Goal: Task Accomplishment & Management: Manage account settings

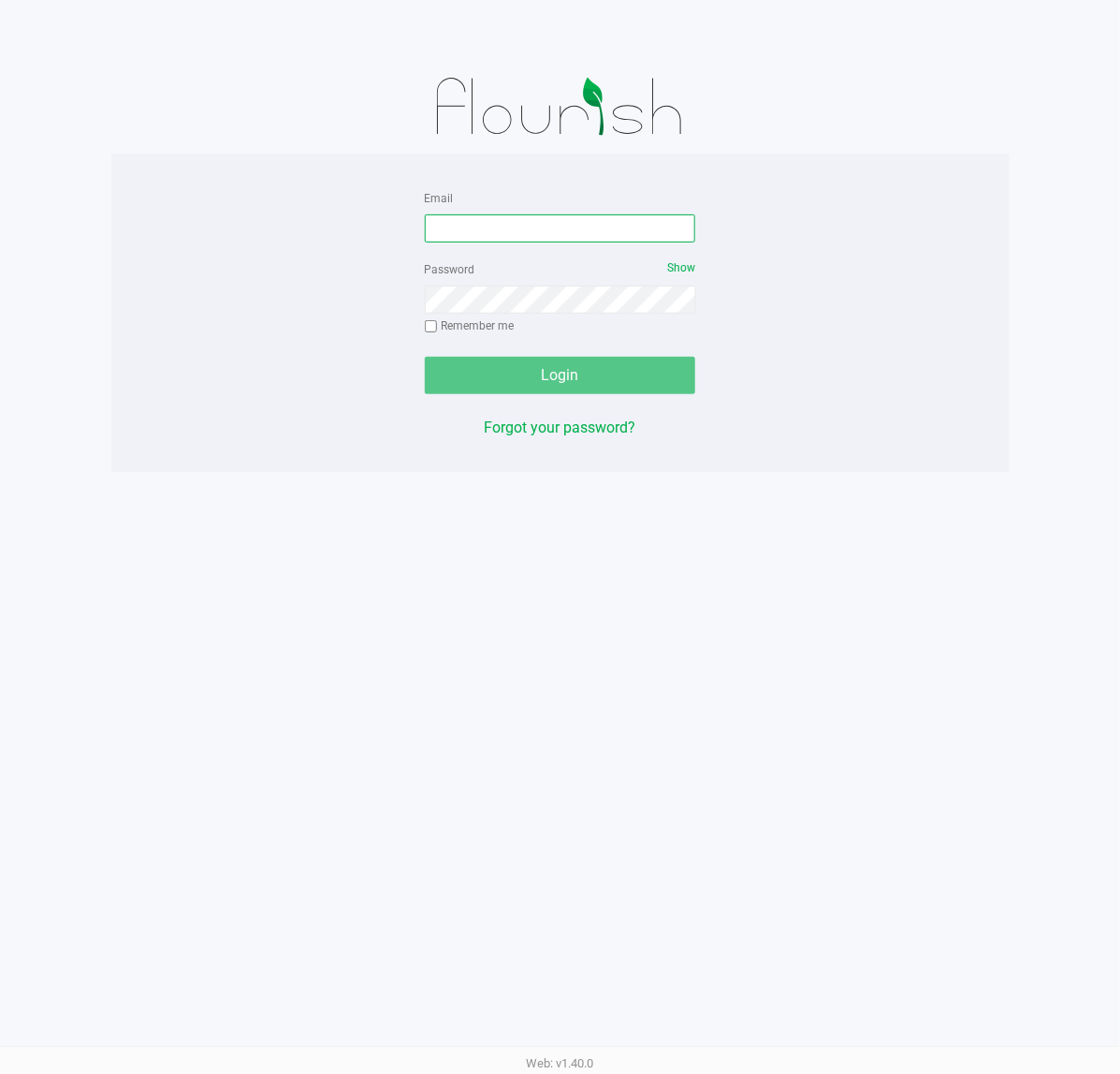
click at [484, 237] on input "Email" at bounding box center [560, 229] width 272 height 28
type input "[EMAIL_ADDRESS][DOMAIN_NAME]"
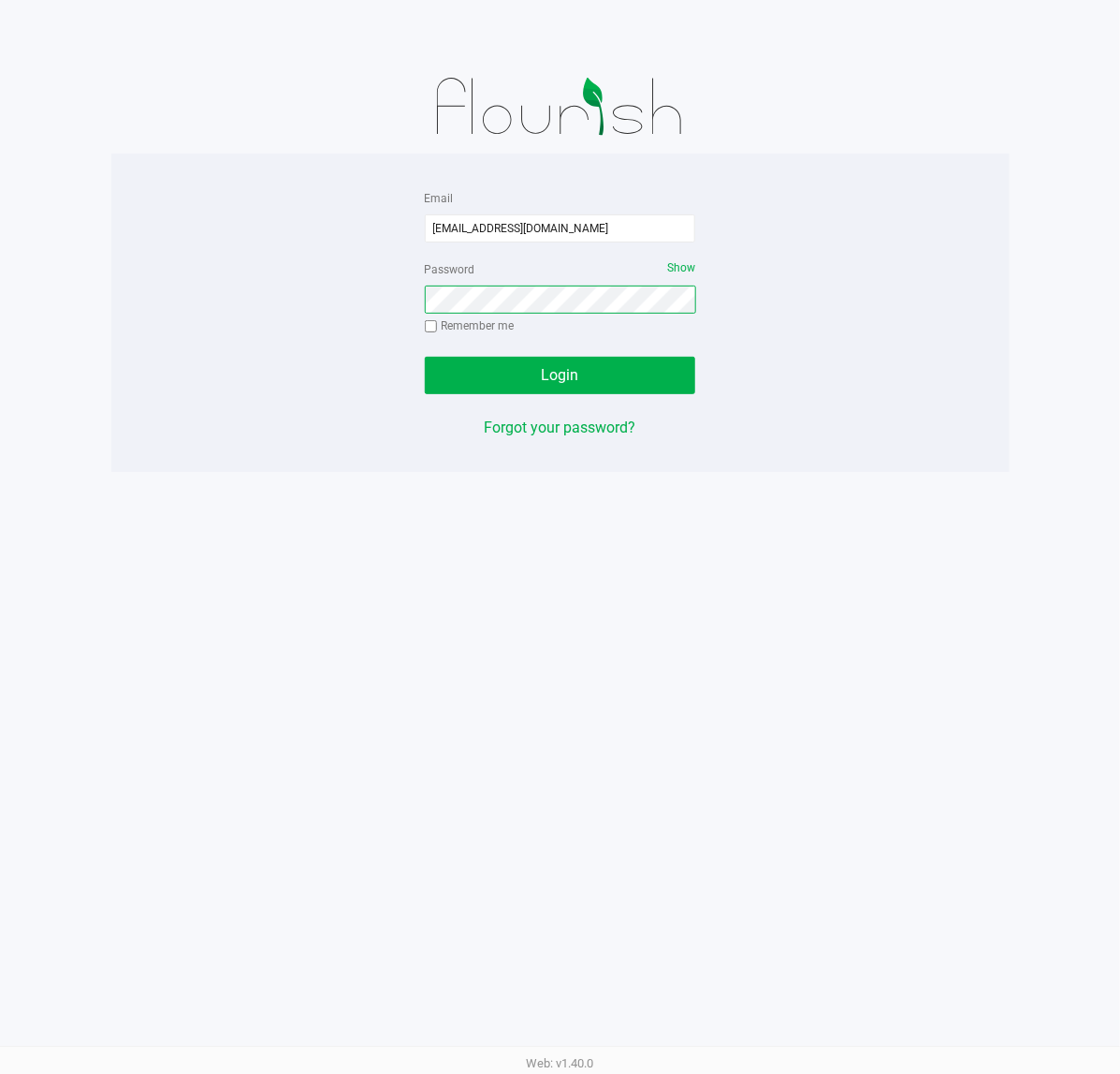
click at [425, 357] on button "Login" at bounding box center [560, 375] width 272 height 37
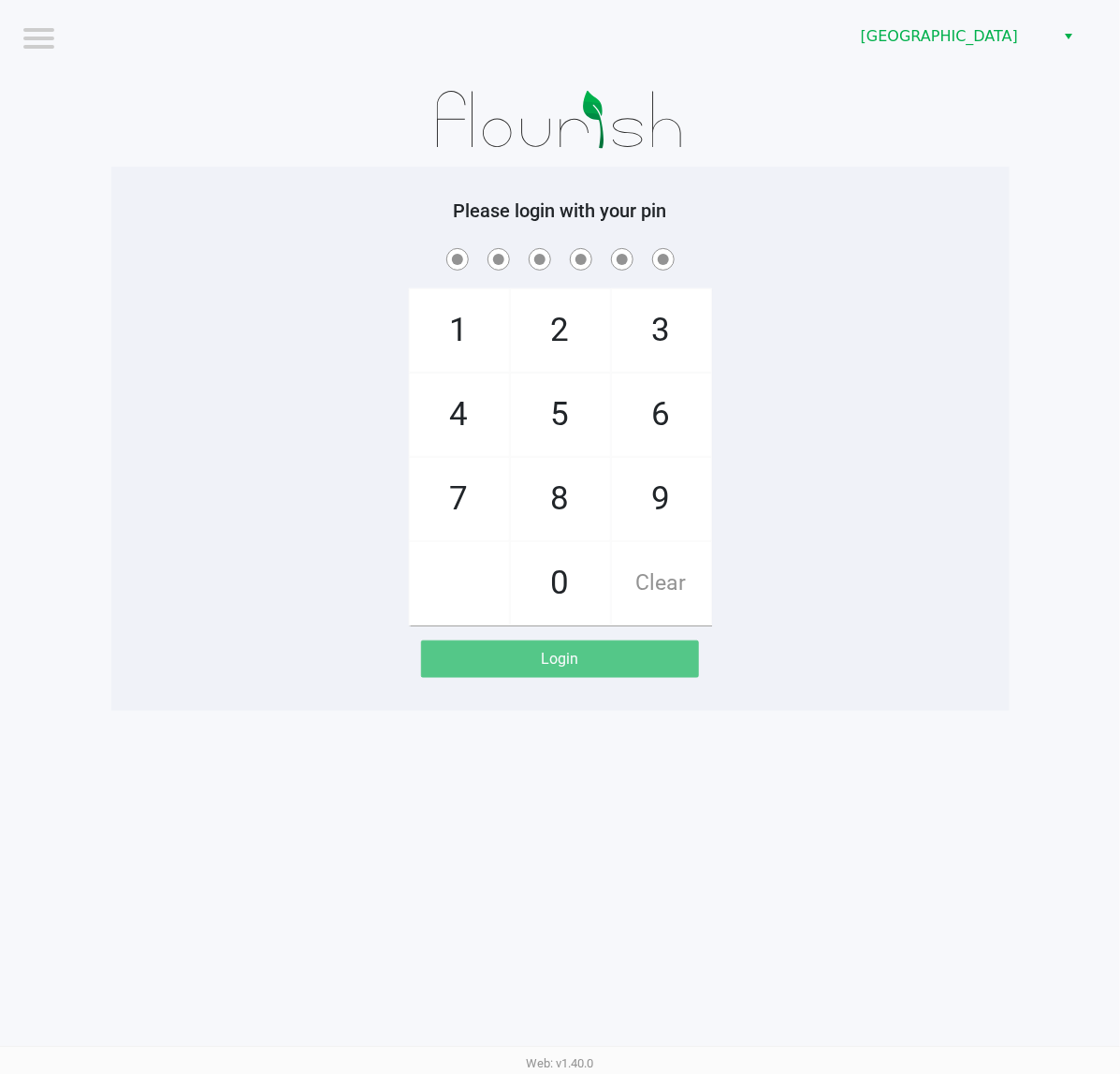
click at [218, 349] on div "1 4 7 2 5 8 0 3 6 9 Clear" at bounding box center [560, 435] width 898 height 381
click at [894, 385] on div "1 4 7 2 5 8 0 3 6 9 Clear" at bounding box center [560, 435] width 898 height 381
checkbox input "true"
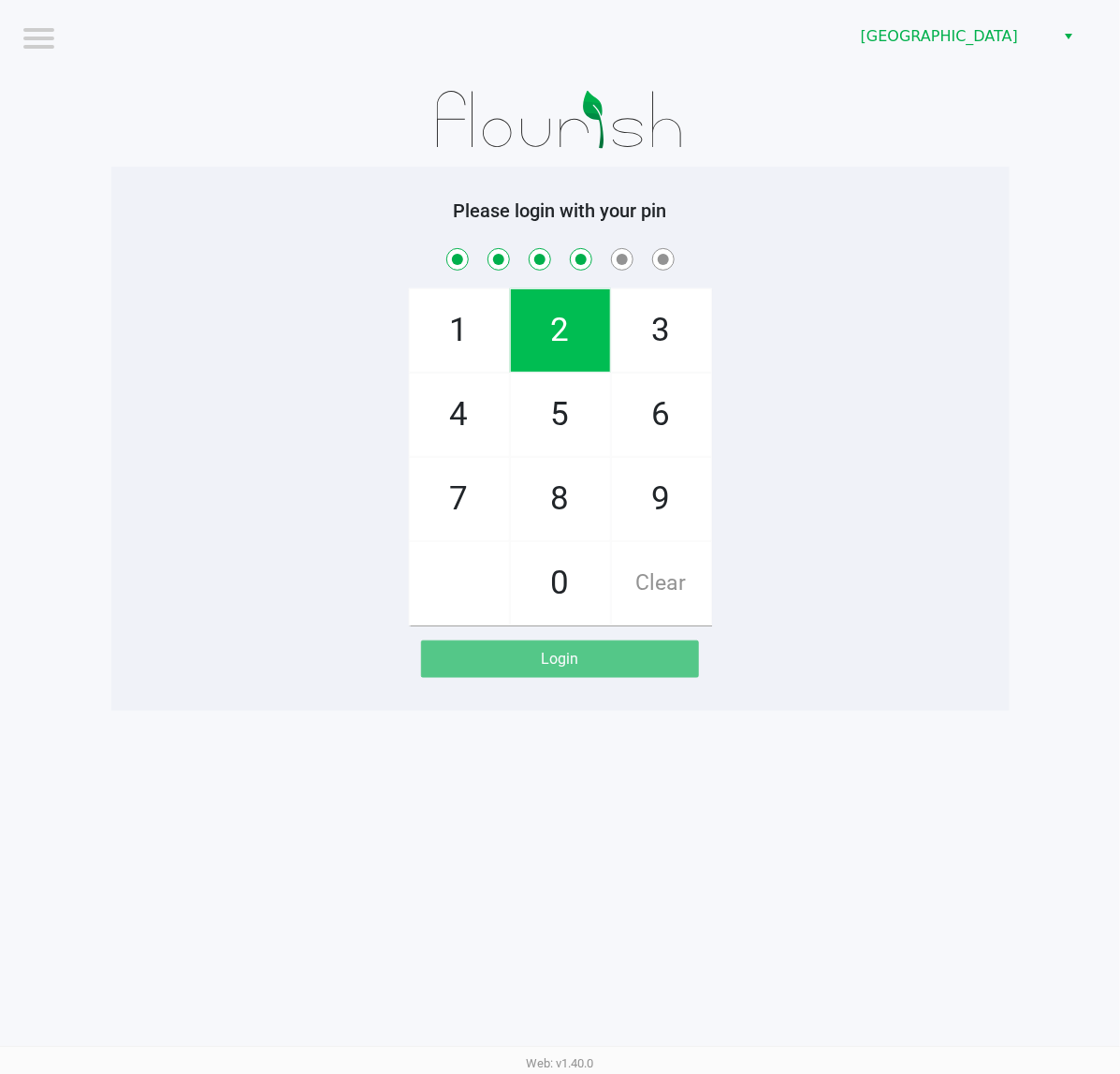
checkbox input "true"
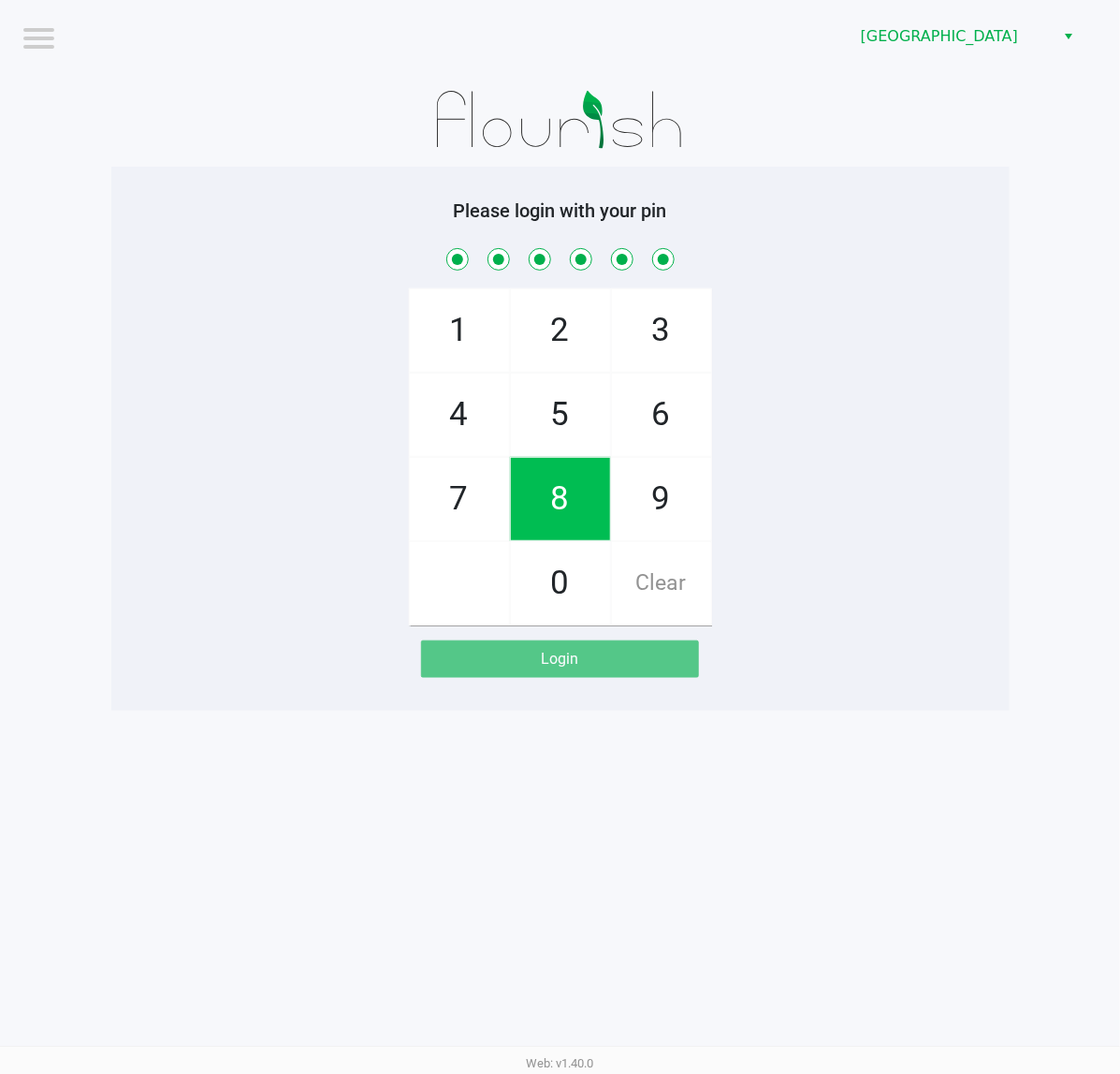
checkbox input "true"
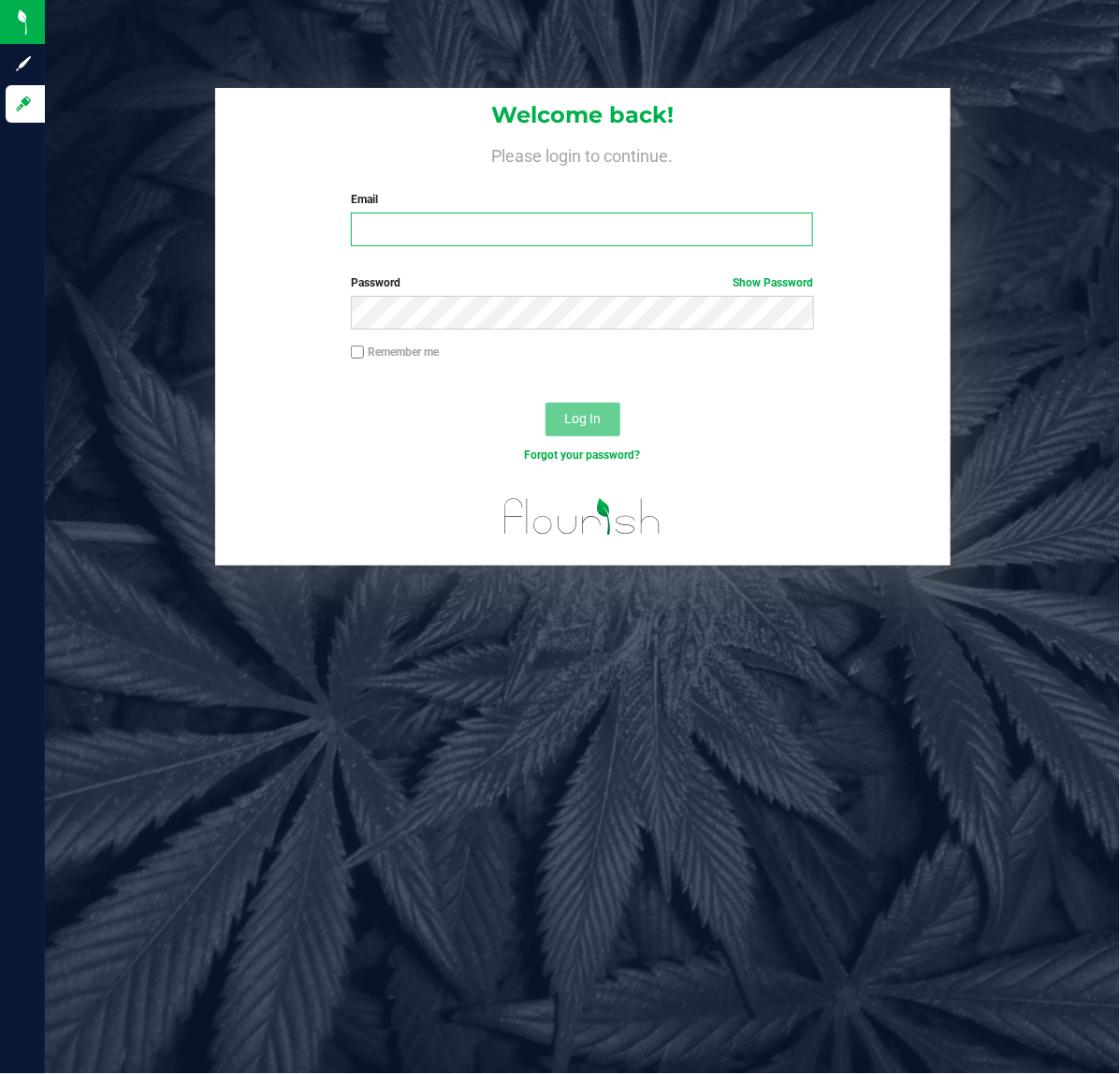
click at [636, 223] on input "Email" at bounding box center [581, 230] width 463 height 34
type input "[EMAIL_ADDRESS][DOMAIN_NAME]"
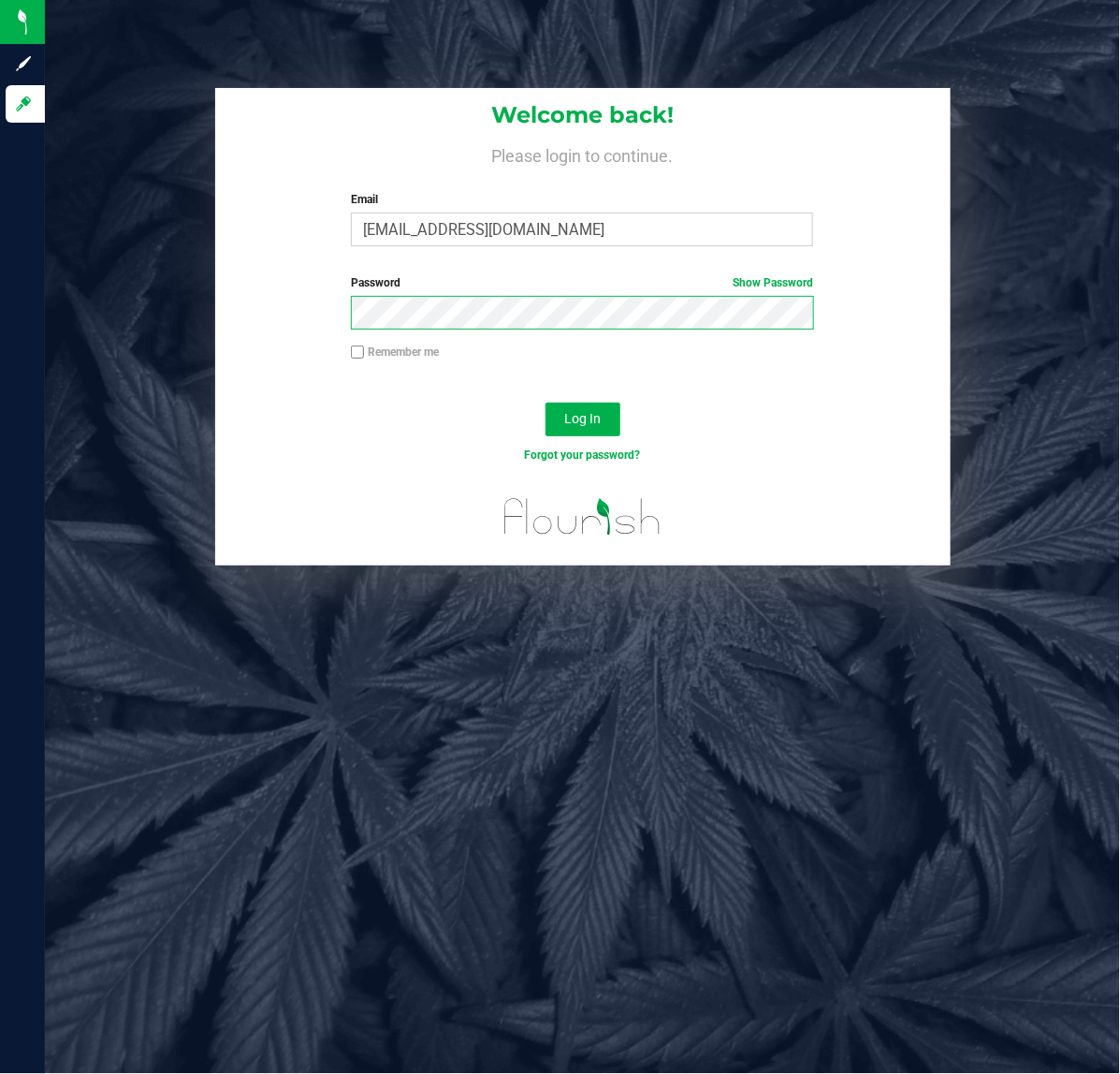
click at [546, 403] on button "Log In" at bounding box center [582, 420] width 75 height 34
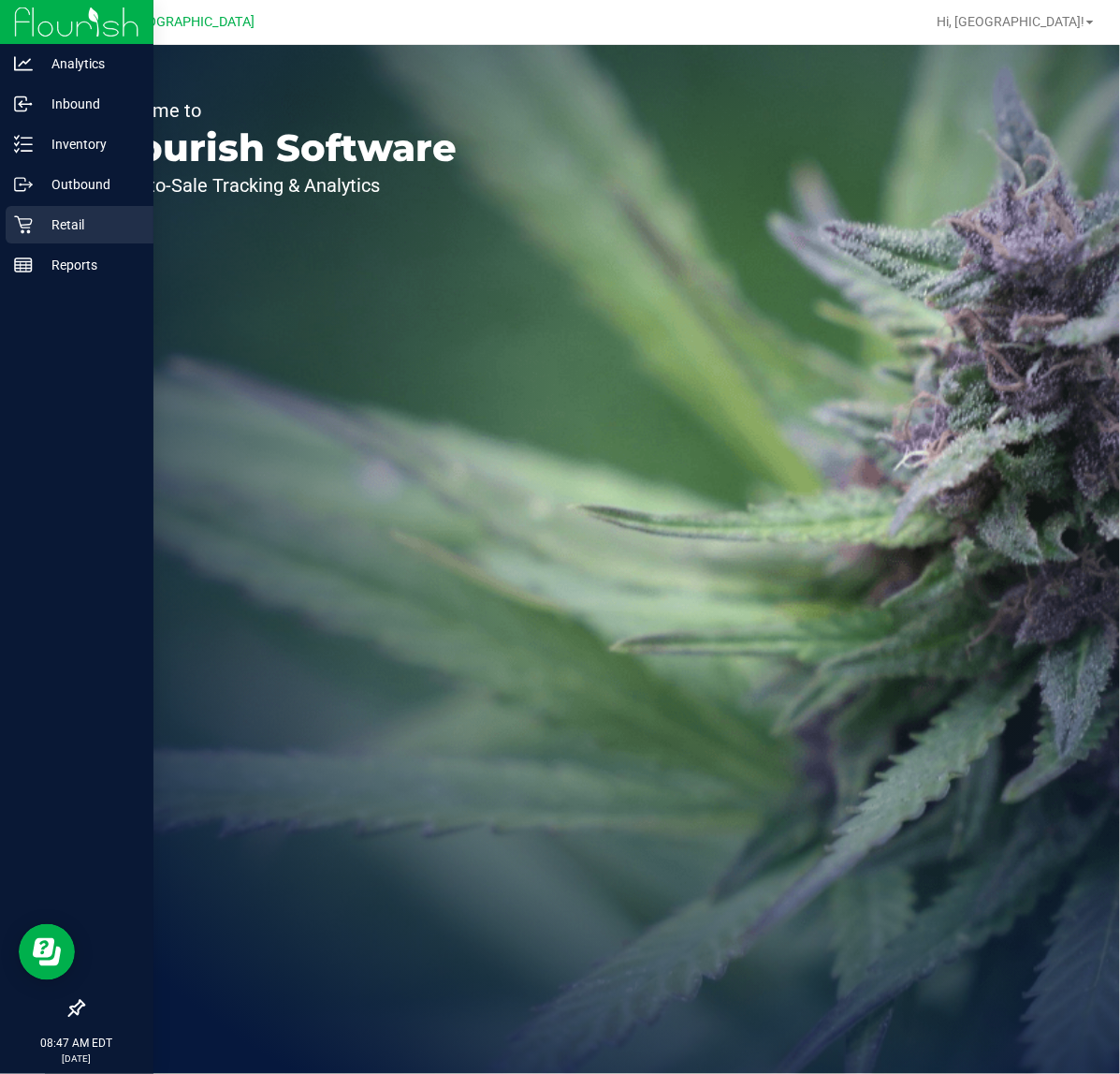
click at [98, 211] on div "Retail" at bounding box center [80, 224] width 148 height 37
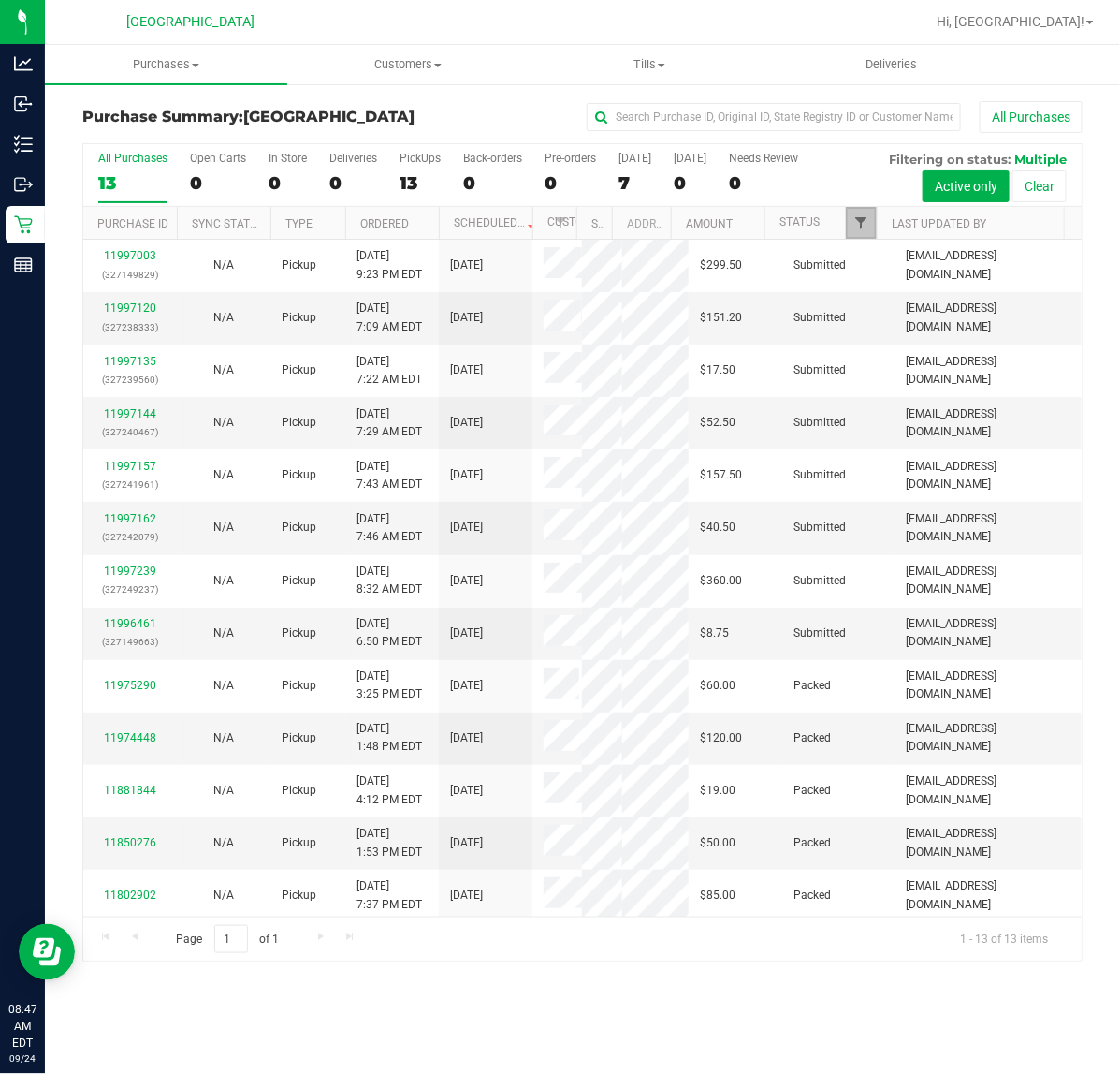
click at [862, 226] on span "Filter" at bounding box center [860, 222] width 15 height 15
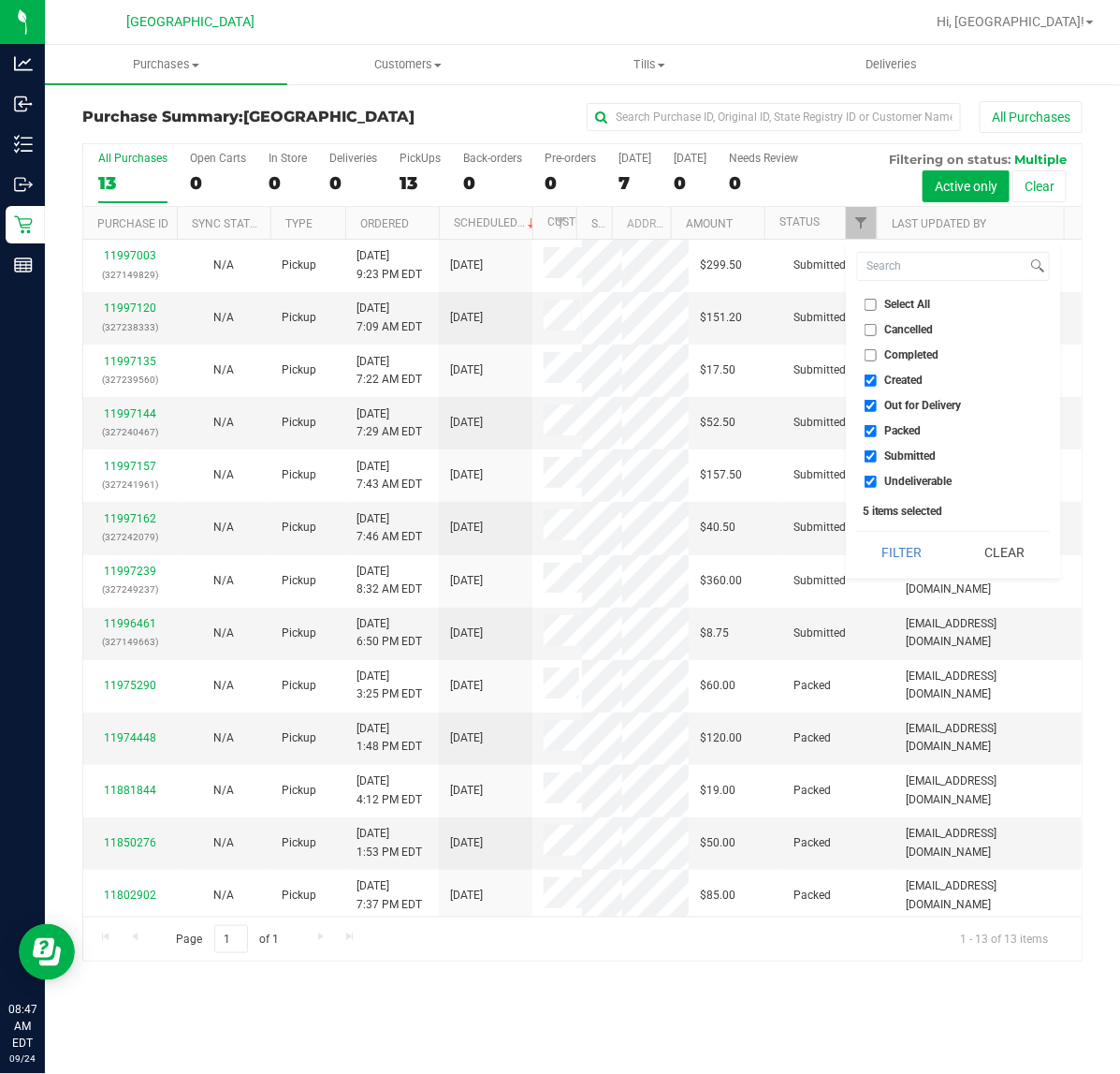
click at [903, 482] on span "Undeliverable" at bounding box center [918, 481] width 67 height 11
click at [877, 482] on input "Undeliverable" at bounding box center [871, 482] width 12 height 12
checkbox input "false"
click at [890, 425] on span "Packed" at bounding box center [903, 430] width 37 height 11
click at [877, 425] on input "Packed" at bounding box center [871, 431] width 12 height 12
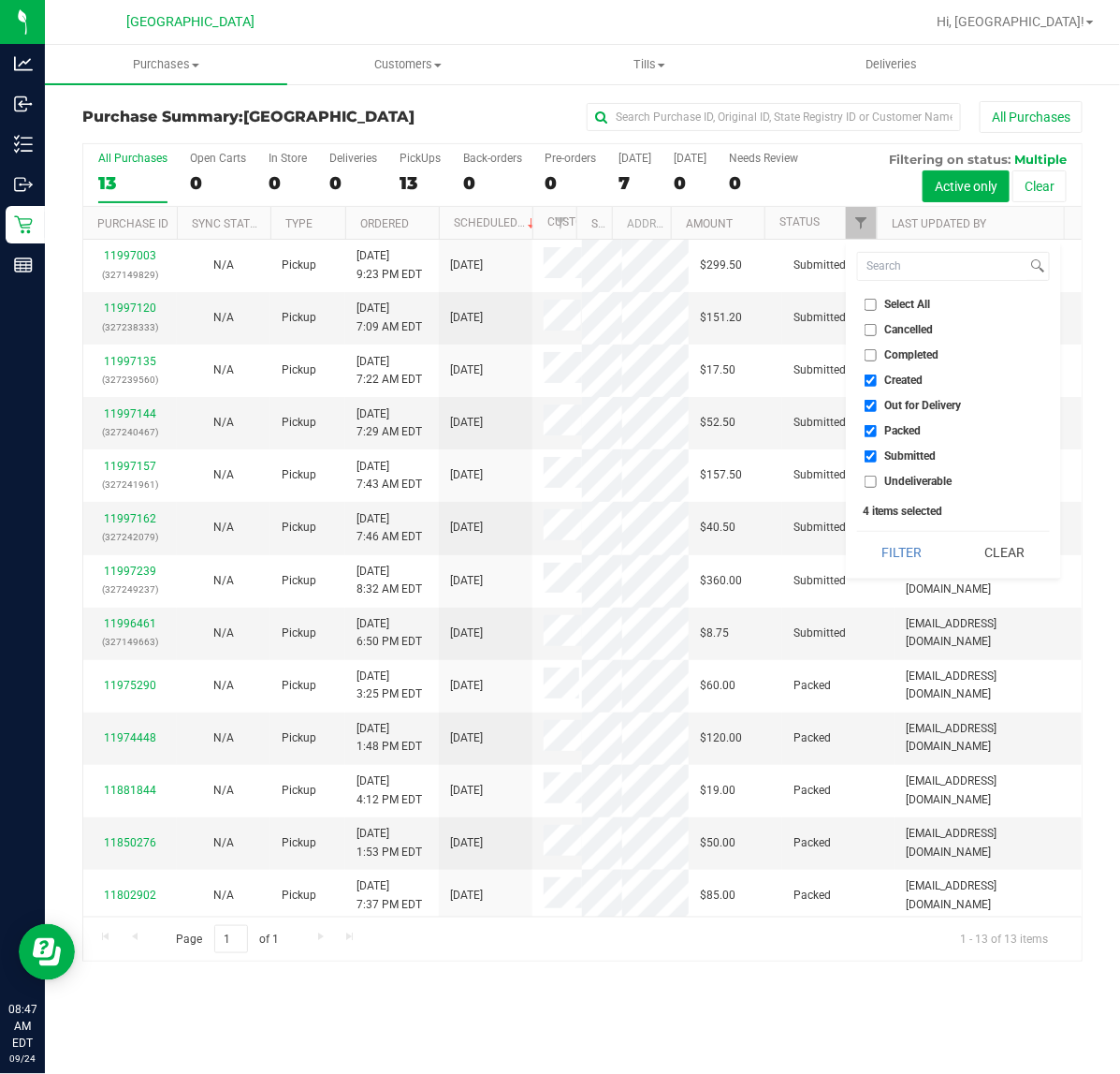
checkbox input "false"
click at [890, 403] on span "Out for Delivery" at bounding box center [923, 405] width 77 height 11
click at [877, 403] on input "Out for Delivery" at bounding box center [871, 406] width 12 height 12
checkbox input "false"
click at [890, 375] on span "Created" at bounding box center [904, 380] width 38 height 11
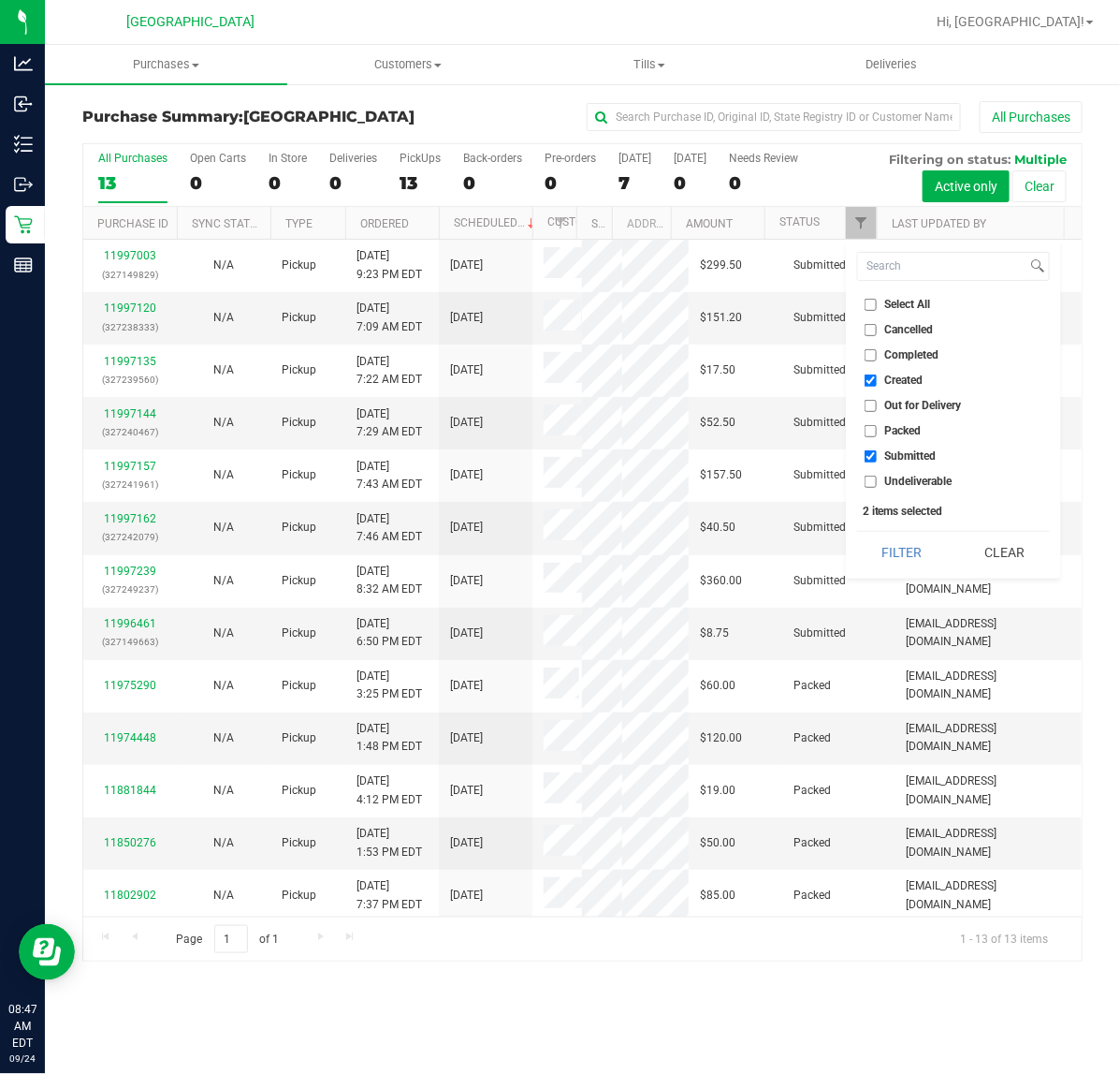
click at [877, 375] on input "Created" at bounding box center [871, 381] width 12 height 12
checkbox input "false"
click at [910, 552] on button "Filter" at bounding box center [902, 551] width 90 height 41
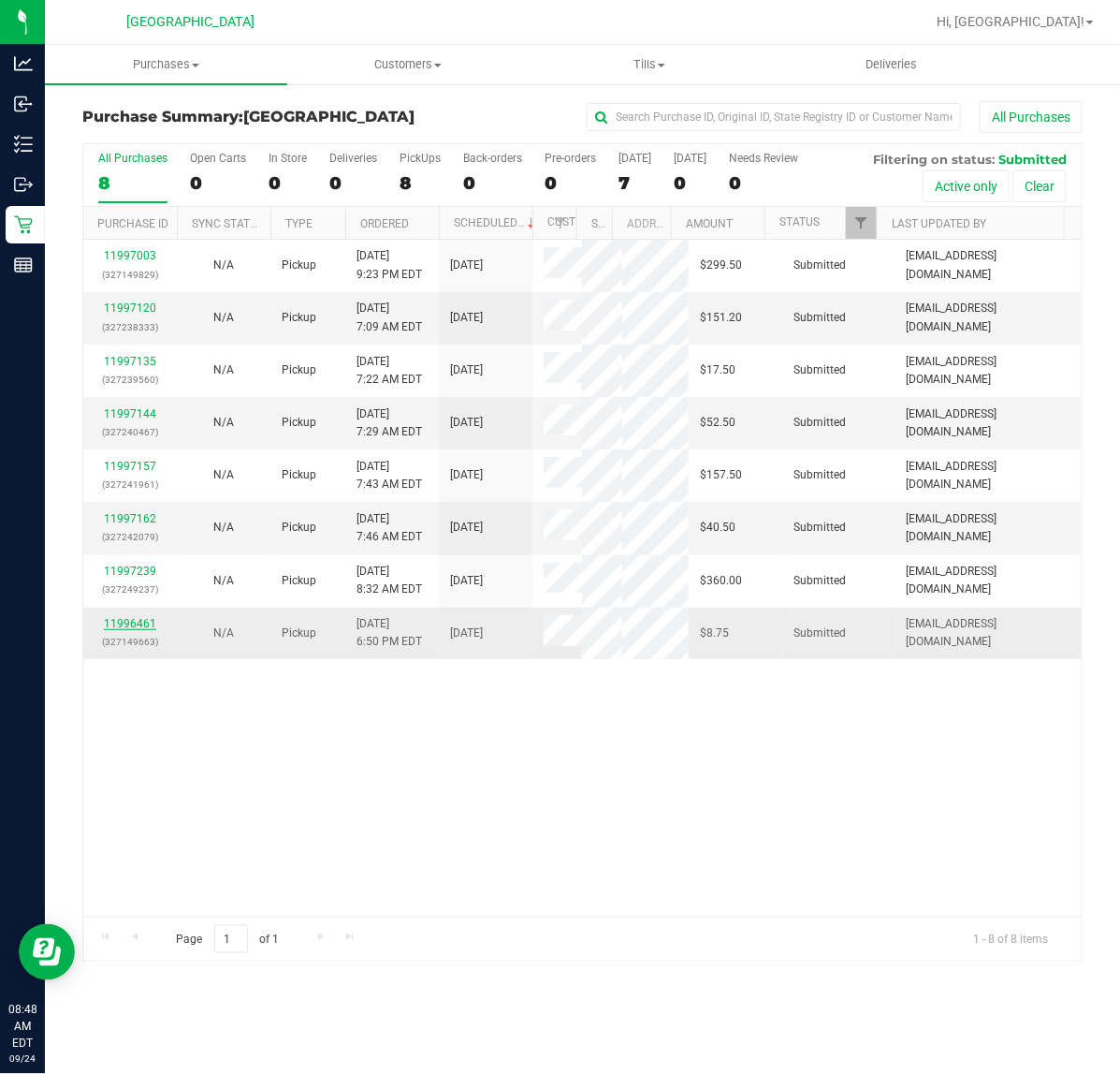
click at [133, 616] on link "11996461" at bounding box center [130, 622] width 52 height 13
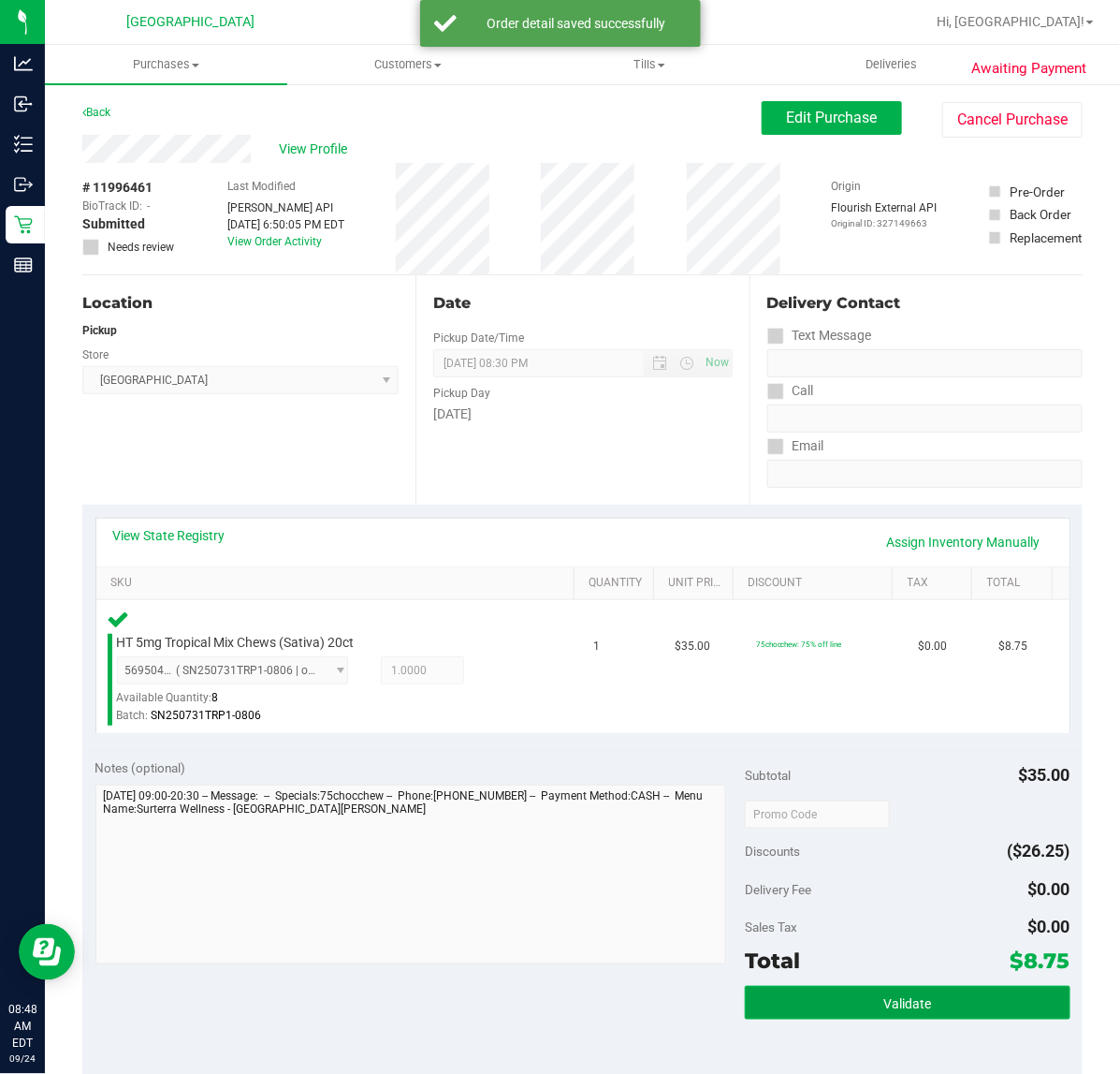
click at [971, 1003] on button "Validate" at bounding box center [907, 1002] width 325 height 34
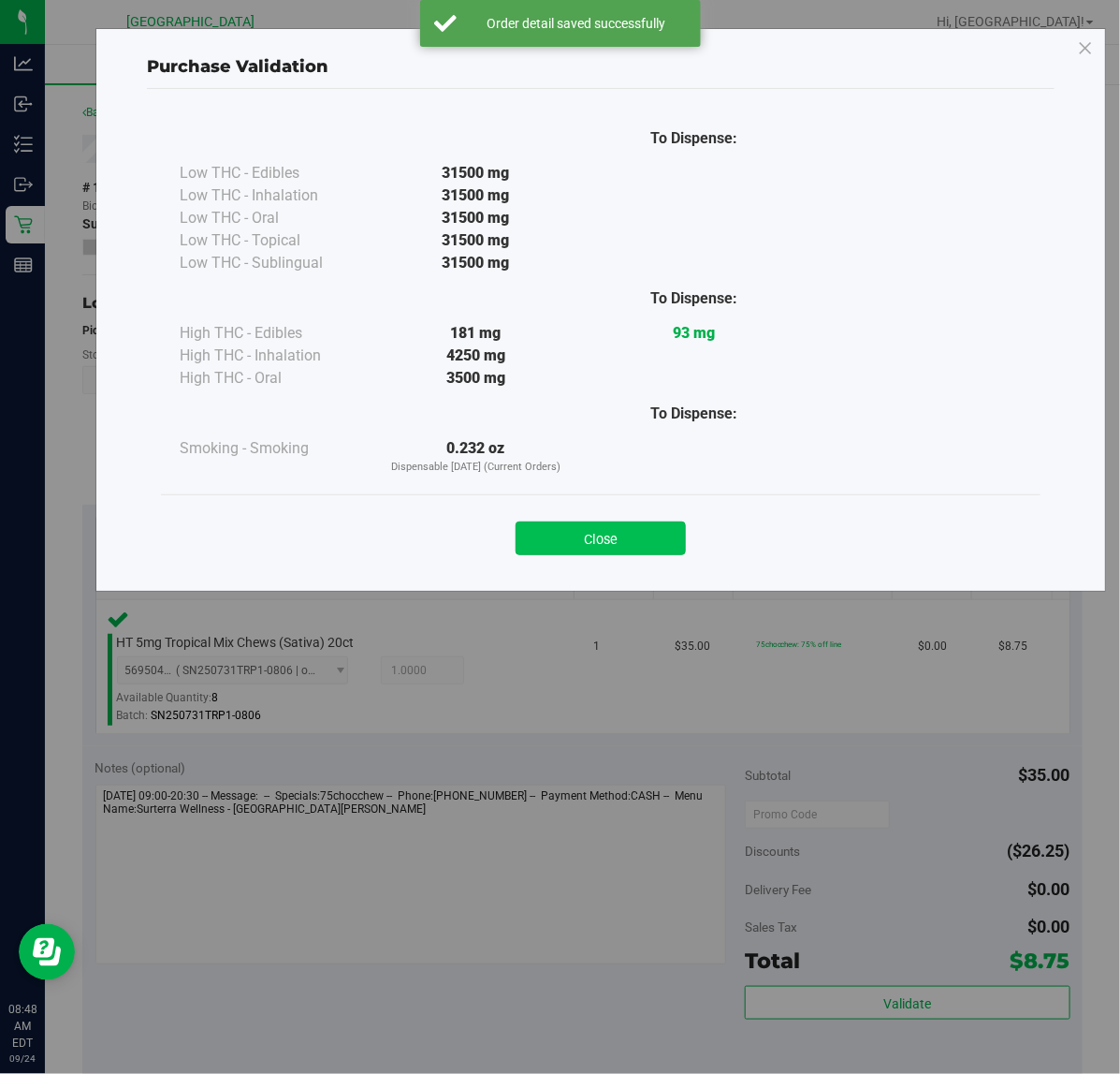
click at [633, 522] on div "Close" at bounding box center [600, 533] width 852 height 47
click at [633, 547] on button "Close" at bounding box center [600, 538] width 171 height 34
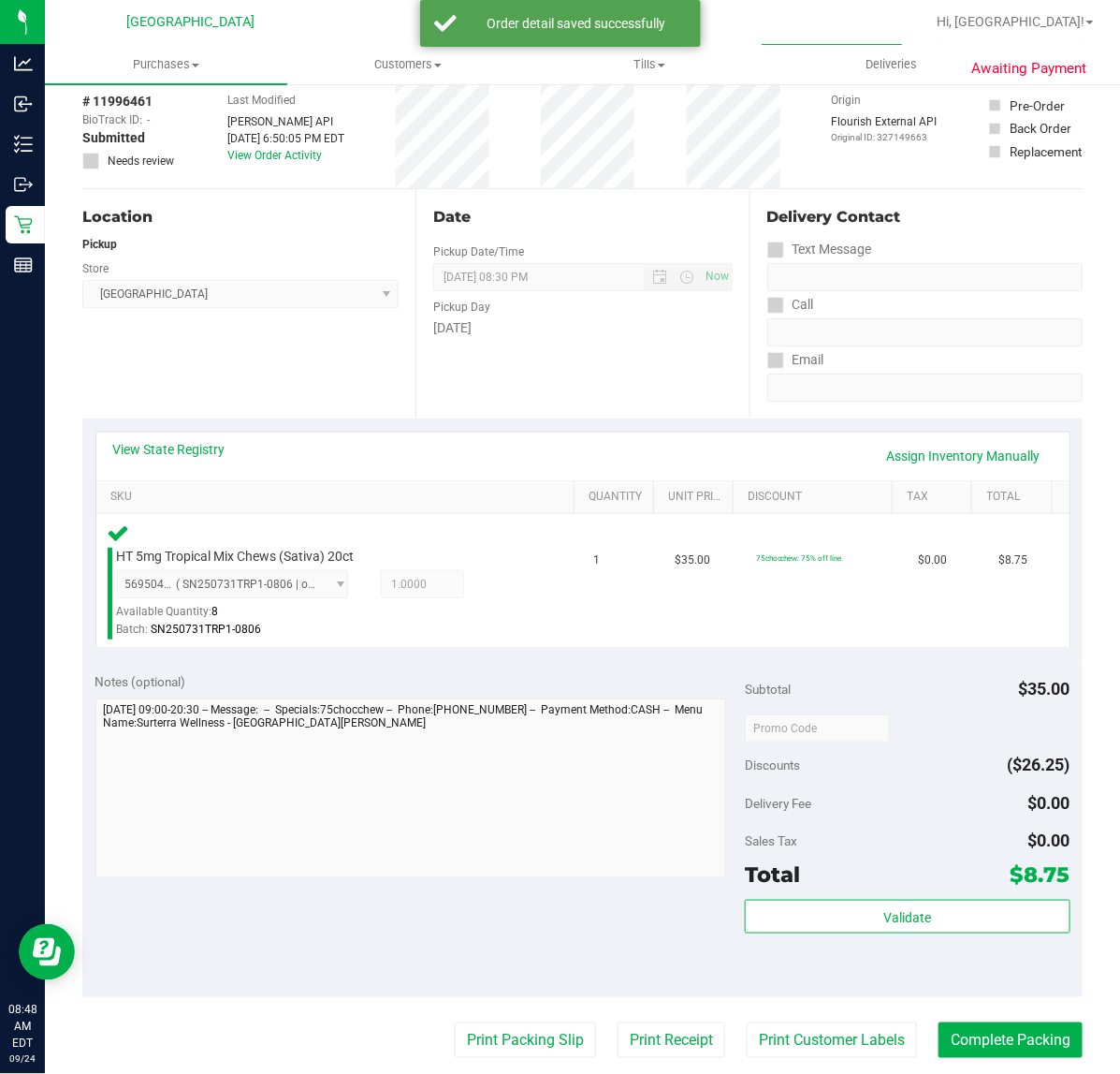
scroll to position [234, 0]
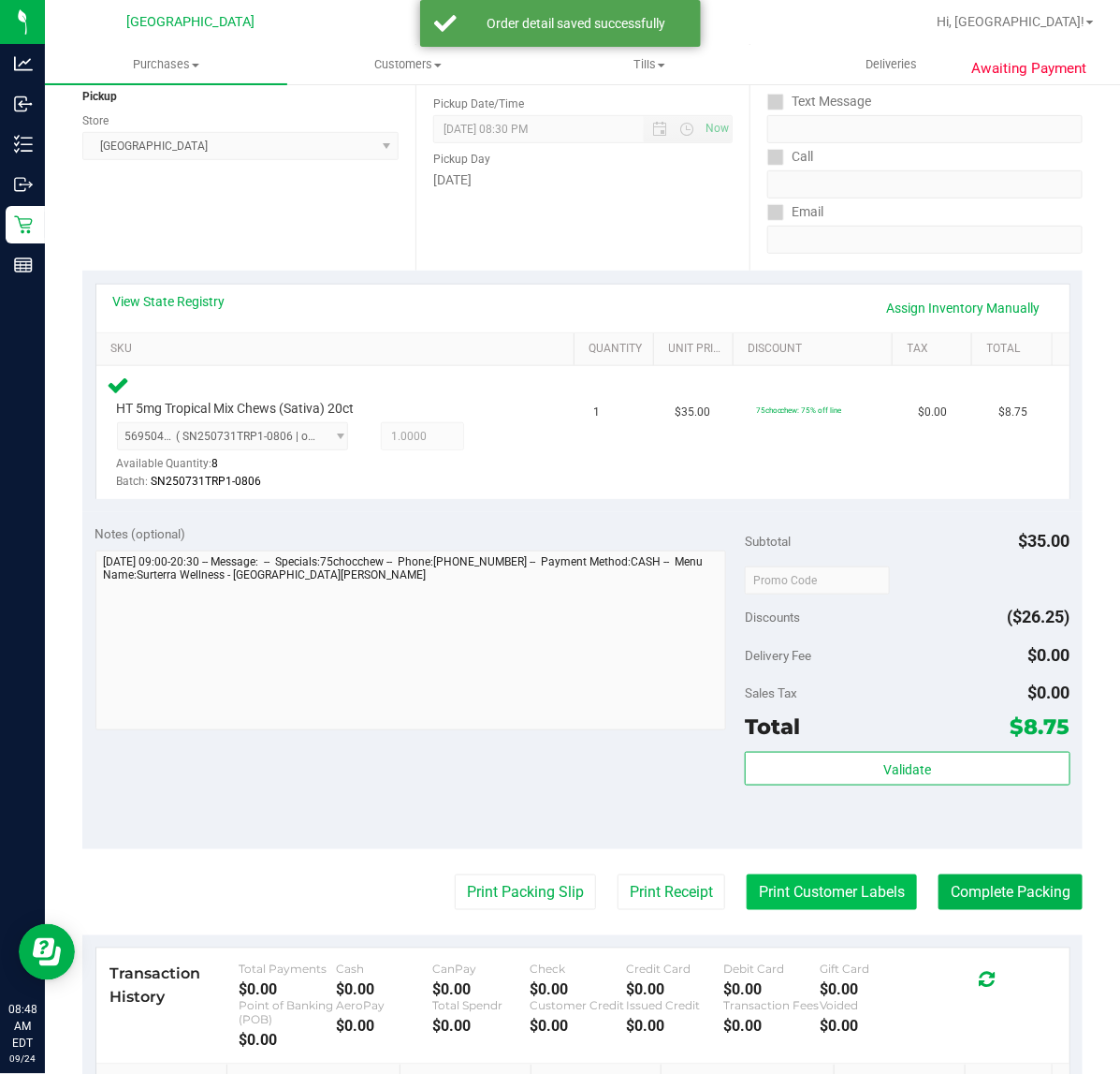
click at [848, 891] on button "Print Customer Labels" at bounding box center [832, 892] width 171 height 36
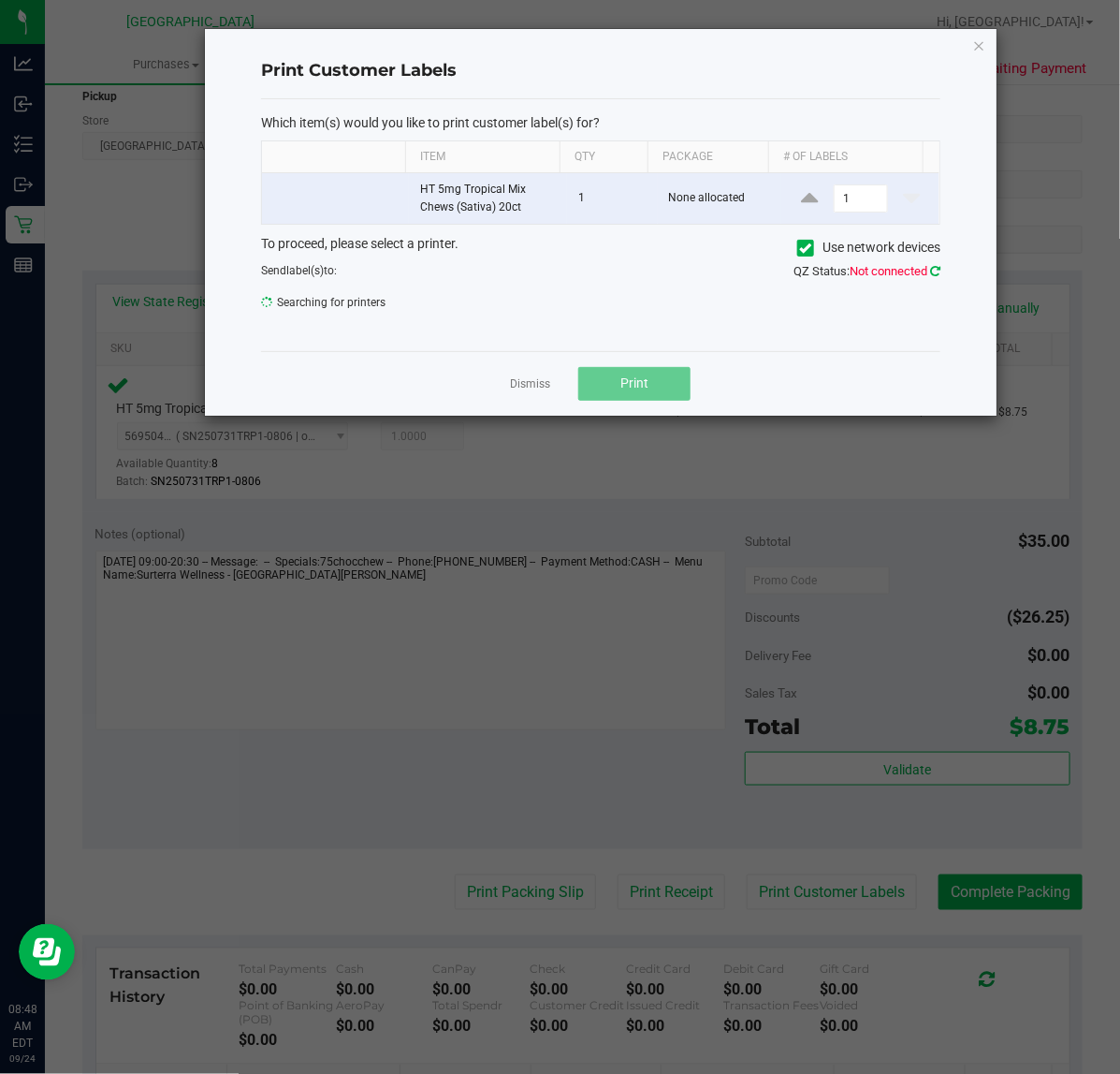
click at [934, 276] on icon at bounding box center [935, 271] width 10 height 12
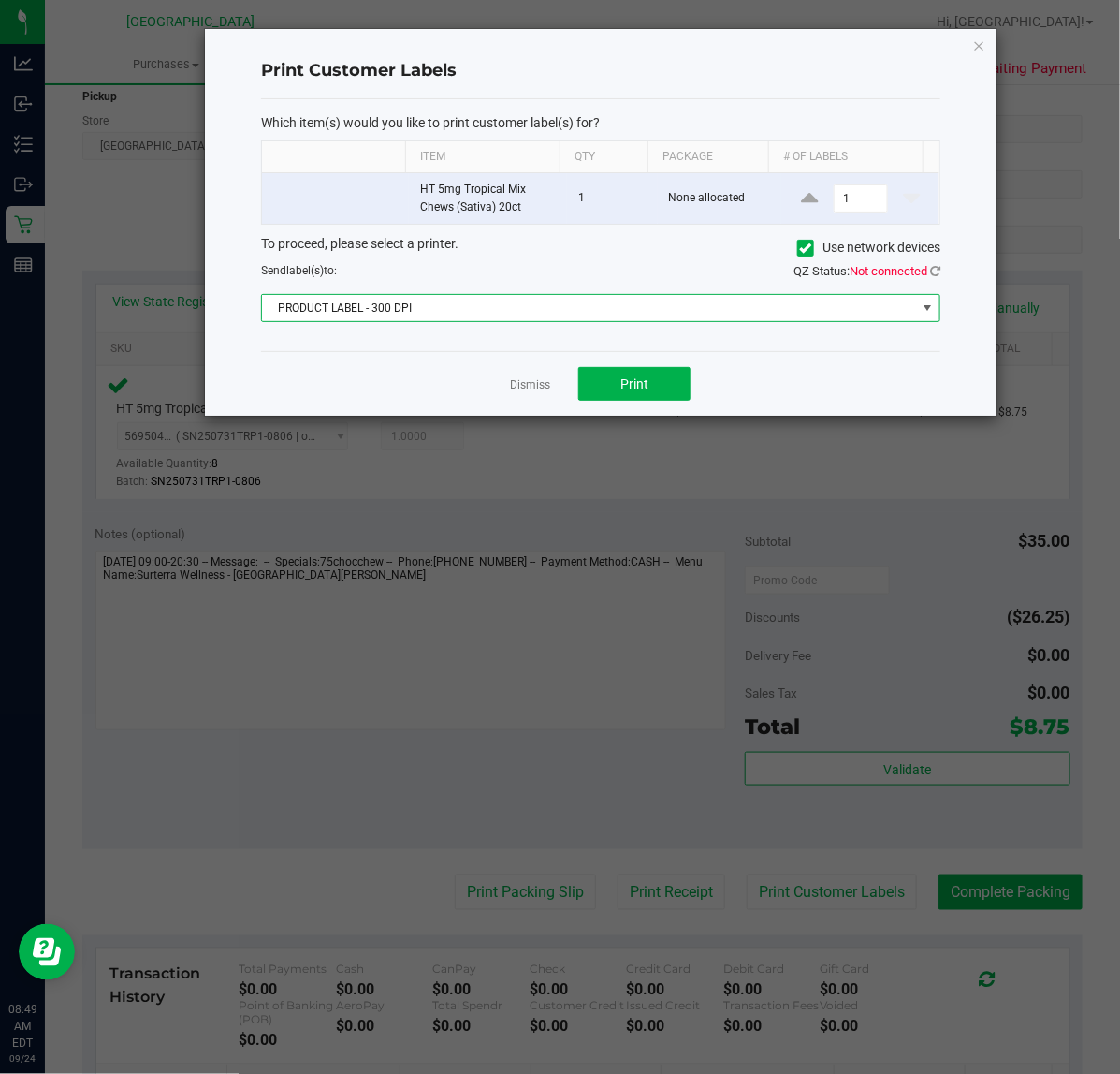
click at [850, 300] on span "PRODUCT LABEL - 300 DPI" at bounding box center [588, 308] width 654 height 26
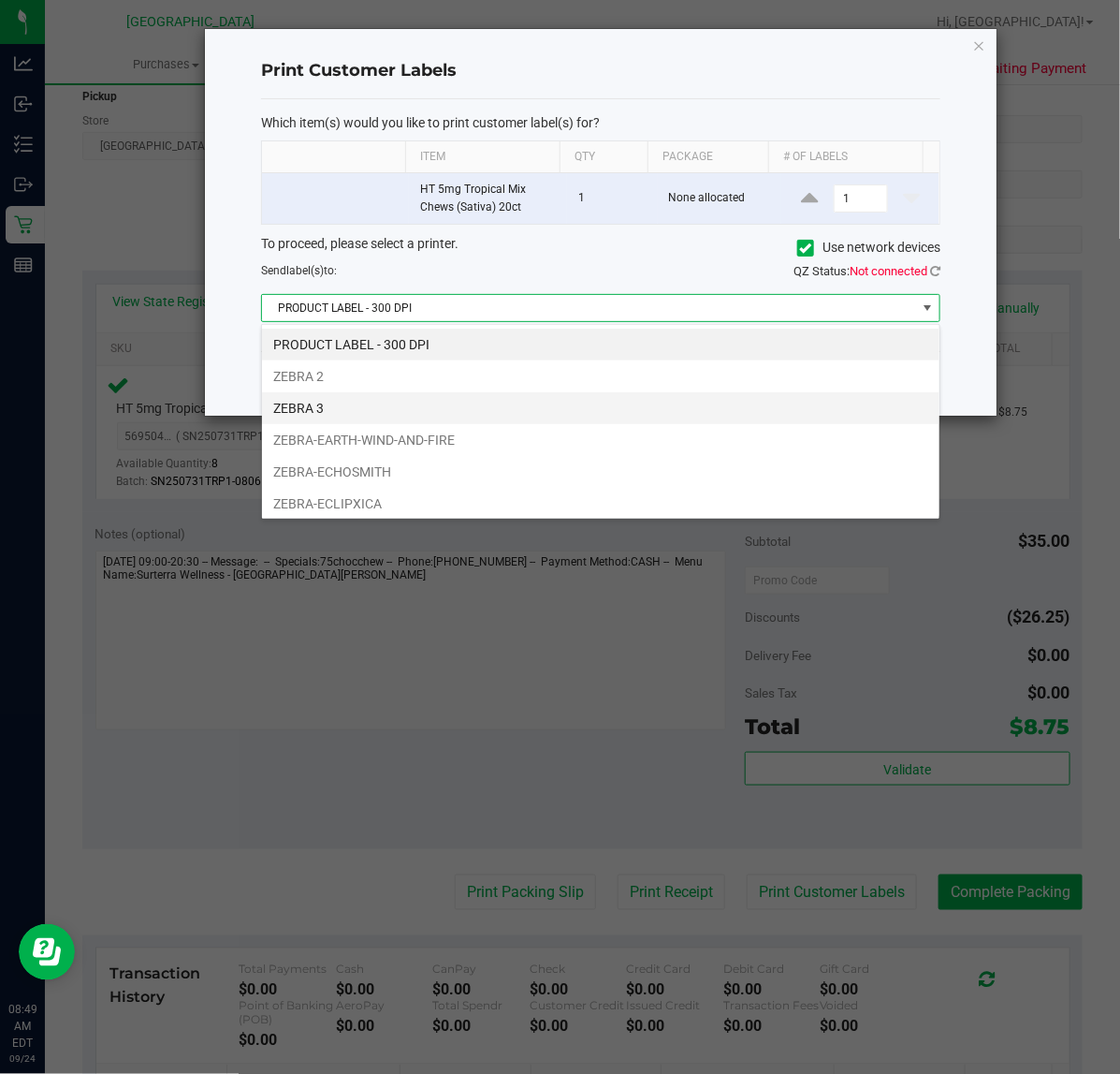
scroll to position [29, 679]
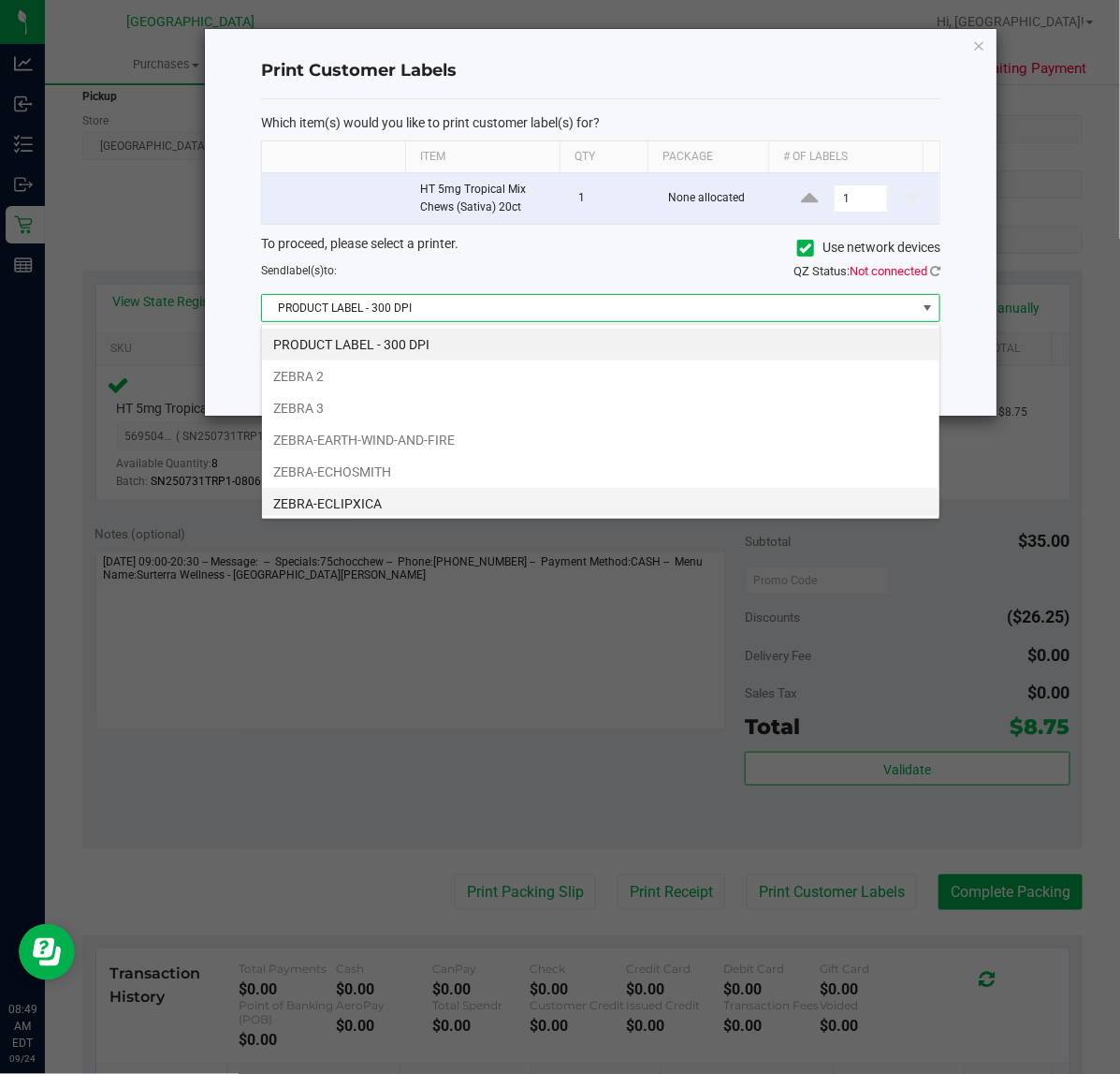
click at [482, 495] on li "ZEBRA-ECLIPXICA" at bounding box center [600, 504] width 677 height 32
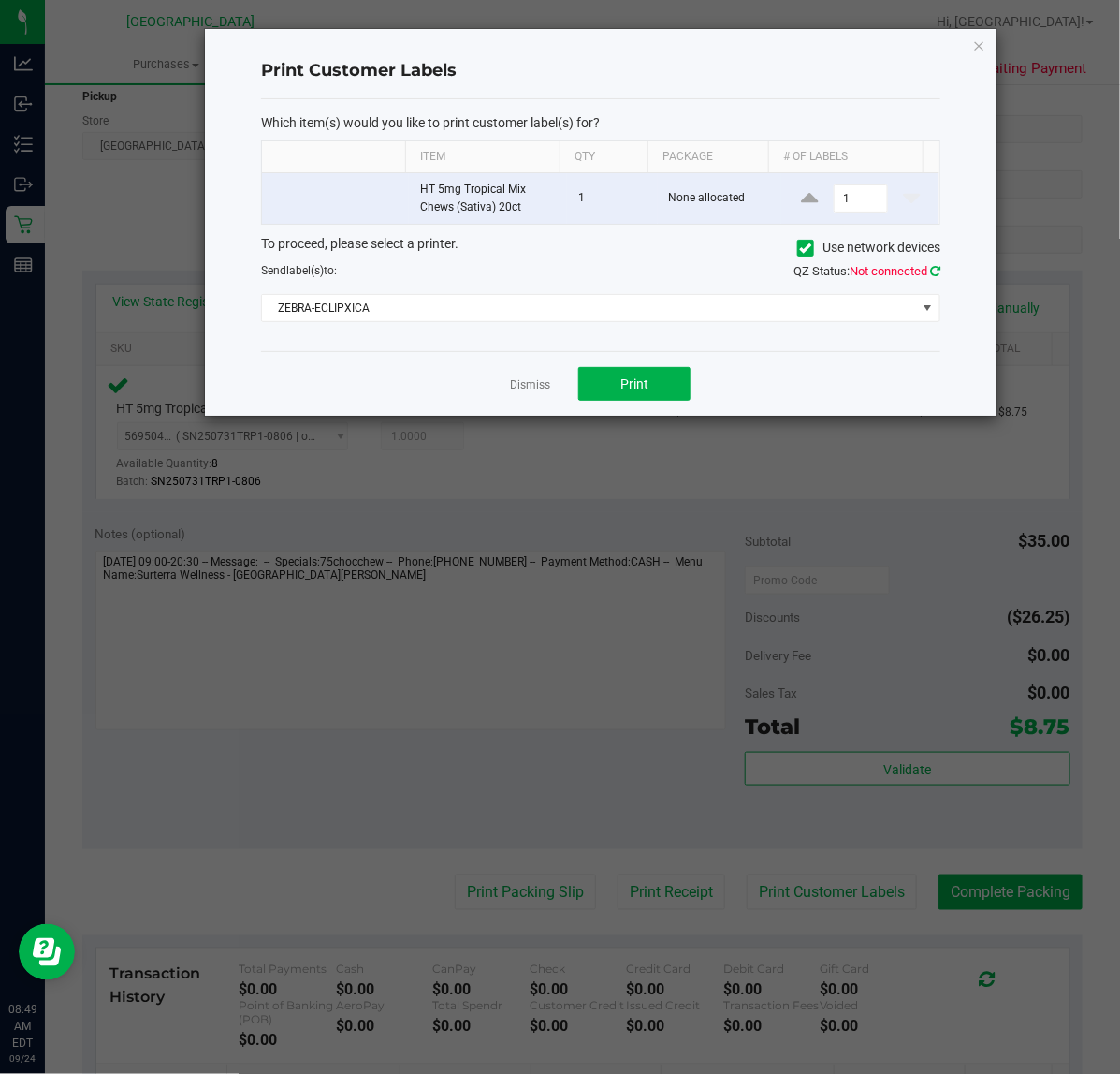
click at [936, 274] on icon at bounding box center [935, 271] width 10 height 12
click at [631, 375] on button "Print" at bounding box center [634, 384] width 112 height 34
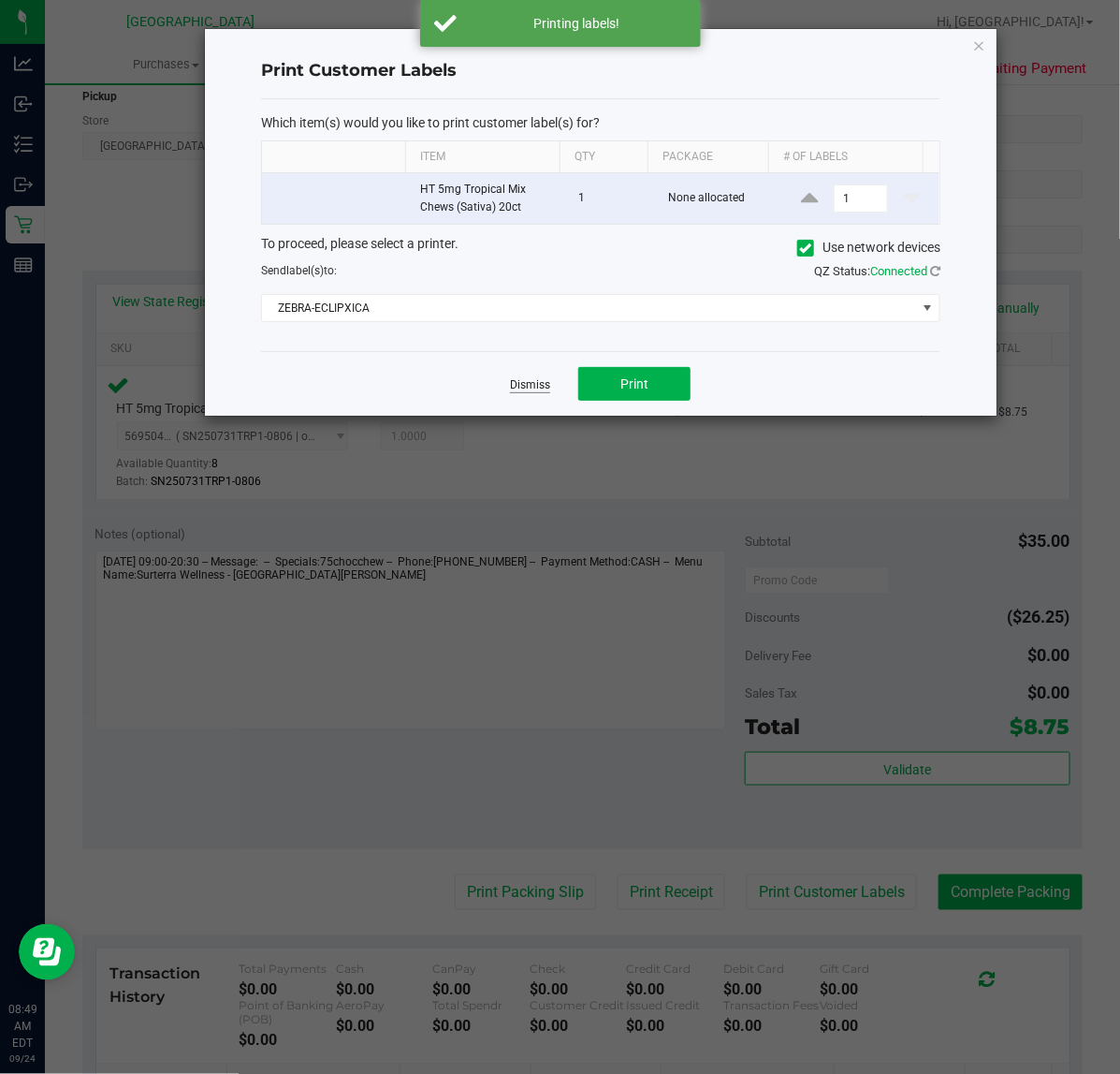
click at [530, 384] on link "Dismiss" at bounding box center [531, 386] width 40 height 16
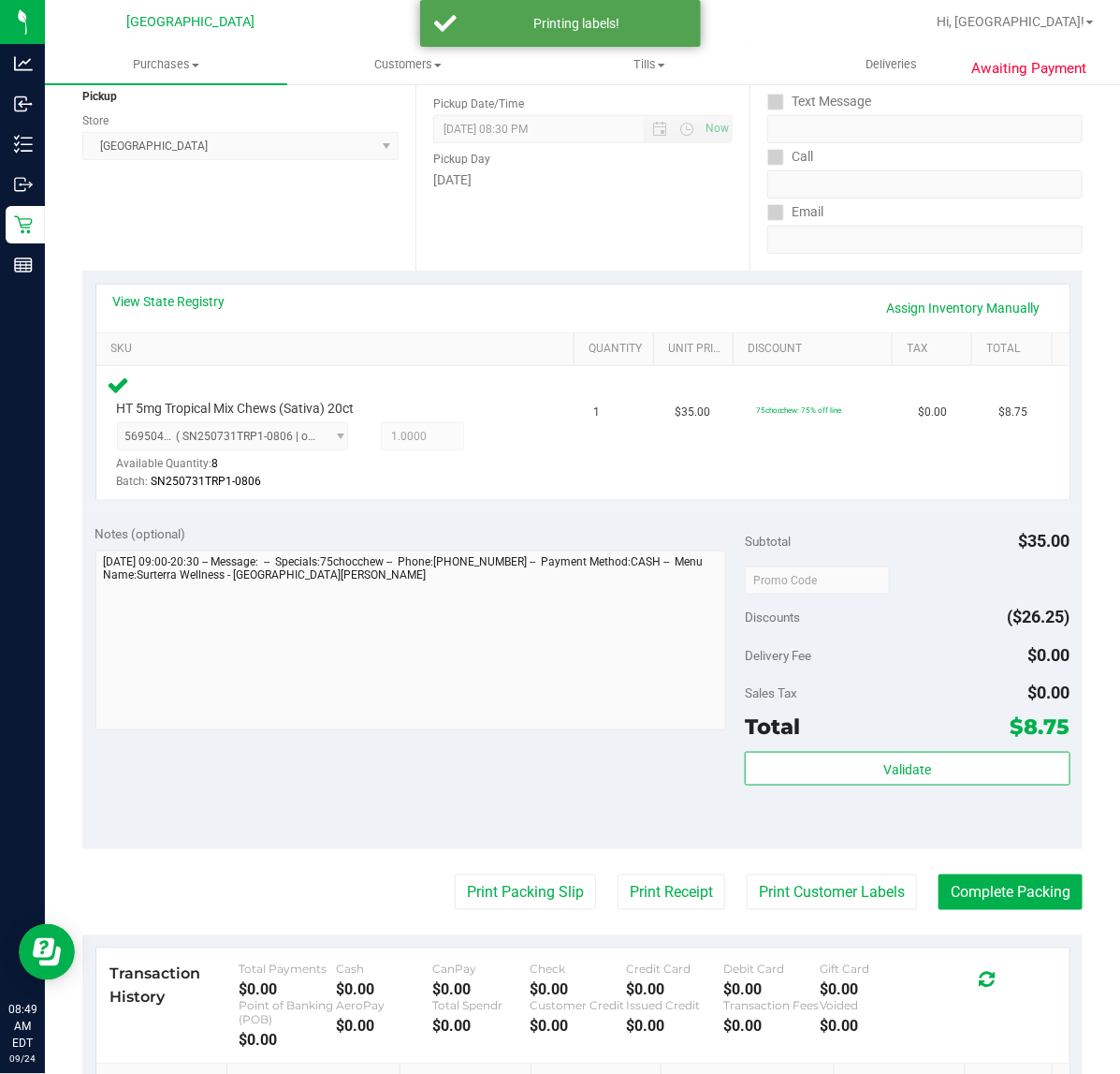
click at [471, 870] on purchase-details "Back Edit Purchase Cancel Purchase View Profile # 11996461 BioTrack ID: - Submi…" at bounding box center [581, 582] width 1000 height 1432
click at [471, 878] on button "Print Packing Slip" at bounding box center [525, 892] width 141 height 36
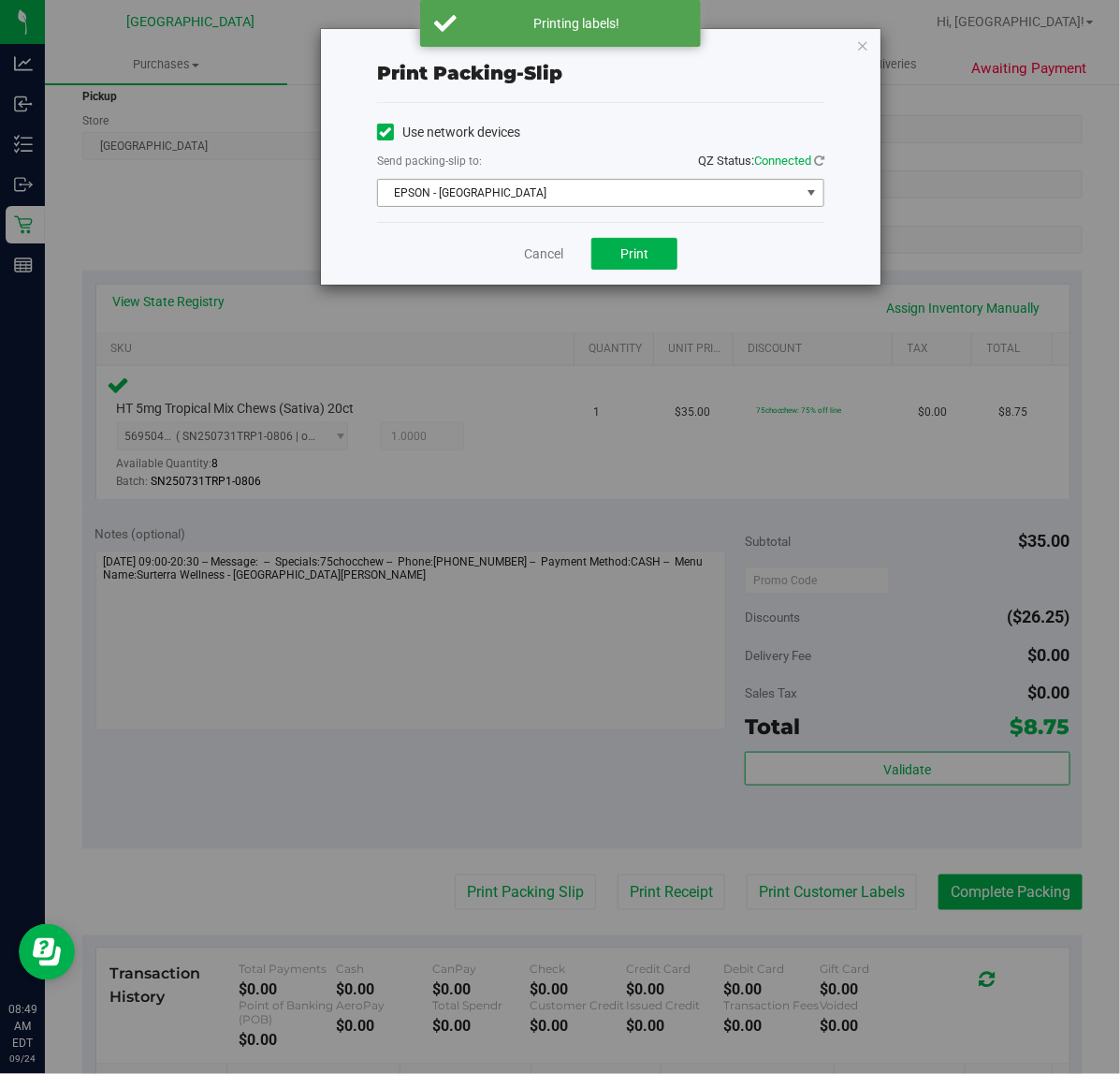
click at [609, 198] on span "EPSON - EAST-TIMOR" at bounding box center [588, 193] width 423 height 26
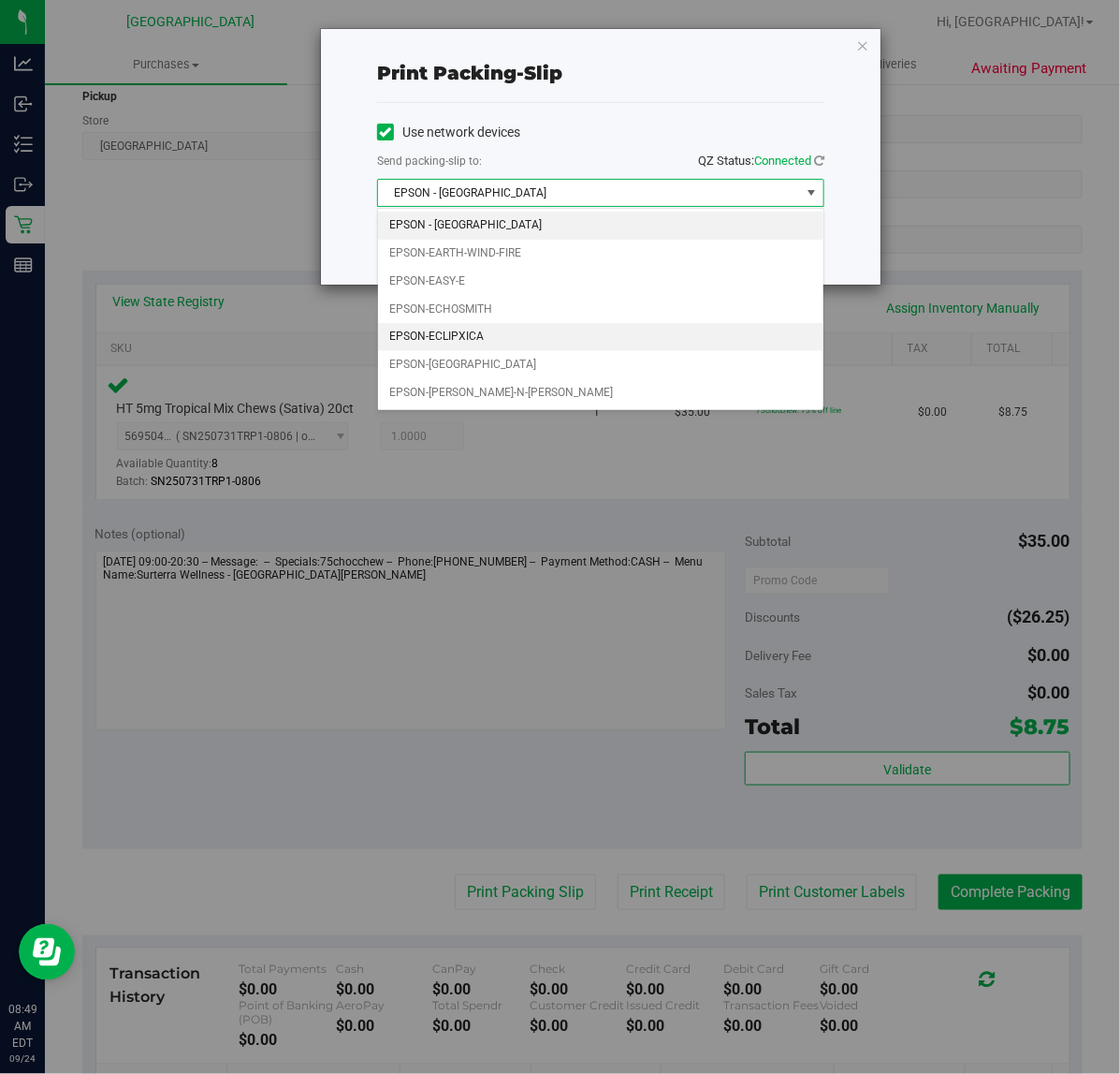
click at [512, 331] on li "EPSON-ECLIPXICA" at bounding box center [600, 337] width 446 height 28
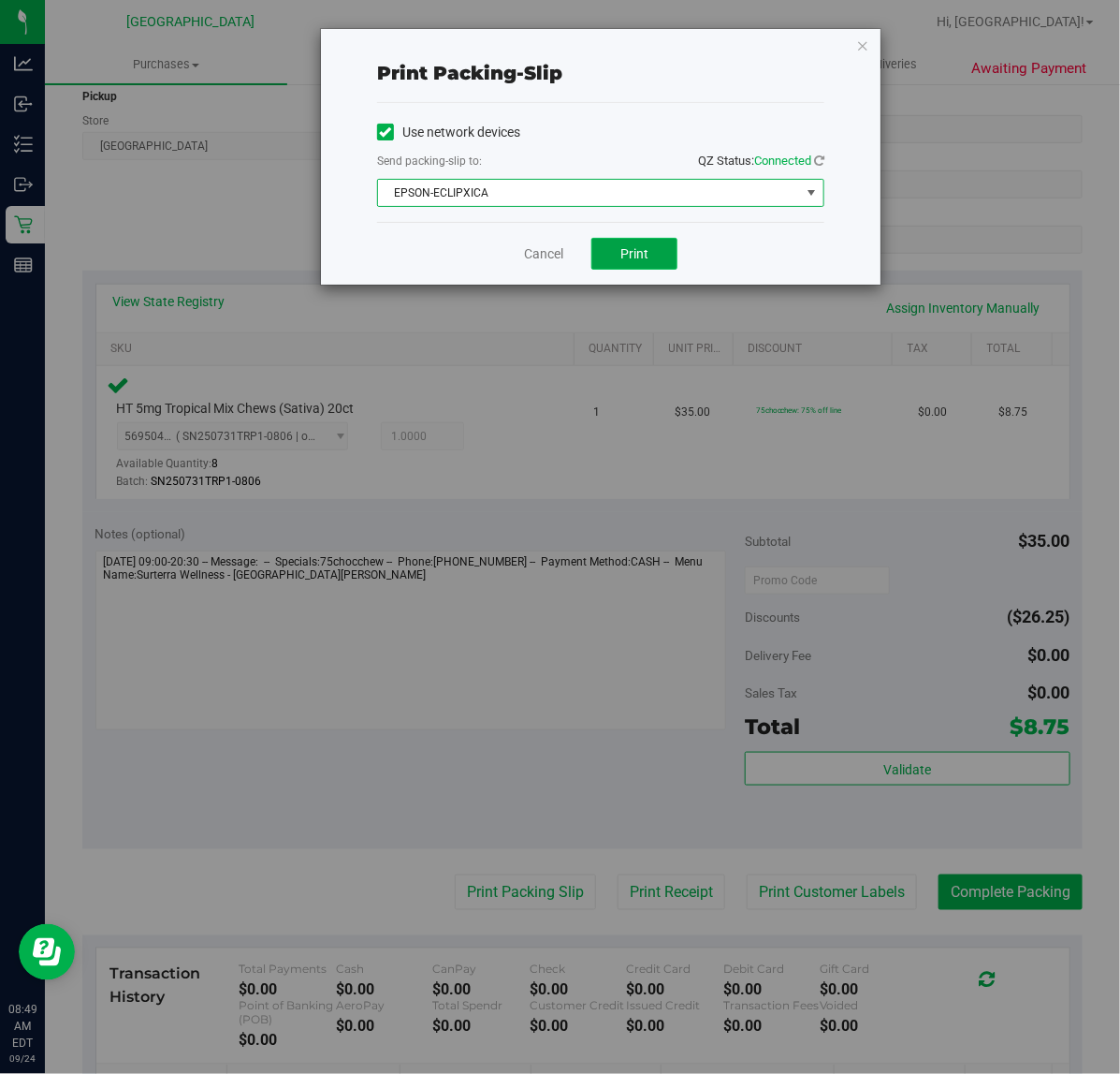
click at [652, 245] on button "Print" at bounding box center [634, 254] width 86 height 32
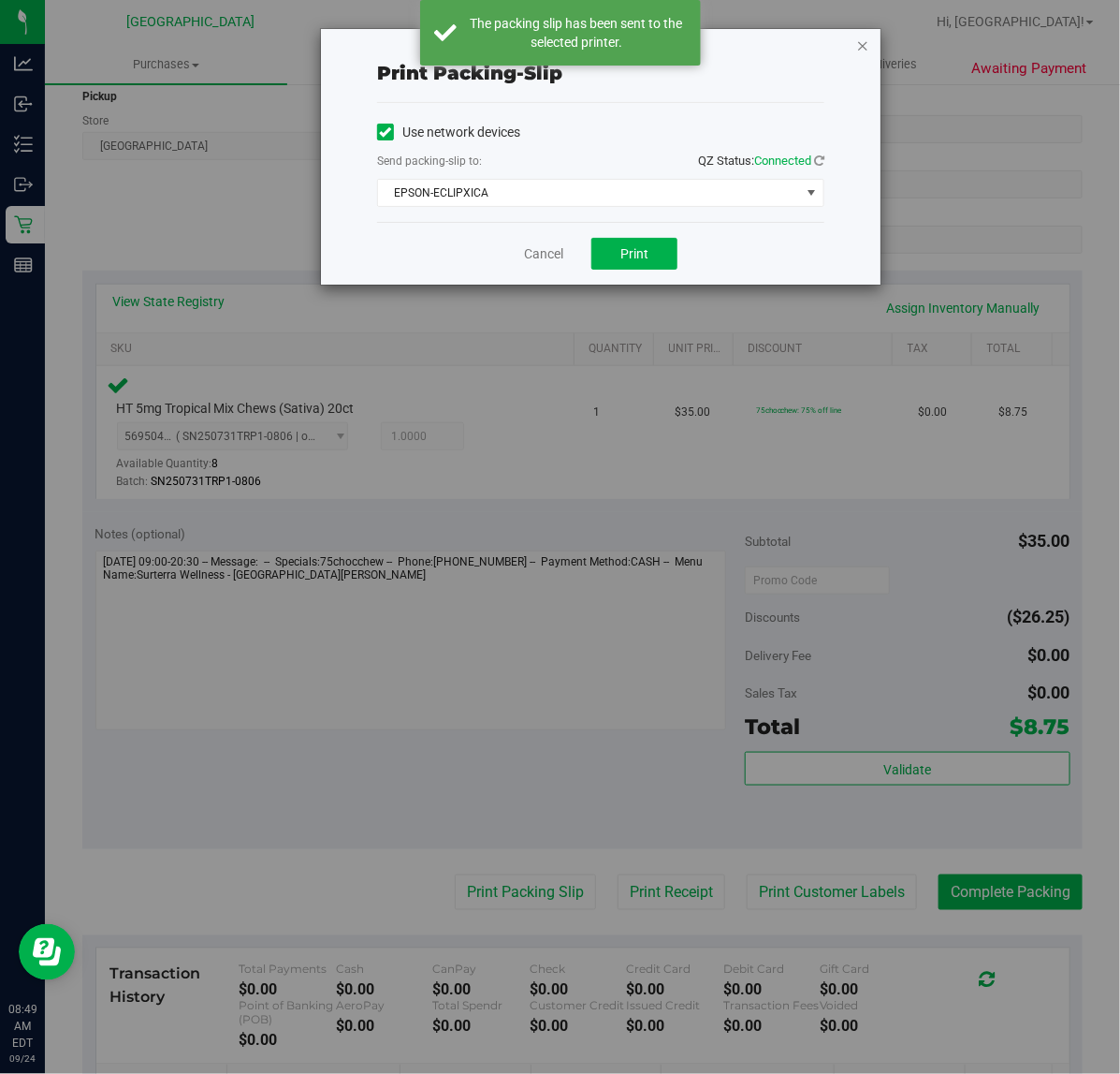
click at [862, 42] on icon "button" at bounding box center [862, 45] width 13 height 22
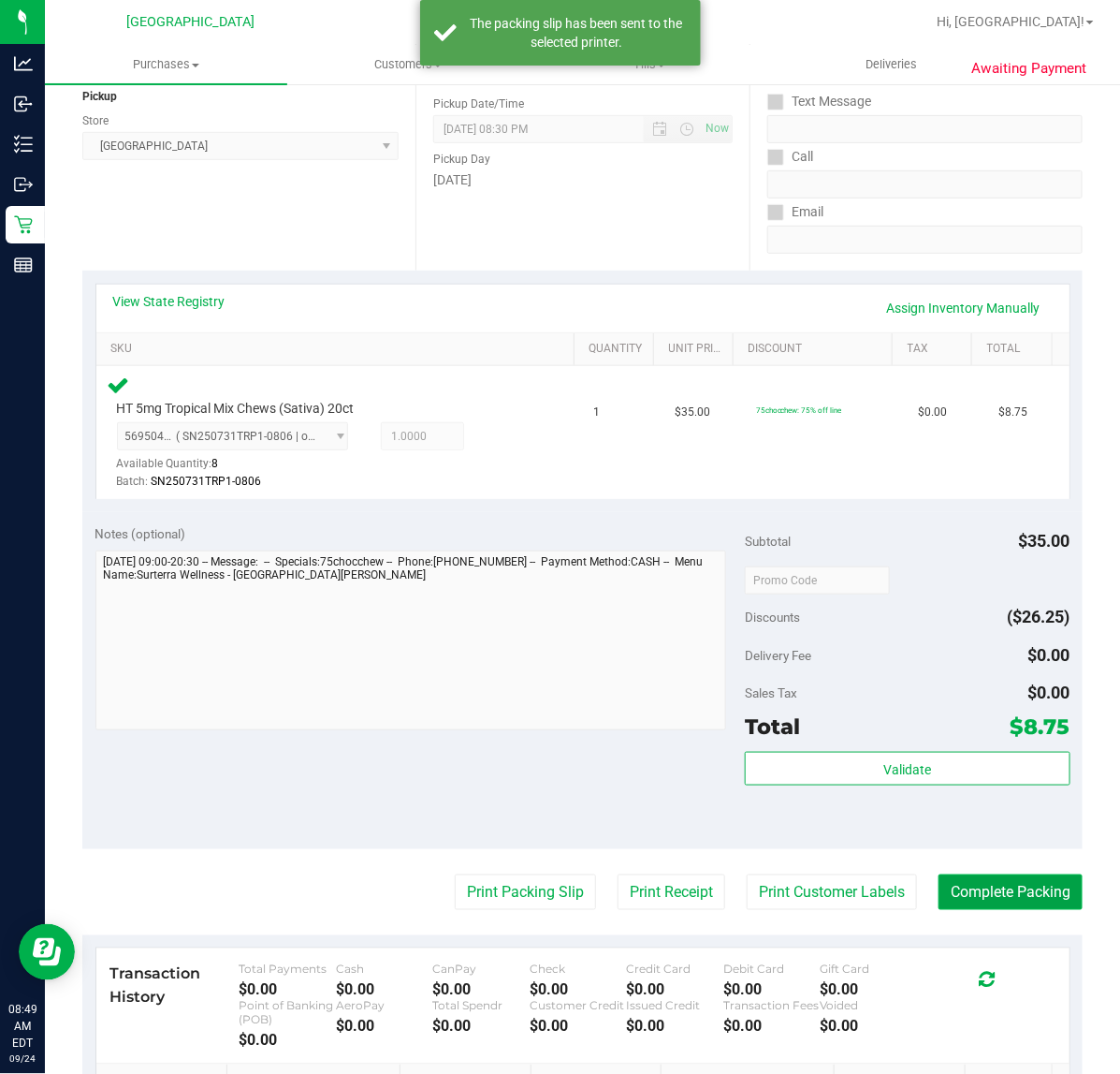
click at [994, 887] on button "Complete Packing" at bounding box center [1011, 892] width 144 height 36
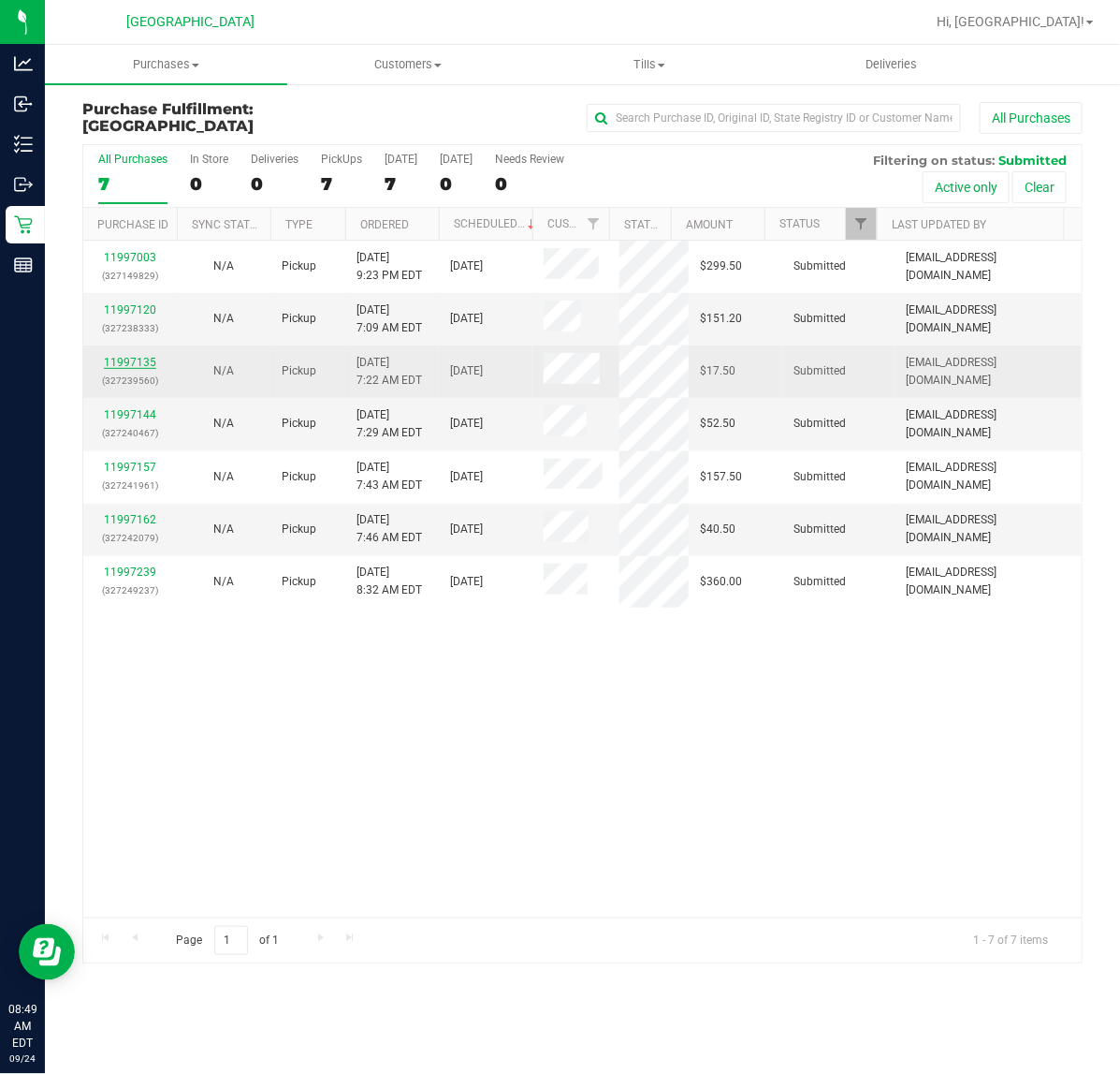
click at [128, 363] on link "11997135" at bounding box center [130, 362] width 52 height 13
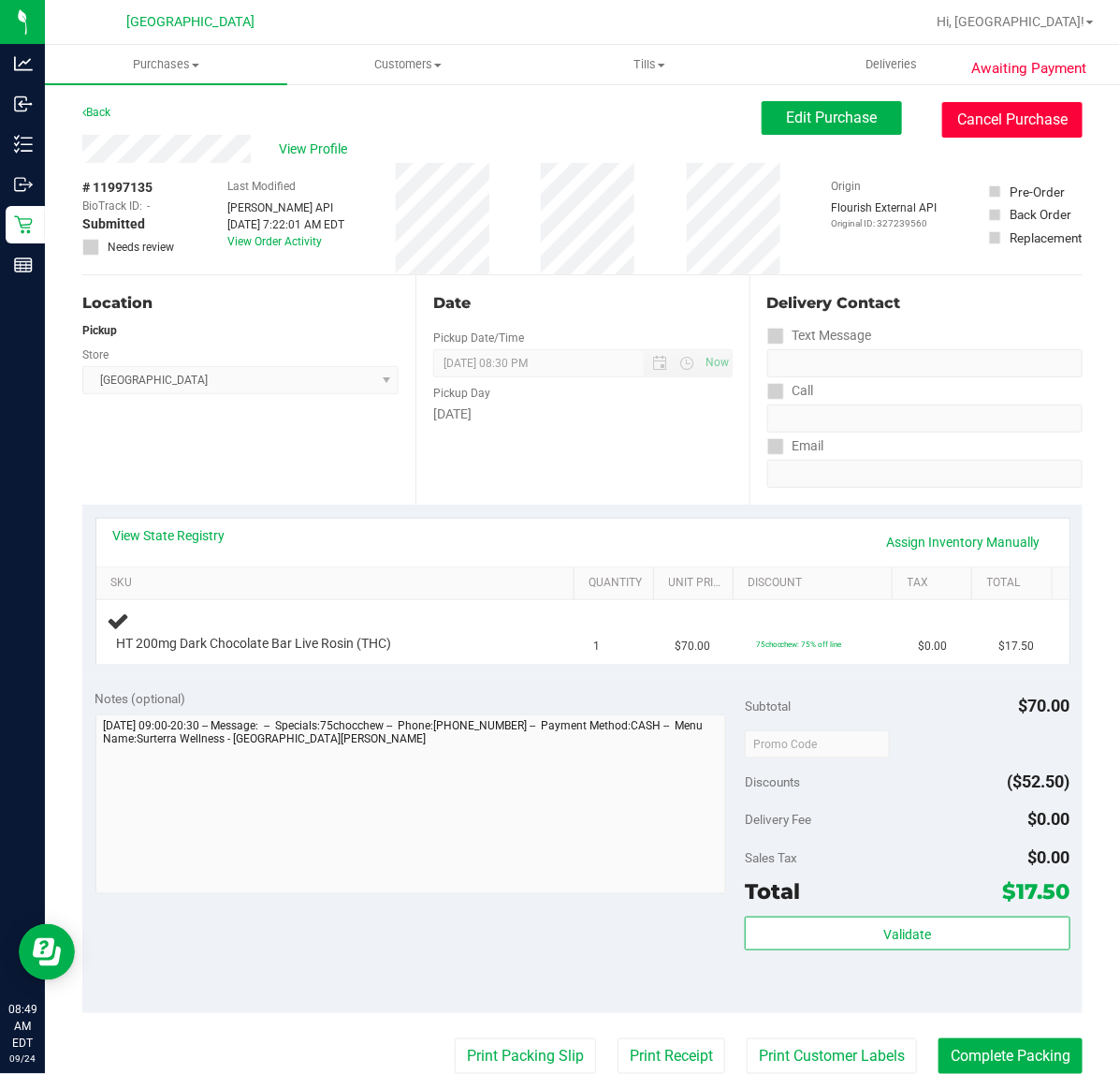
click at [1032, 125] on button "Cancel Purchase" at bounding box center [1012, 120] width 141 height 36
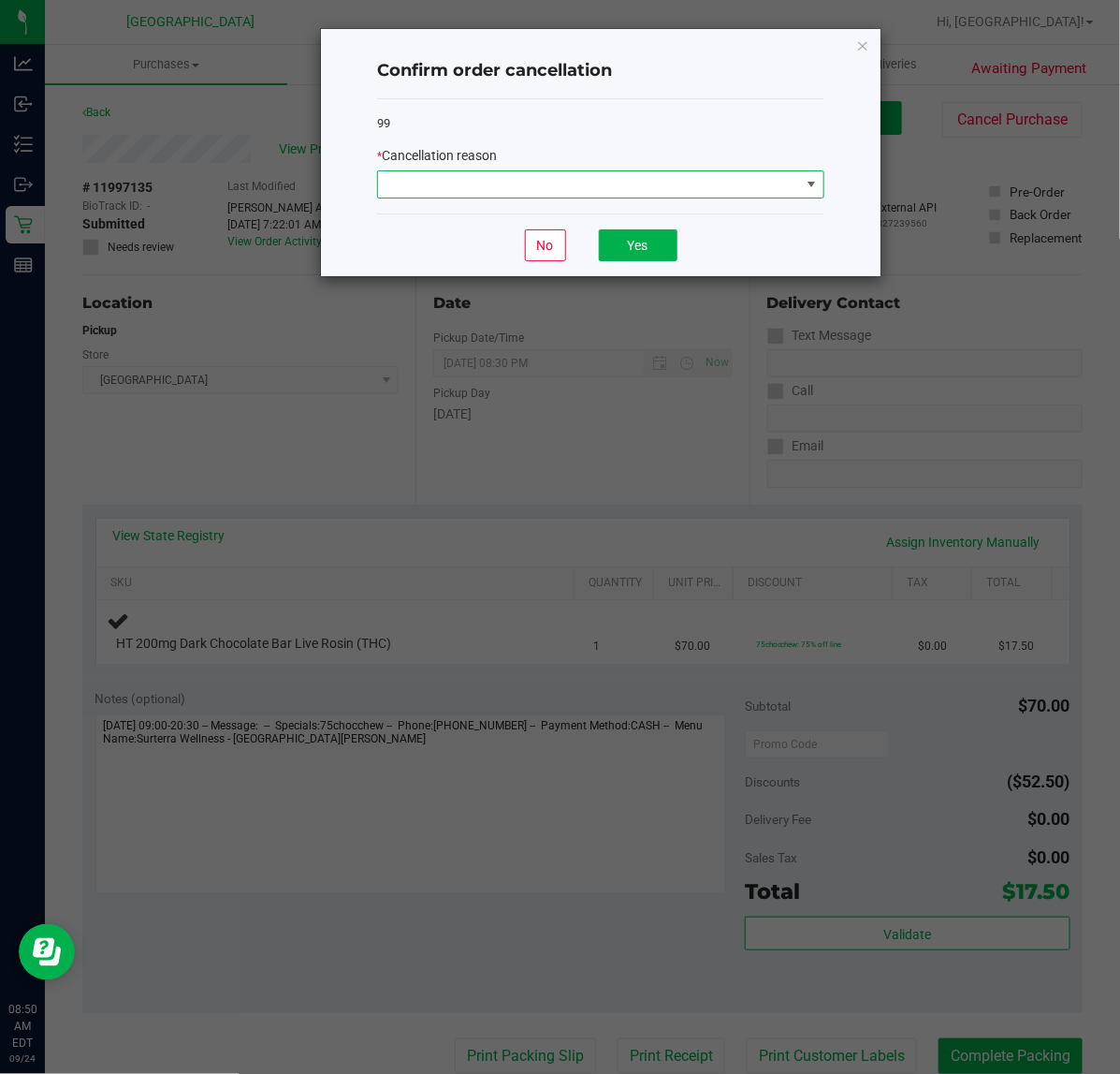
click at [697, 185] on span at bounding box center [588, 184] width 423 height 26
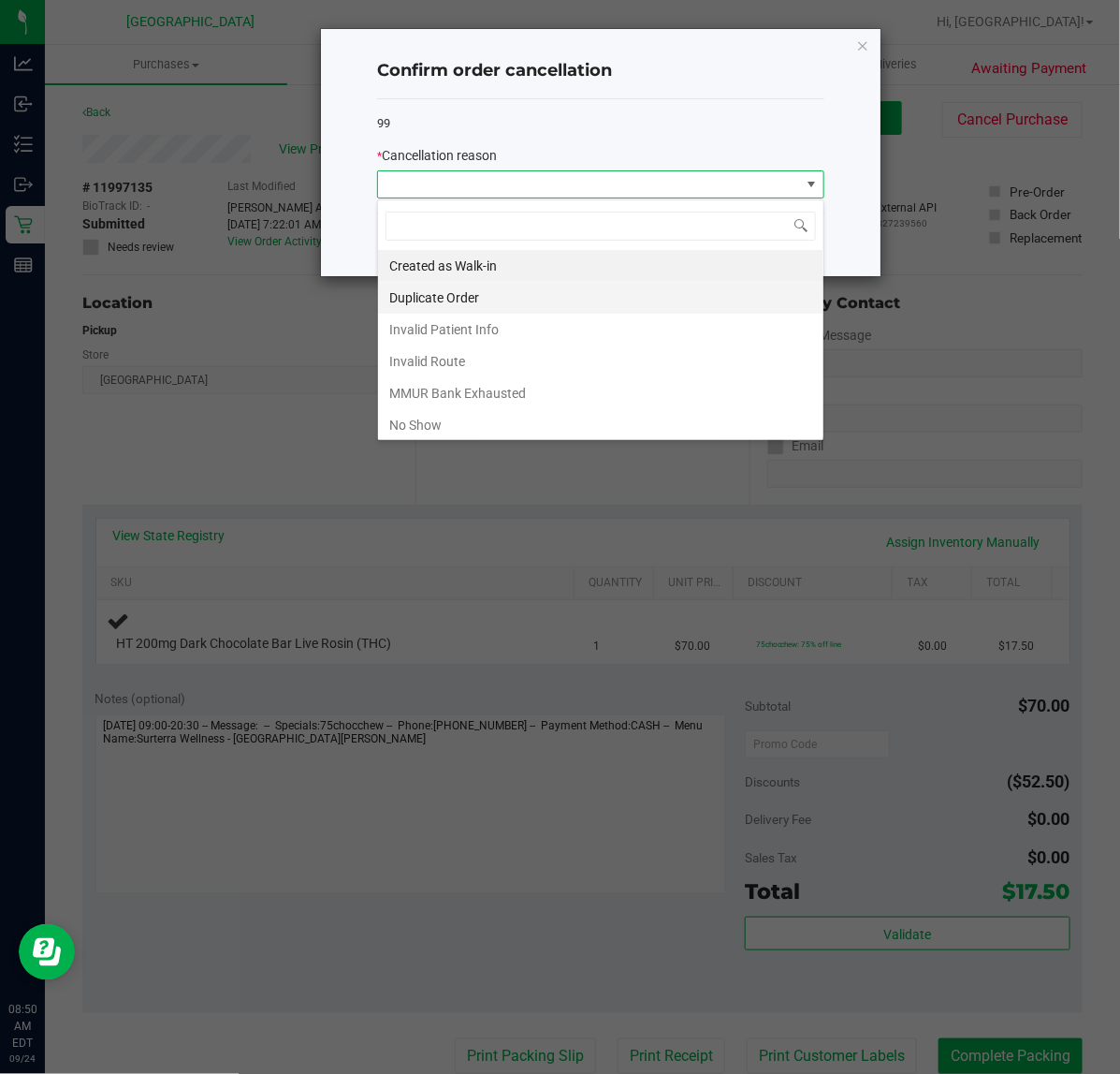
scroll to position [29, 447]
click at [487, 296] on li "Duplicate Order" at bounding box center [600, 298] width 446 height 32
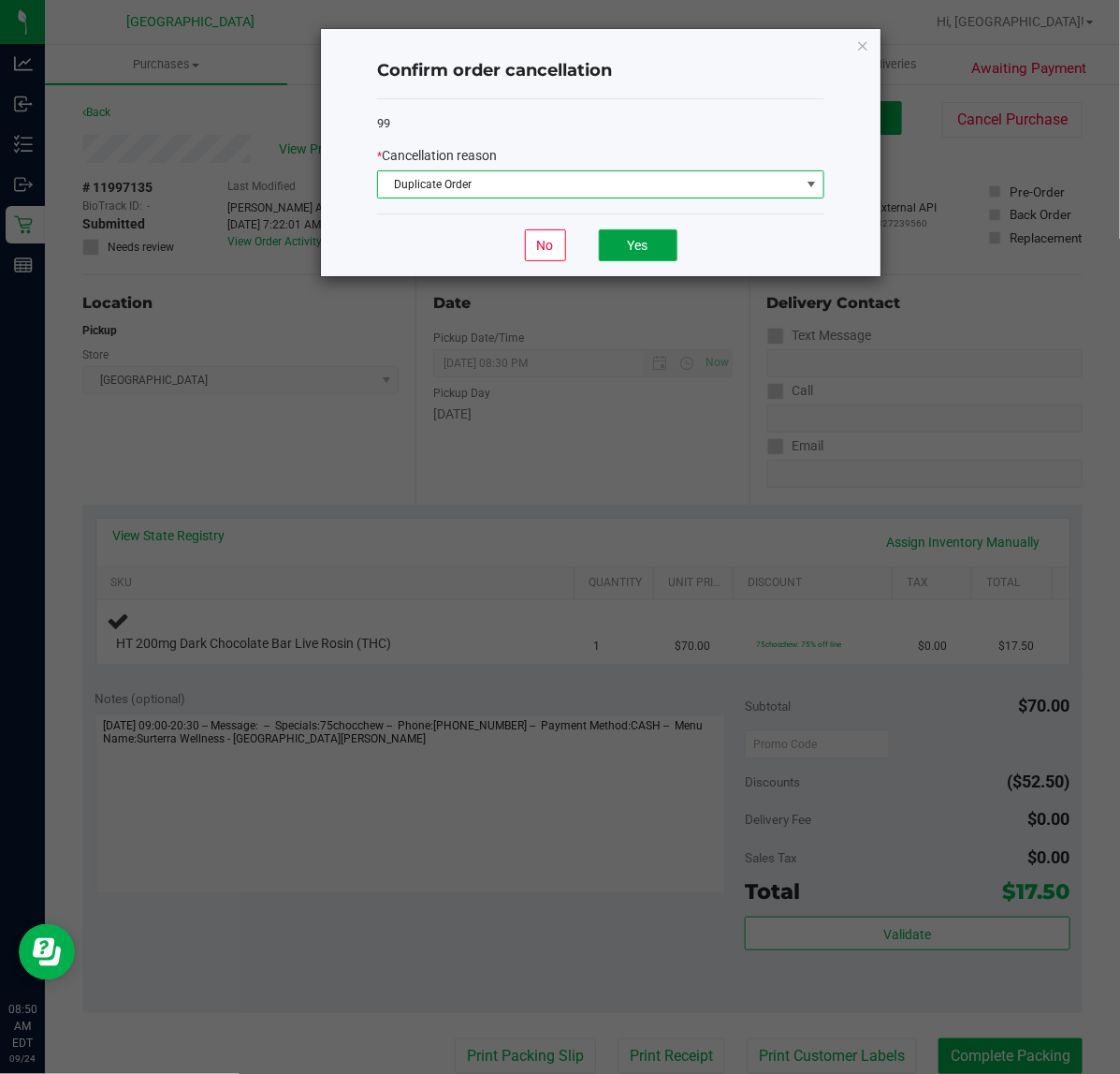
click at [634, 245] on button "Yes" at bounding box center [638, 246] width 79 height 32
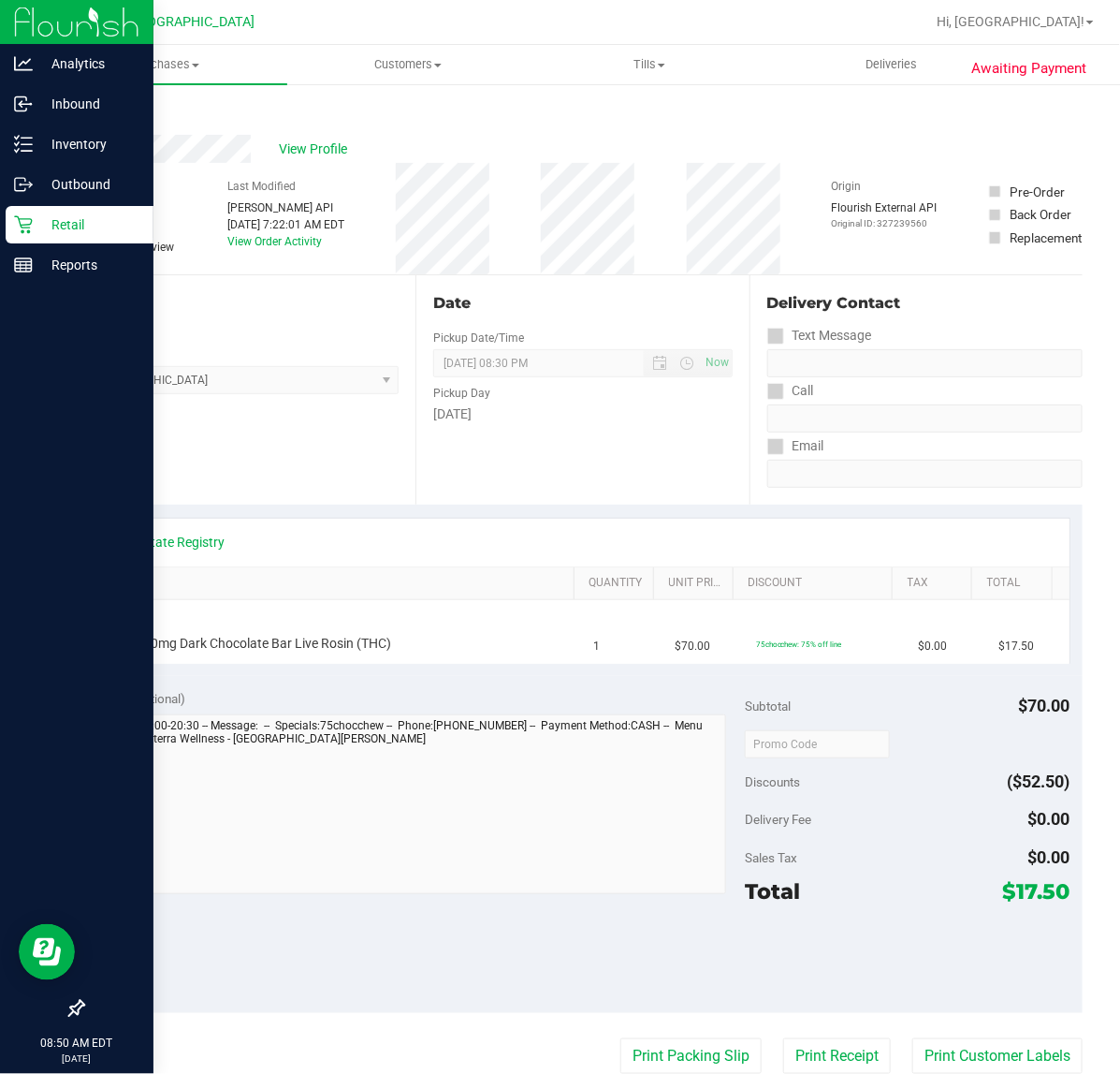
click at [96, 214] on p "Retail" at bounding box center [89, 225] width 112 height 22
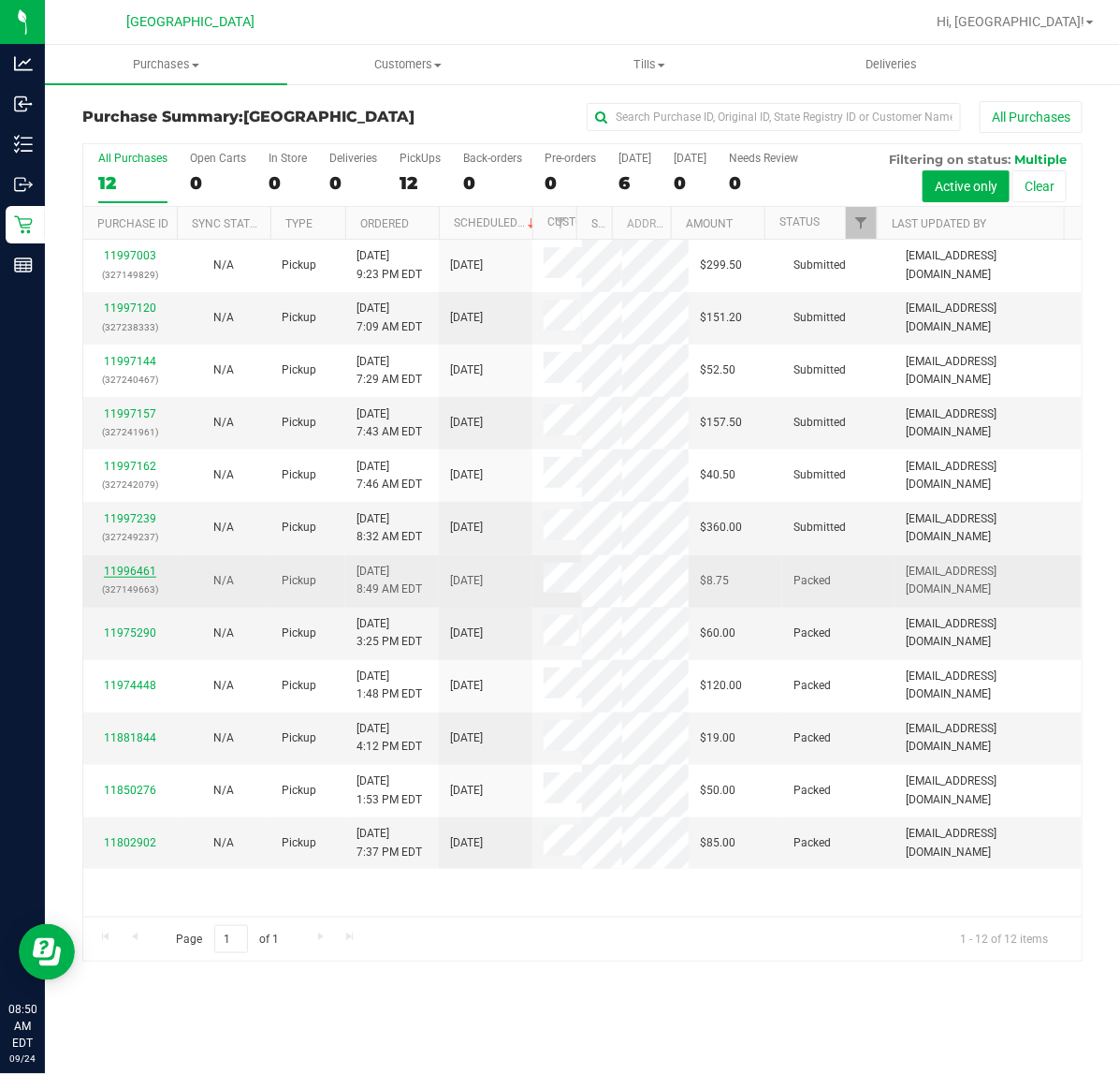
click at [128, 567] on link "11996461" at bounding box center [130, 570] width 52 height 13
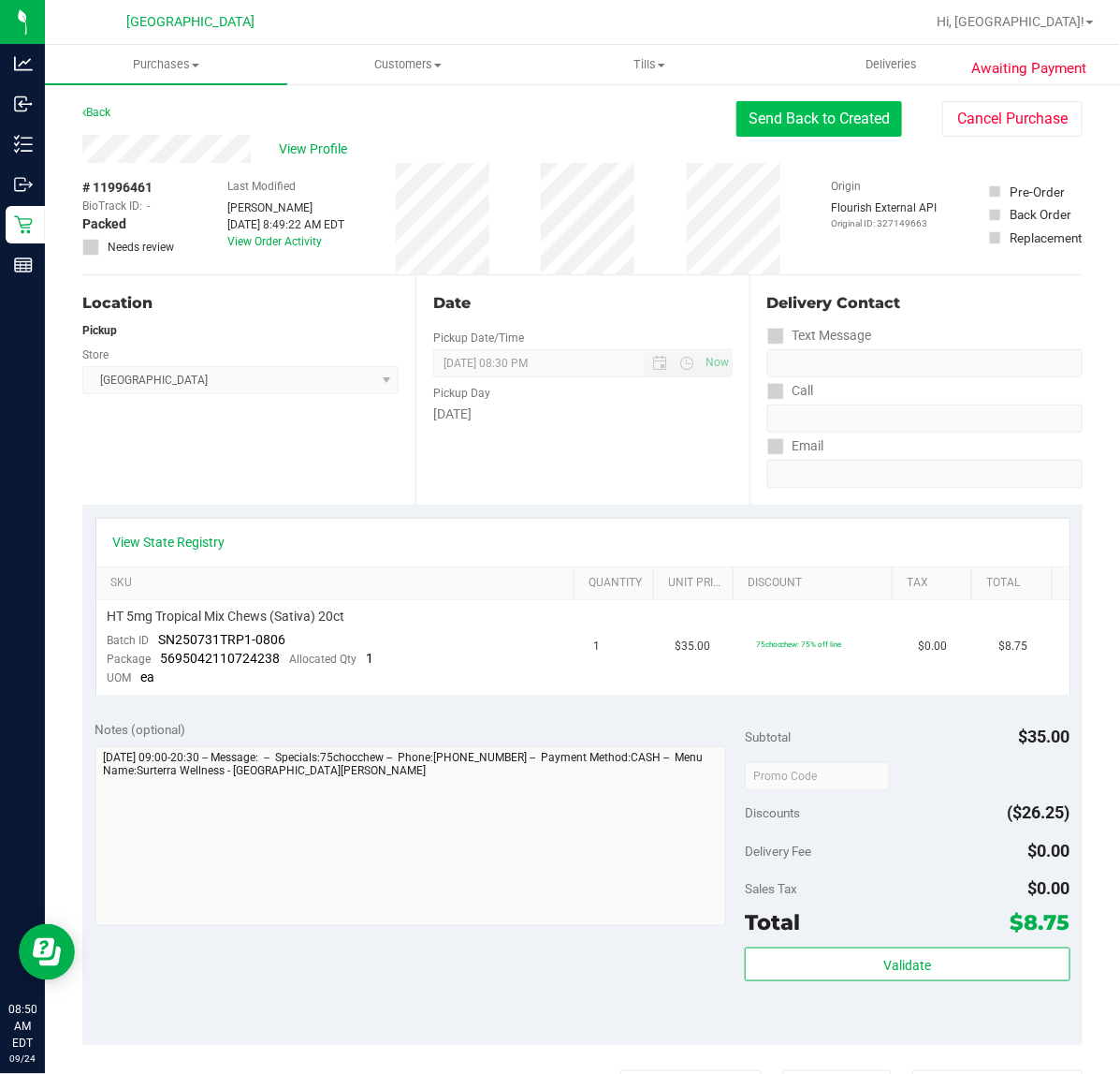
click at [848, 124] on button "Send Back to Created" at bounding box center [819, 119] width 166 height 36
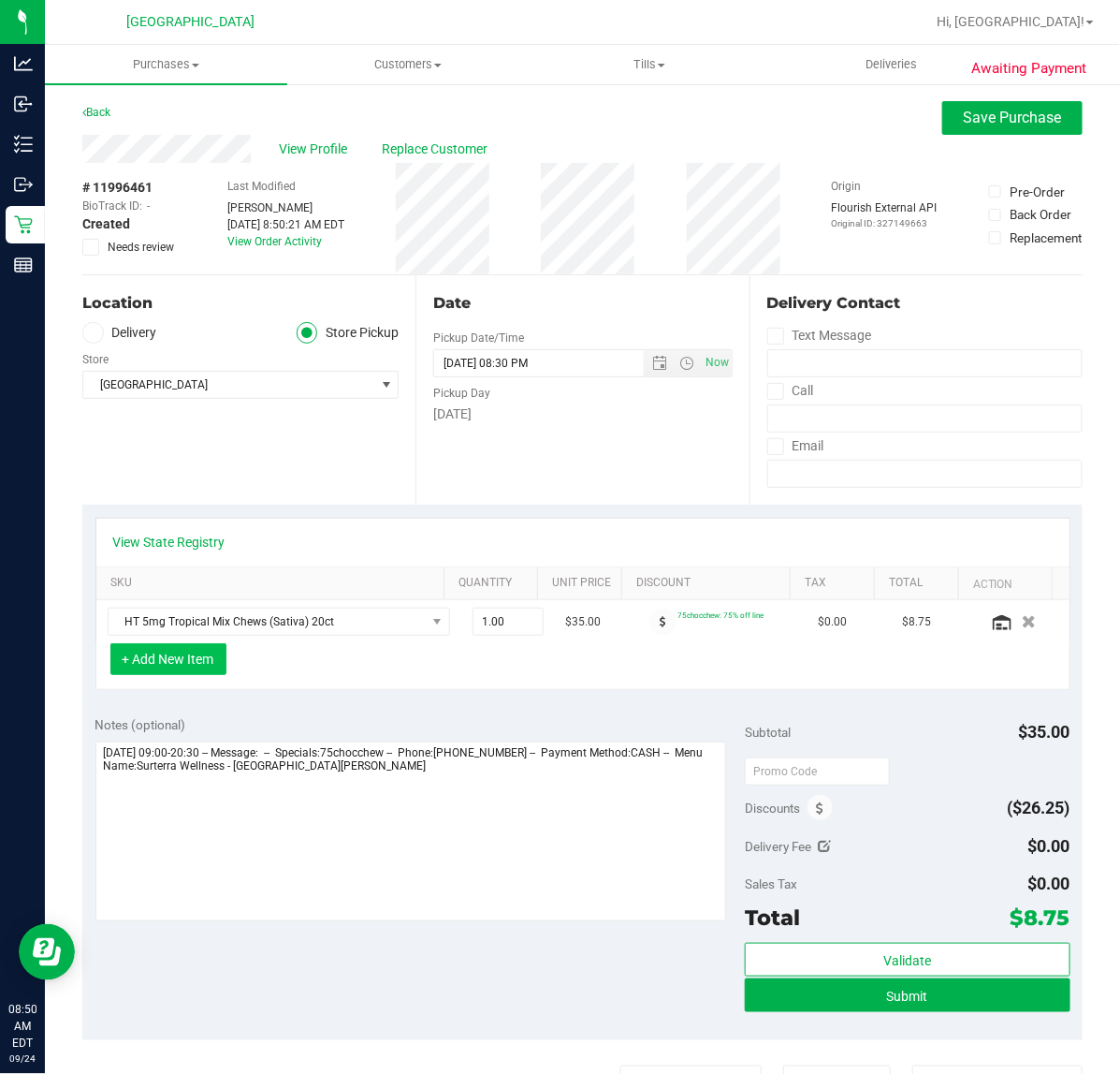
click at [173, 659] on button "+ Add New Item" at bounding box center [169, 659] width 116 height 32
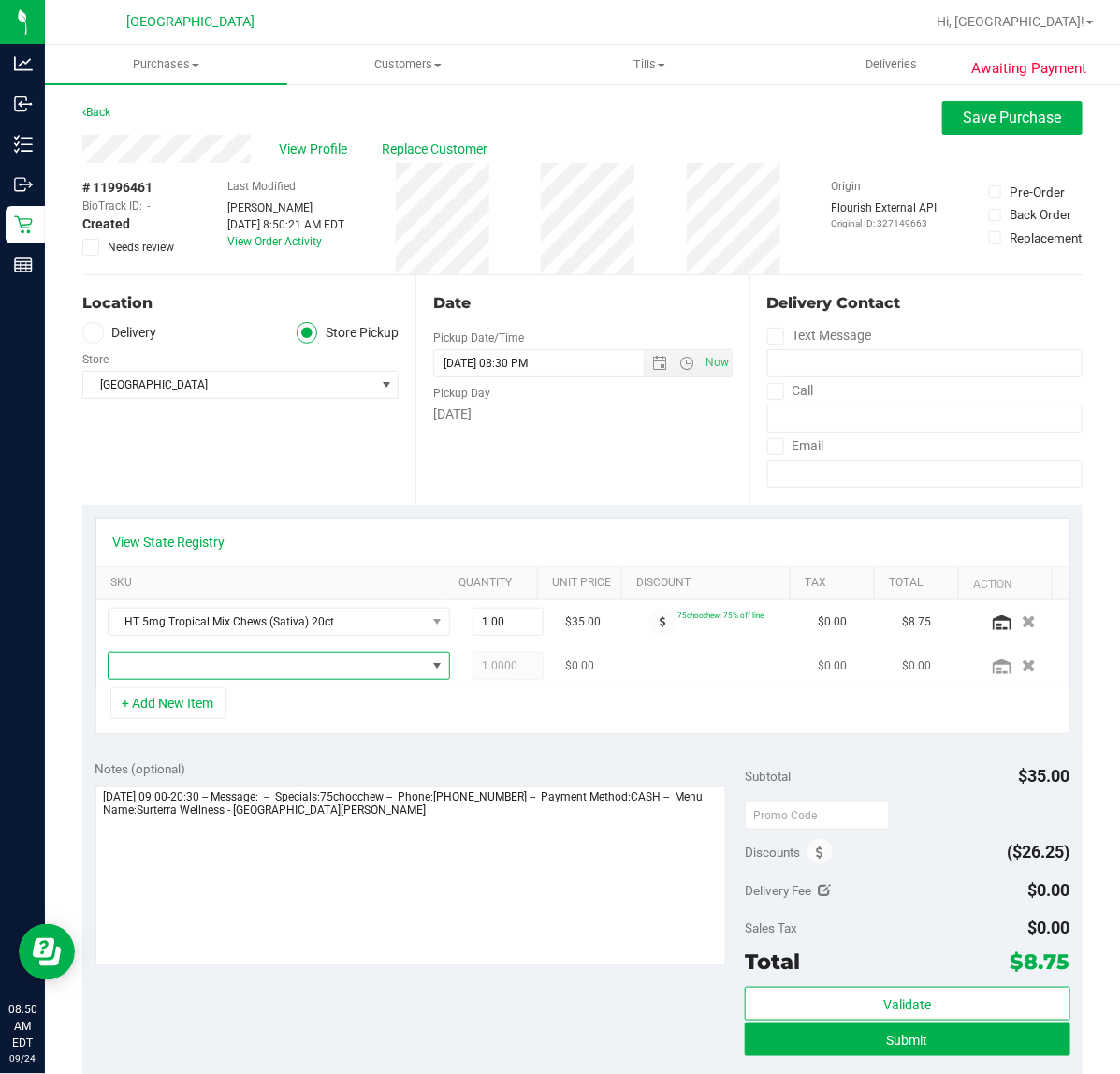
click at [265, 656] on span "NO DATA FOUND" at bounding box center [268, 665] width 318 height 26
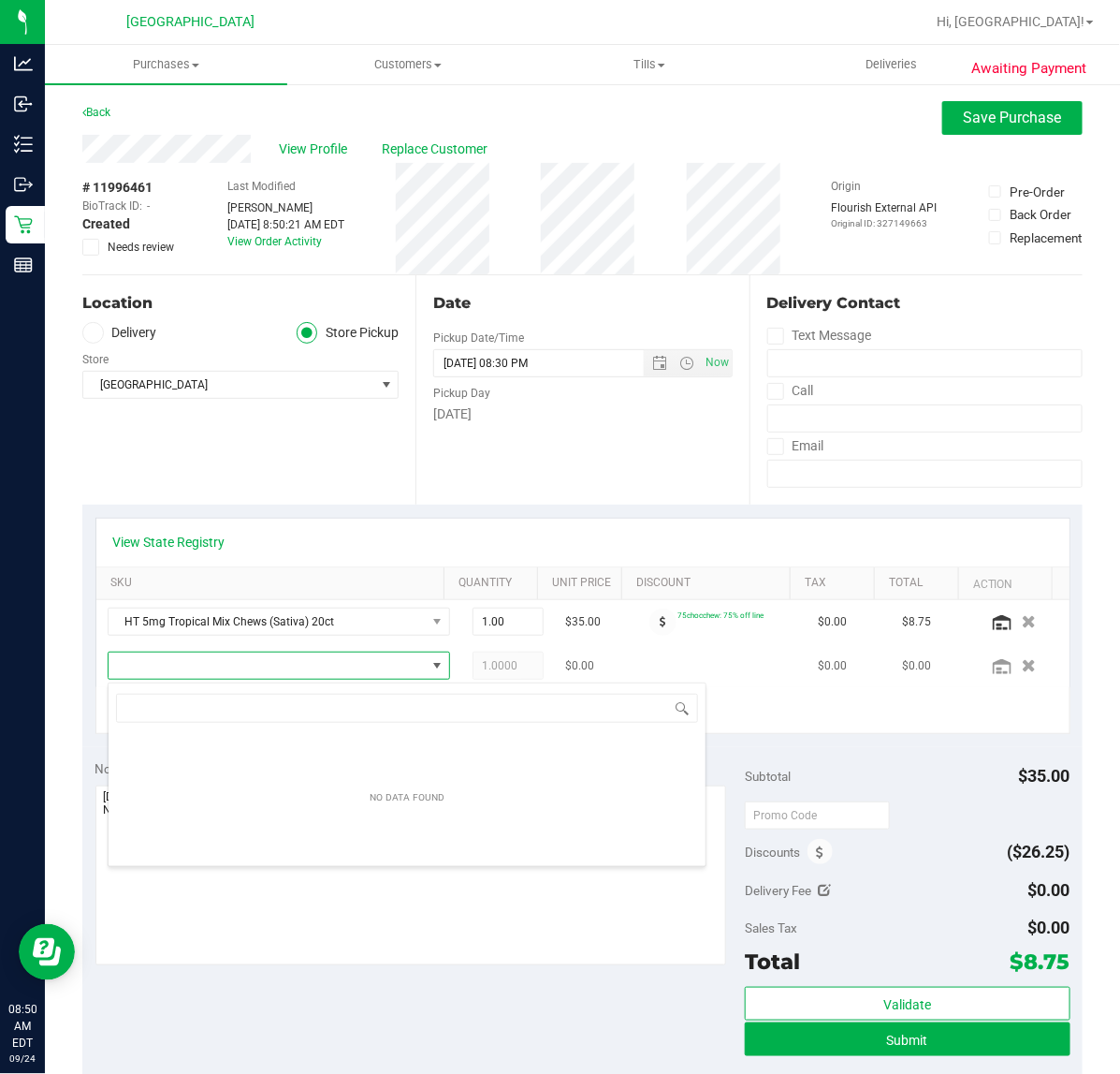
scroll to position [29, 307]
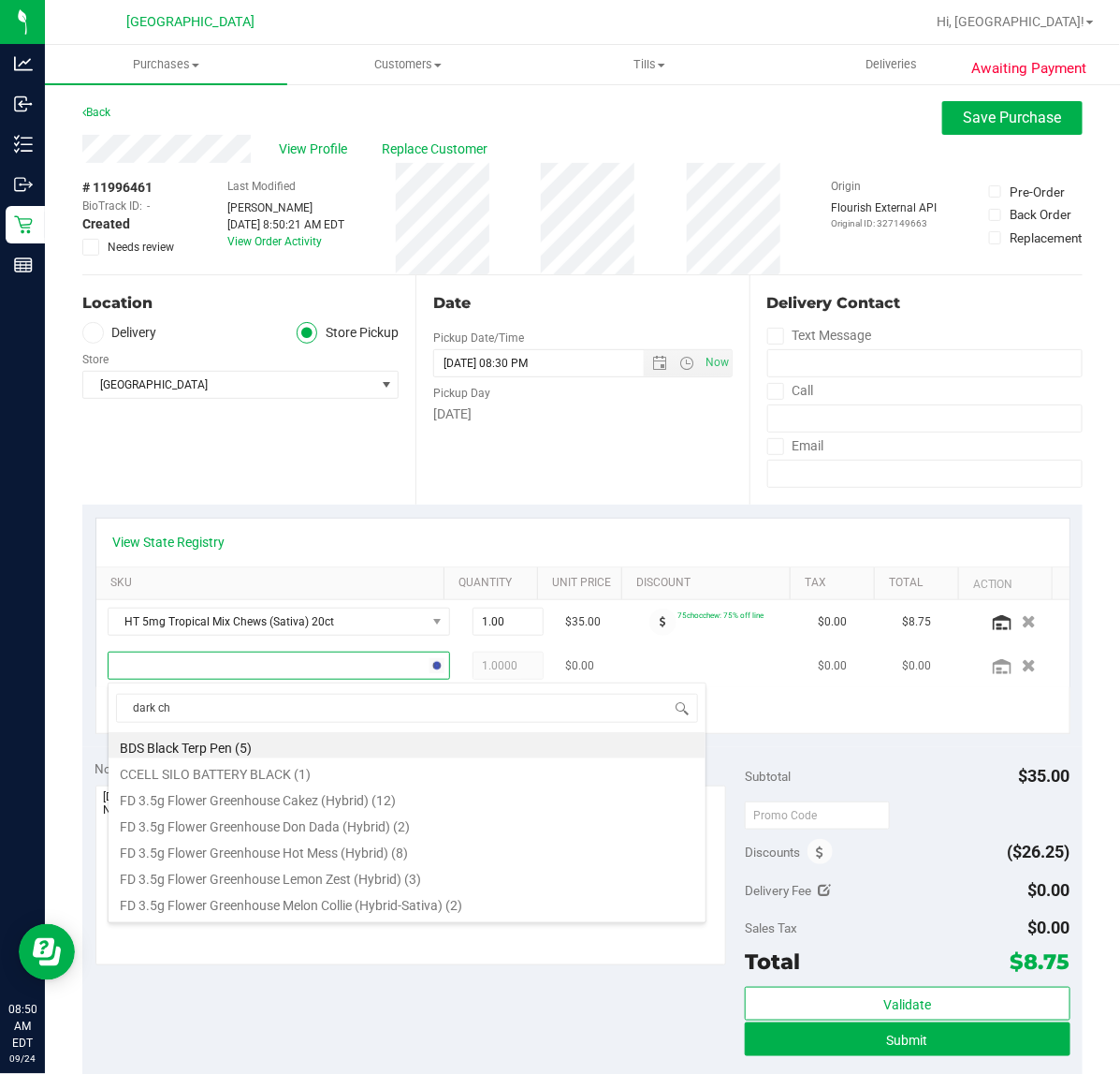
type input "dark cho"
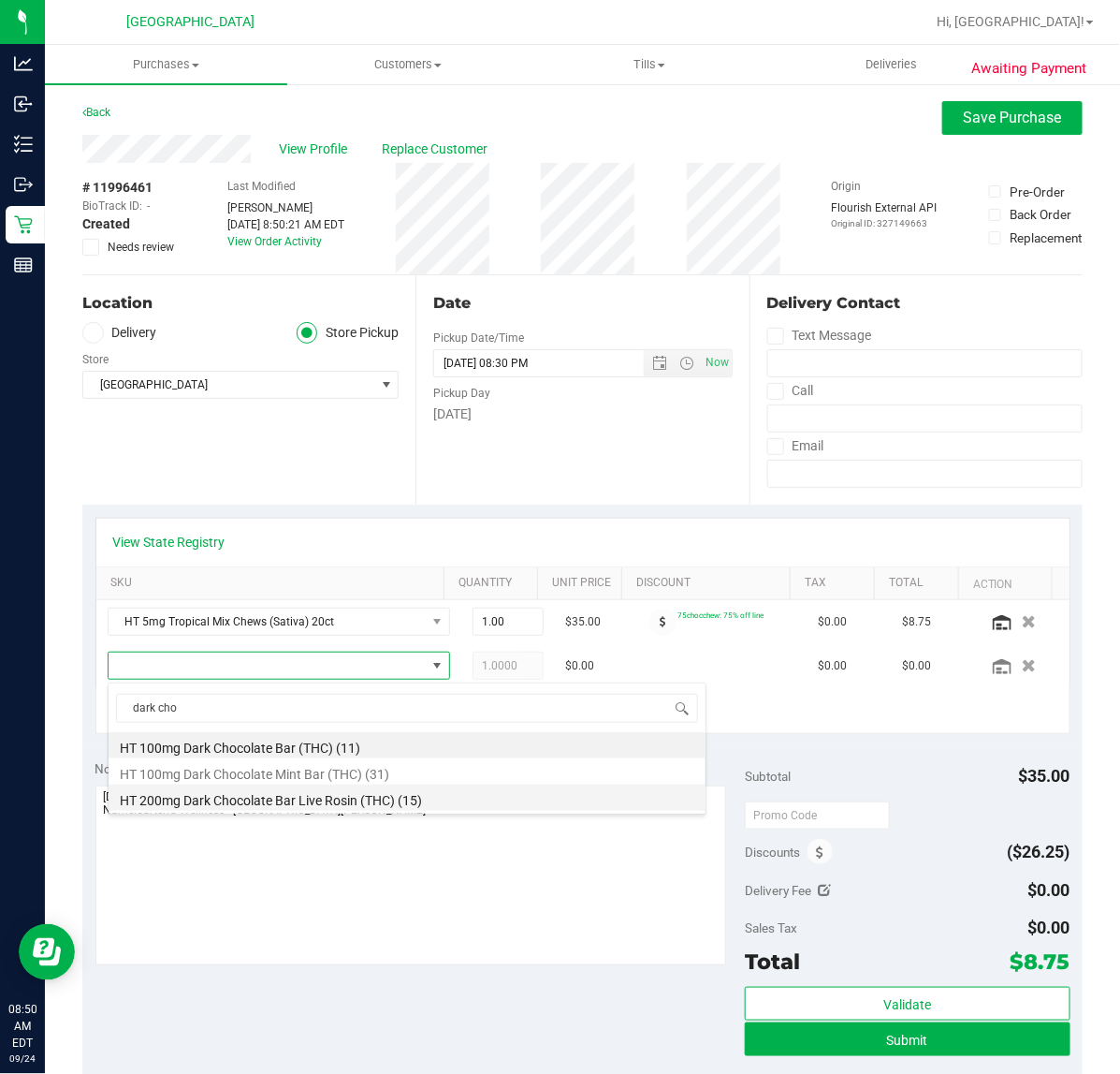
click at [366, 792] on li "HT 200mg Dark Chocolate Bar Live Rosin (THC) (15)" at bounding box center [408, 797] width 597 height 26
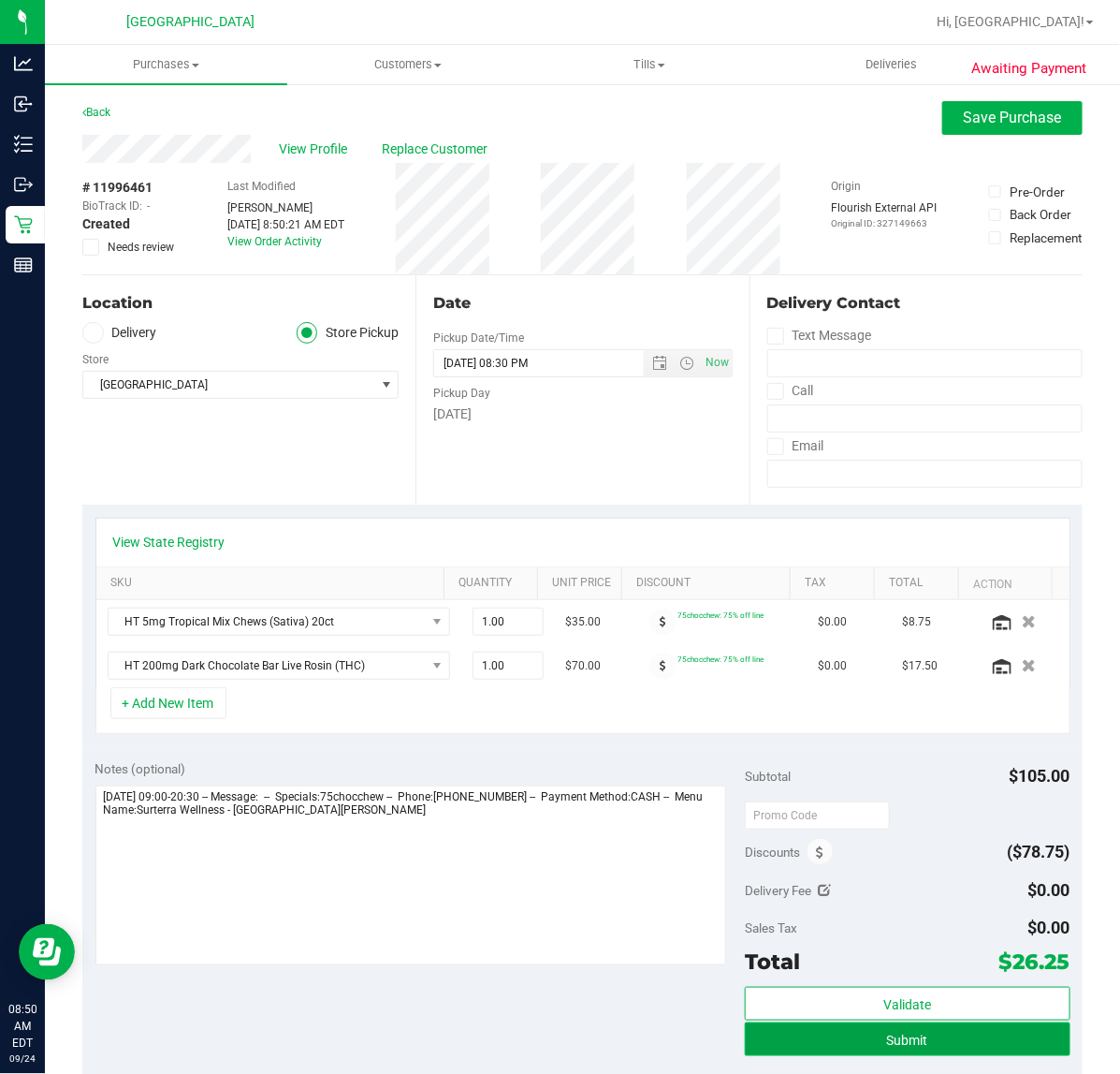
click at [867, 1032] on button "Submit" at bounding box center [907, 1039] width 325 height 34
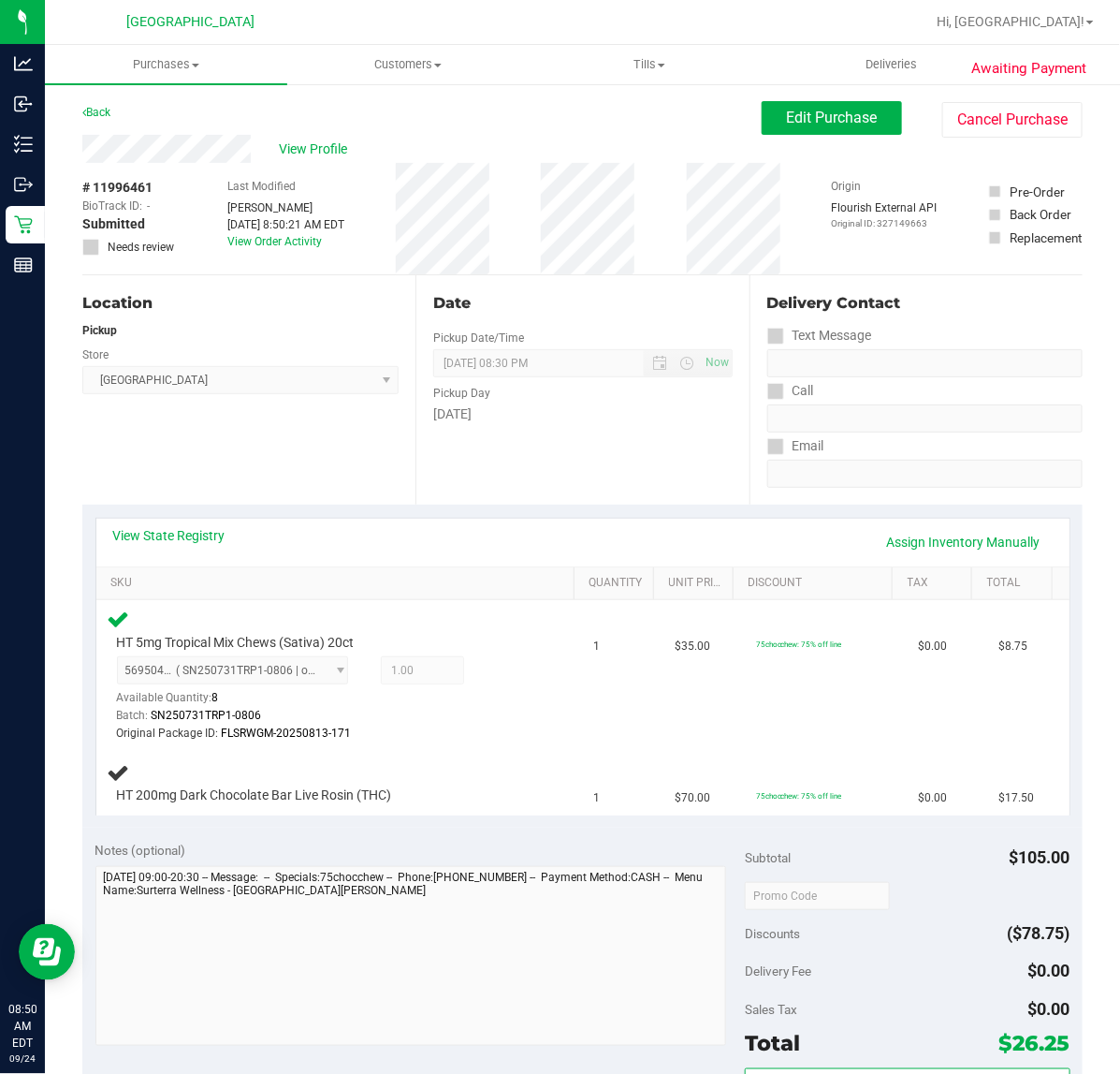
click at [502, 464] on div "Date Pickup Date/Time 09/23/2025 Now 09/23/2025 08:30 PM Now Pickup Day Tuesday" at bounding box center [582, 390] width 334 height 230
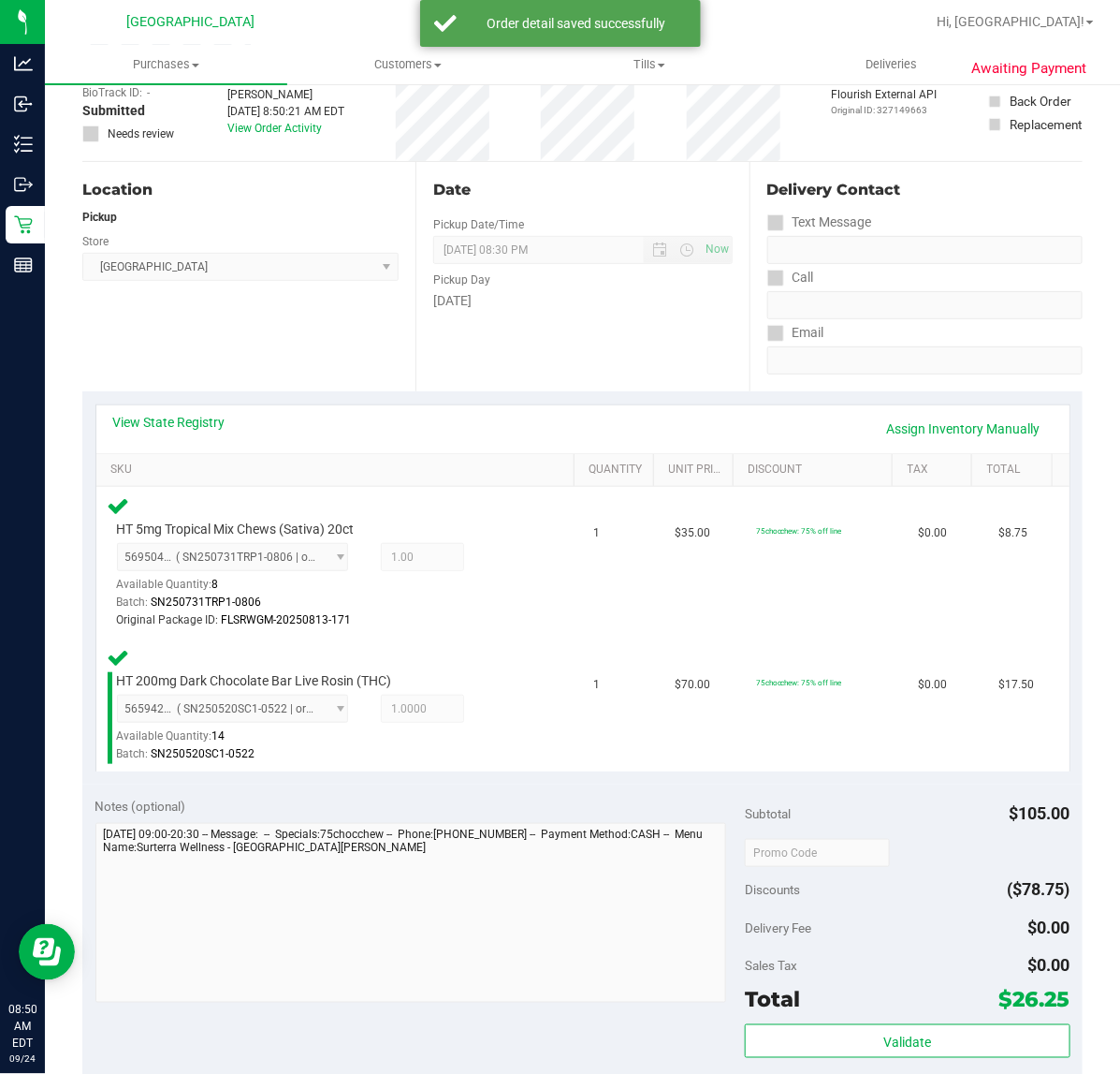
scroll to position [234, 0]
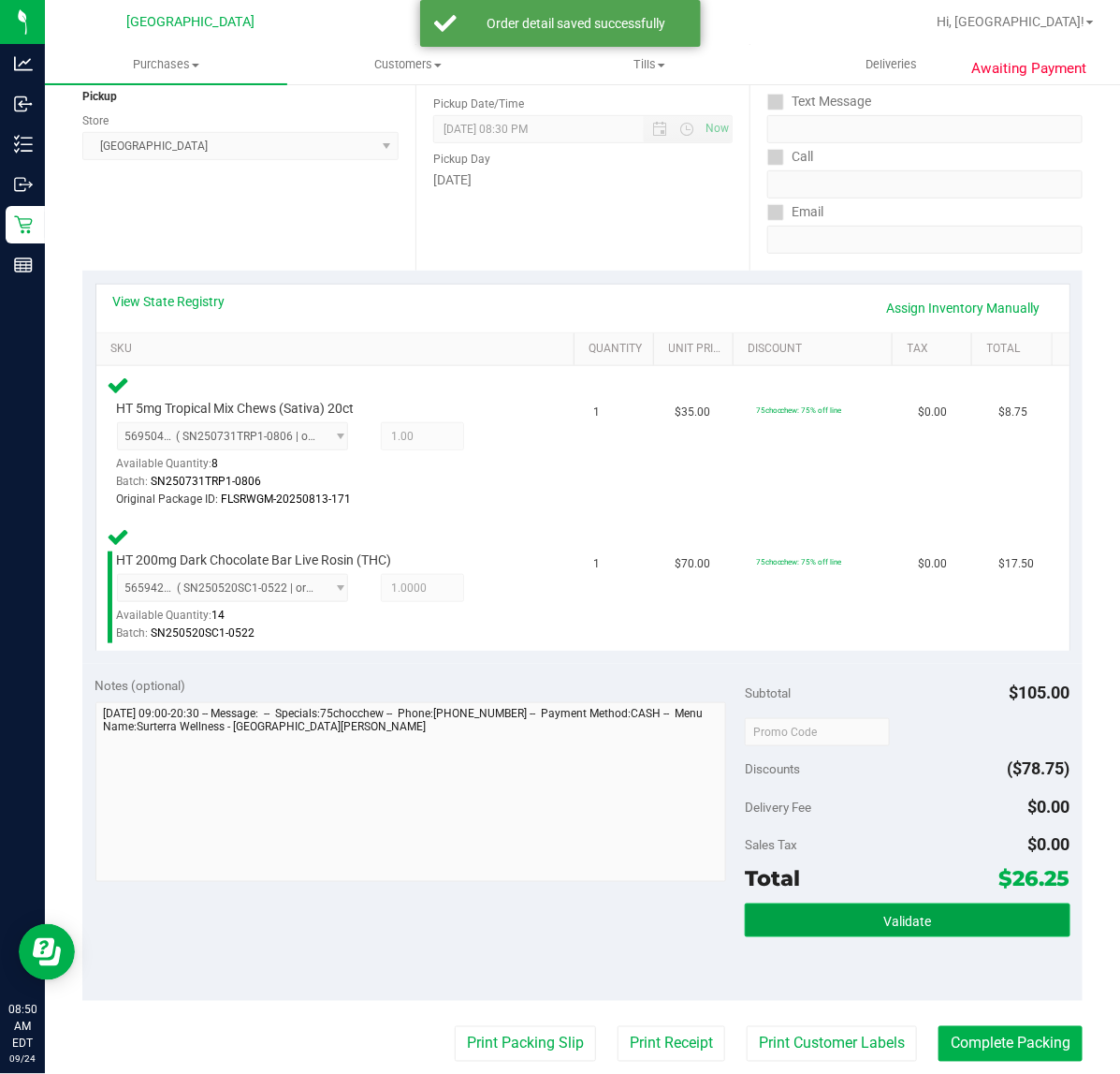
click at [903, 920] on span "Validate" at bounding box center [907, 920] width 48 height 15
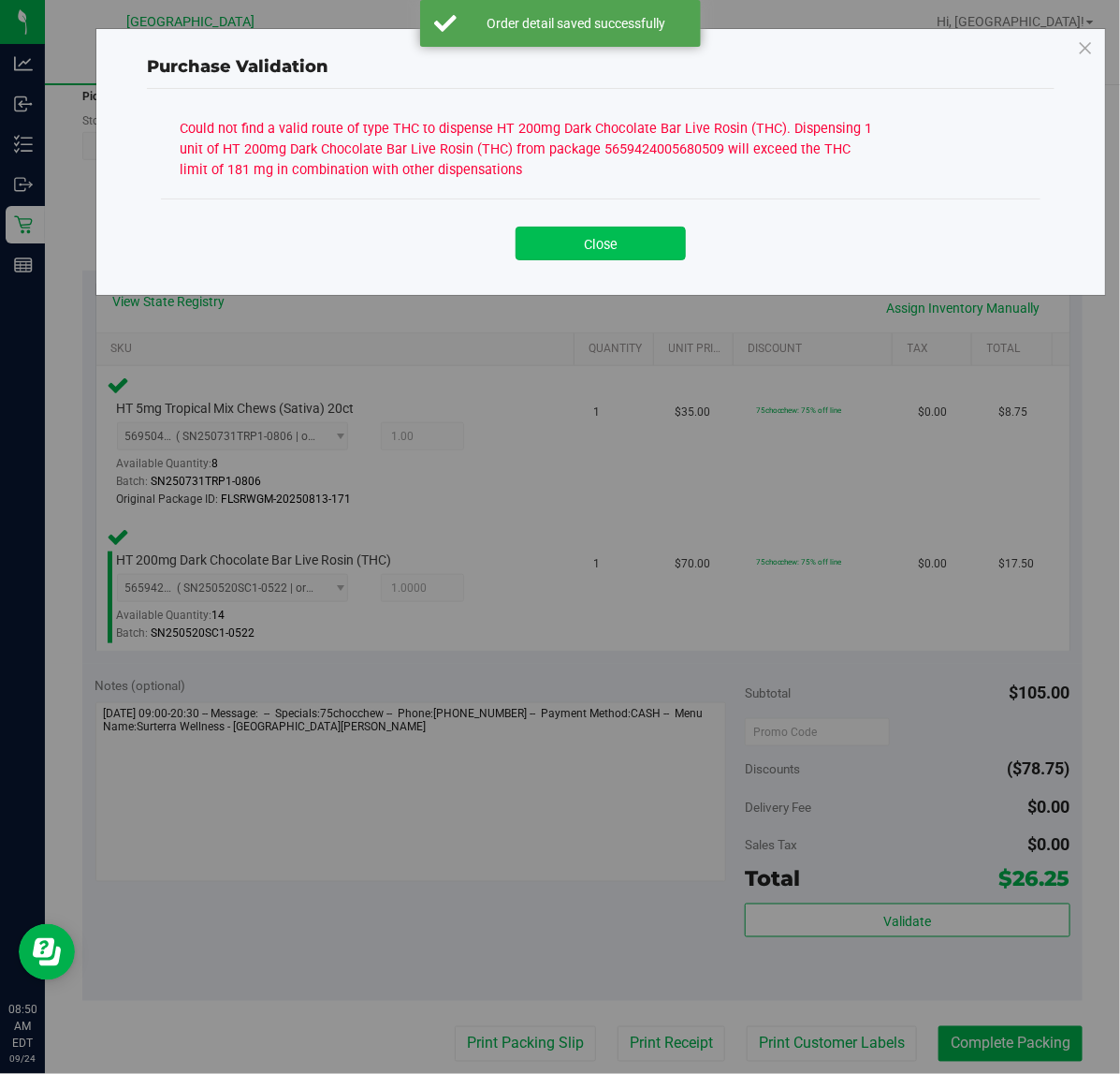
click at [629, 231] on button "Close" at bounding box center [600, 244] width 171 height 34
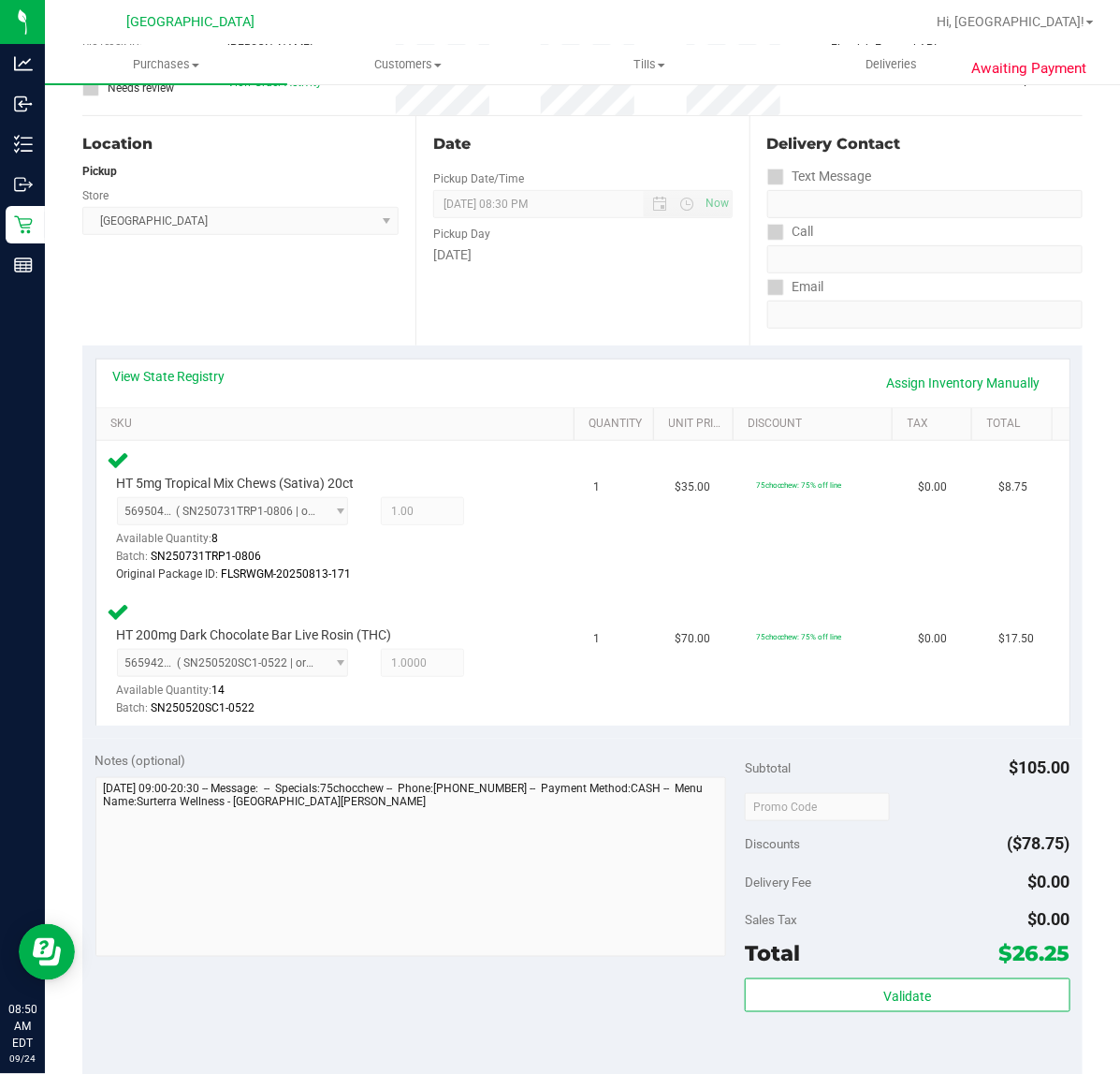
scroll to position [117, 0]
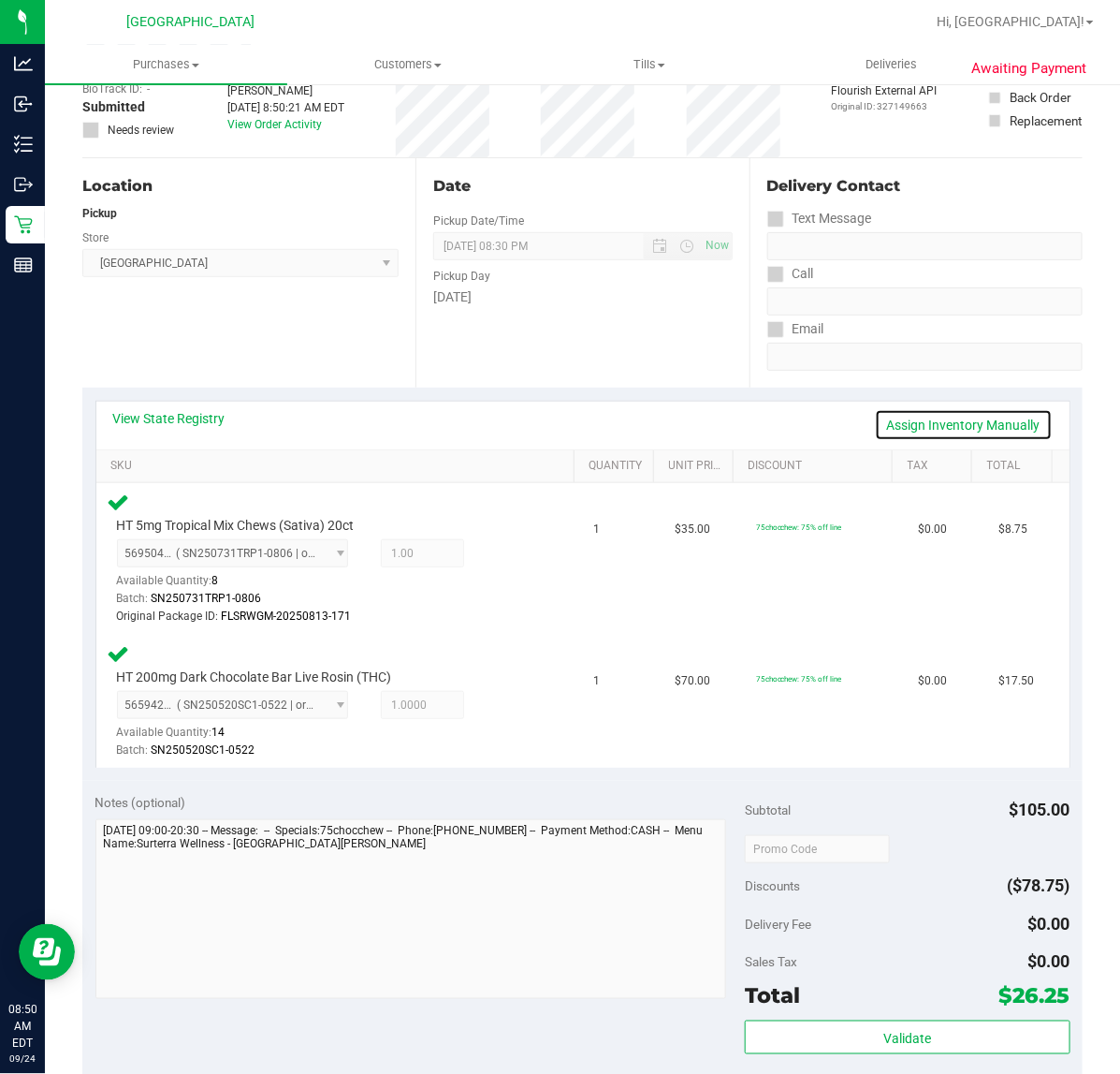
click at [1006, 424] on link "Assign Inventory Manually" at bounding box center [964, 425] width 178 height 32
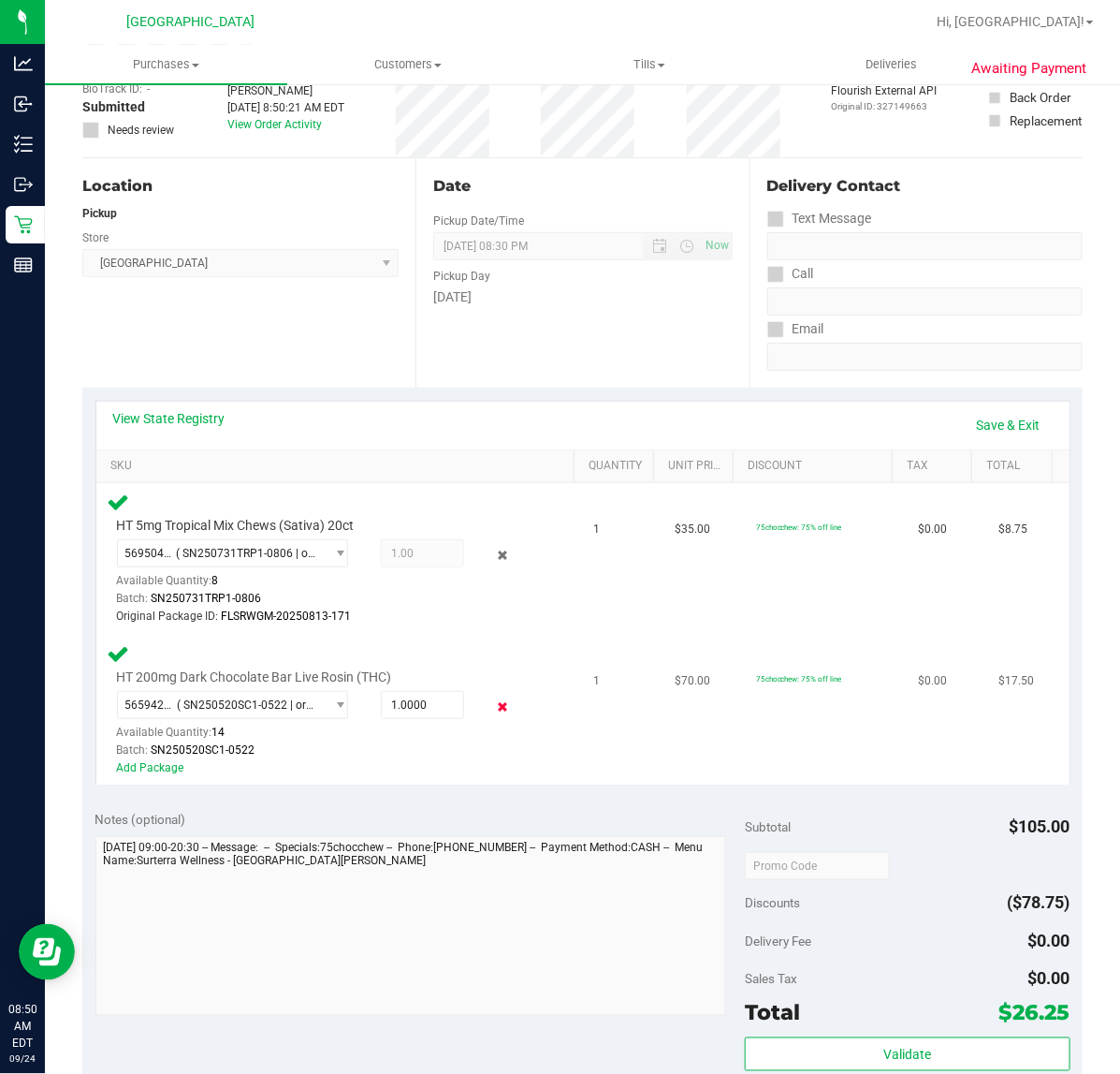
click at [493, 709] on icon at bounding box center [503, 707] width 20 height 22
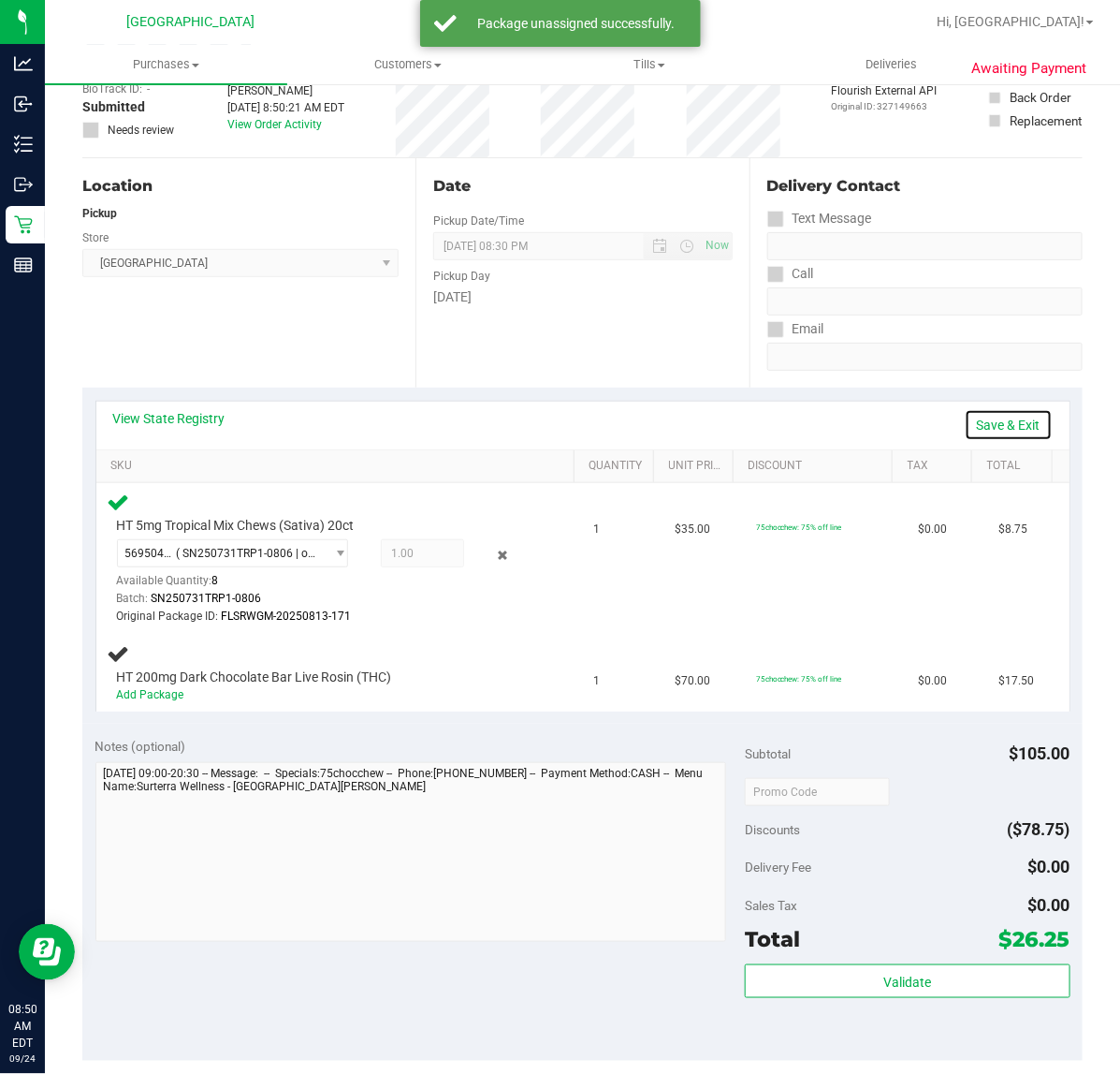
click at [997, 422] on link "Save & Exit" at bounding box center [1009, 425] width 88 height 32
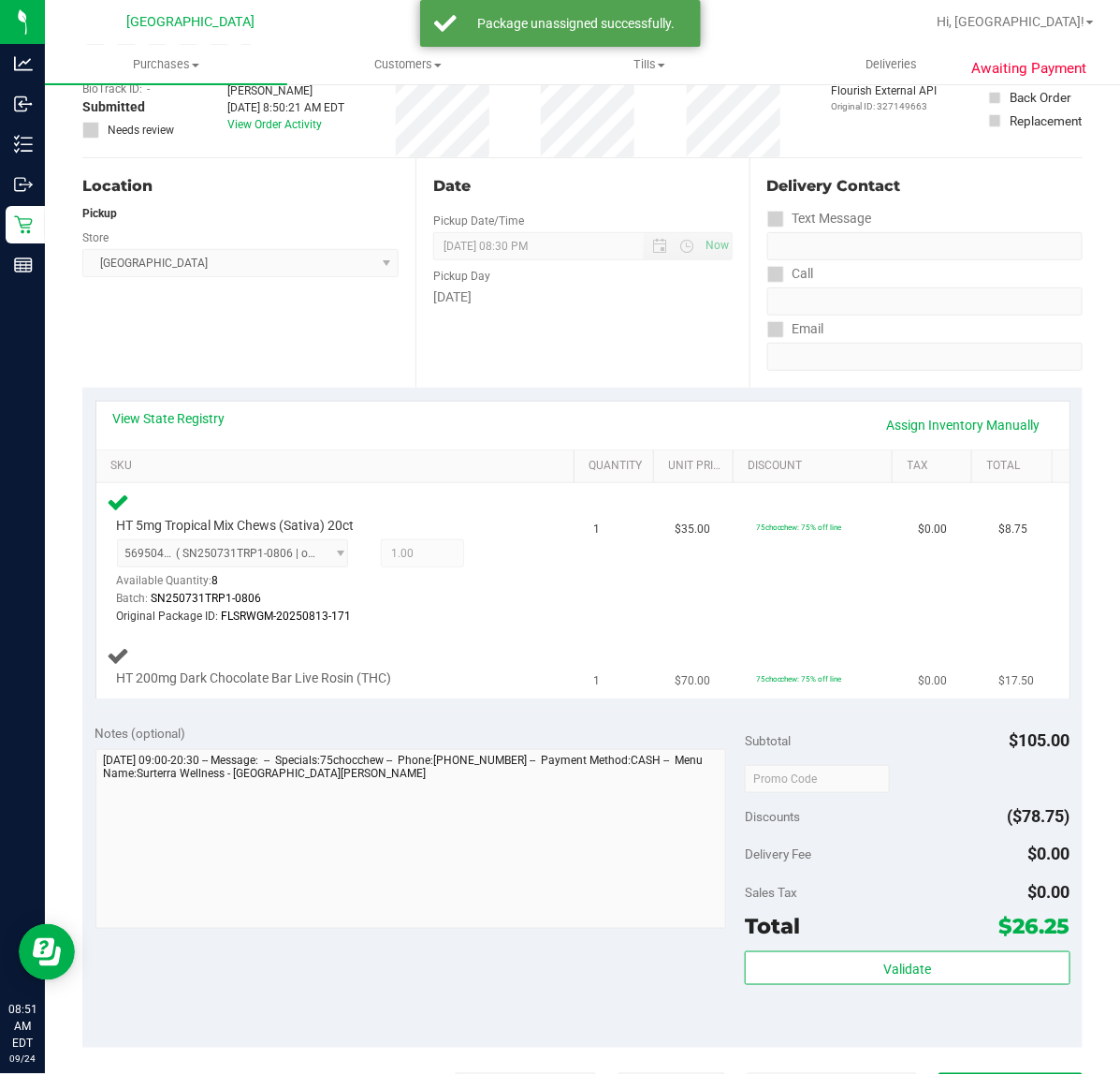
scroll to position [0, 0]
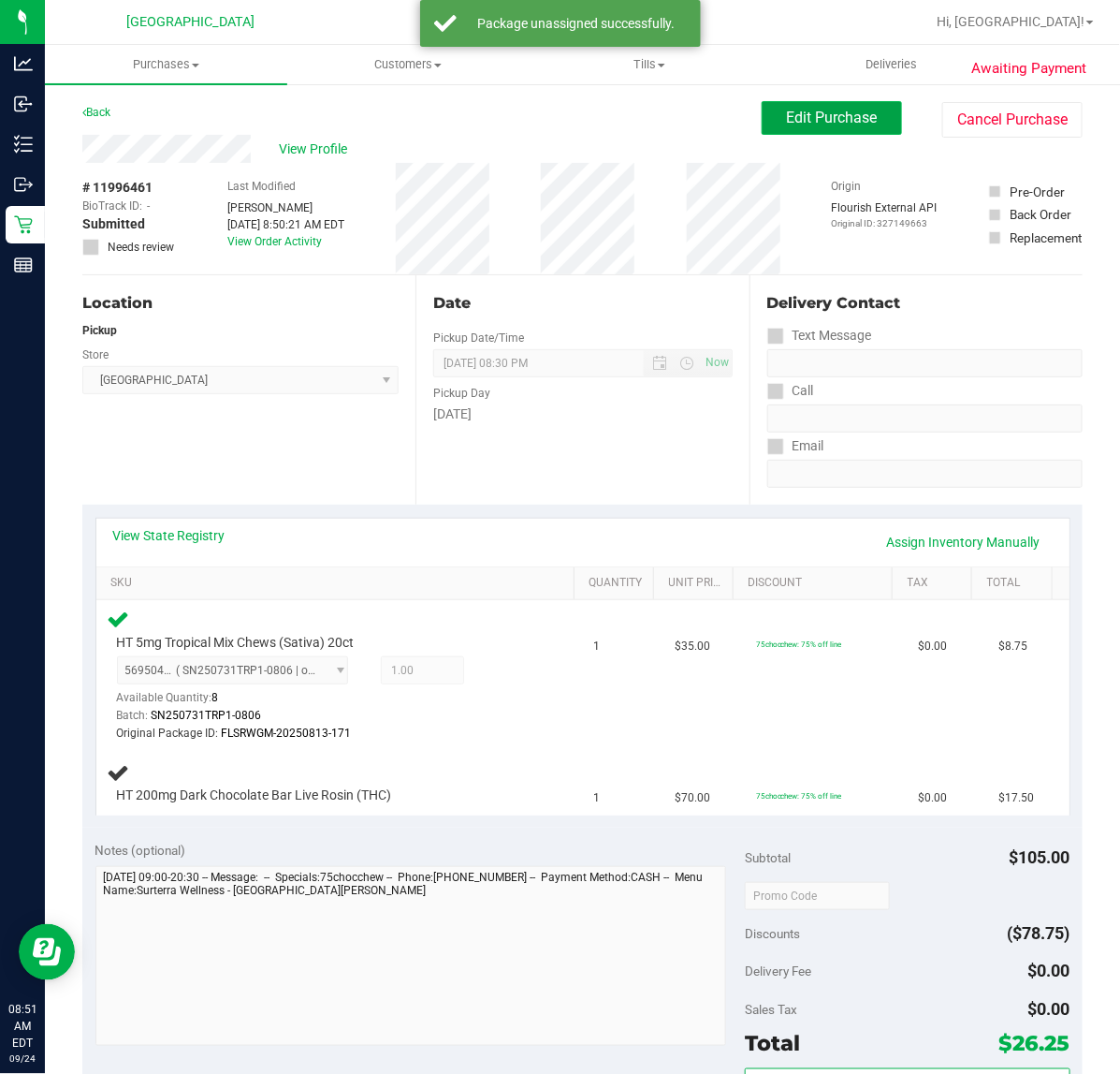
click at [810, 129] on button "Edit Purchase" at bounding box center [832, 118] width 141 height 34
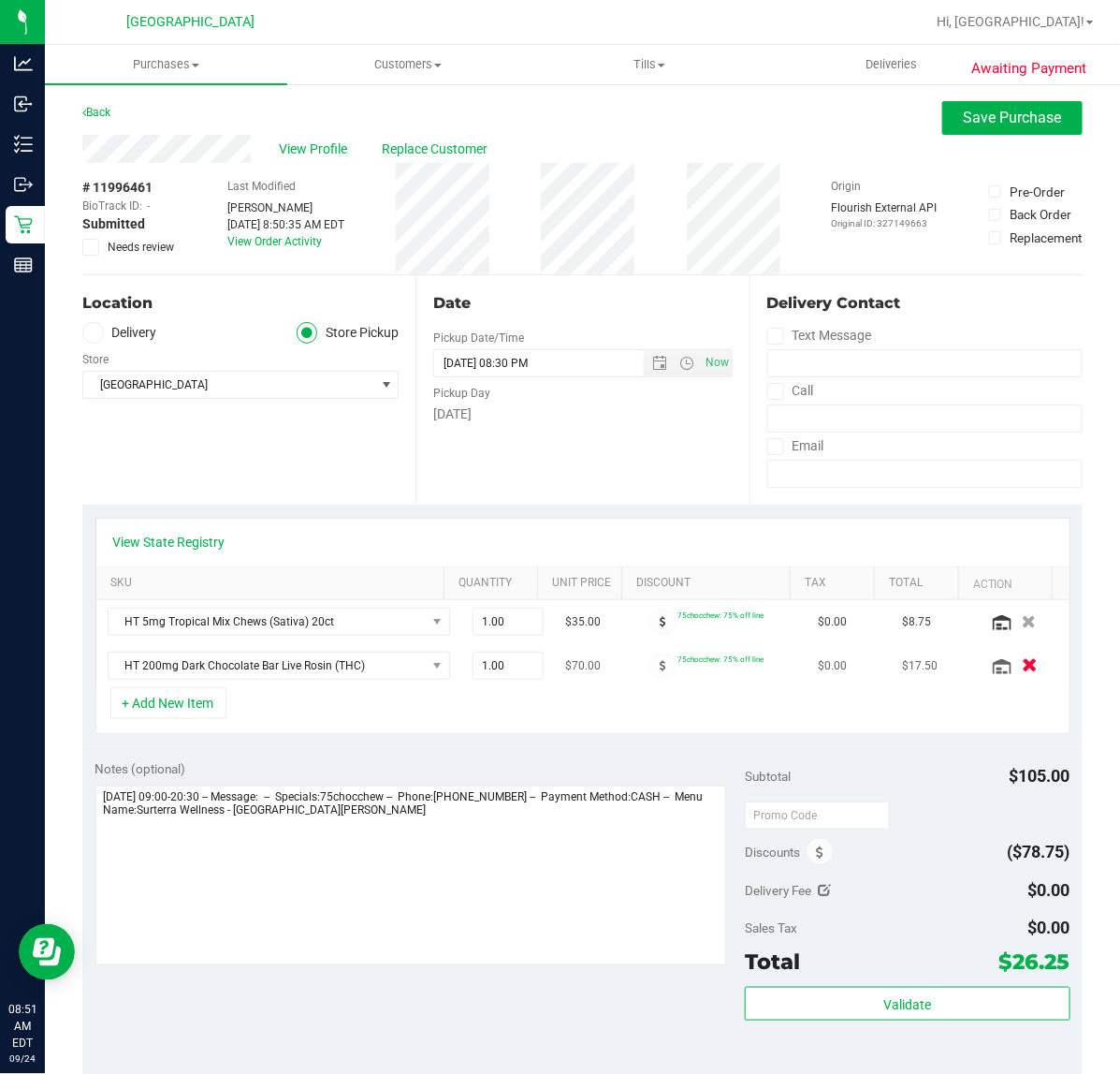
click at [1022, 669] on icon "button" at bounding box center [1030, 666] width 16 height 14
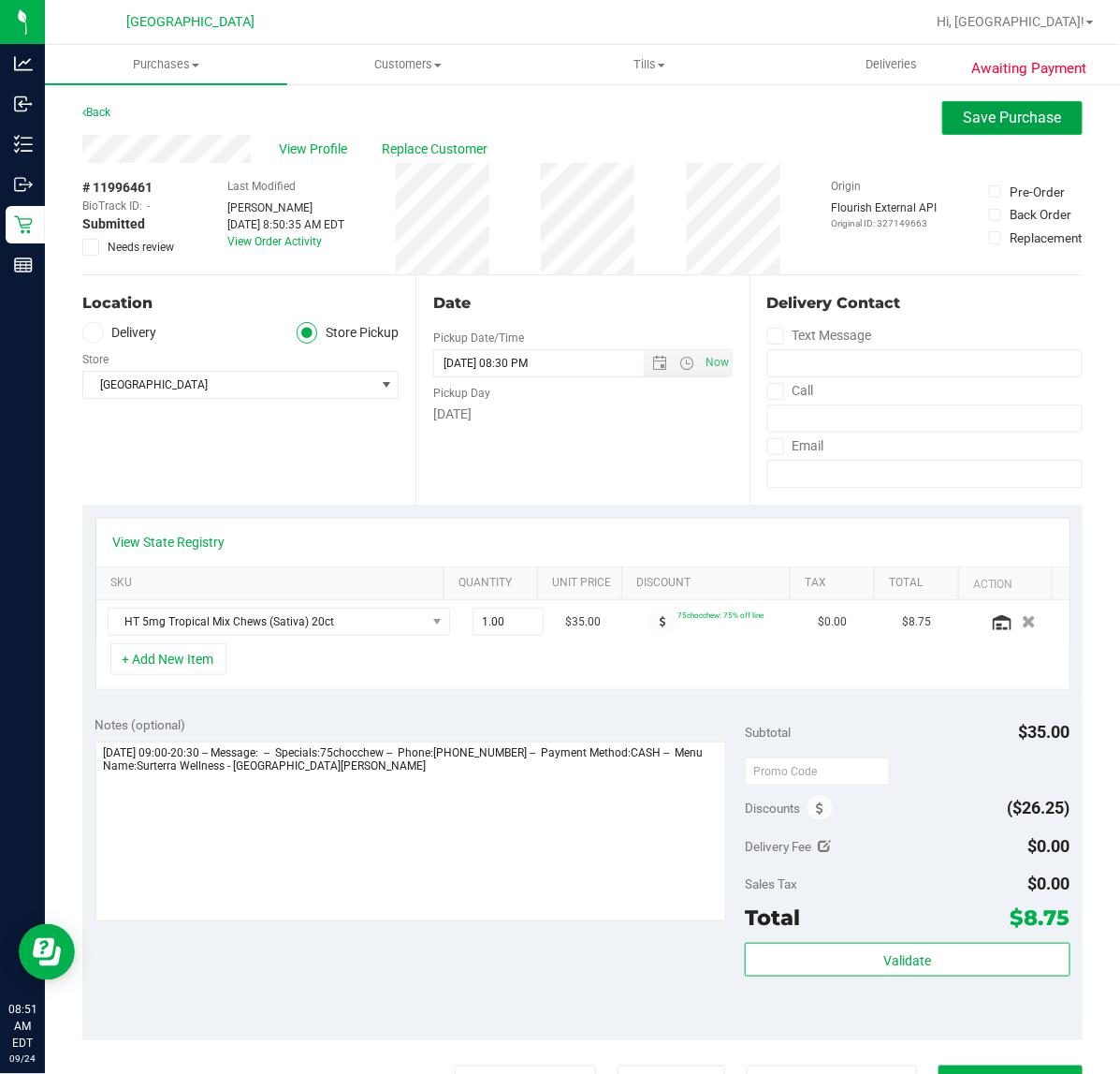
click at [980, 125] on span "Save Purchase" at bounding box center [1013, 118] width 98 height 18
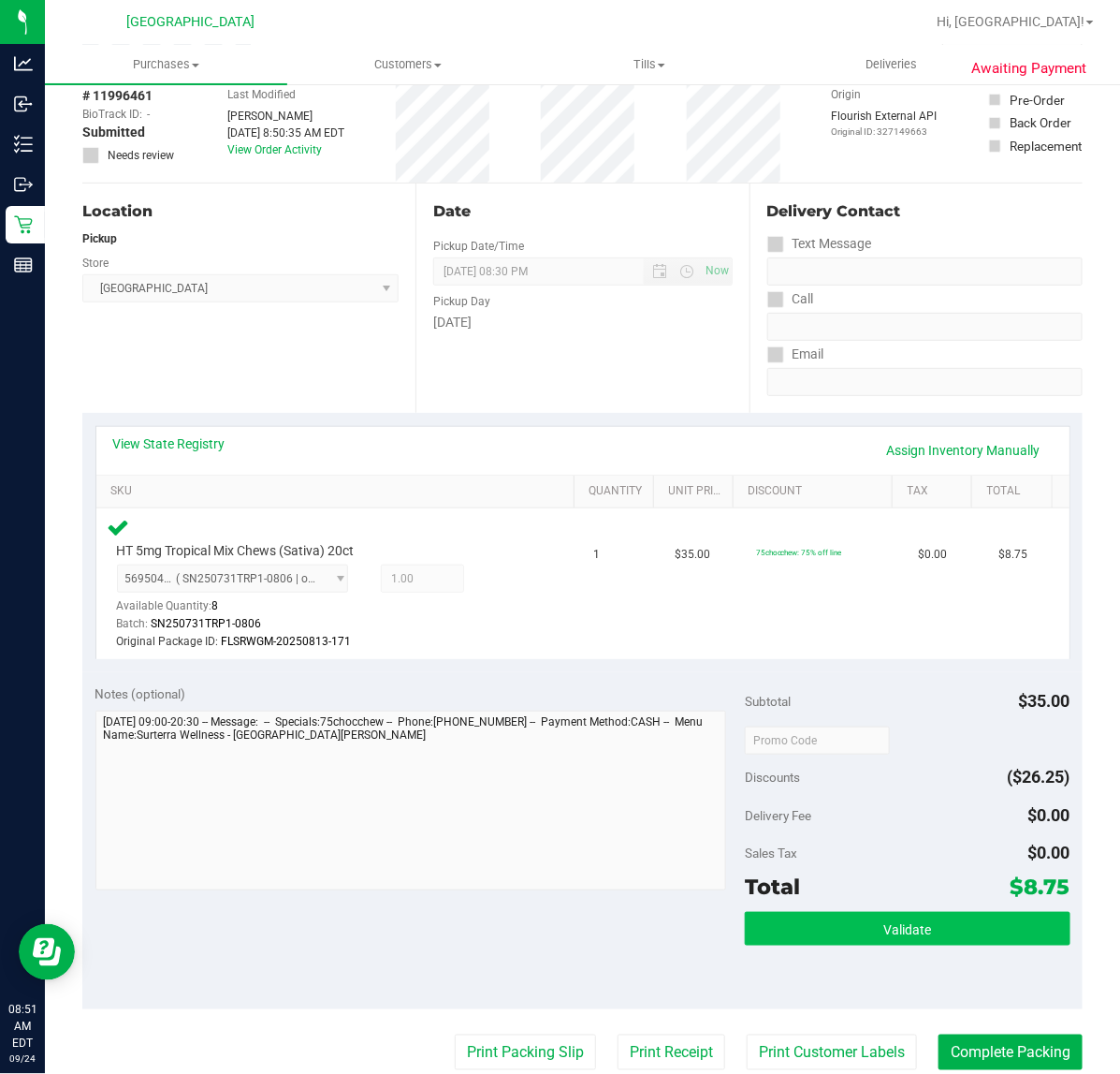
scroll to position [234, 0]
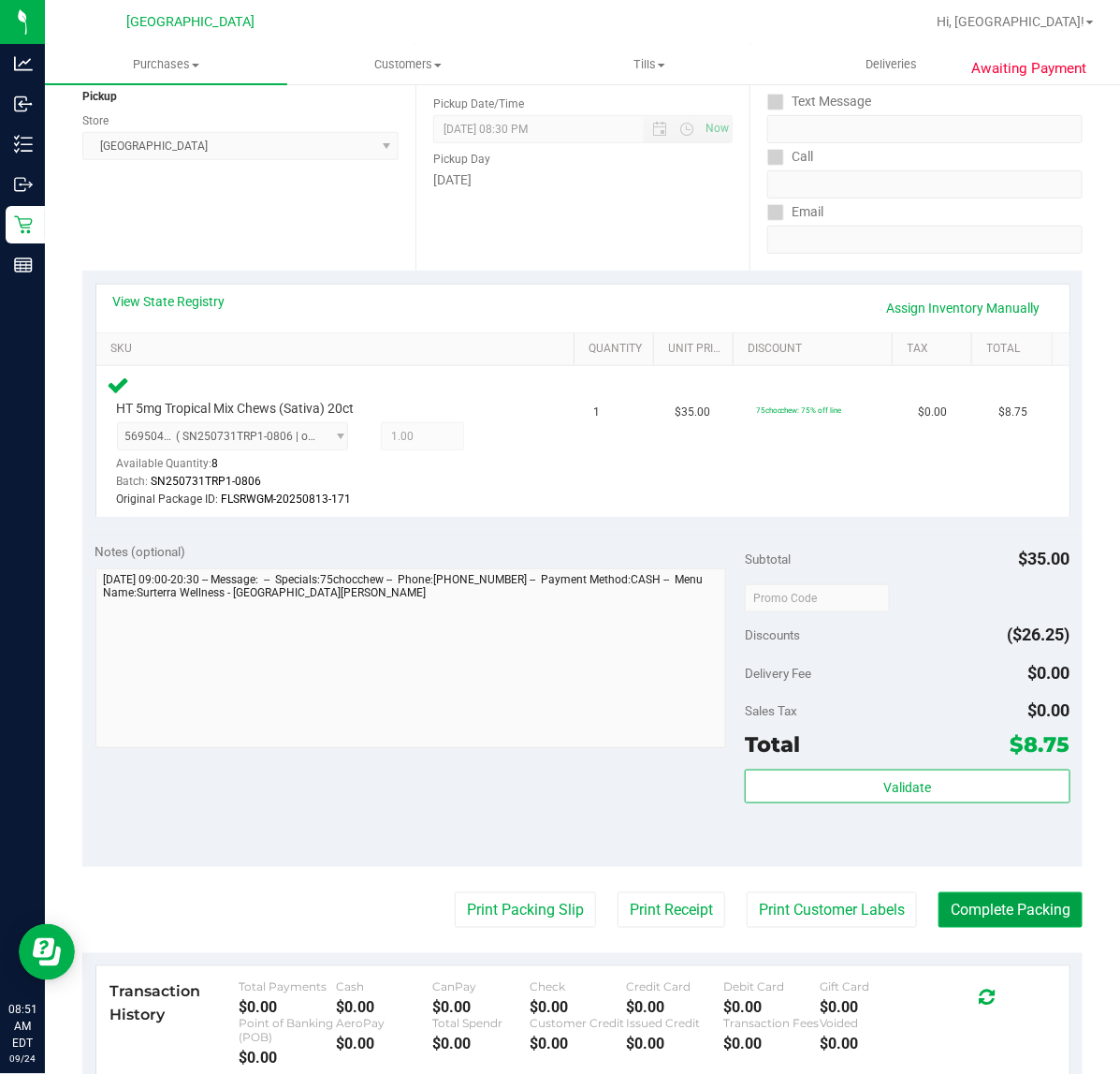
click at [957, 912] on button "Complete Packing" at bounding box center [1011, 910] width 144 height 36
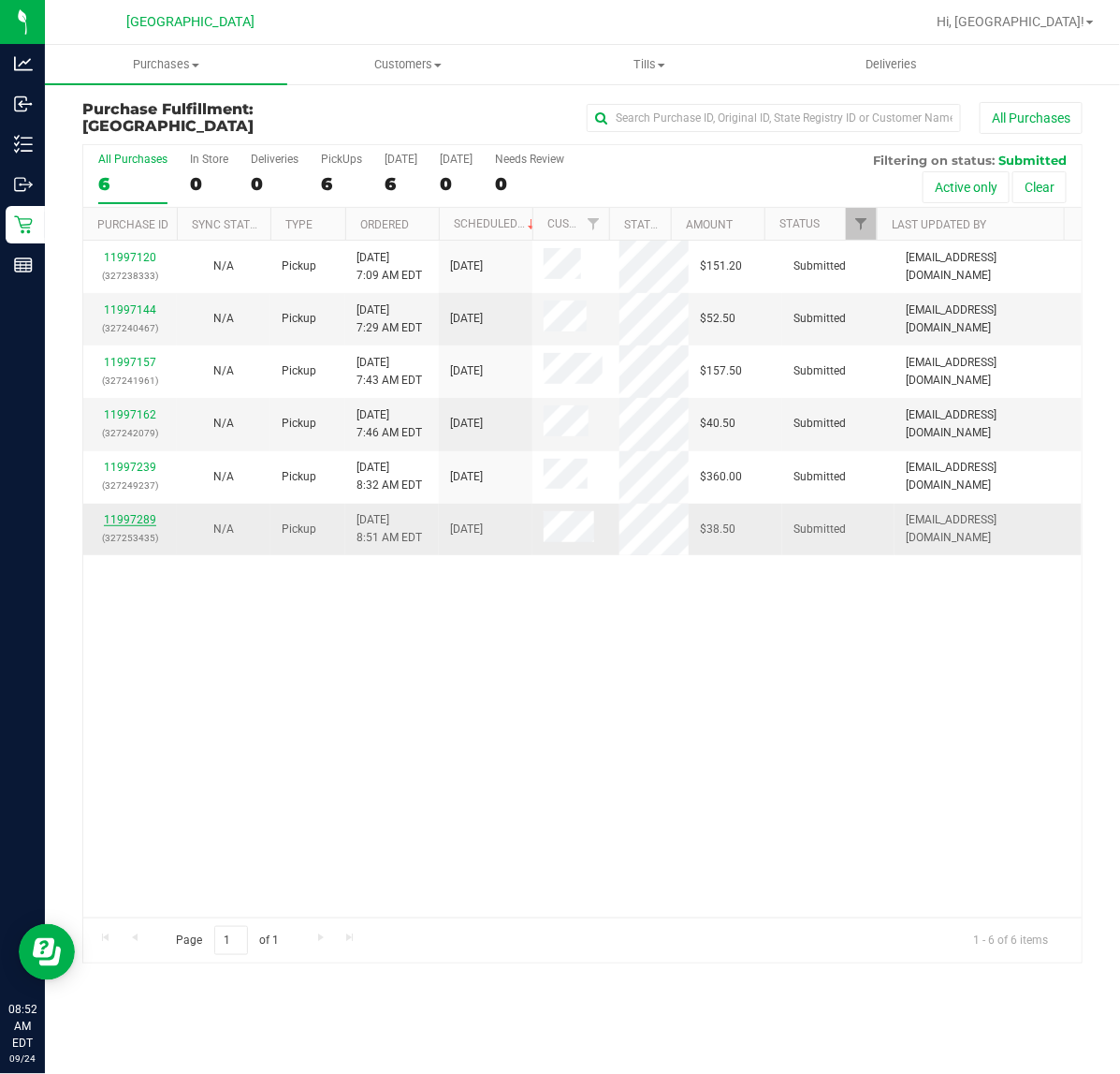
click at [128, 513] on link "11997289" at bounding box center [130, 519] width 52 height 13
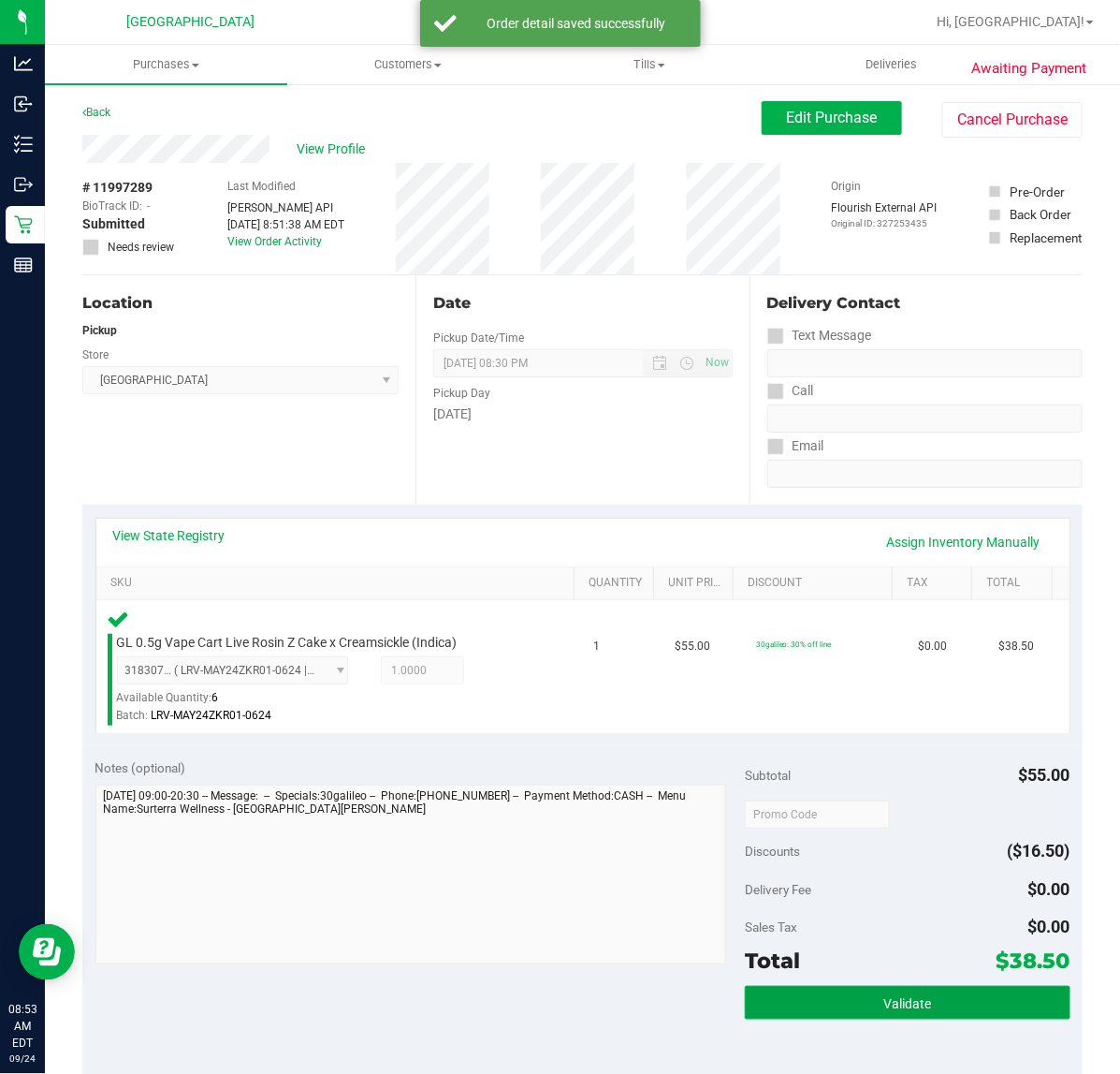
click at [934, 995] on button "Validate" at bounding box center [907, 1002] width 325 height 34
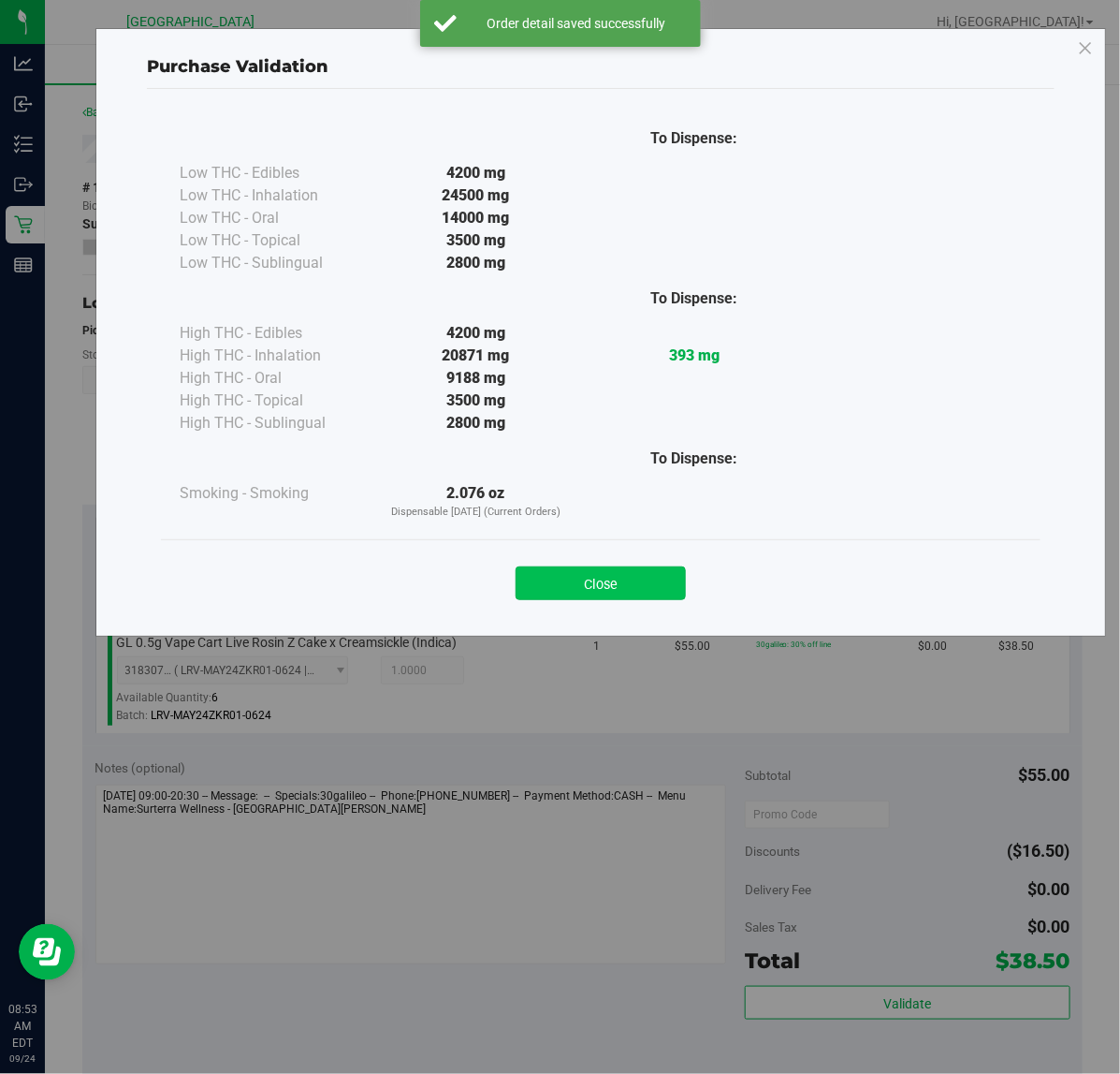
click at [676, 585] on button "Close" at bounding box center [600, 583] width 171 height 34
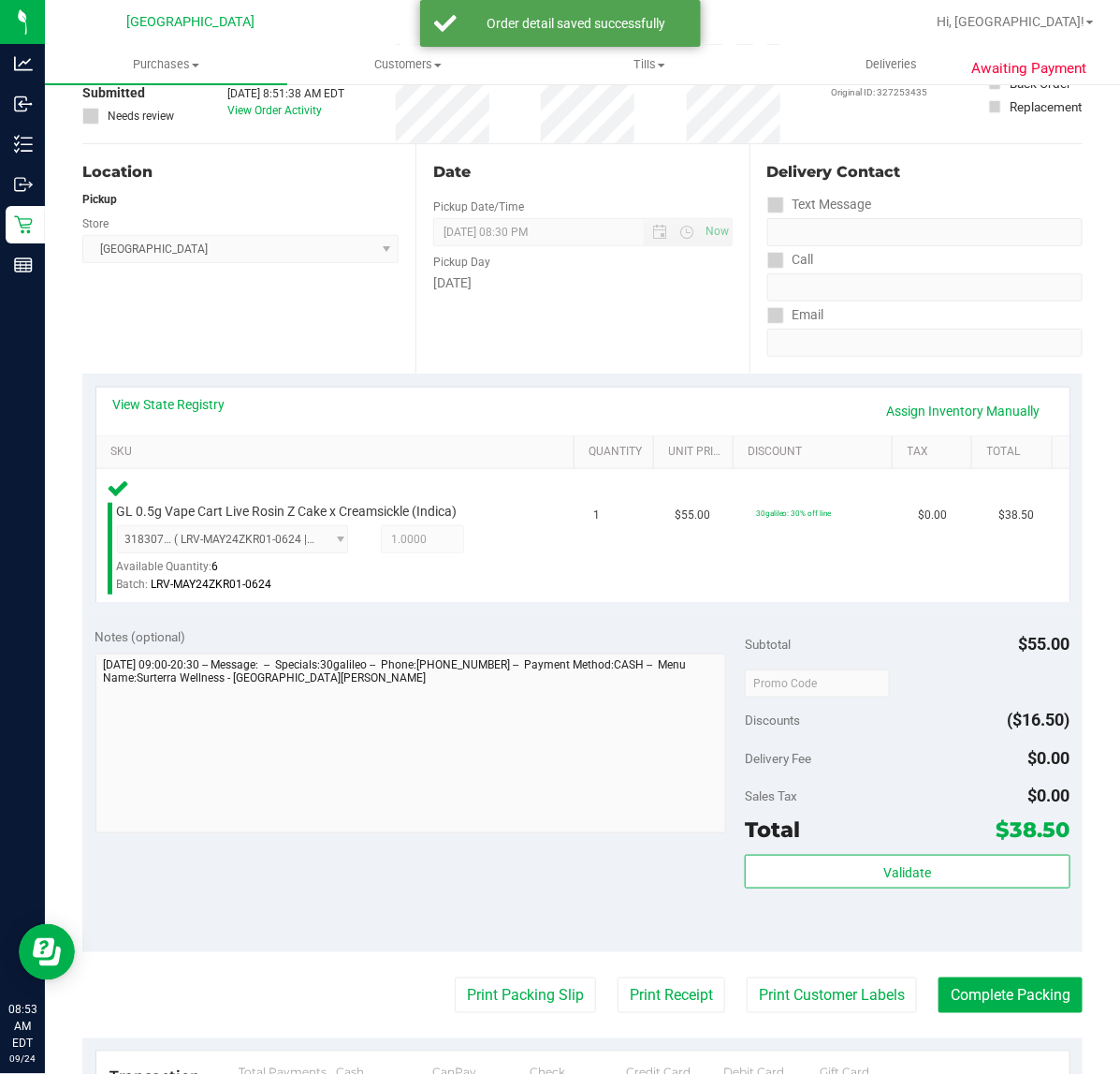
scroll to position [234, 0]
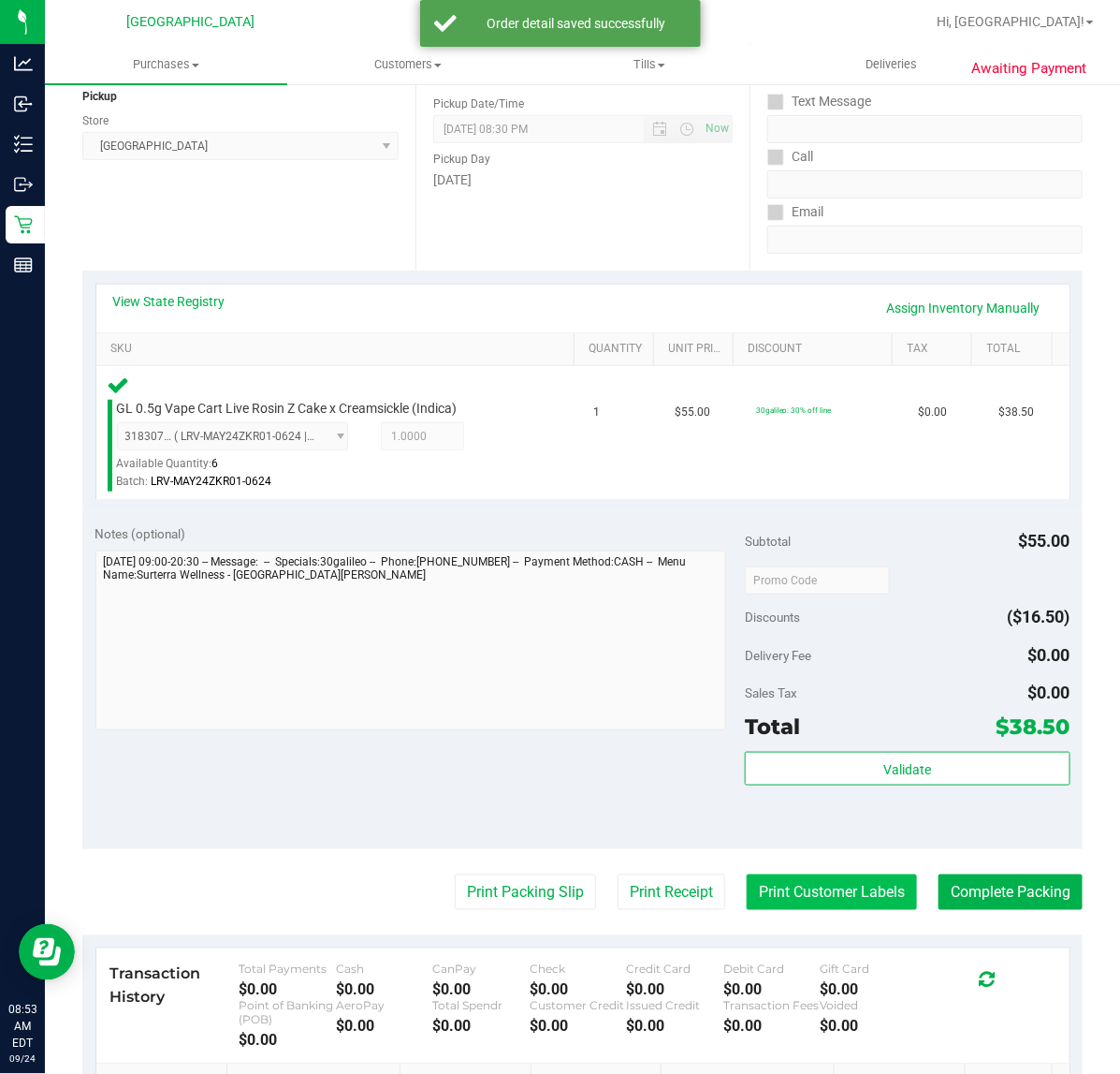
click at [856, 885] on button "Print Customer Labels" at bounding box center [832, 892] width 171 height 36
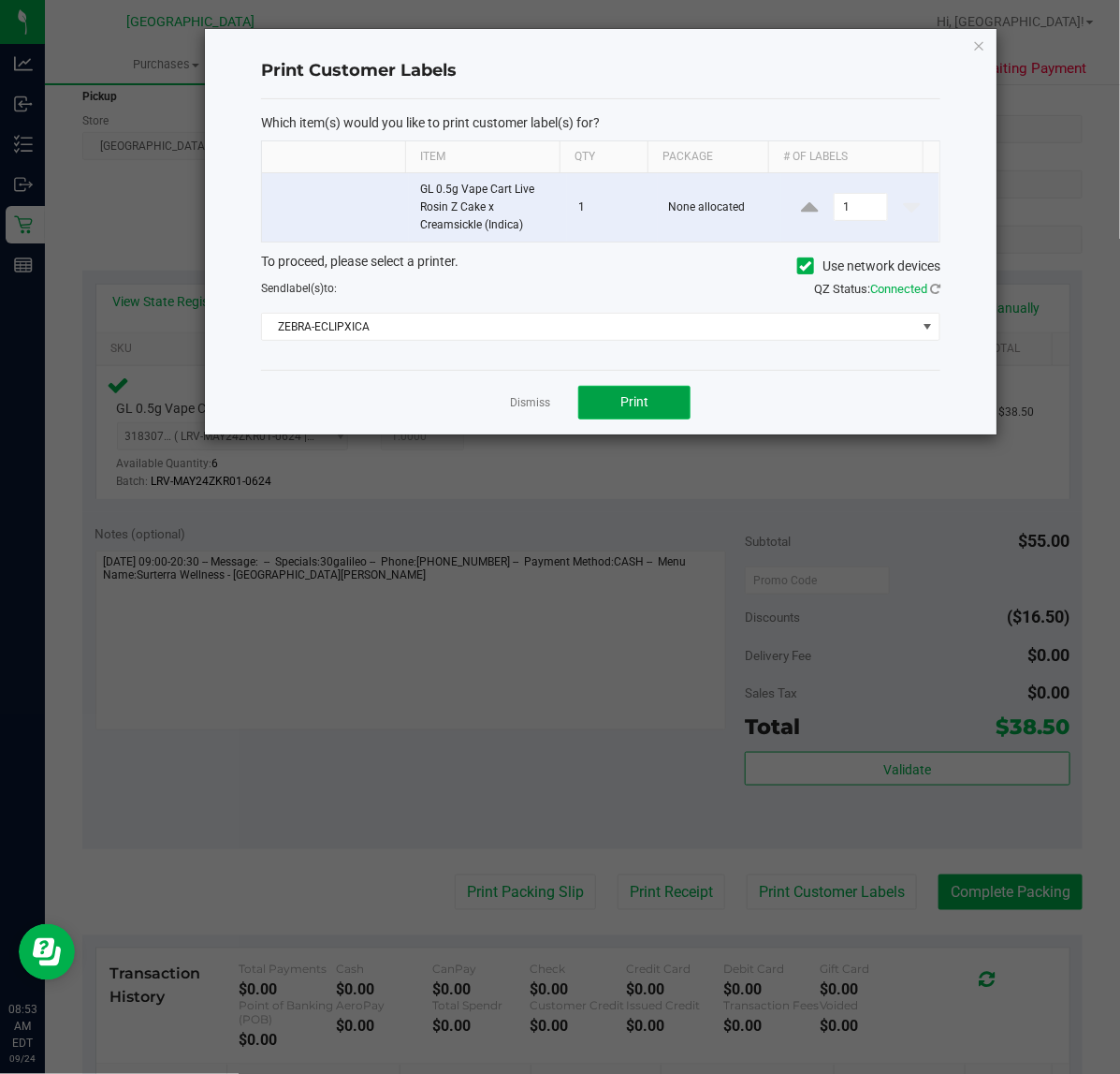
click at [653, 405] on button "Print" at bounding box center [634, 403] width 112 height 34
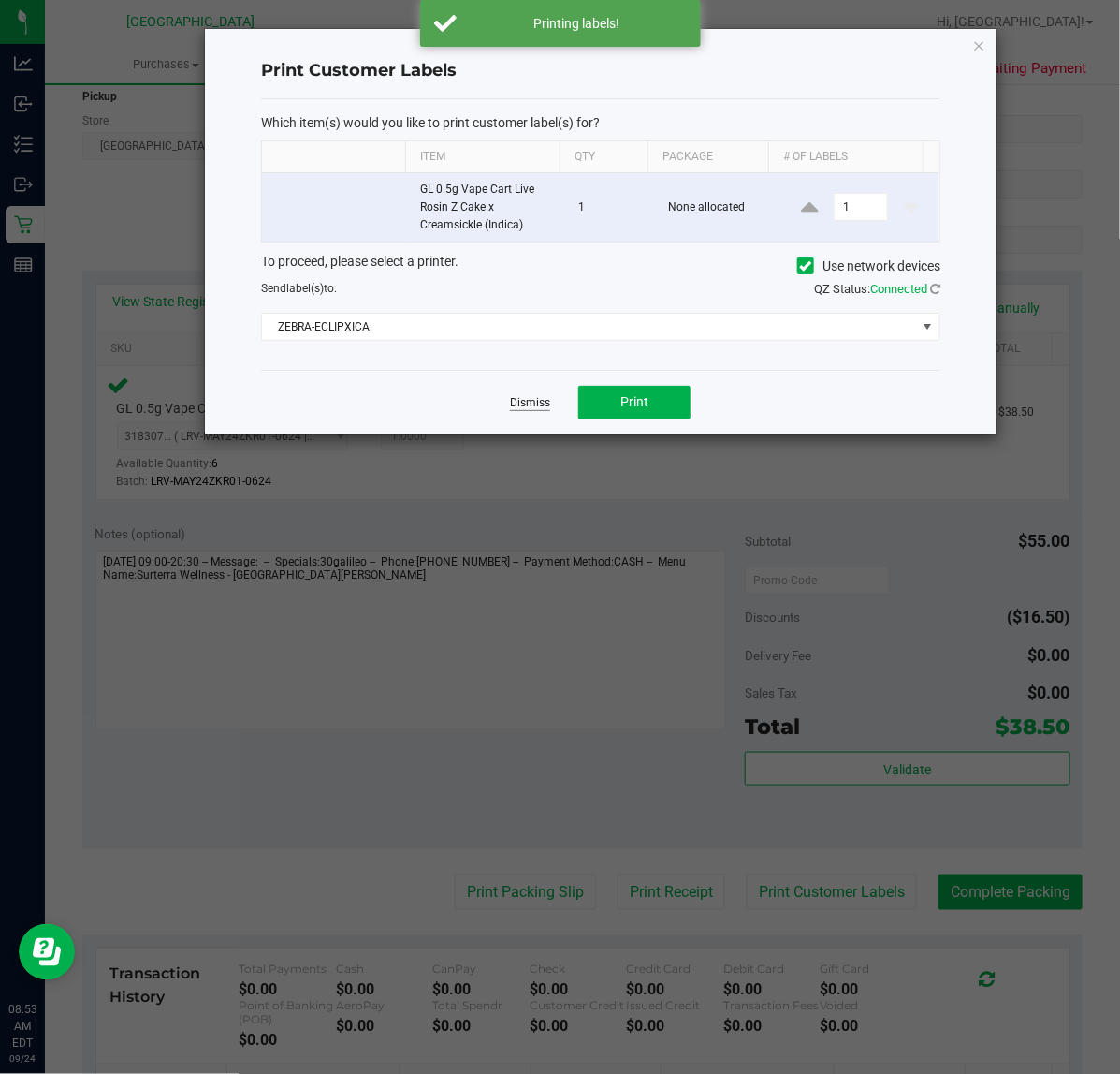
click at [526, 406] on link "Dismiss" at bounding box center [531, 403] width 40 height 16
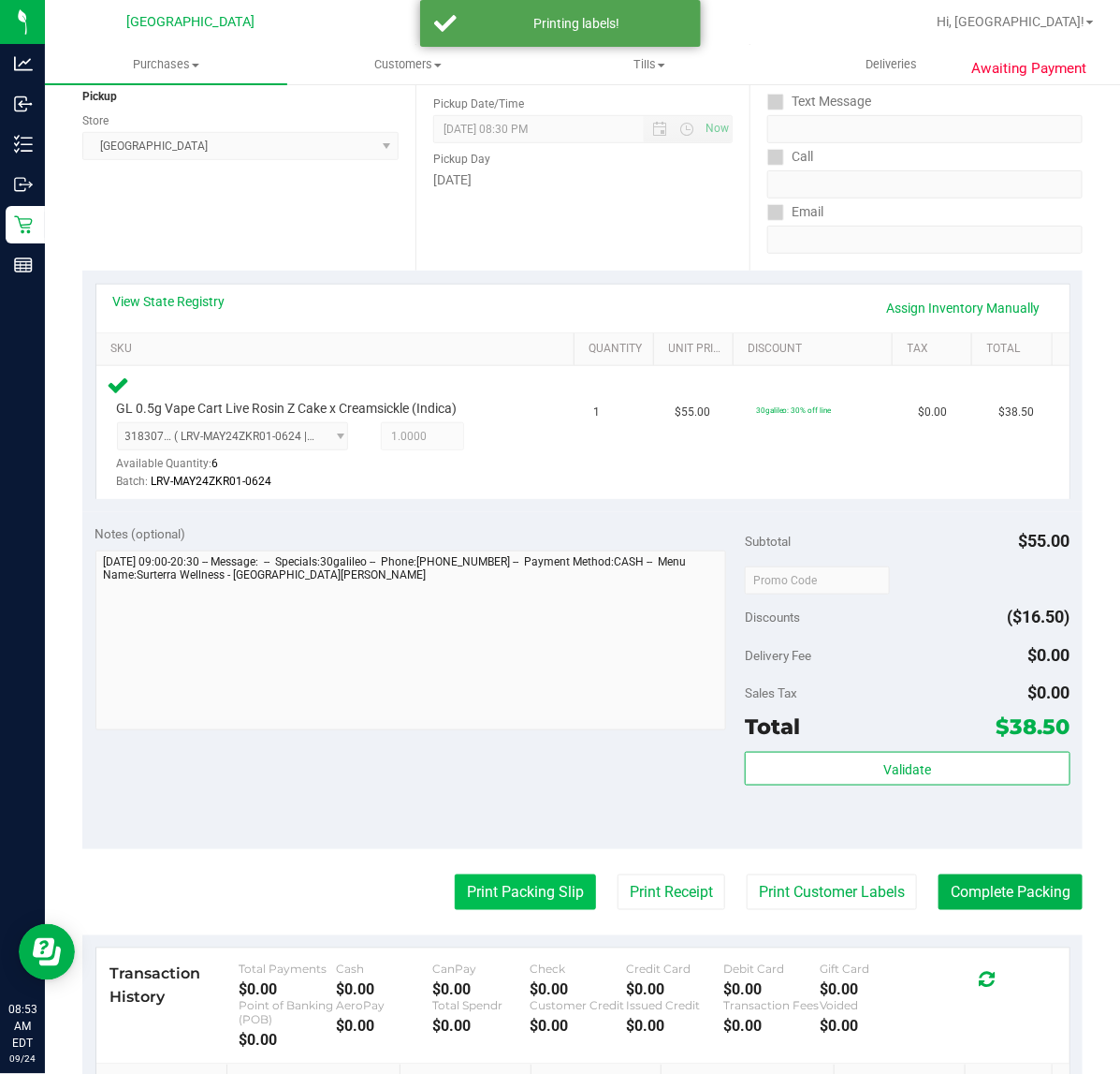
click at [499, 886] on button "Print Packing Slip" at bounding box center [525, 892] width 141 height 36
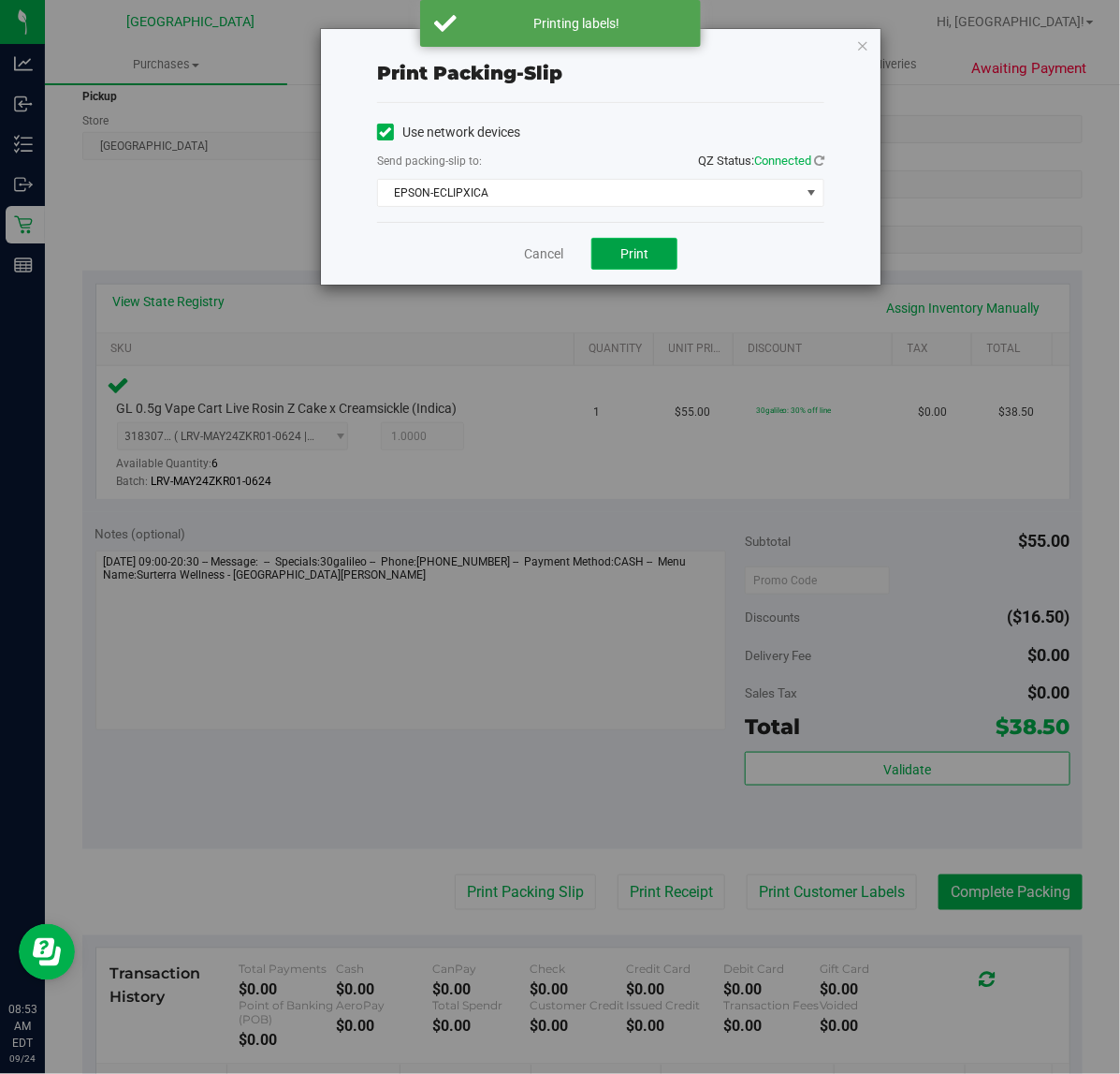
click at [636, 261] on span "Print" at bounding box center [634, 253] width 28 height 15
click at [862, 44] on icon "button" at bounding box center [862, 45] width 13 height 22
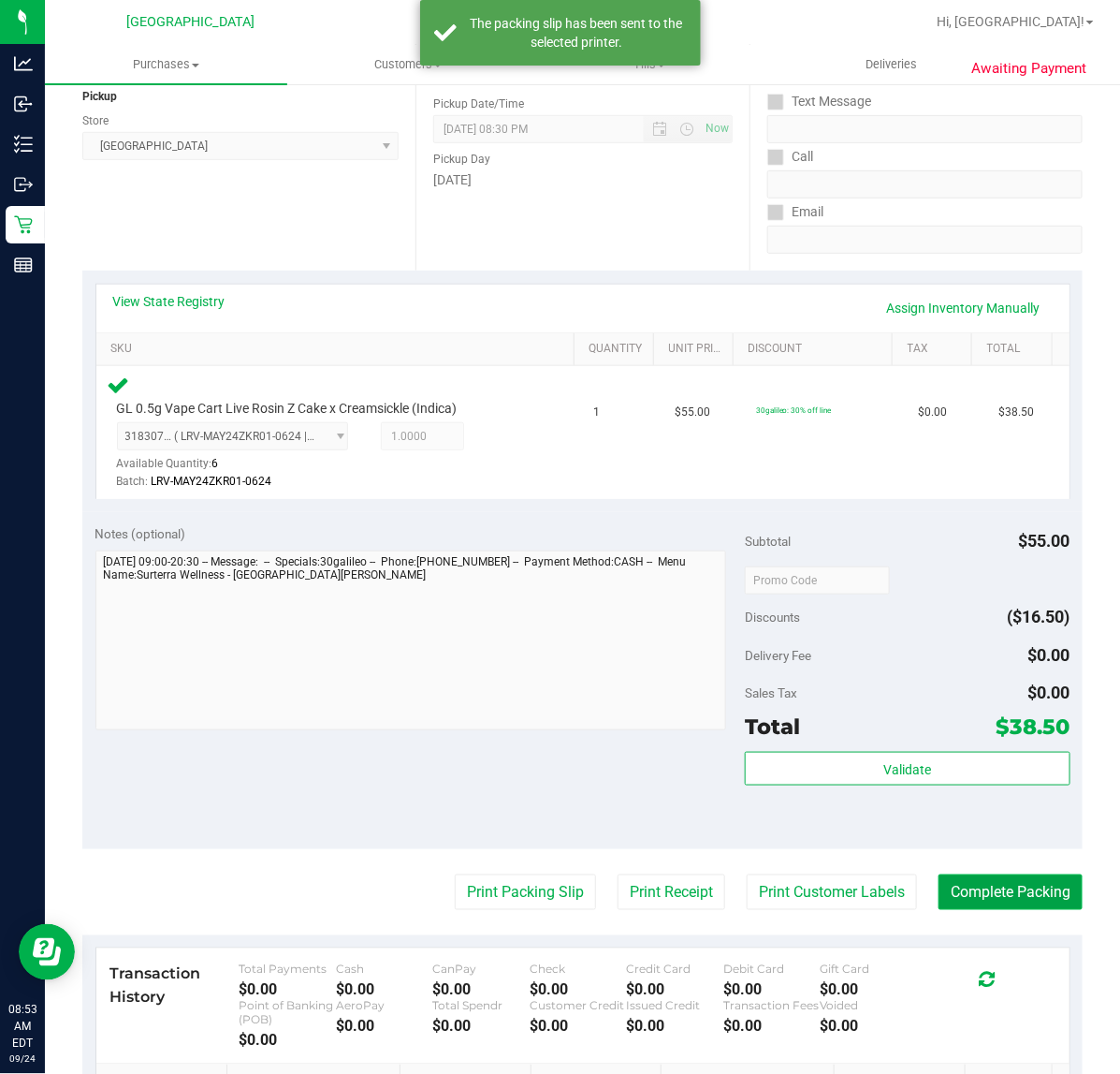
click at [955, 898] on button "Complete Packing" at bounding box center [1011, 892] width 144 height 36
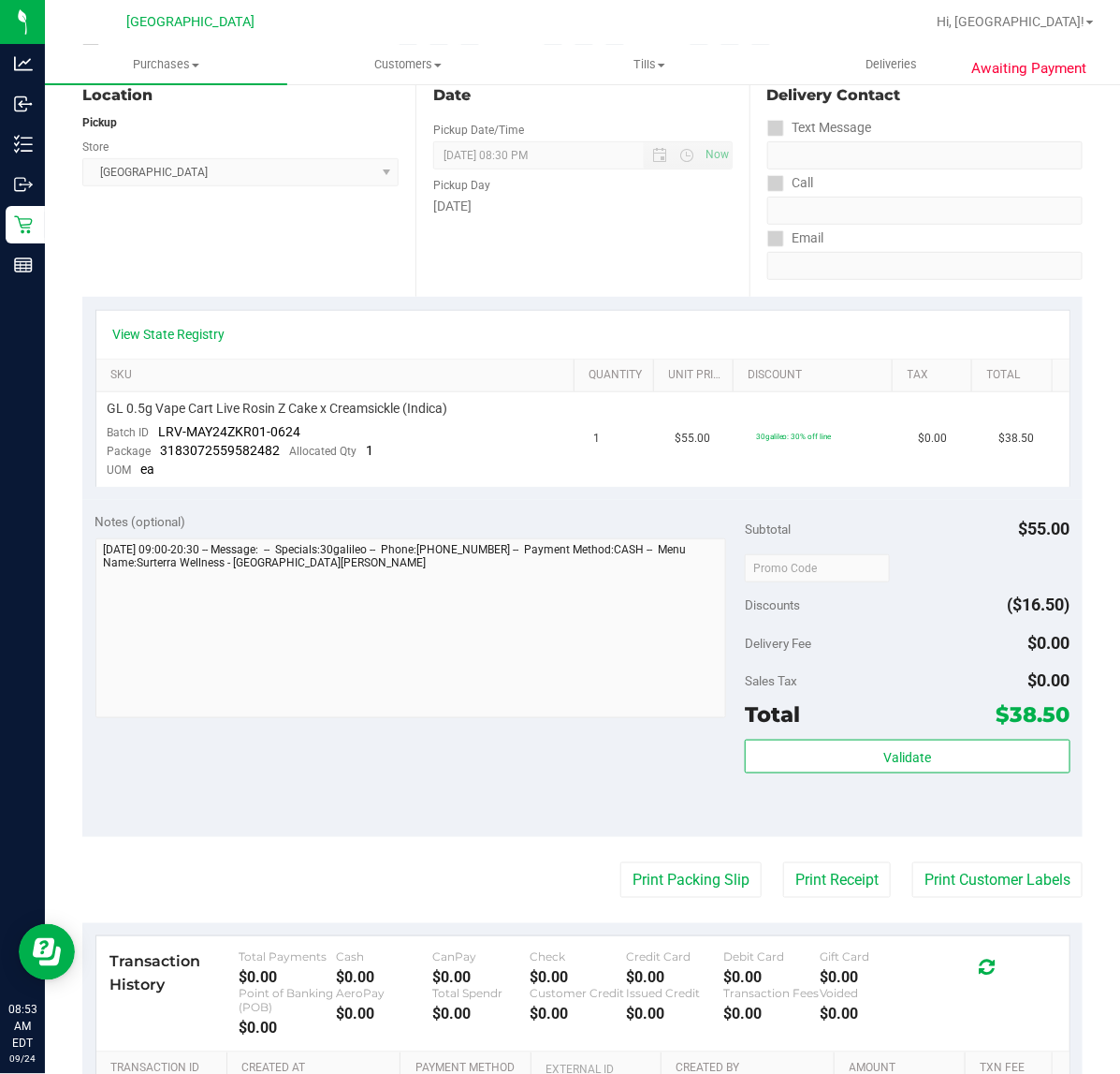
scroll to position [234, 0]
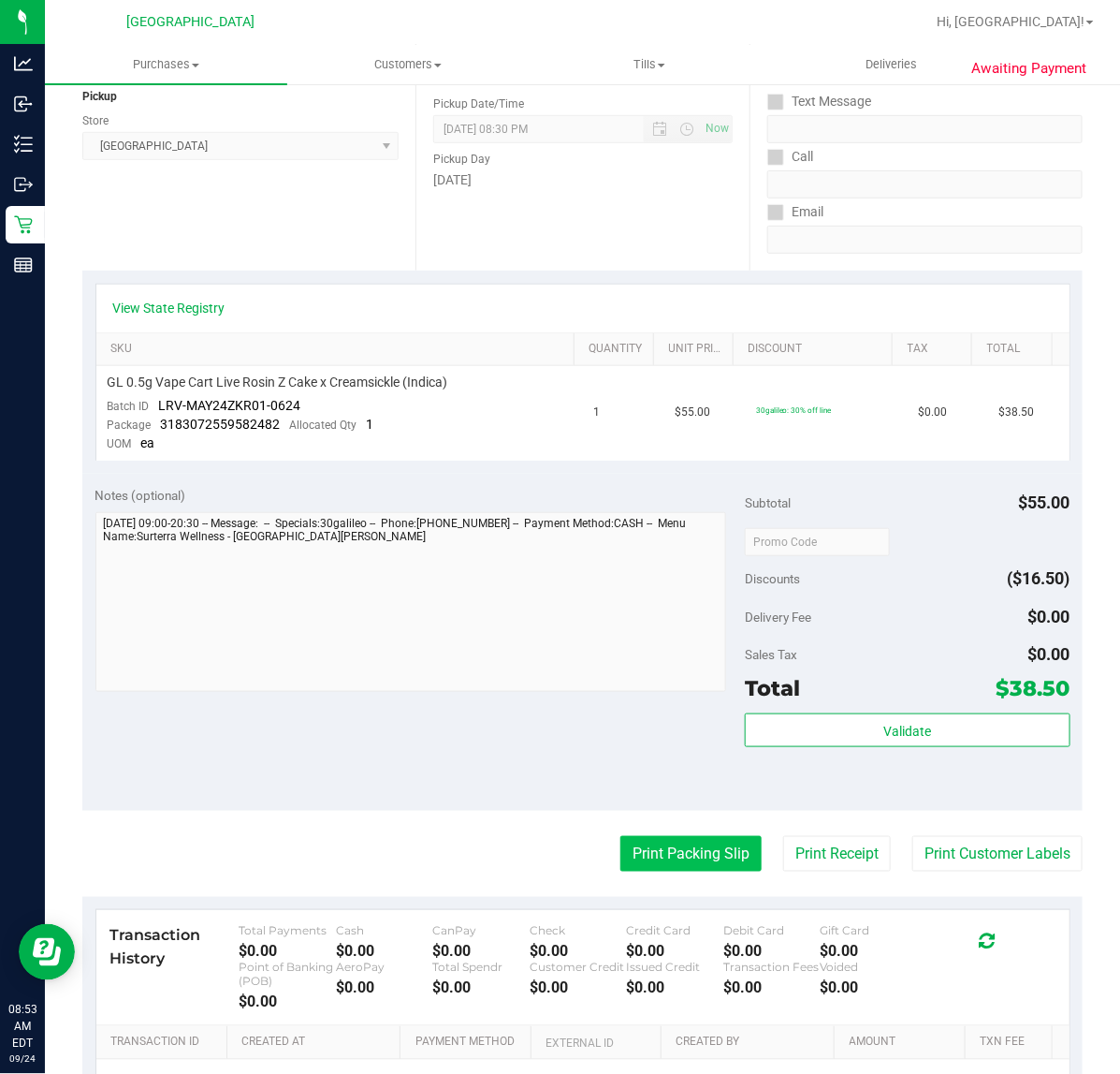
click at [712, 856] on button "Print Packing Slip" at bounding box center [690, 854] width 141 height 36
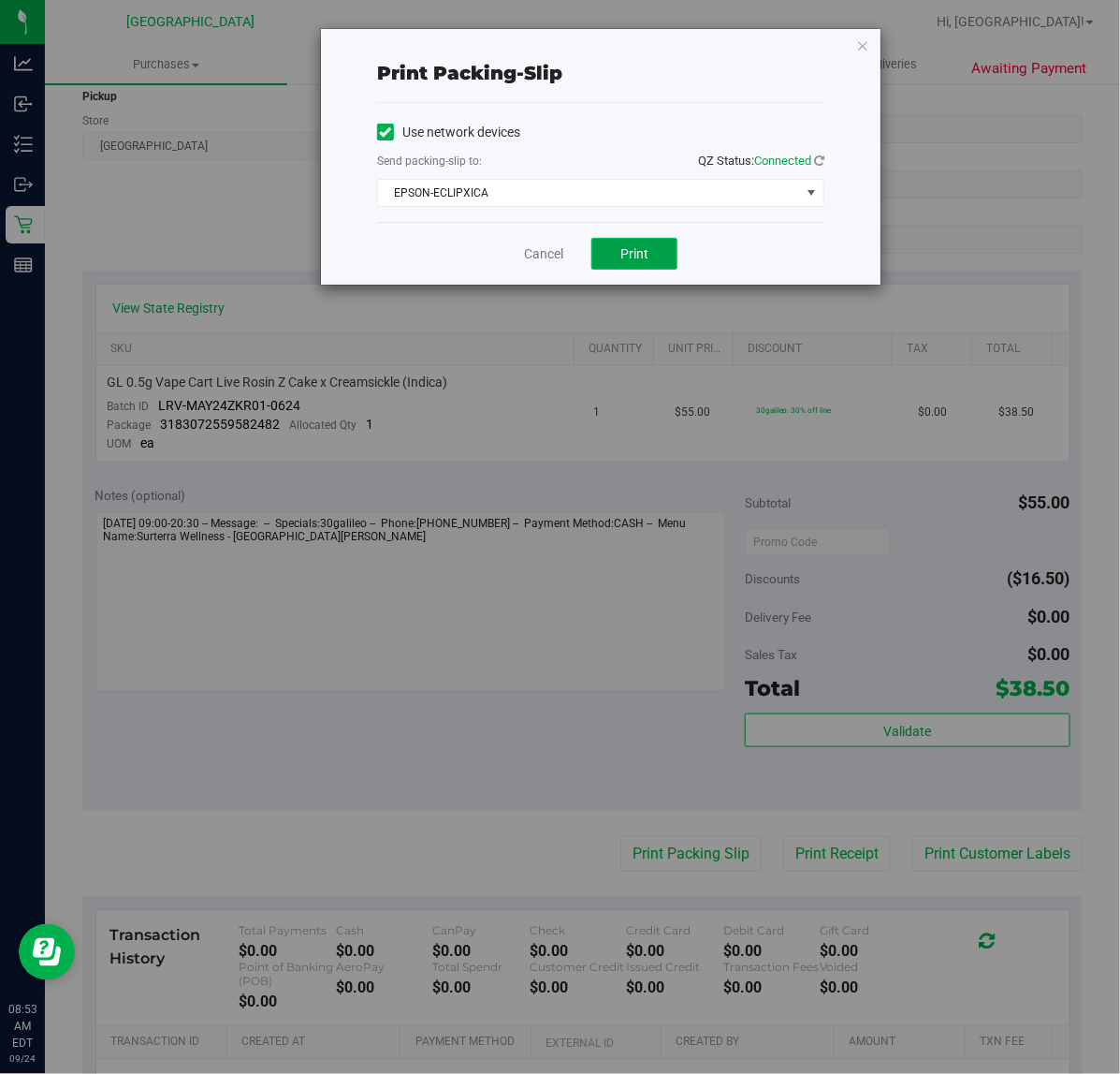
click at [641, 251] on span "Print" at bounding box center [634, 253] width 28 height 15
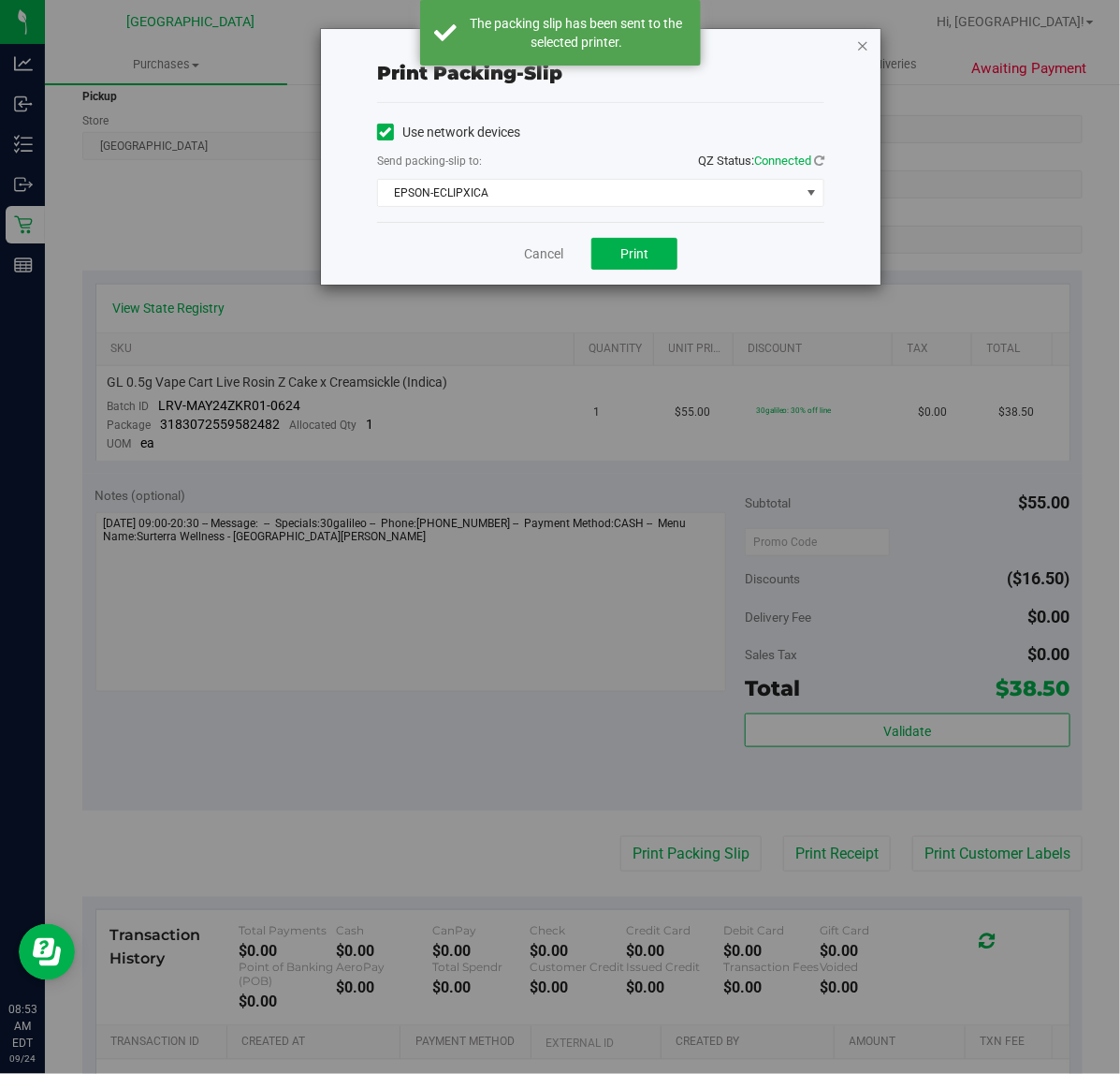
click at [863, 42] on icon "button" at bounding box center [862, 45] width 13 height 22
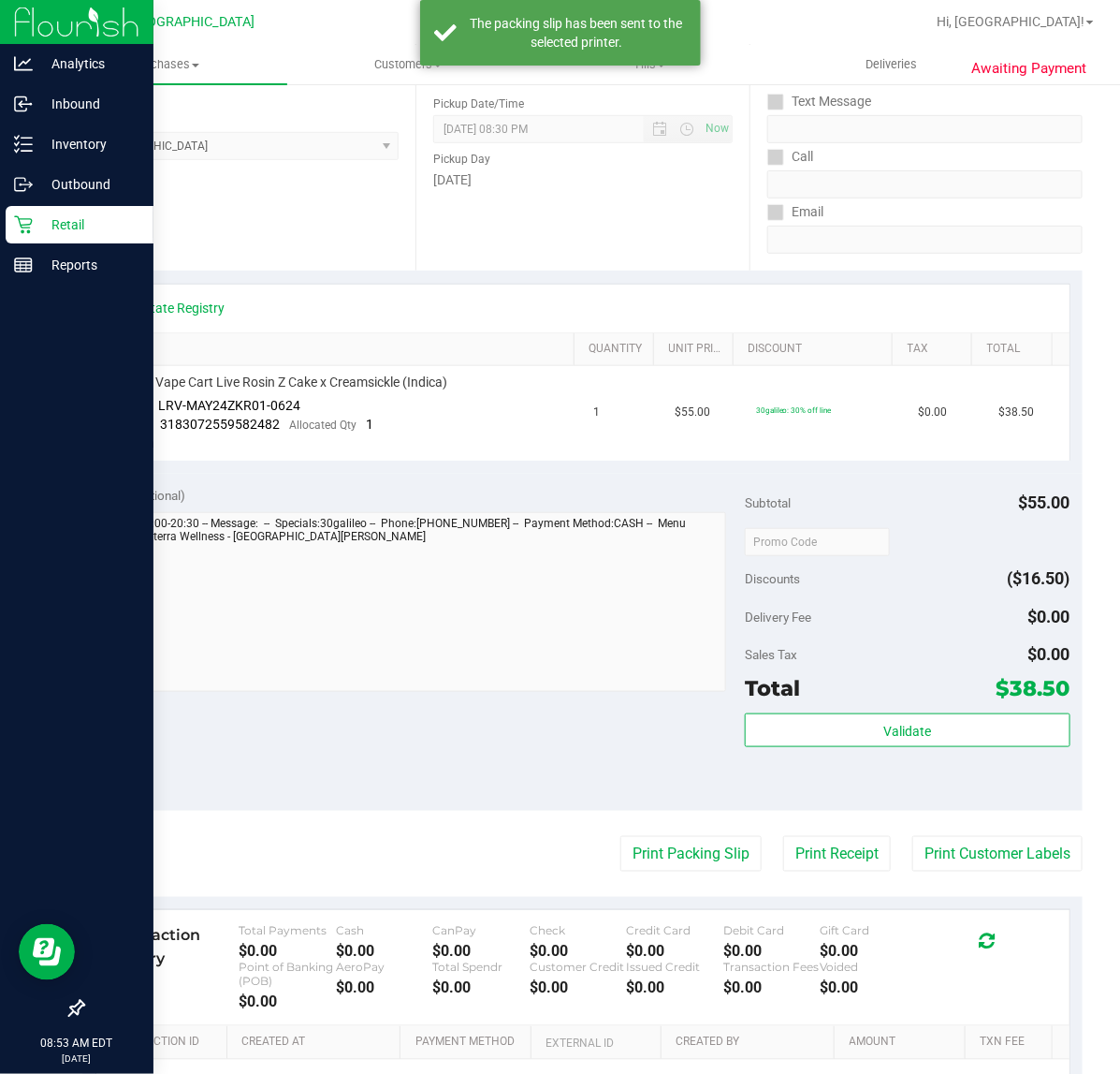
click at [28, 226] on icon at bounding box center [23, 224] width 19 height 19
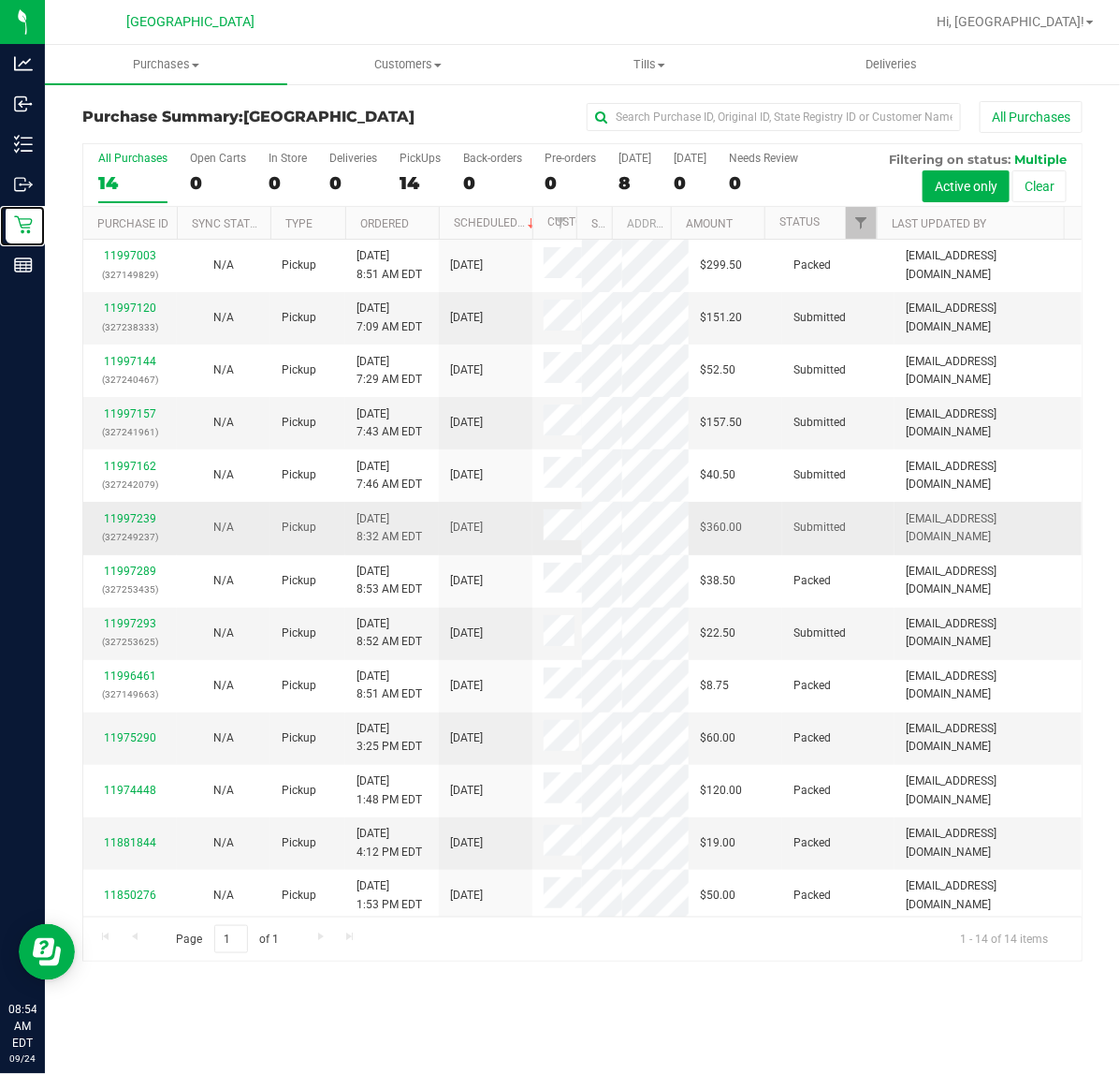
scroll to position [117, 0]
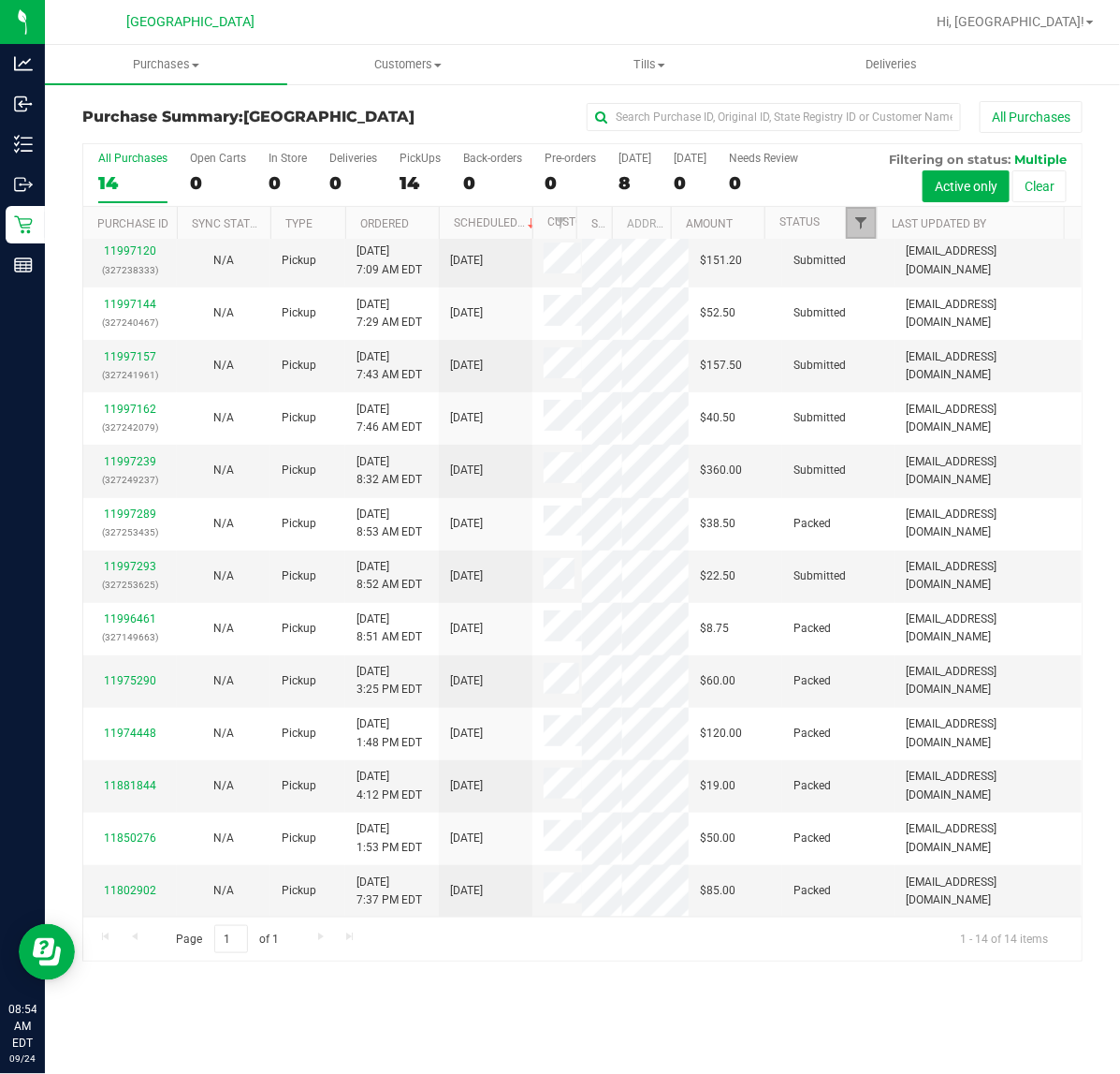
click at [858, 228] on span "Filter" at bounding box center [860, 222] width 15 height 15
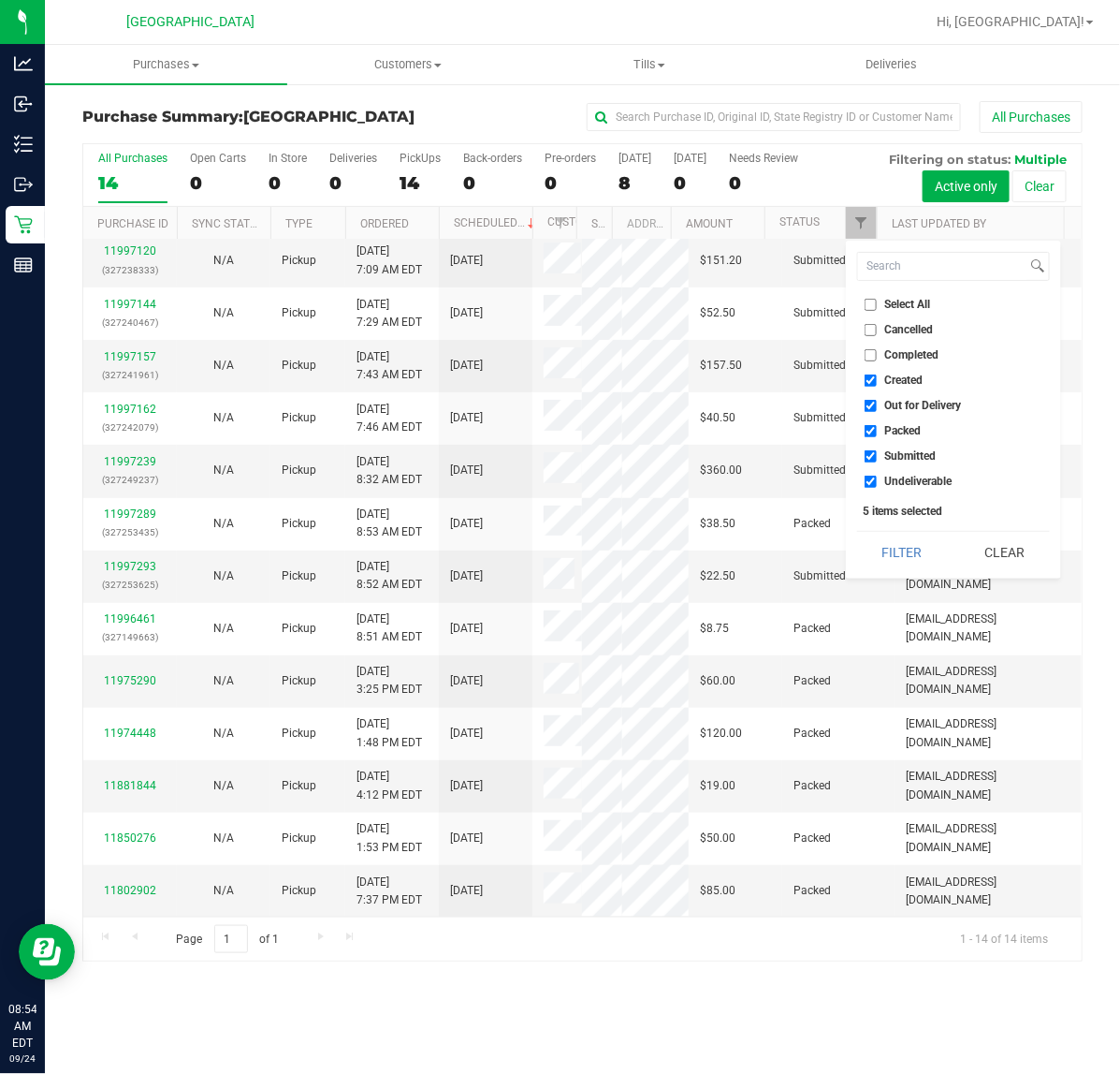
click at [896, 489] on li "Undeliverable" at bounding box center [953, 482] width 193 height 20
click at [867, 479] on input "Undeliverable" at bounding box center [871, 482] width 12 height 12
checkbox input "false"
click at [872, 425] on input "Packed" at bounding box center [871, 431] width 12 height 12
checkbox input "false"
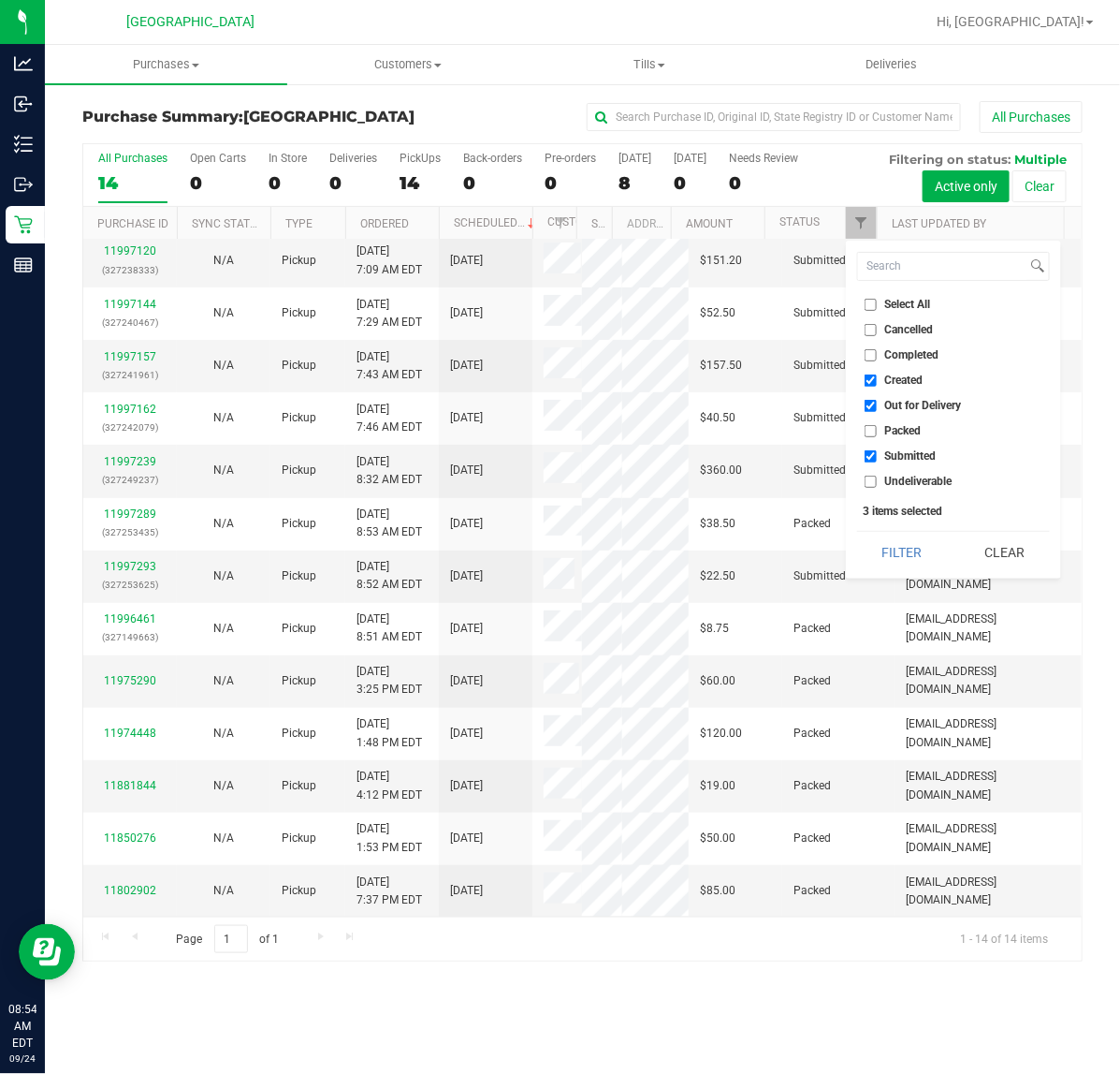
drag, startPoint x: 872, startPoint y: 410, endPoint x: 872, endPoint y: 391, distance: 19.0
click at [872, 409] on input "Out for Delivery" at bounding box center [871, 406] width 12 height 12
checkbox input "false"
click at [871, 380] on input "Created" at bounding box center [871, 381] width 12 height 12
checkbox input "false"
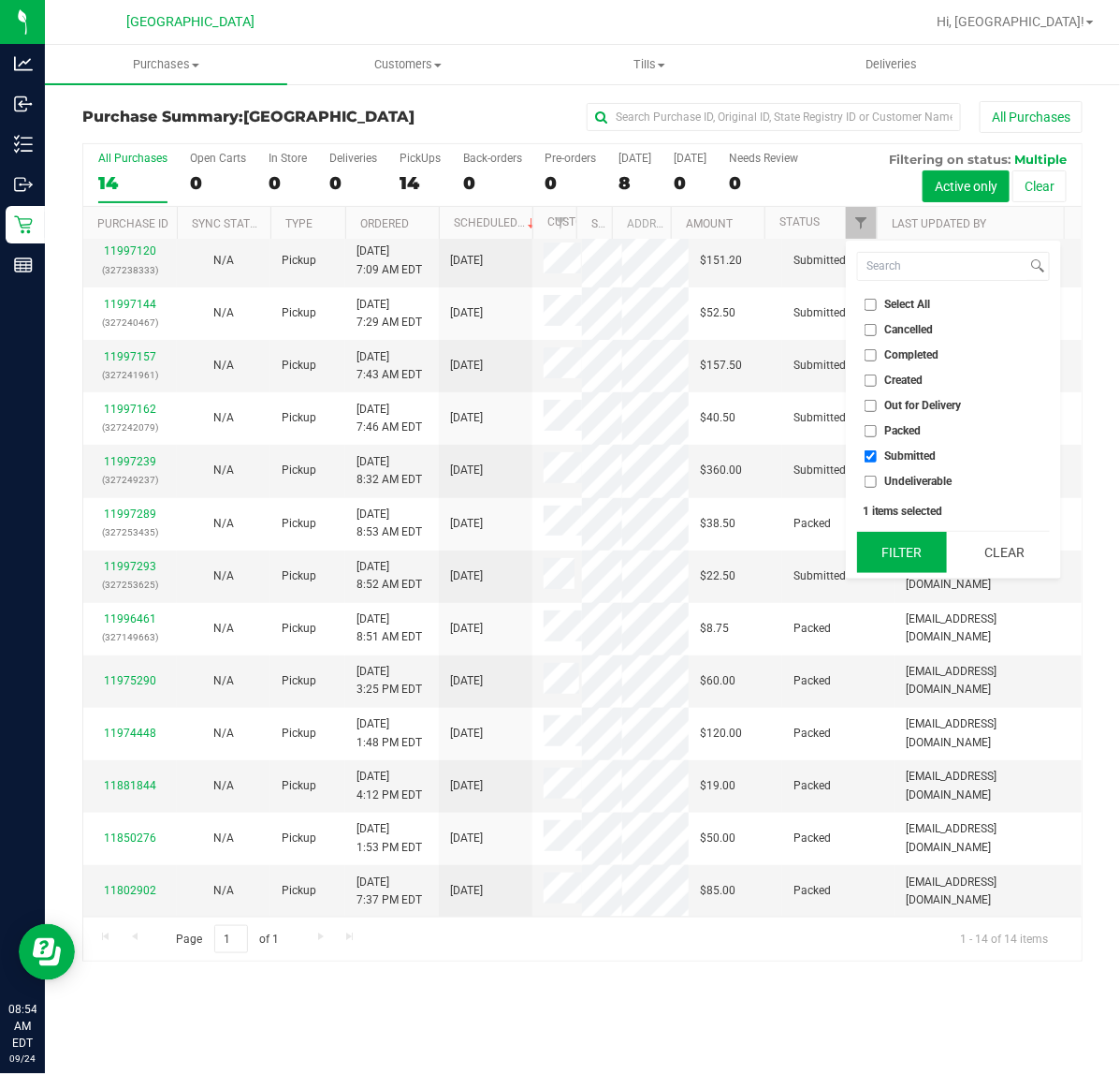
click at [877, 562] on button "Filter" at bounding box center [902, 551] width 90 height 41
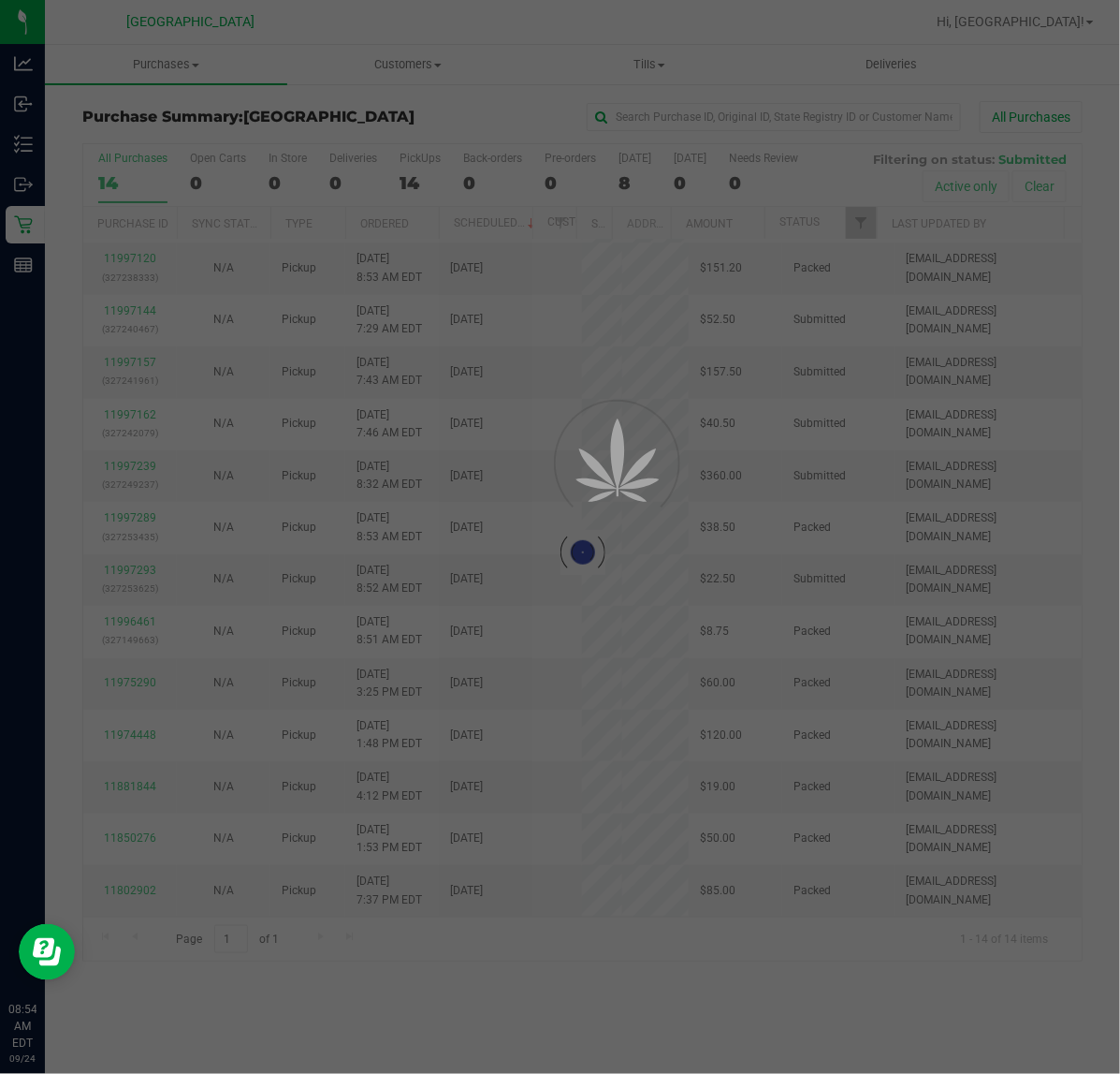
scroll to position [0, 0]
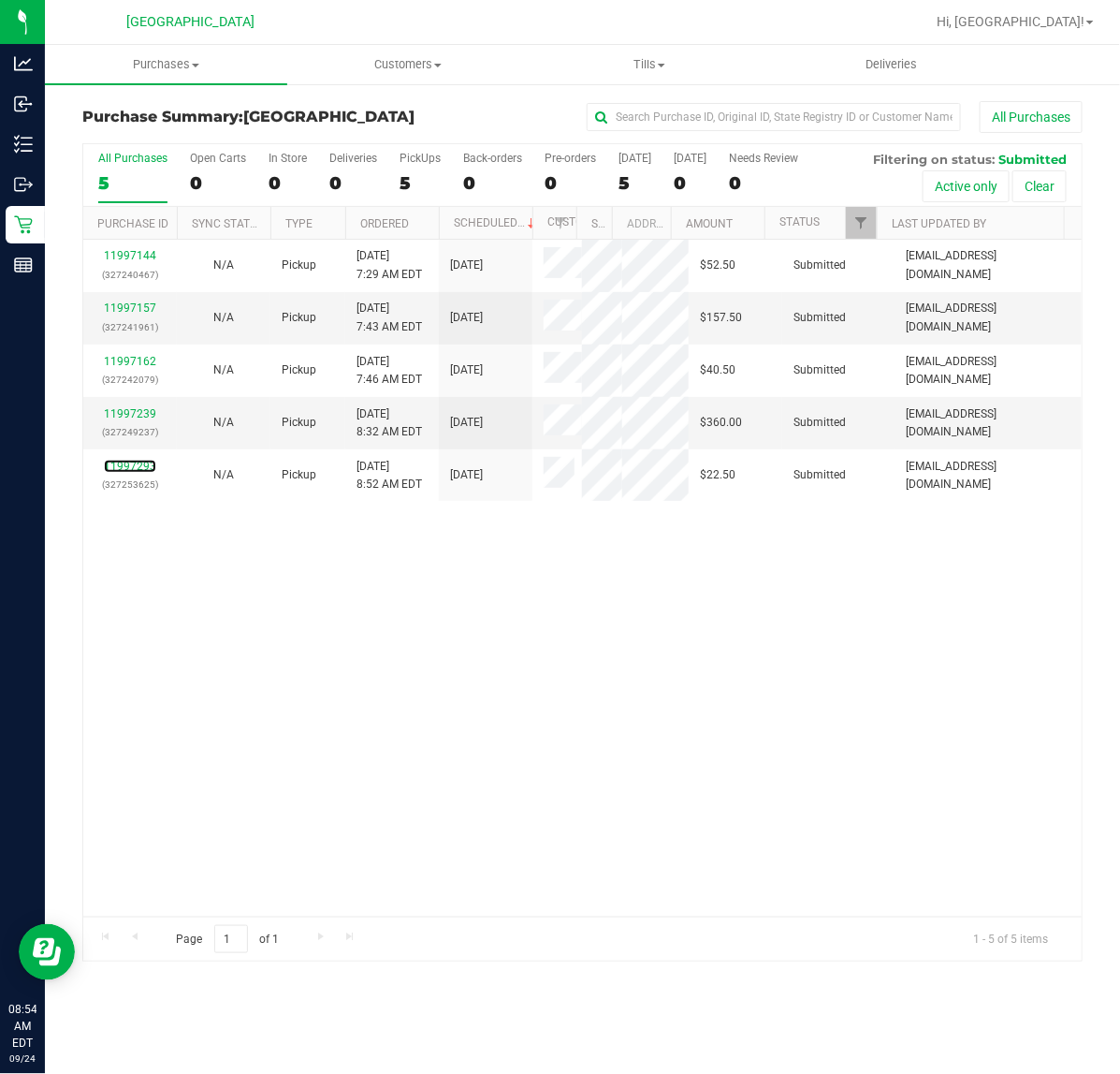
click at [136, 468] on link "11997293" at bounding box center [130, 466] width 52 height 13
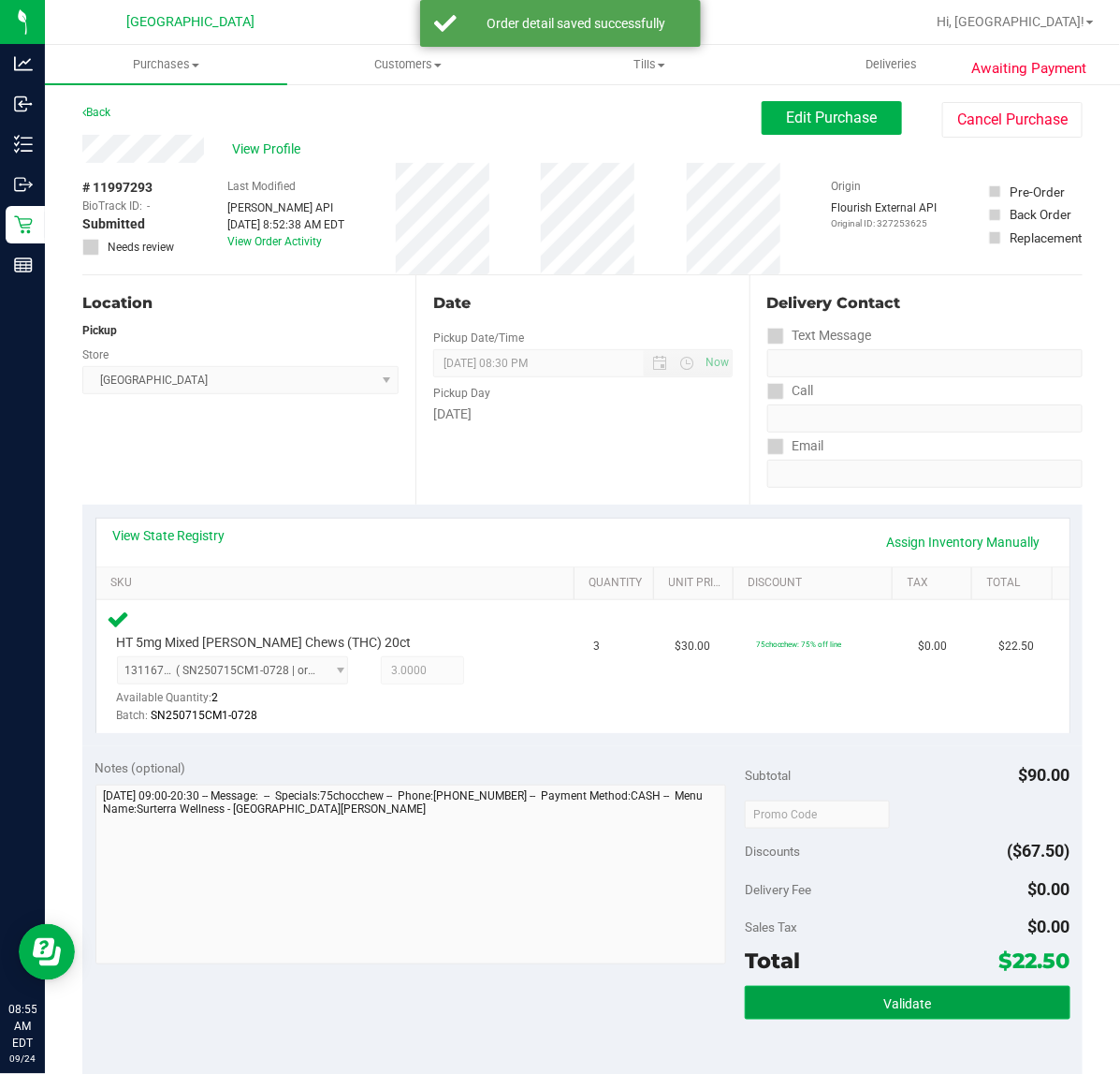
click at [922, 1002] on button "Validate" at bounding box center [907, 1002] width 325 height 34
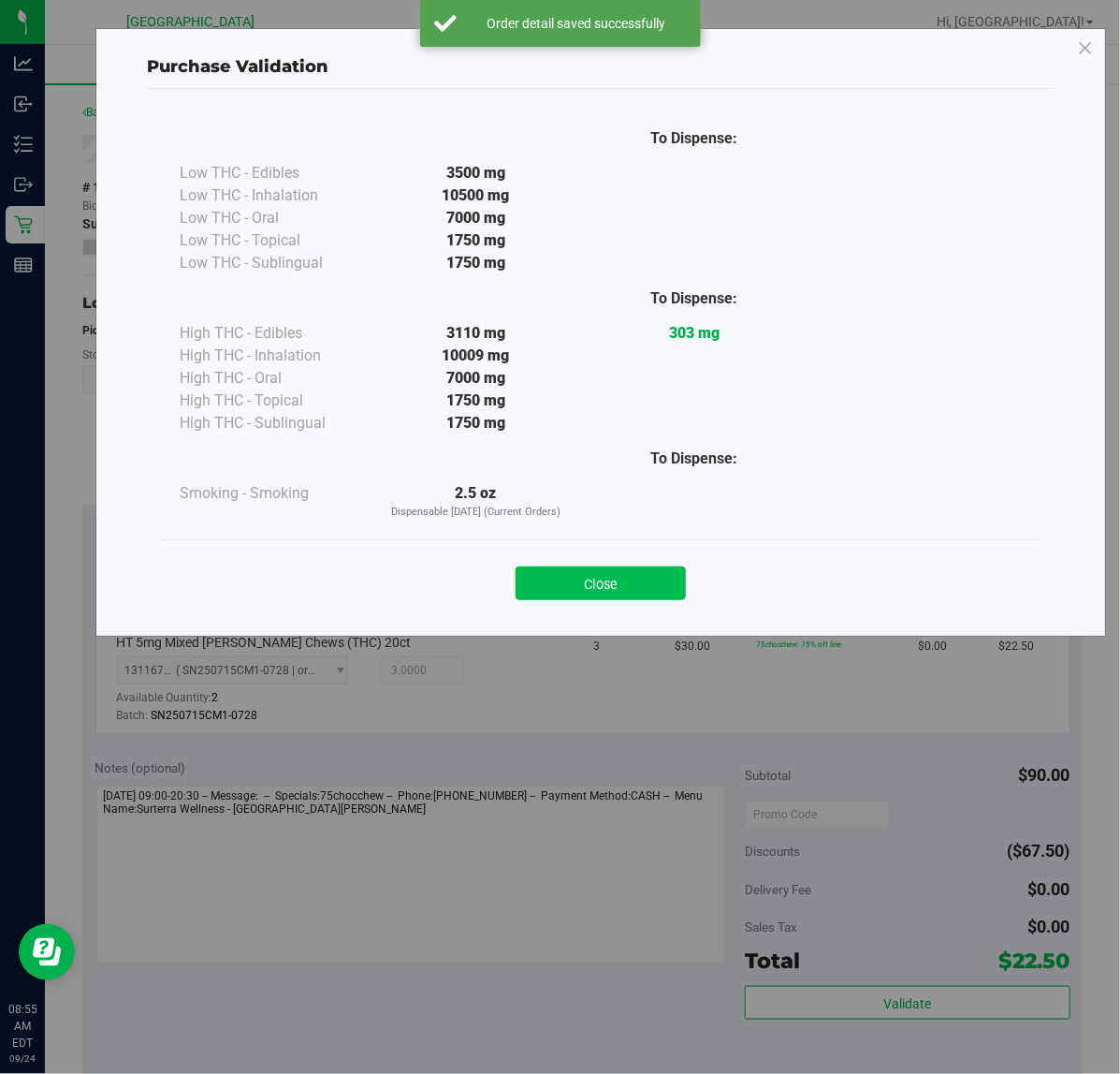
click at [653, 578] on button "Close" at bounding box center [600, 583] width 171 height 34
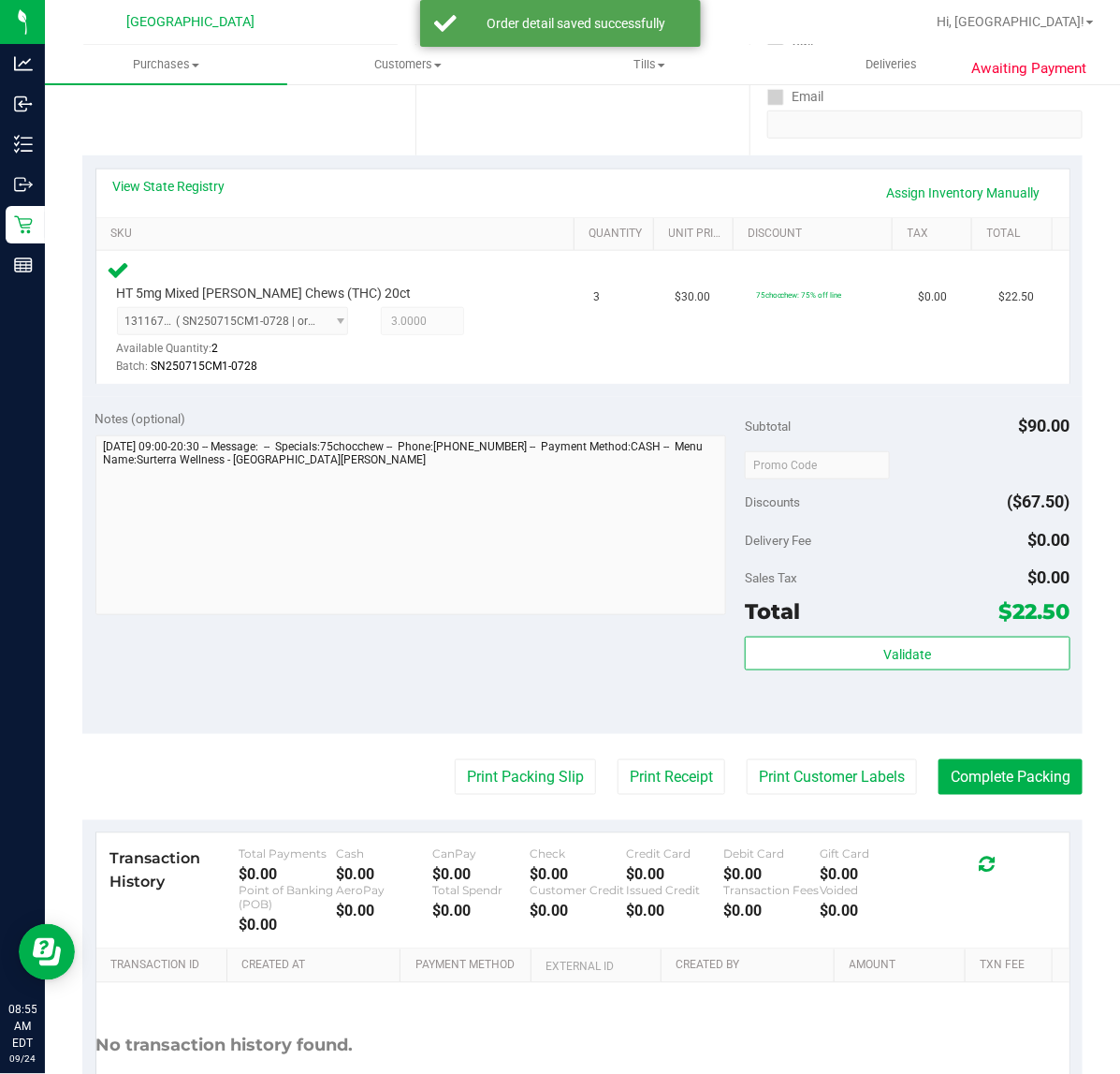
scroll to position [351, 0]
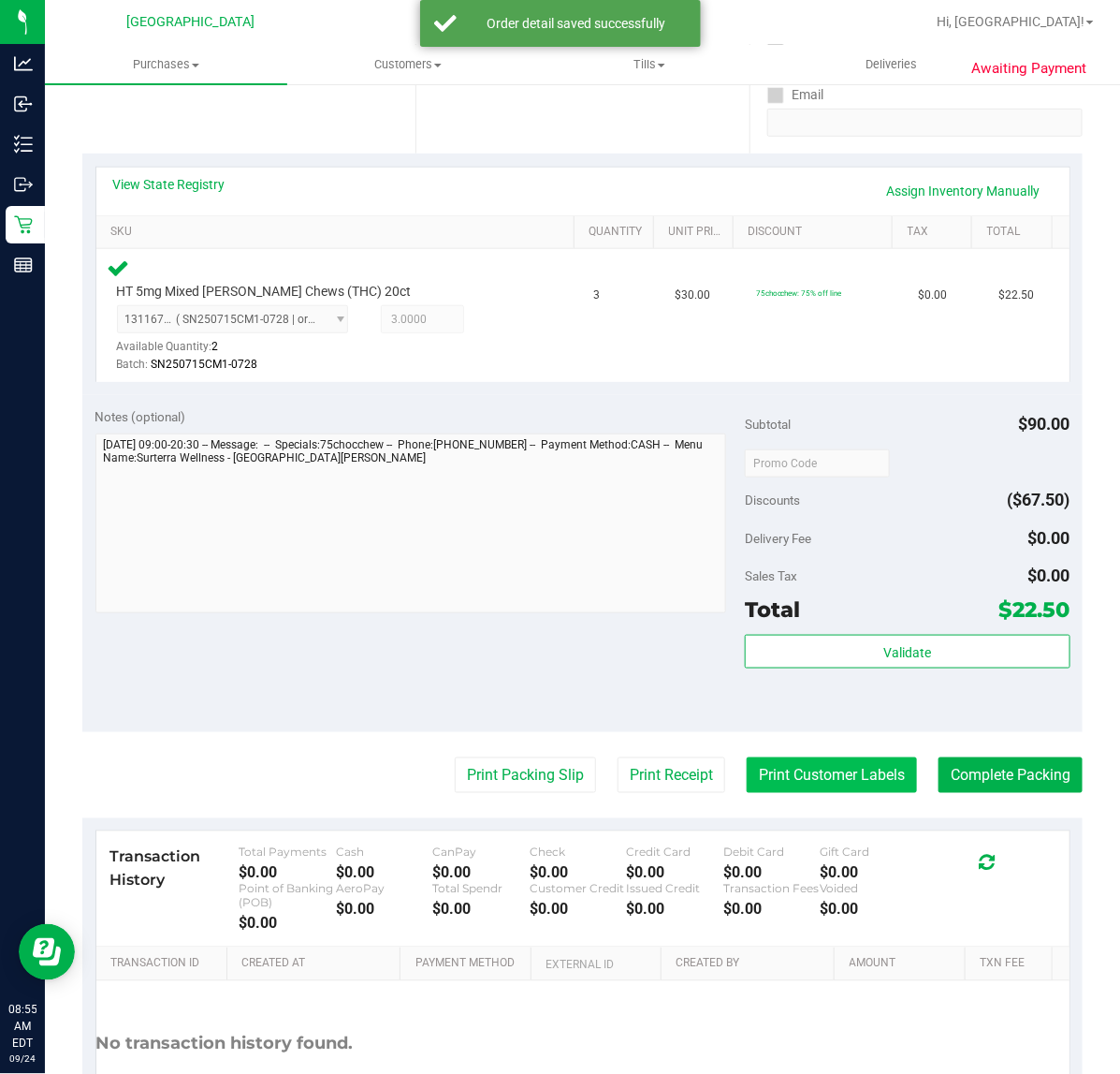
click at [812, 779] on button "Print Customer Labels" at bounding box center [832, 775] width 171 height 36
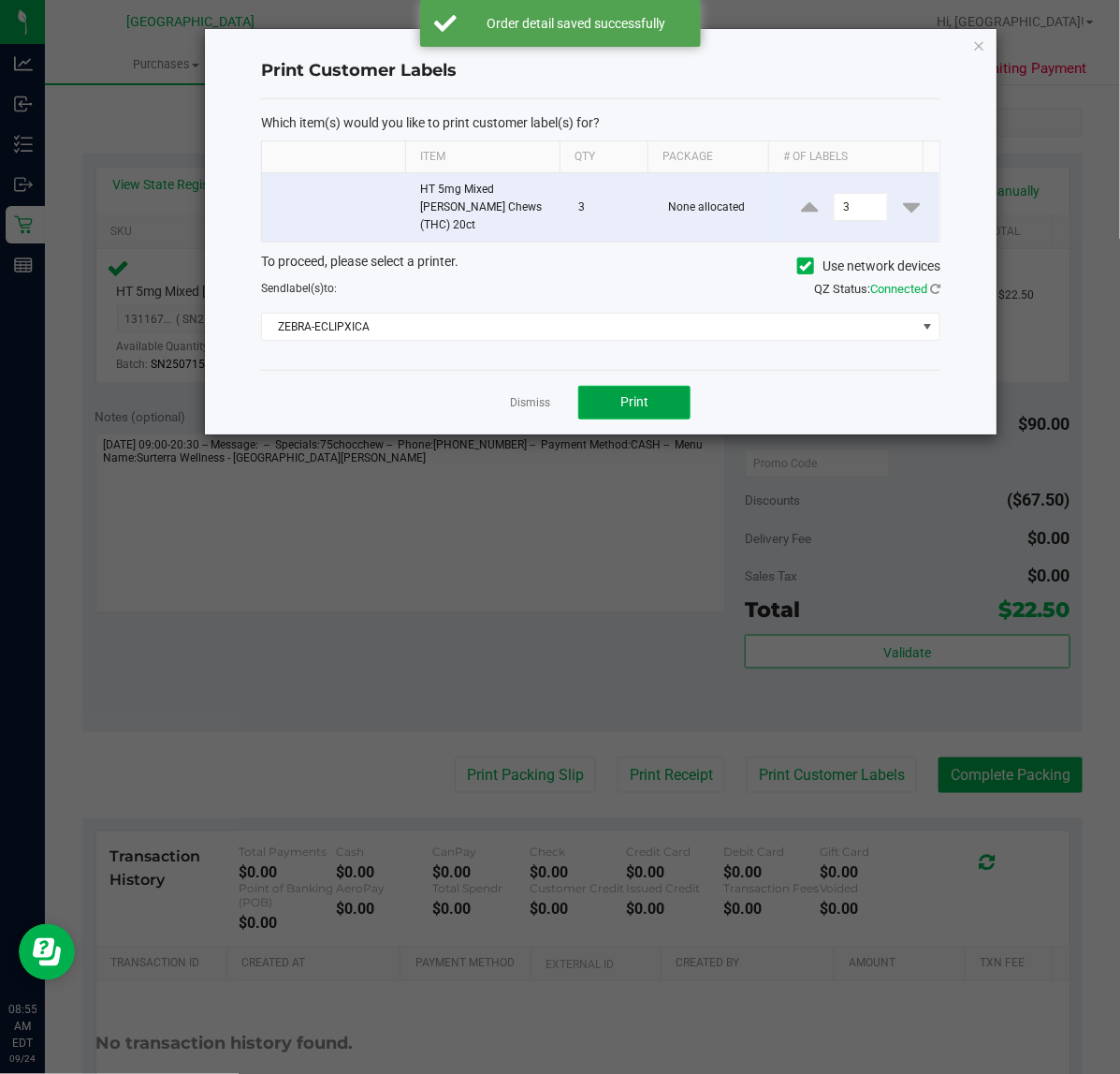
click at [648, 394] on button "Print" at bounding box center [634, 403] width 112 height 34
click at [534, 395] on link "Dismiss" at bounding box center [531, 403] width 40 height 16
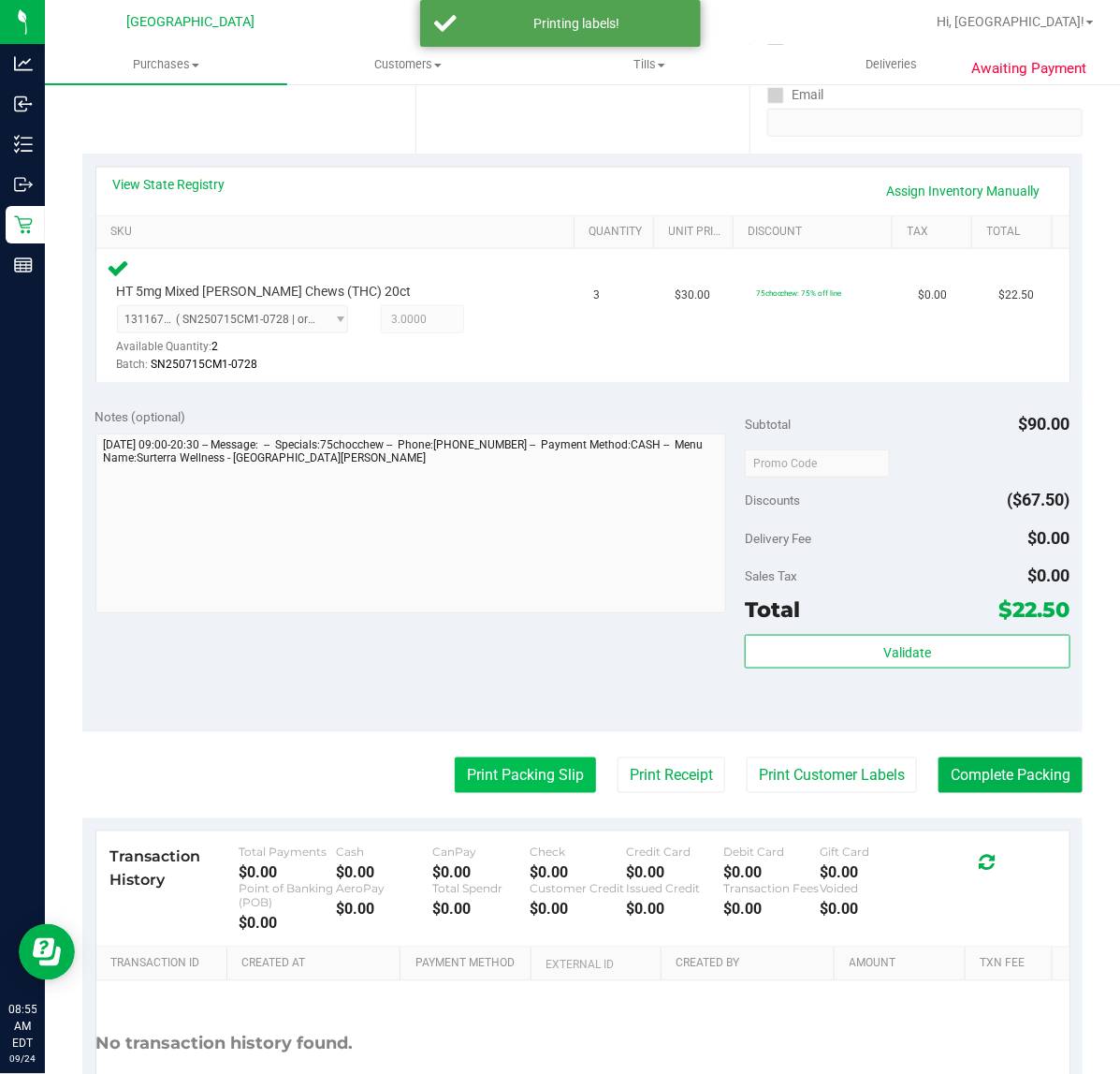
click at [522, 775] on button "Print Packing Slip" at bounding box center [525, 775] width 141 height 36
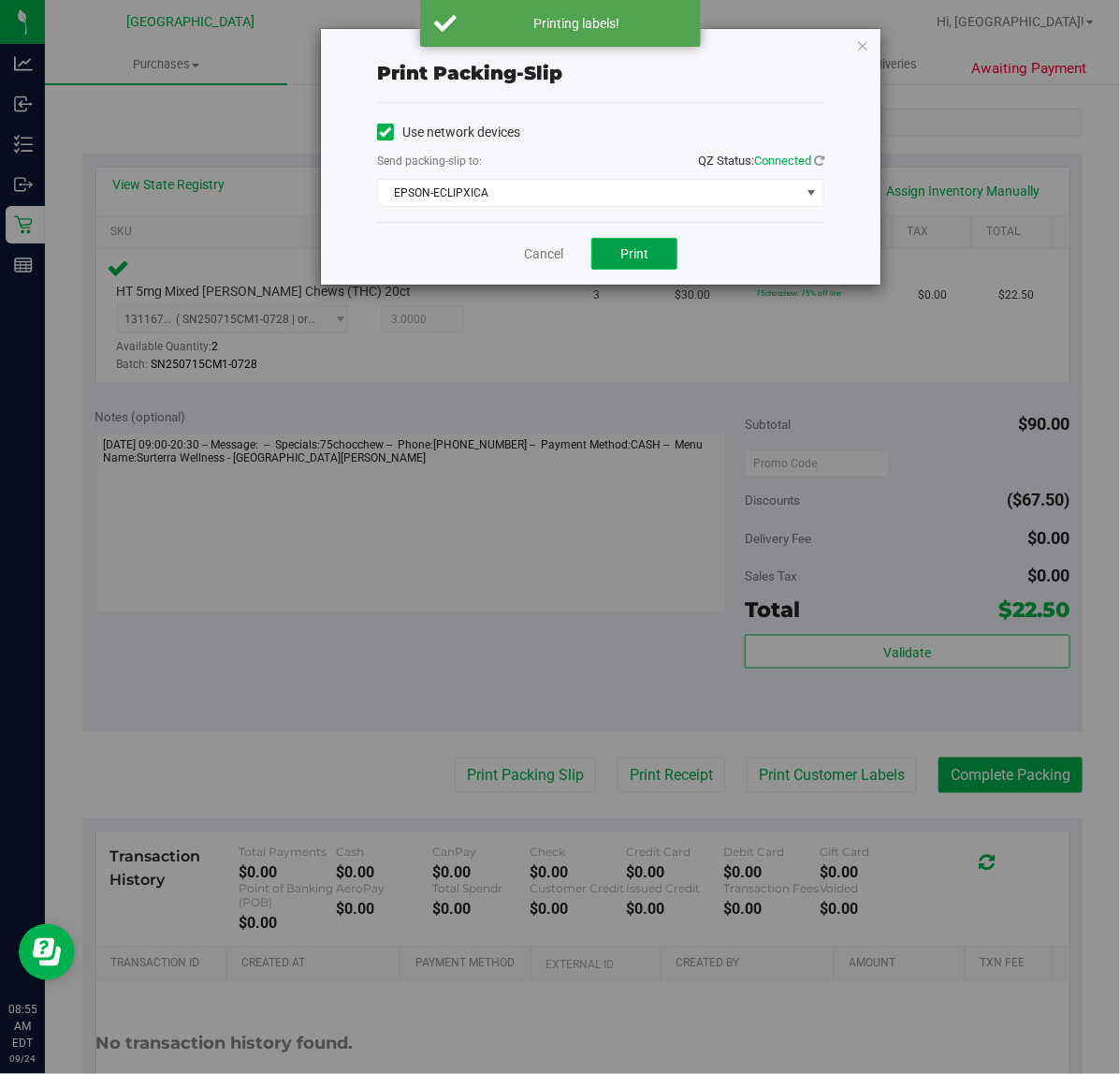
click at [650, 254] on button "Print" at bounding box center [634, 254] width 86 height 32
click at [867, 42] on icon "button" at bounding box center [862, 45] width 13 height 22
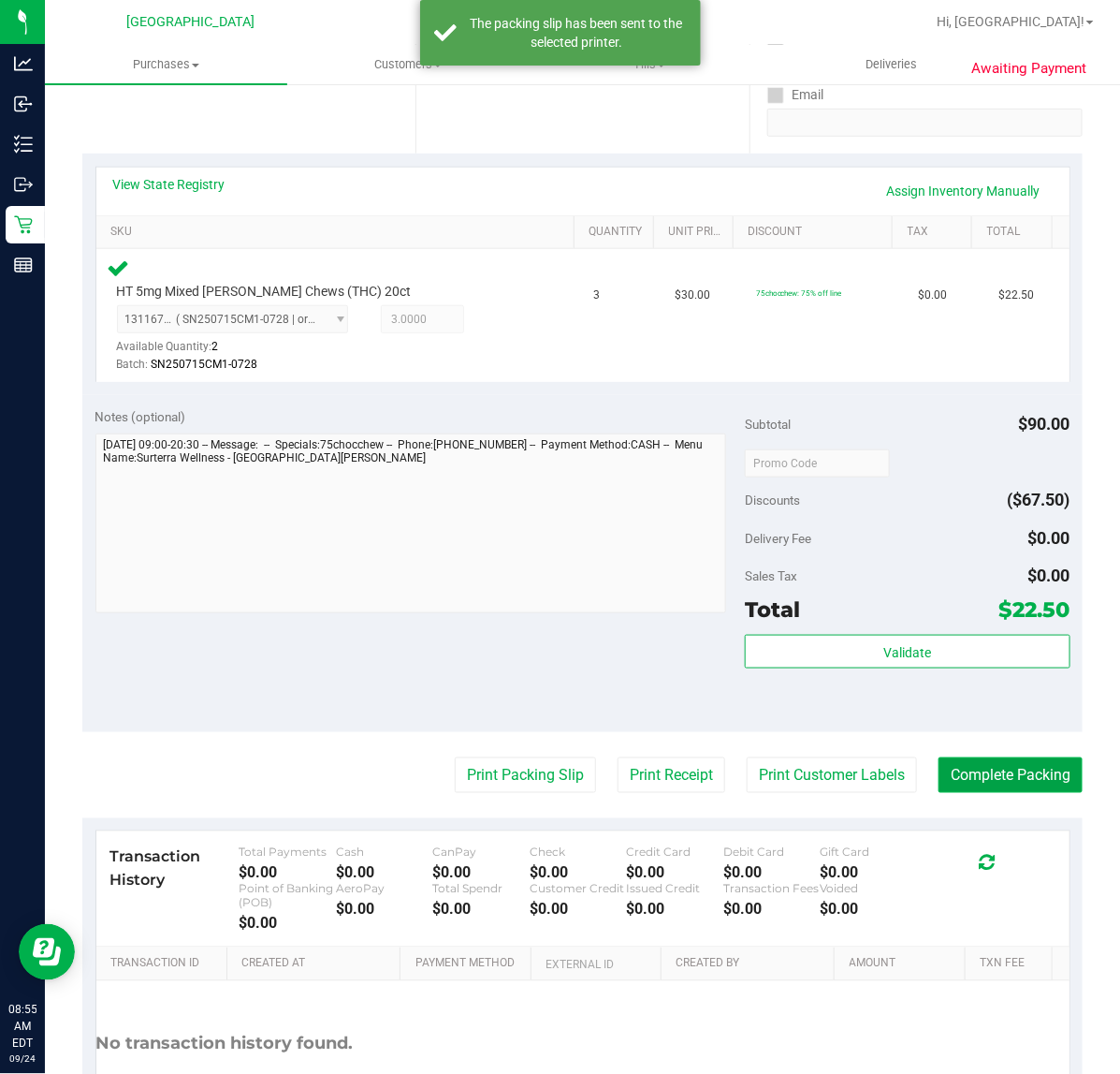
click at [1000, 764] on button "Complete Packing" at bounding box center [1011, 775] width 144 height 36
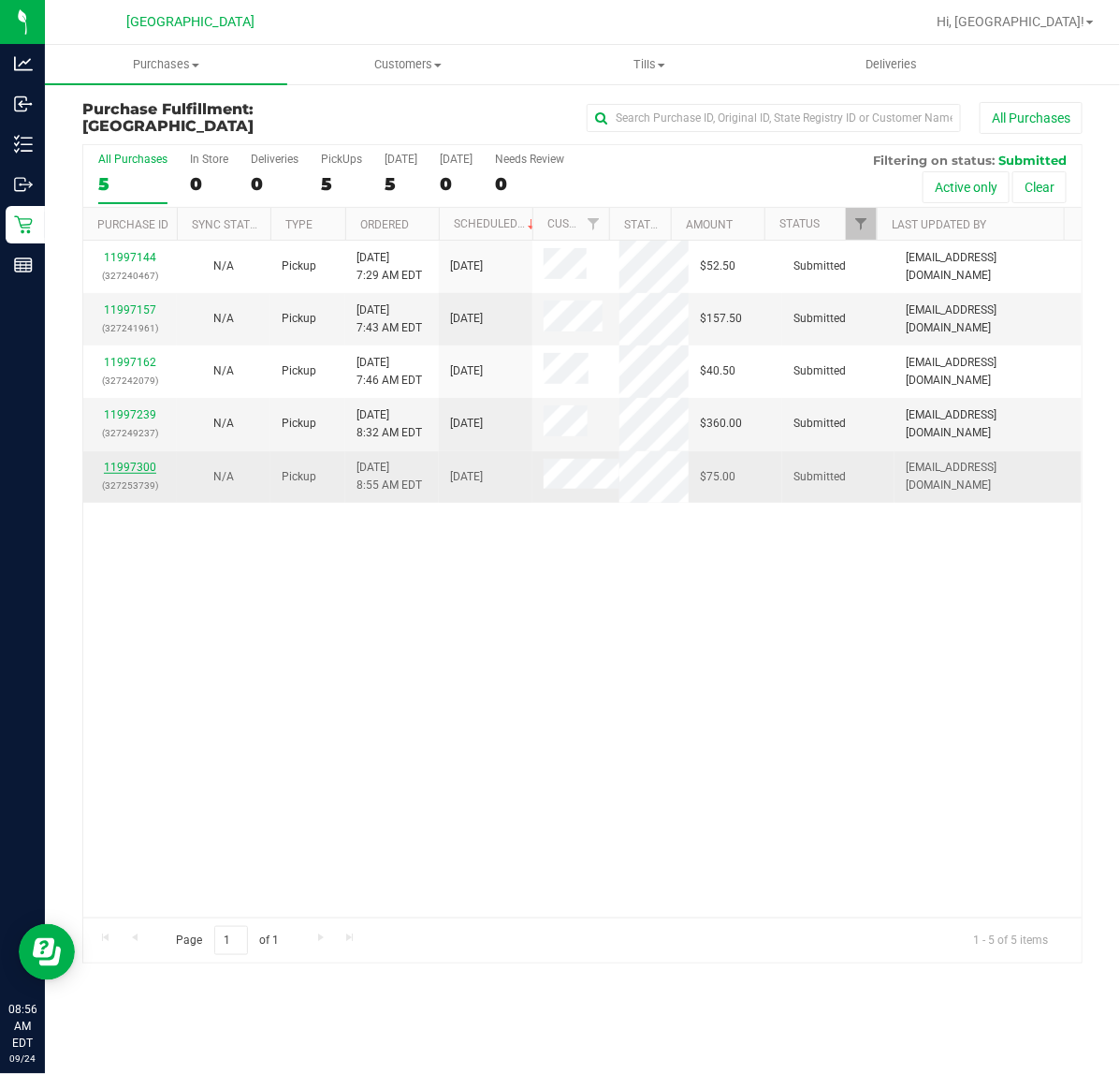
click at [129, 462] on link "11997300" at bounding box center [130, 467] width 52 height 13
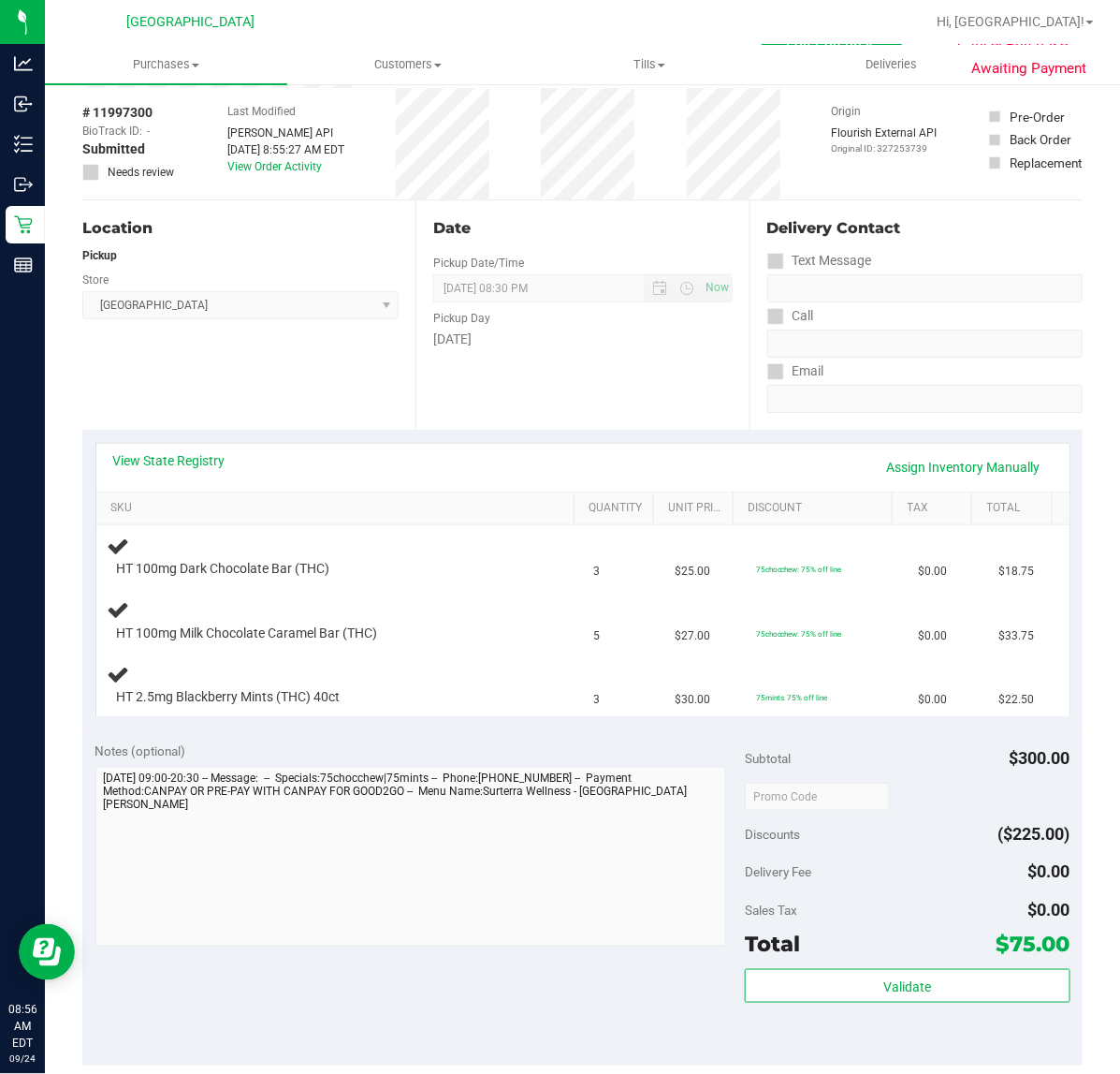
scroll to position [117, 0]
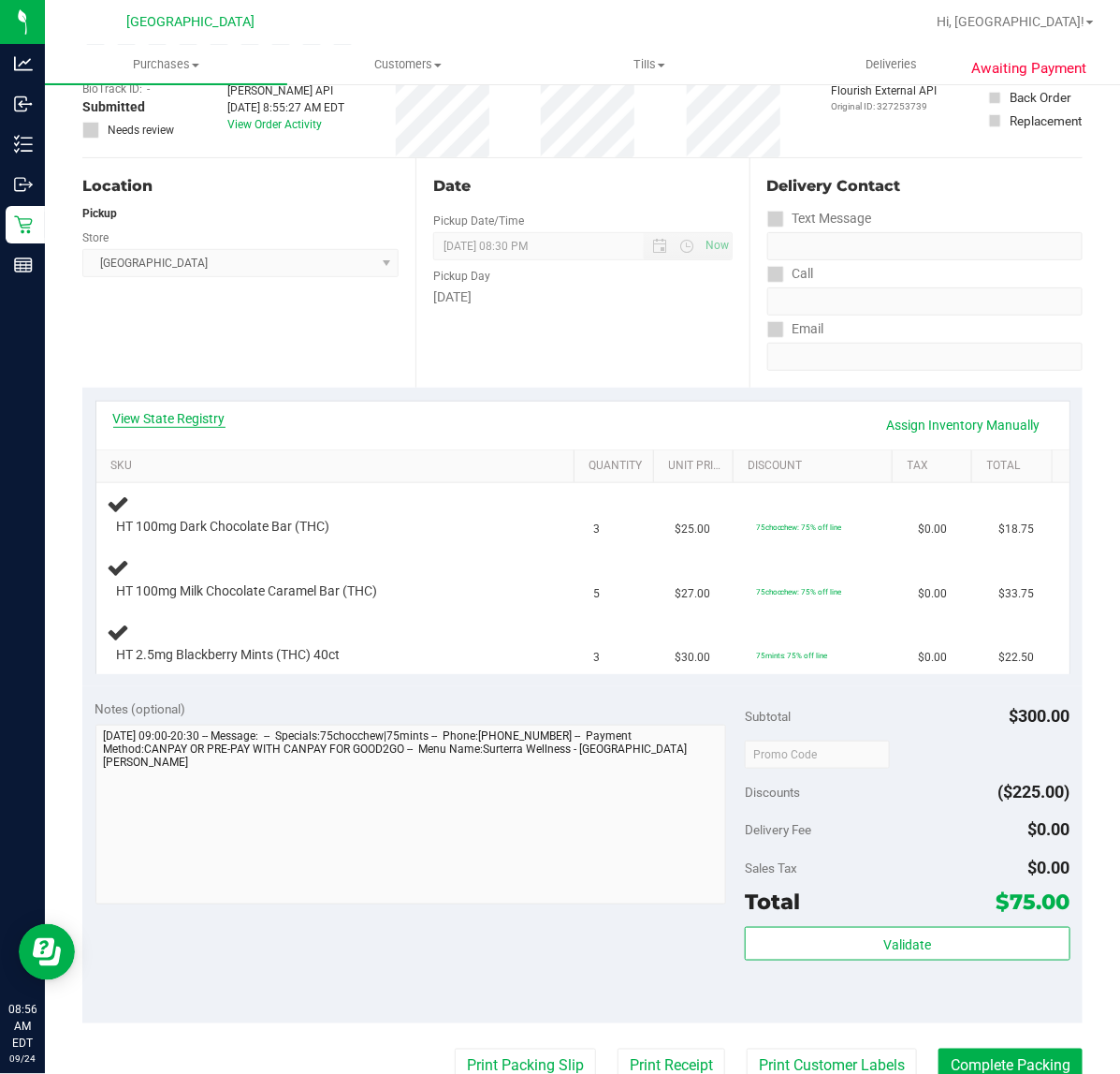
click at [179, 418] on link "View State Registry" at bounding box center [169, 418] width 112 height 19
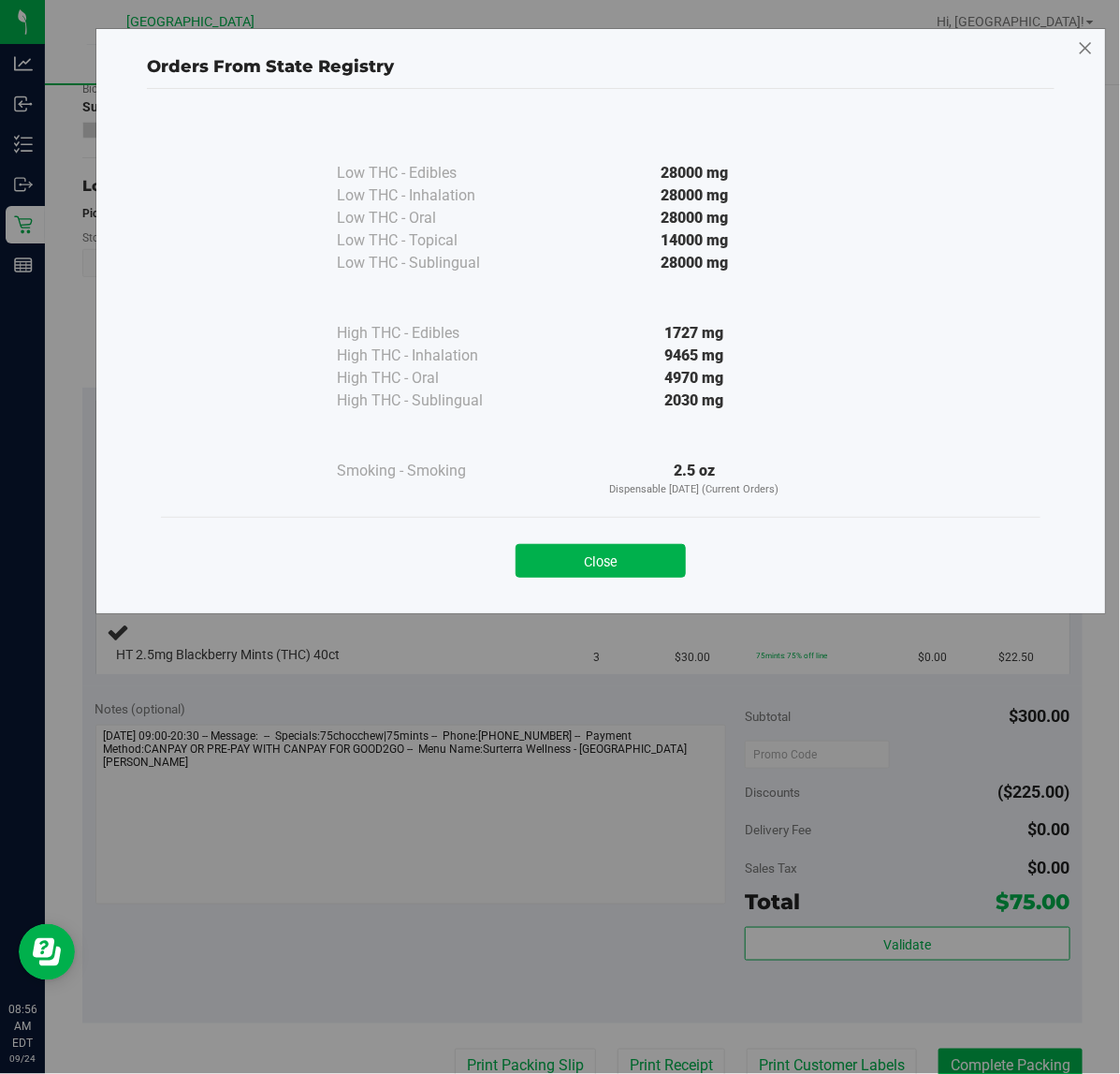
click at [1090, 52] on icon at bounding box center [1085, 49] width 17 height 30
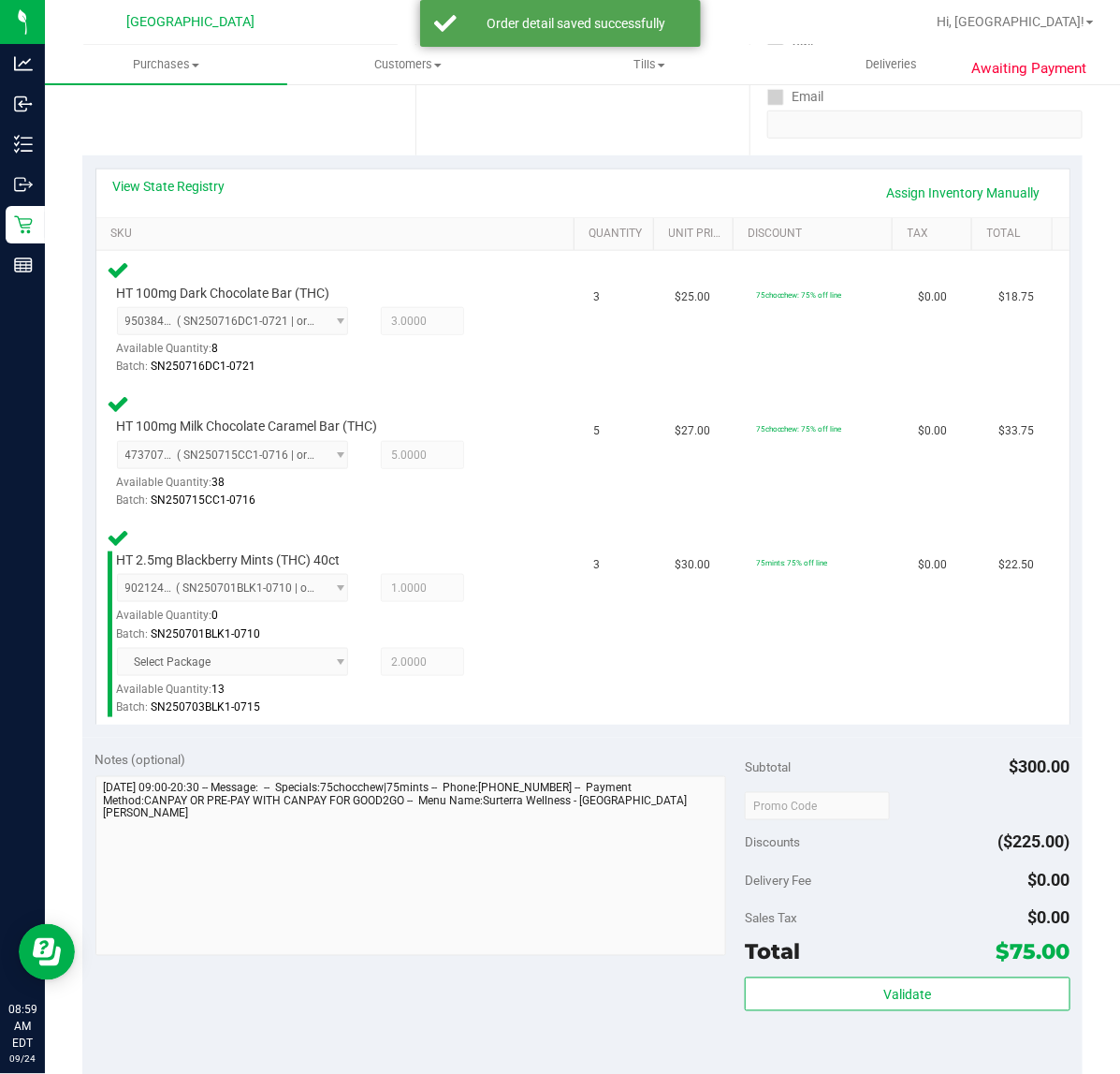
scroll to position [351, 0]
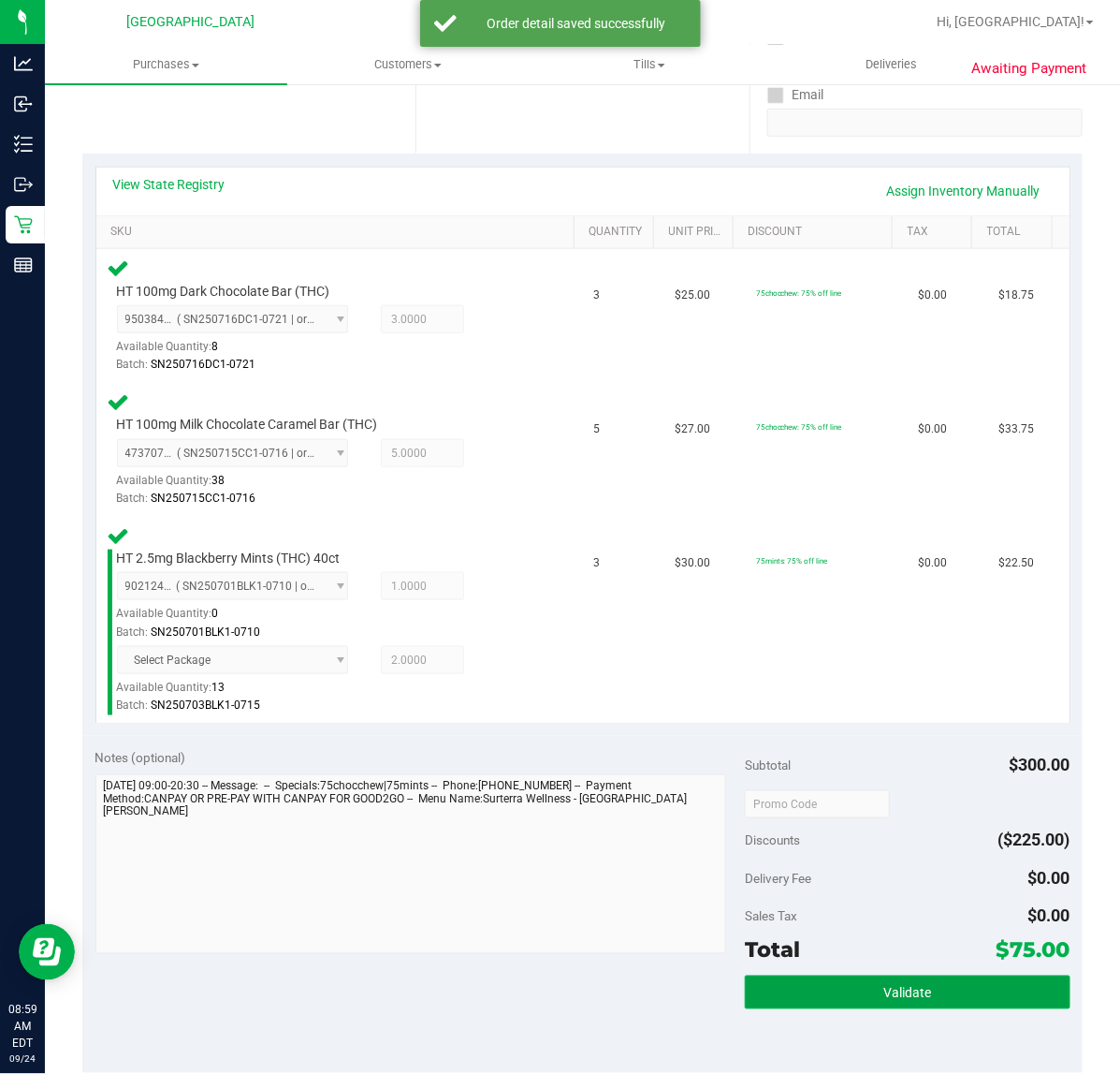
click at [839, 979] on button "Validate" at bounding box center [907, 992] width 325 height 34
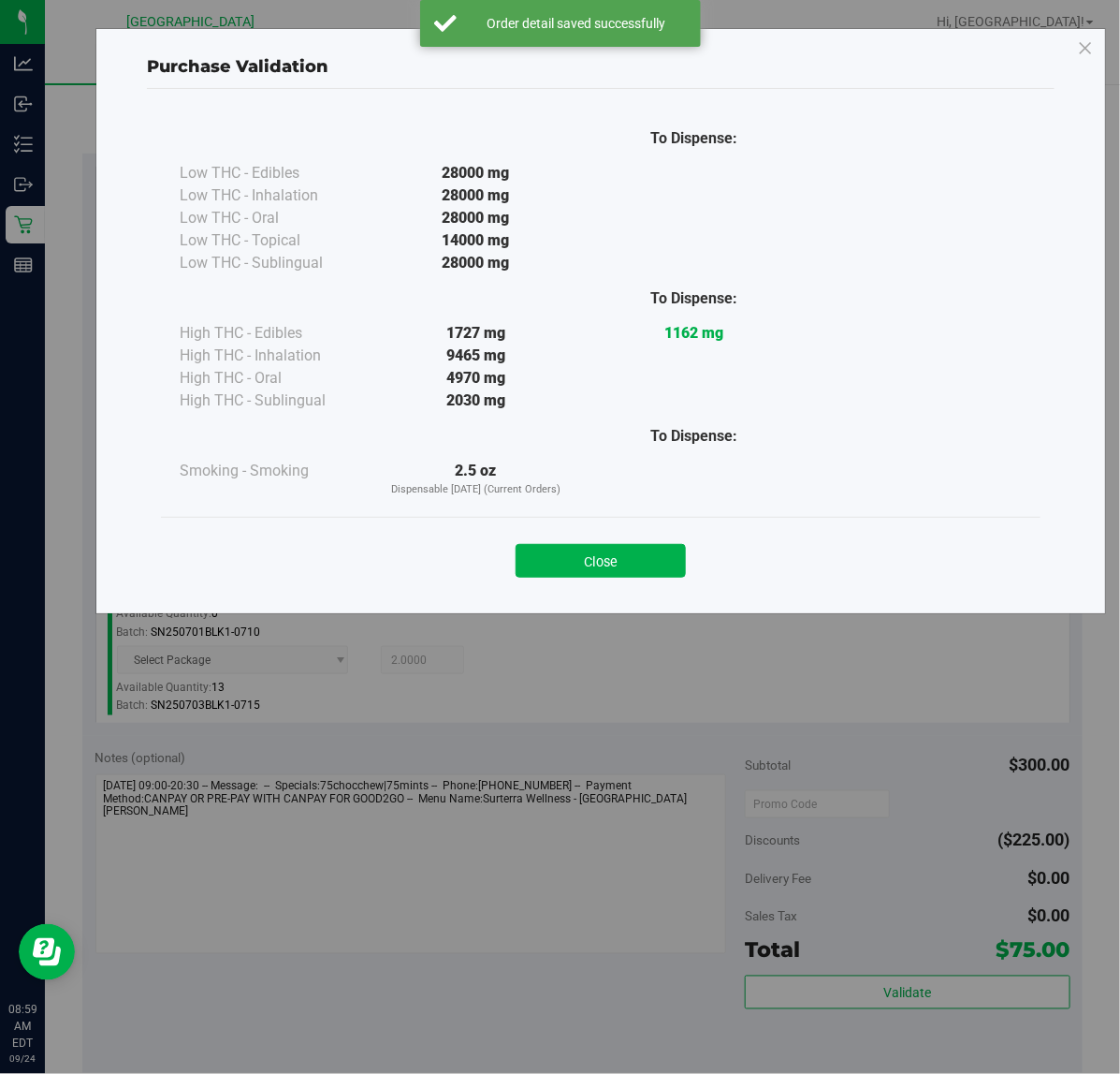
drag, startPoint x: 652, startPoint y: 550, endPoint x: 693, endPoint y: 632, distance: 91.7
click at [655, 554] on button "Close" at bounding box center [600, 560] width 171 height 34
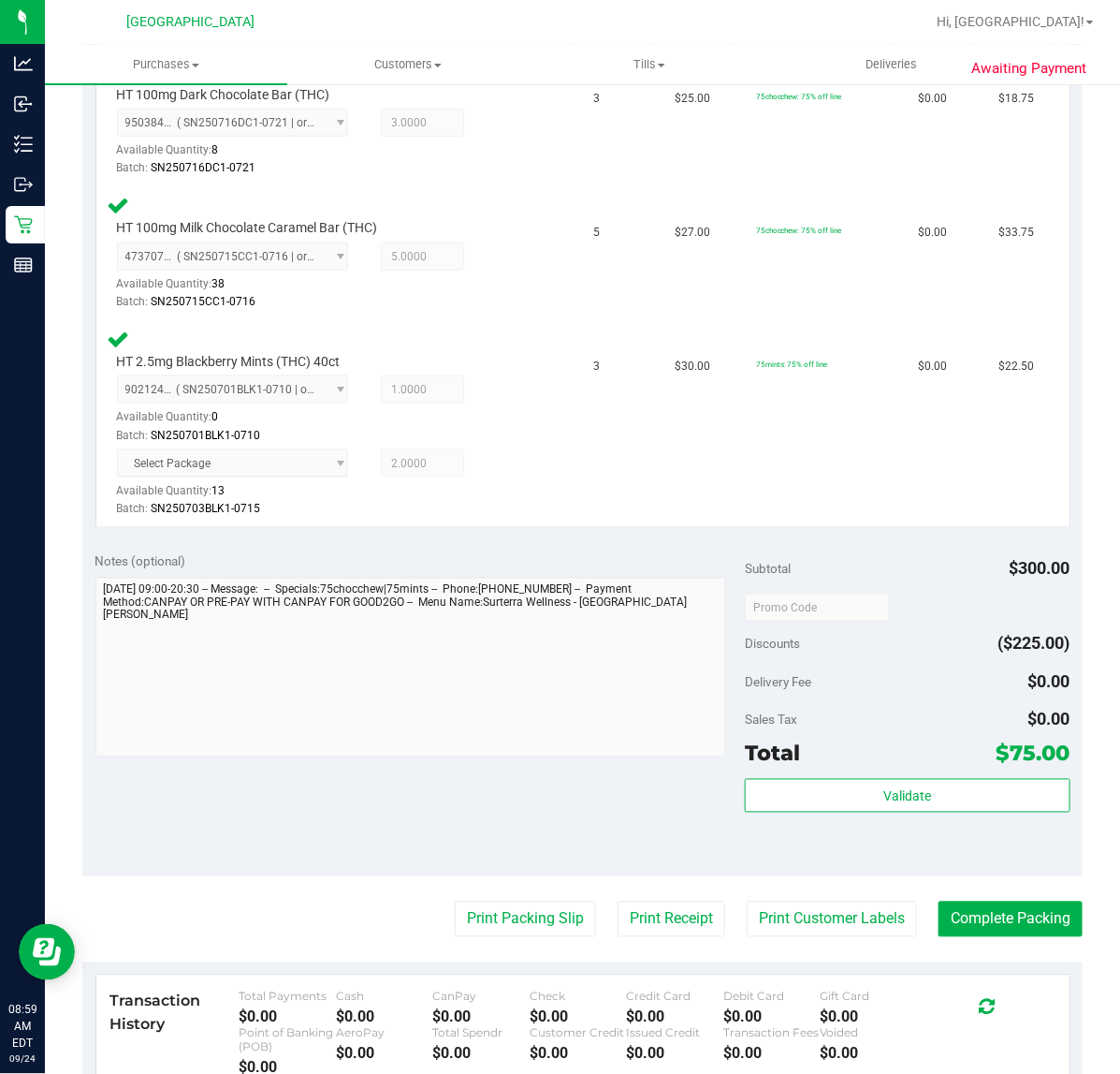
scroll to position [585, 0]
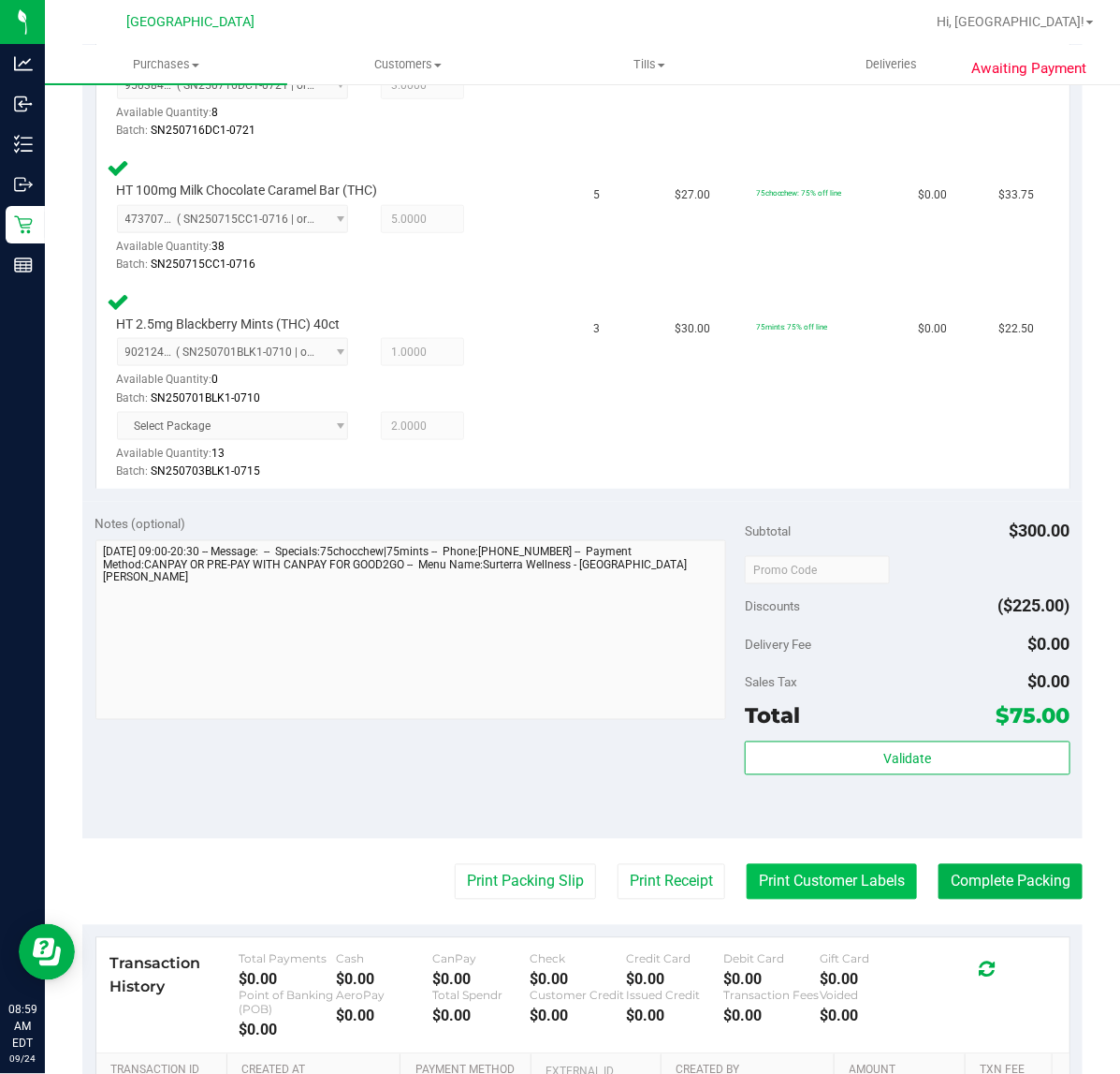
click at [847, 892] on button "Print Customer Labels" at bounding box center [832, 882] width 171 height 36
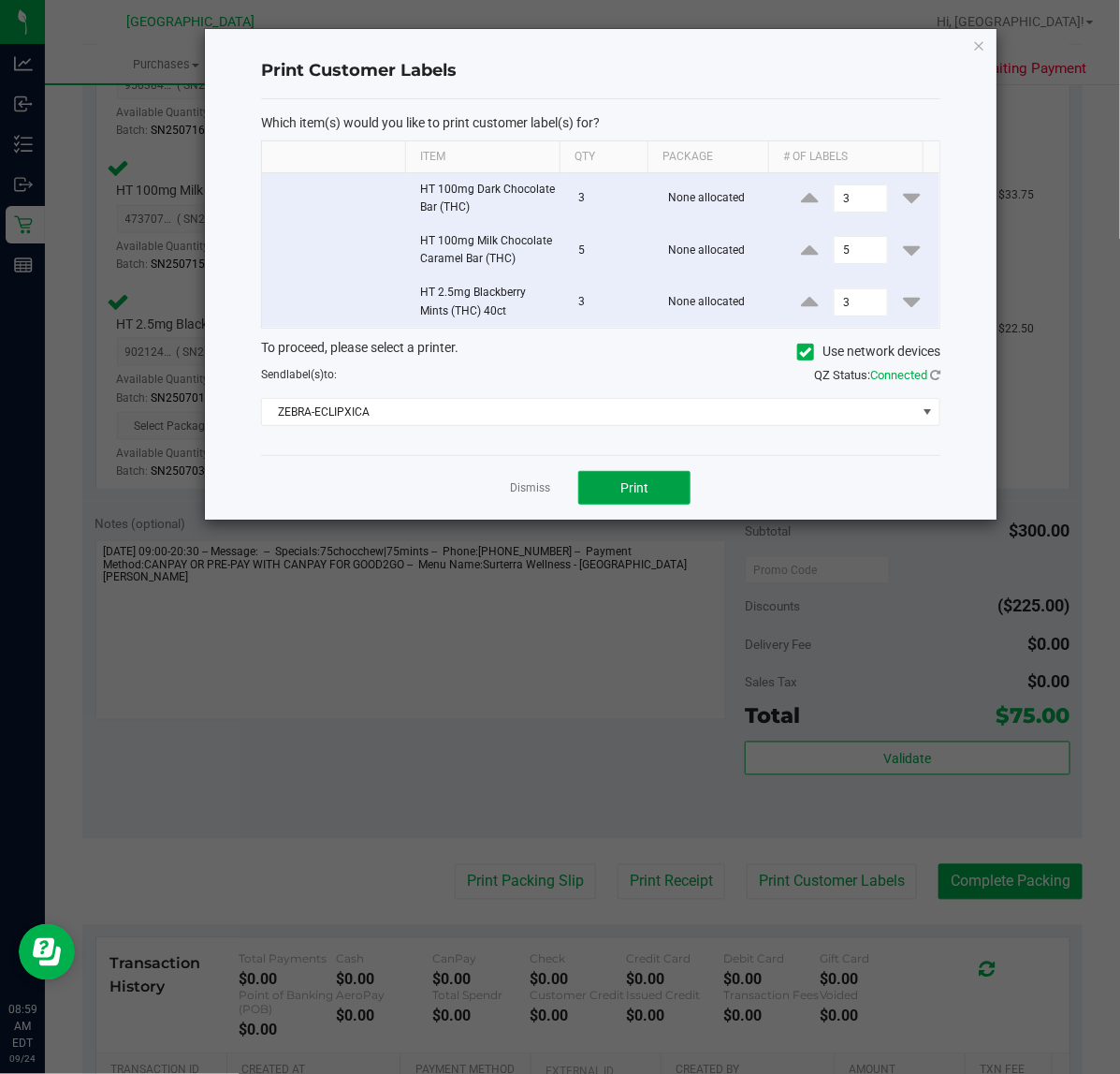
click at [676, 489] on button "Print" at bounding box center [634, 488] width 112 height 34
click at [537, 497] on link "Dismiss" at bounding box center [531, 489] width 40 height 16
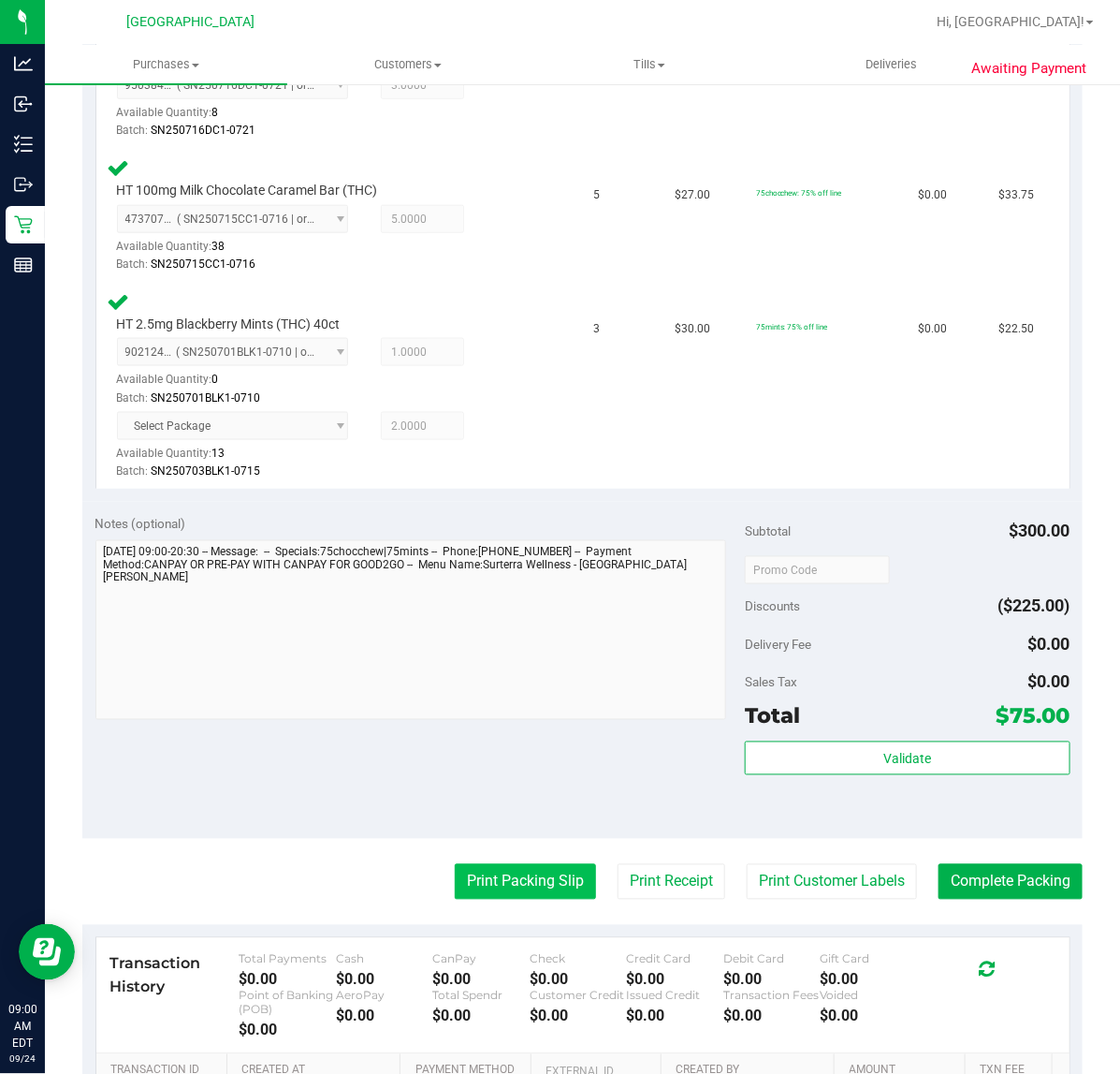
click at [564, 882] on button "Print Packing Slip" at bounding box center [525, 882] width 141 height 36
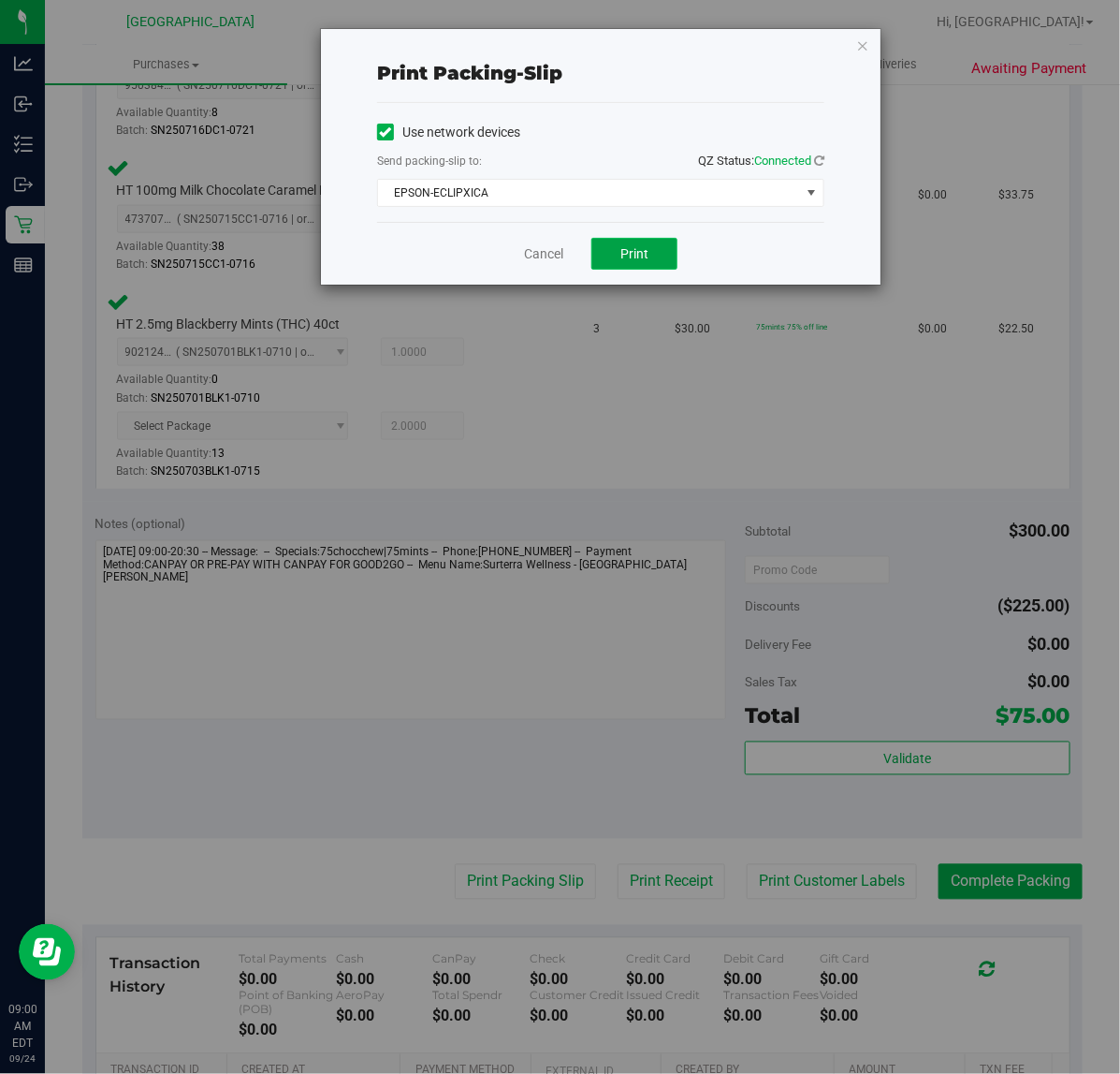
click at [664, 260] on button "Print" at bounding box center [634, 254] width 86 height 32
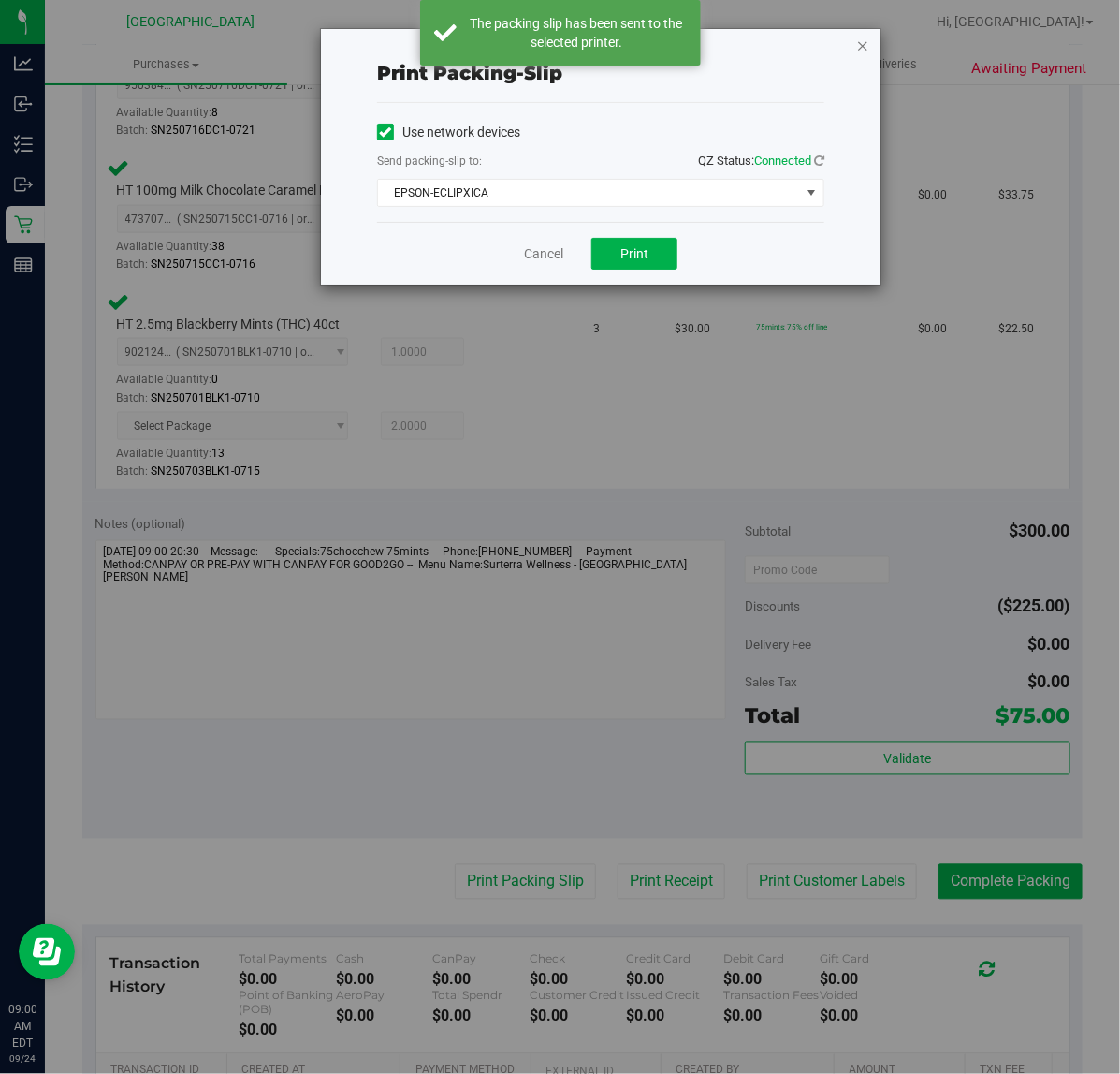
click at [861, 43] on icon "button" at bounding box center [862, 45] width 13 height 22
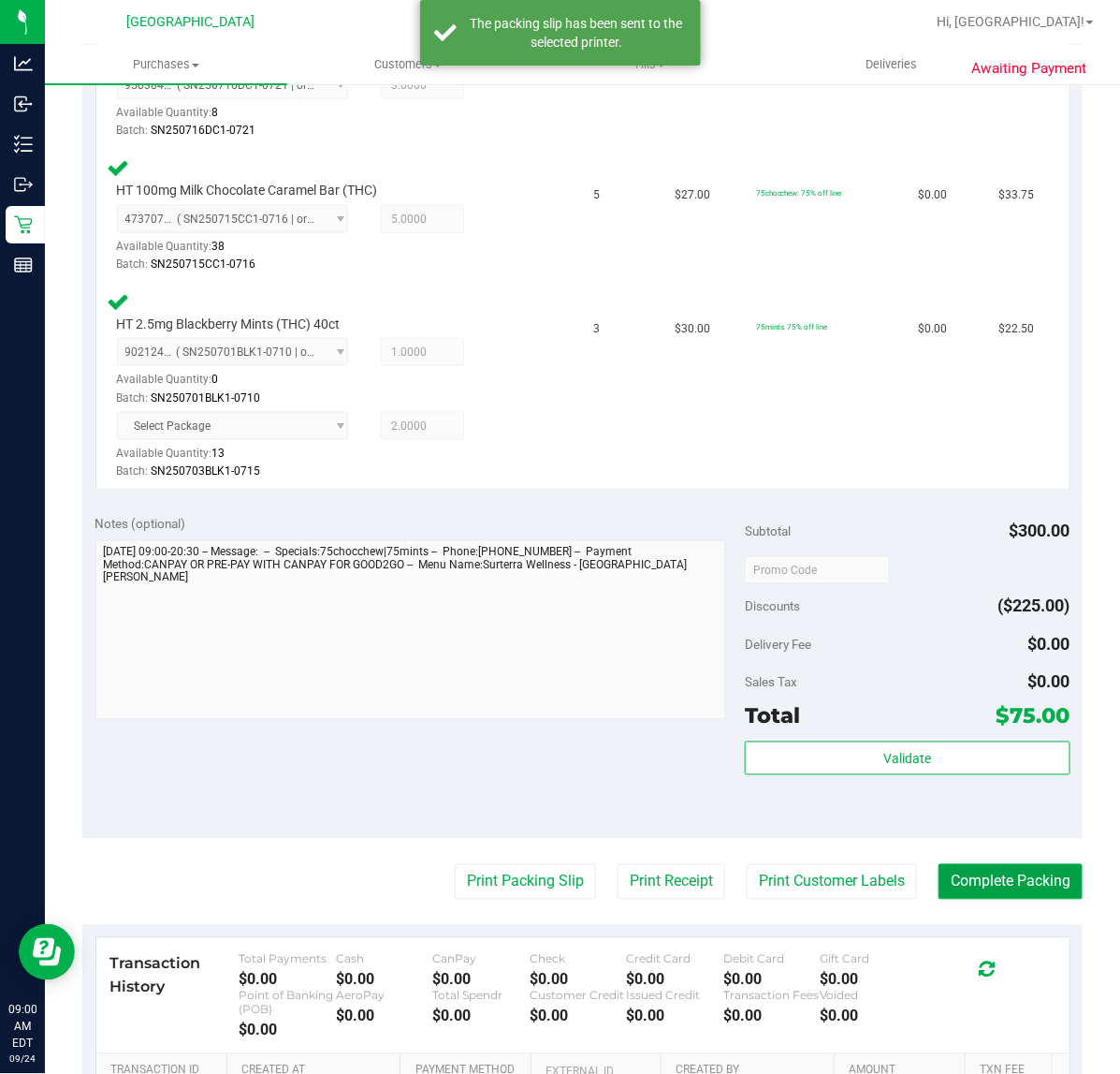
click at [1028, 894] on button "Complete Packing" at bounding box center [1011, 882] width 144 height 36
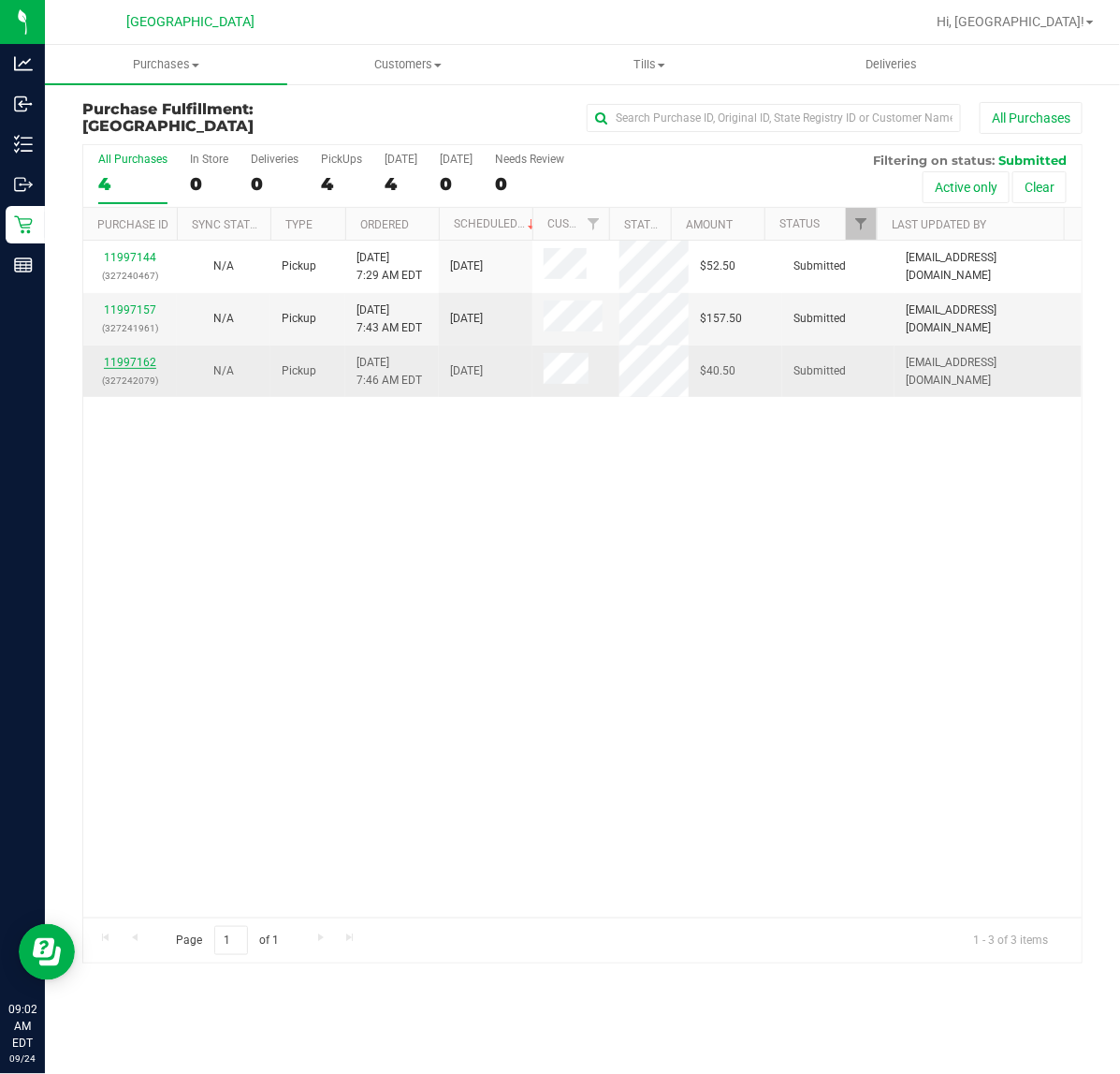
click at [147, 365] on link "11997162" at bounding box center [130, 362] width 52 height 13
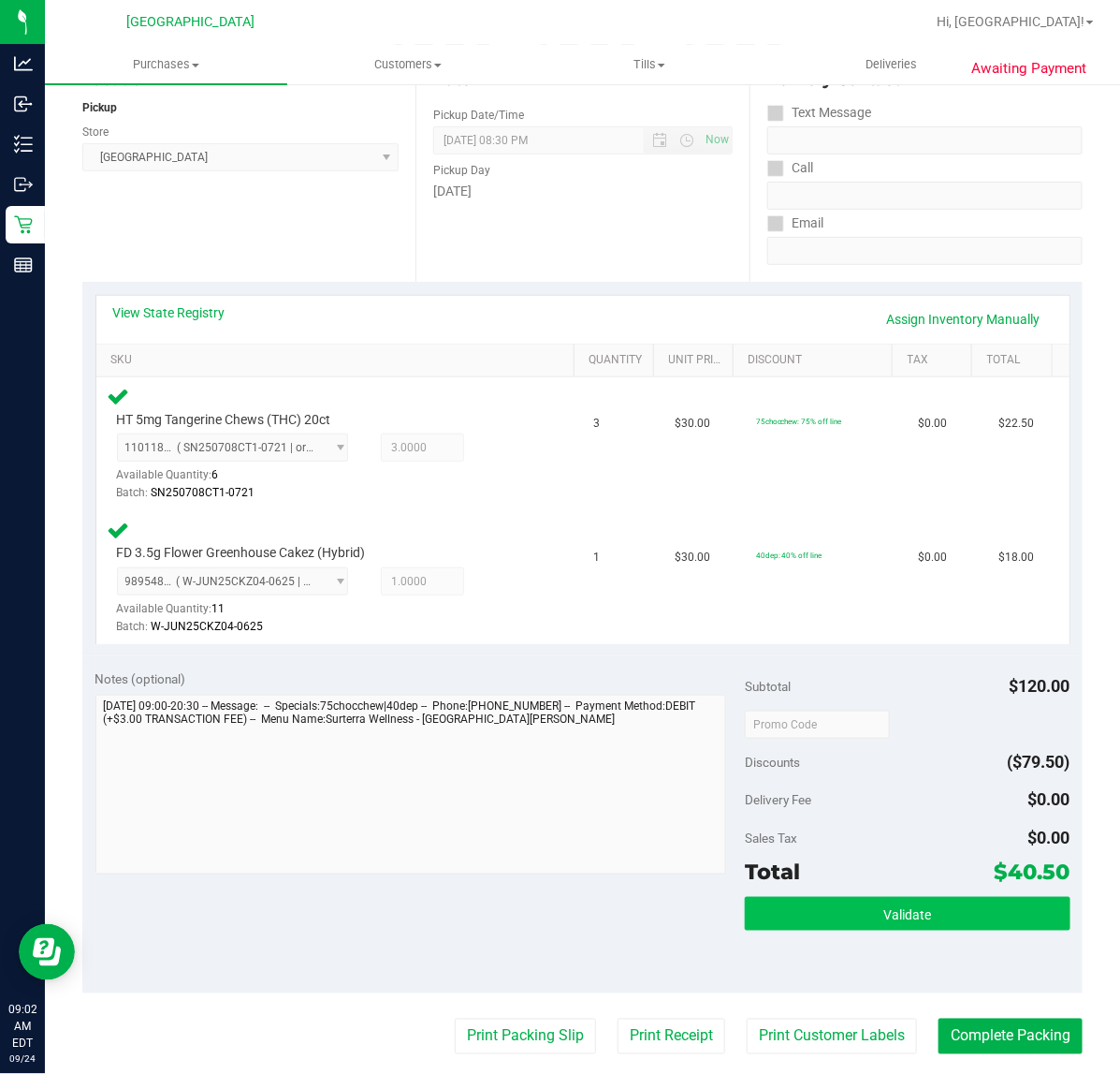
scroll to position [234, 0]
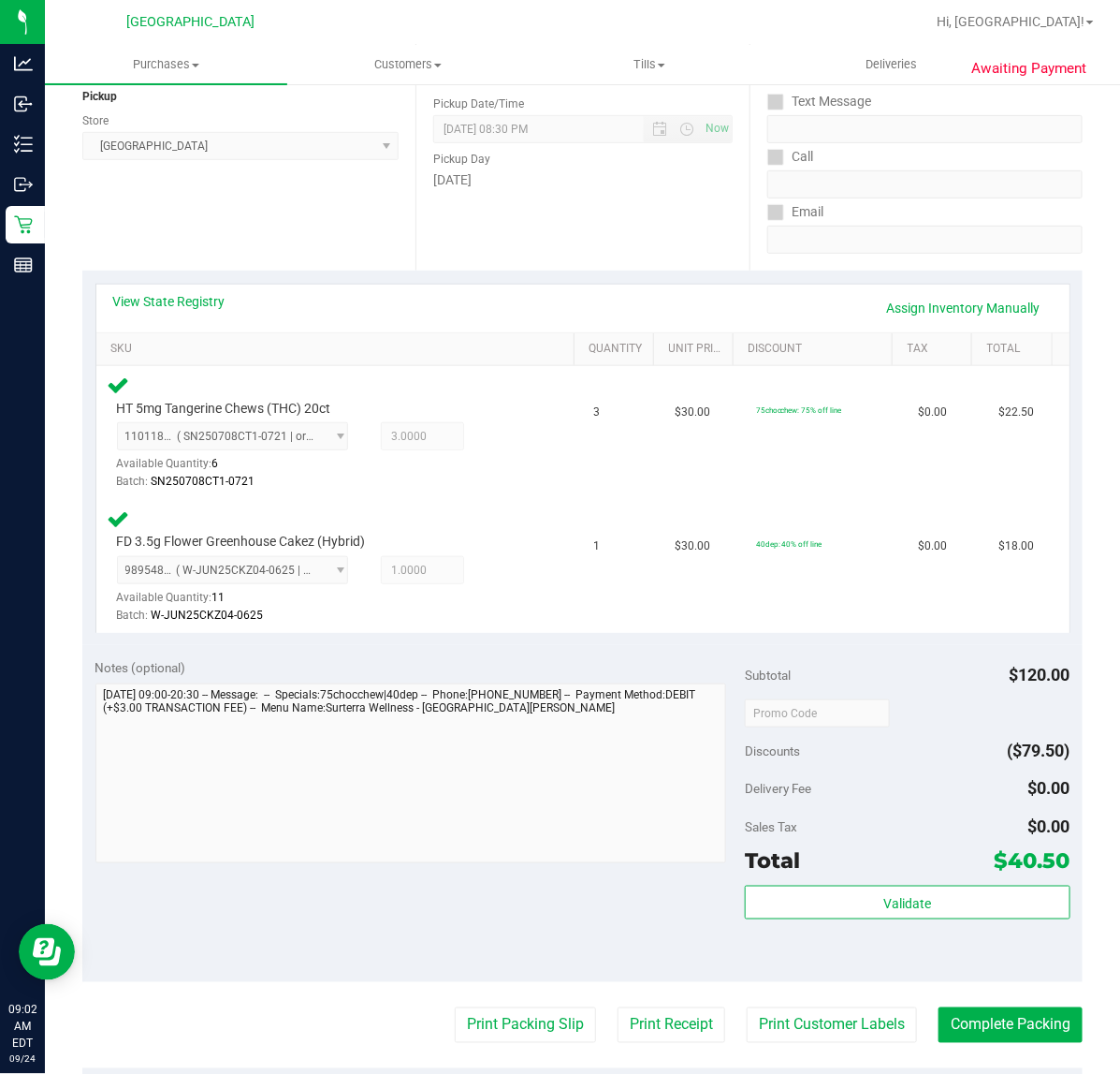
click at [778, 880] on div "Subtotal $120.00 Discounts ($79.50) Delivery Fee $0.00 Sales Tax $0.00 Total $4…" at bounding box center [907, 814] width 325 height 312
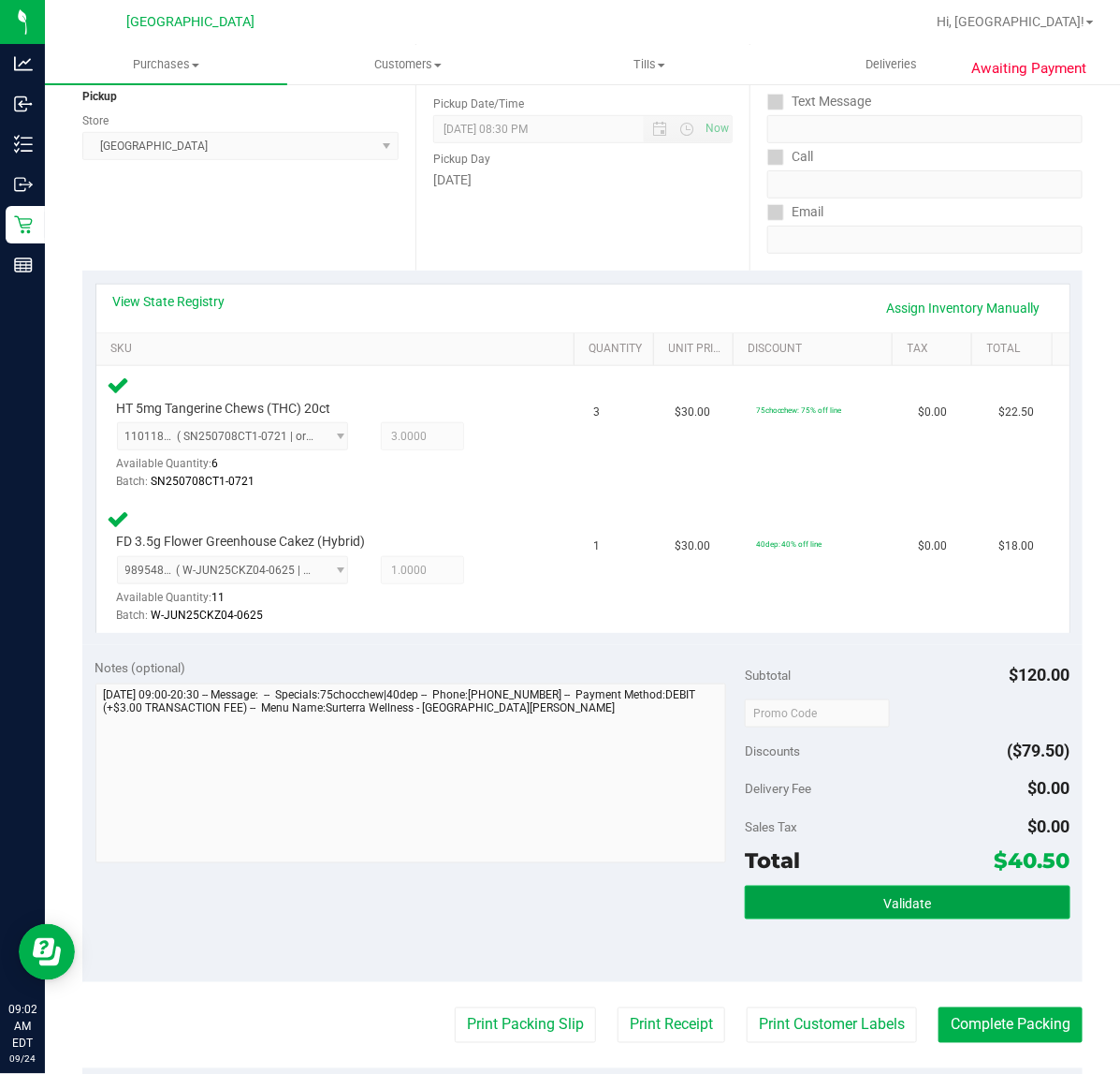
click at [787, 895] on button "Validate" at bounding box center [907, 902] width 325 height 34
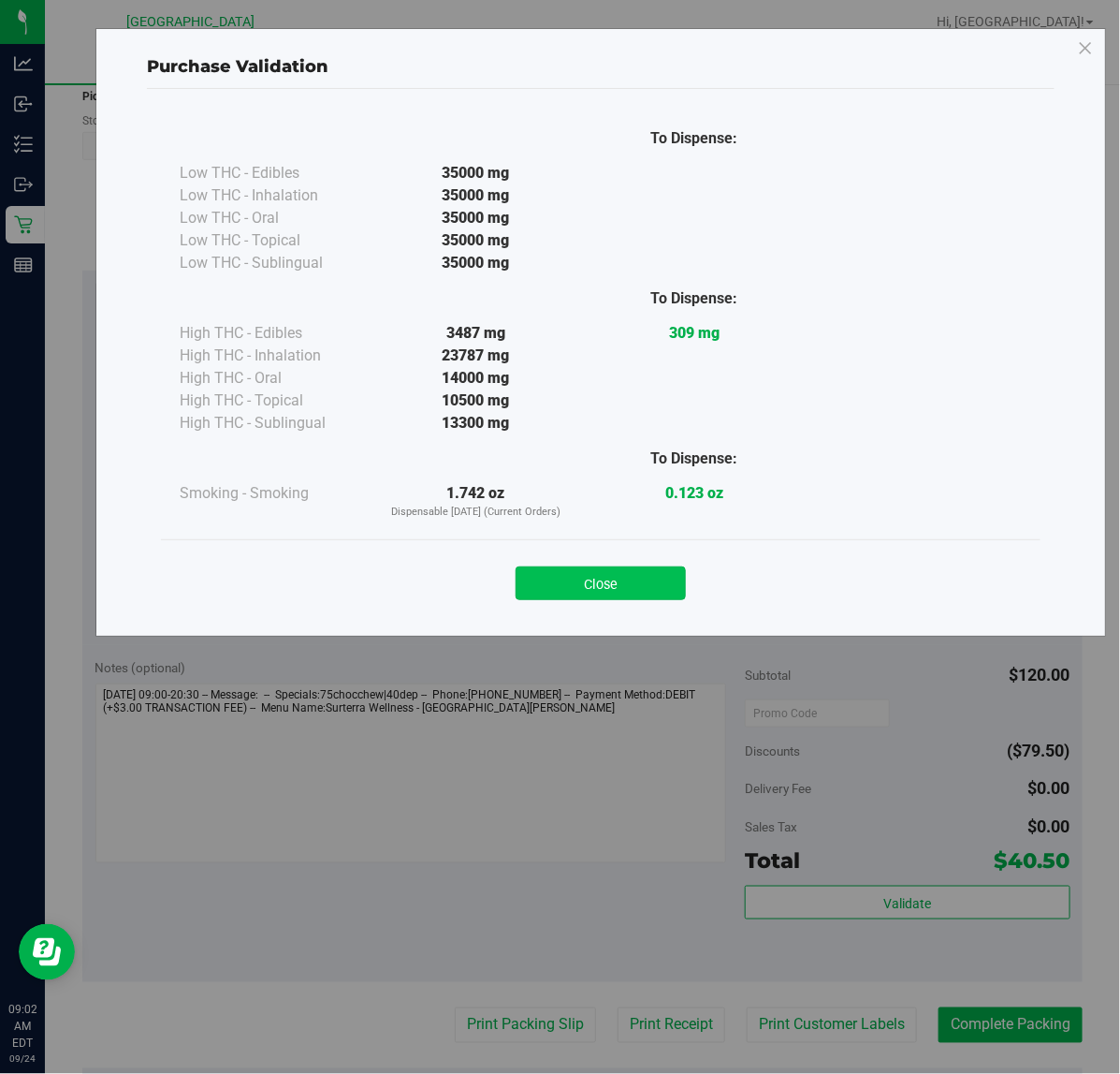
click at [645, 585] on button "Close" at bounding box center [600, 583] width 171 height 34
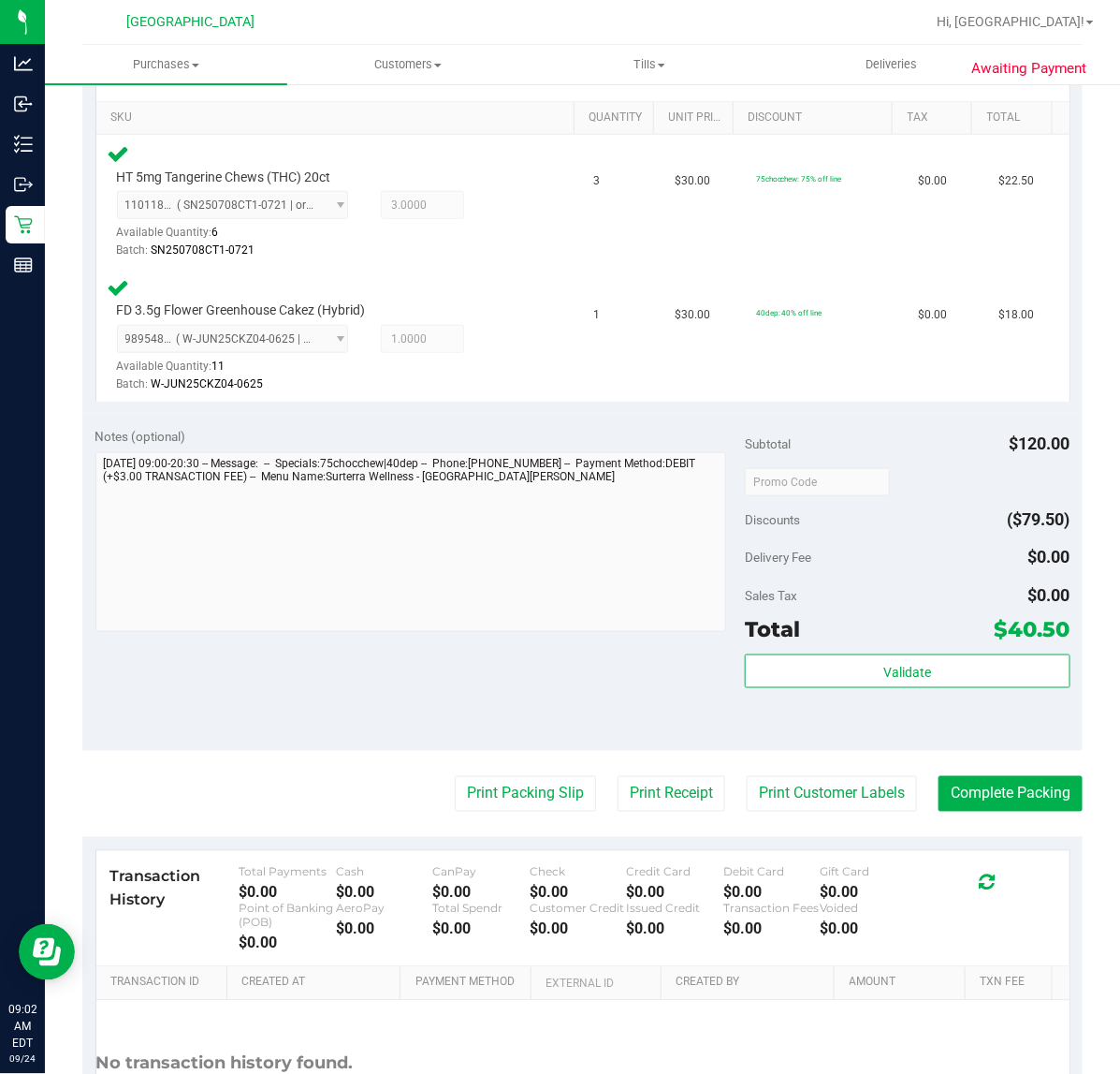
scroll to position [468, 0]
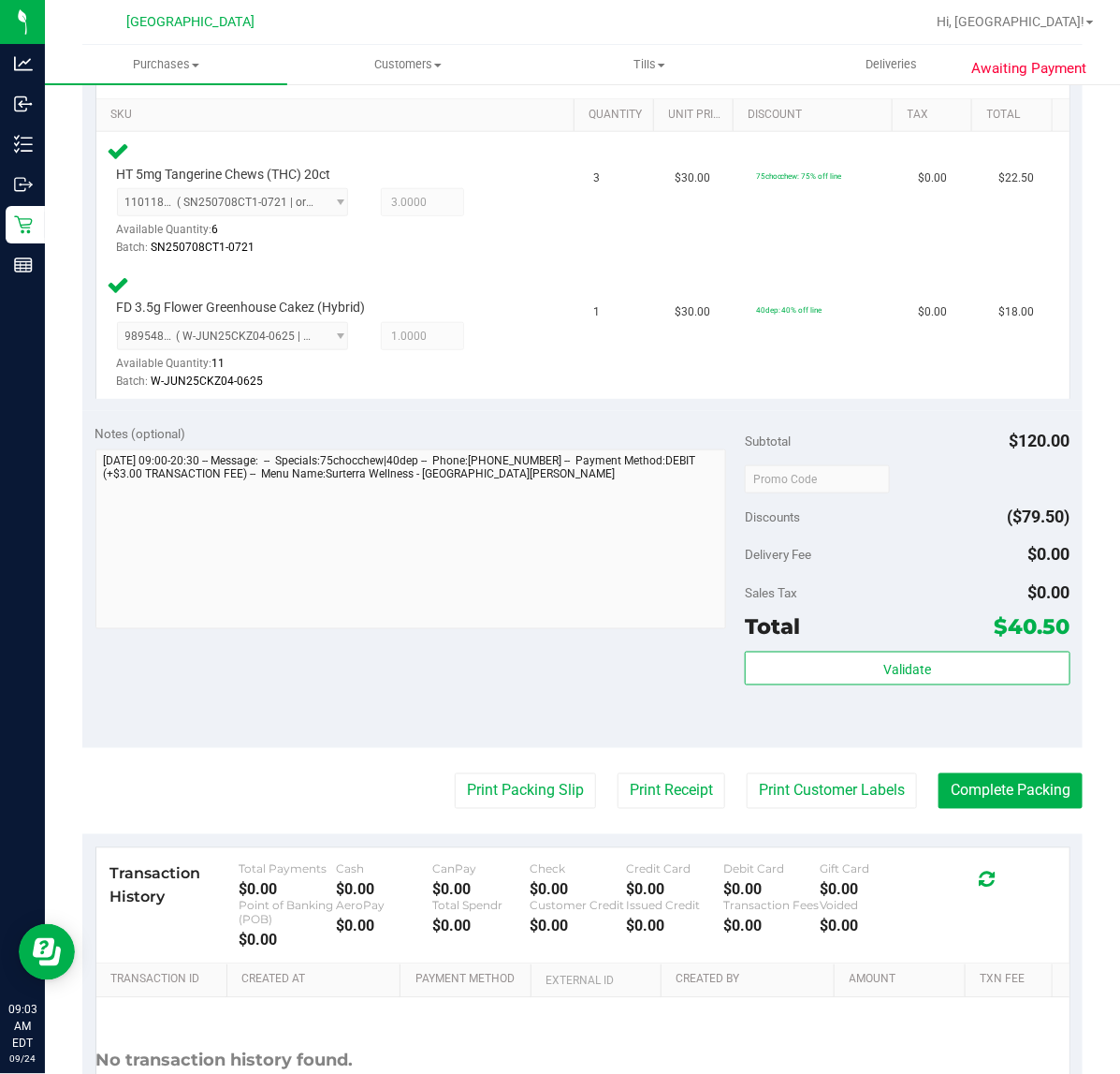
click at [815, 770] on purchase-details "Back Edit Purchase Cancel Purchase View Profile # 11997162 BioTrack ID: - Submi…" at bounding box center [581, 416] width 1000 height 1565
click at [816, 784] on button "Print Customer Labels" at bounding box center [832, 791] width 171 height 36
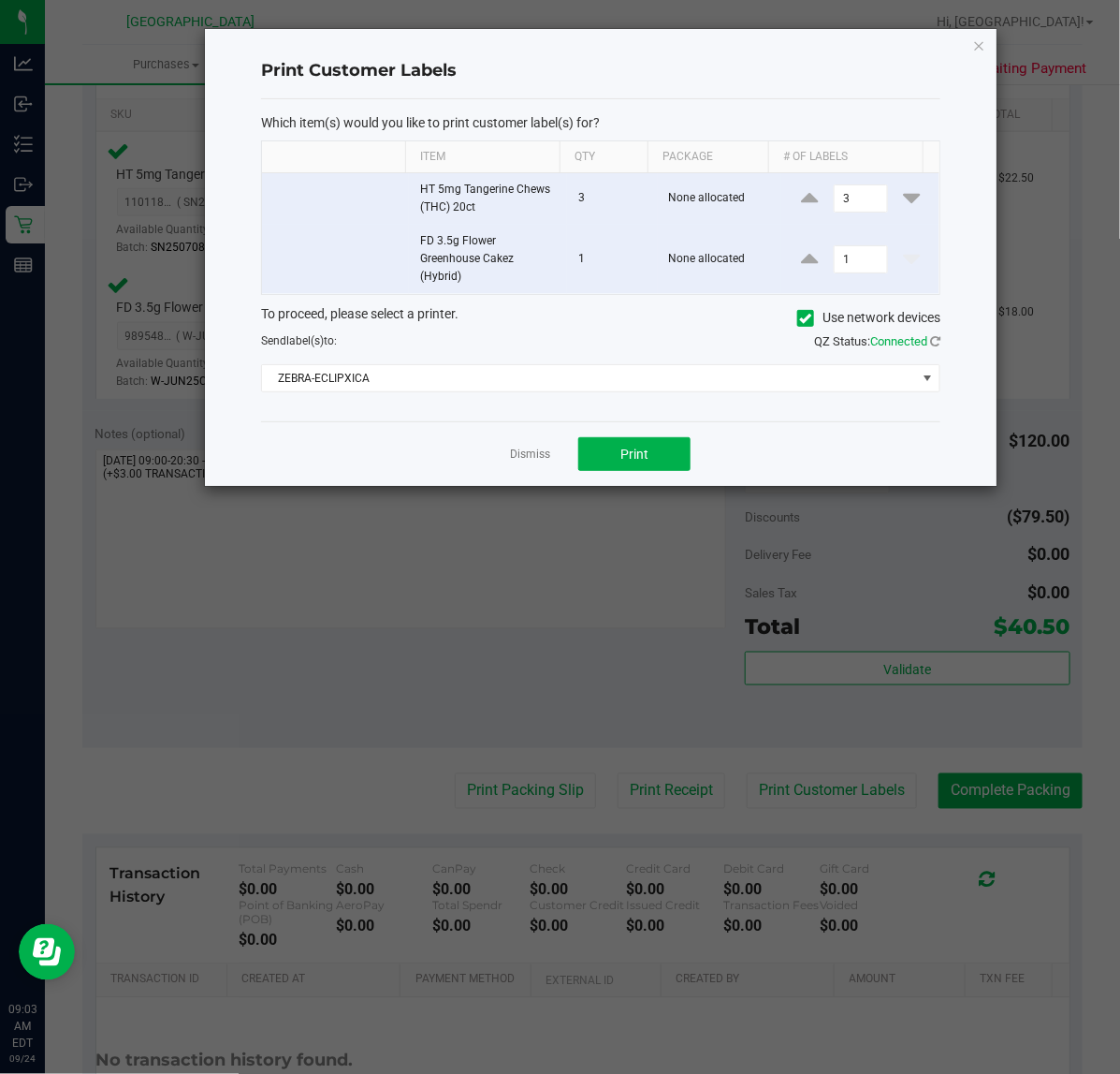
click at [651, 433] on div "Dismiss Print" at bounding box center [600, 454] width 679 height 65
click at [651, 451] on button "Print" at bounding box center [634, 454] width 112 height 34
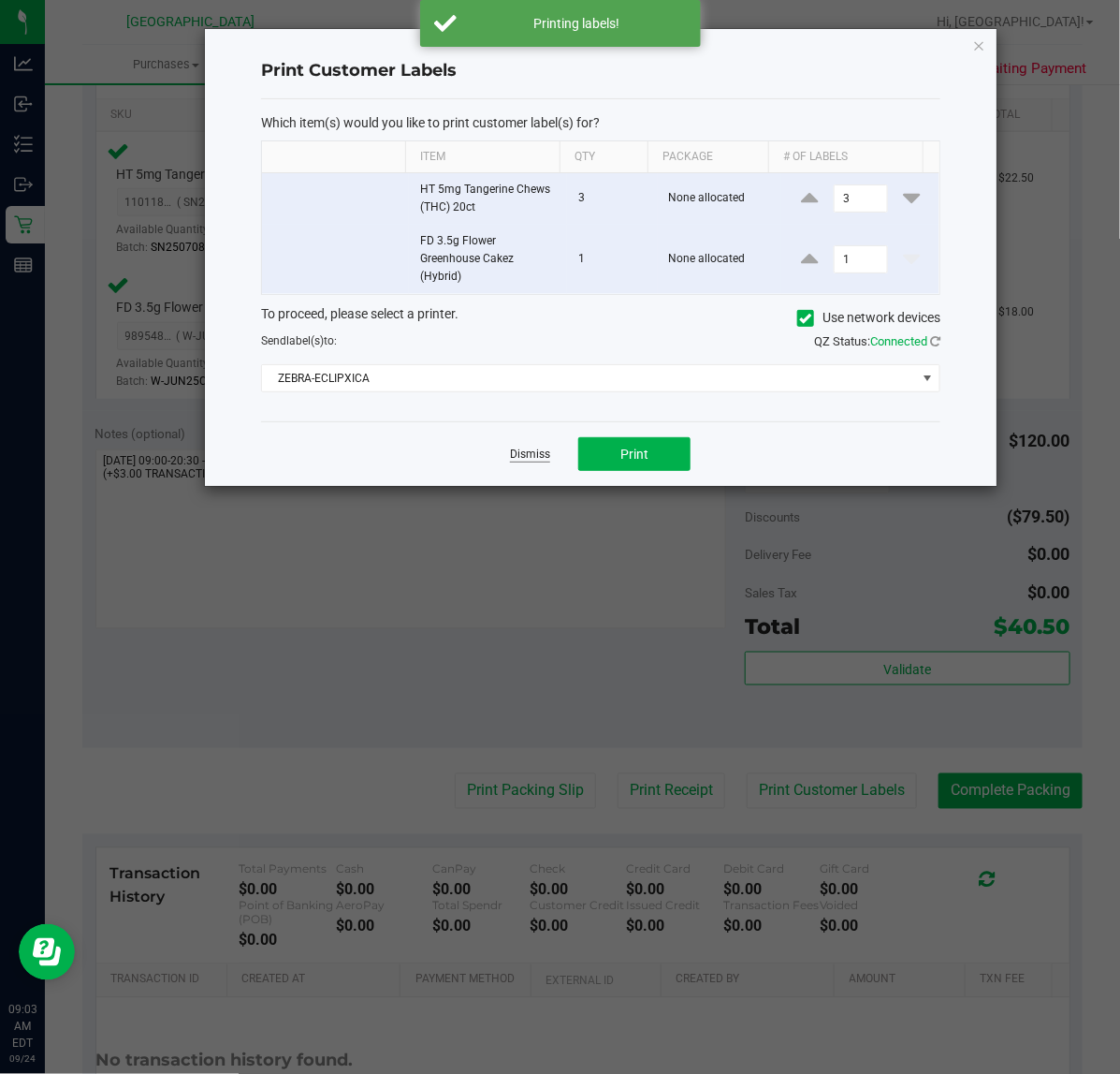
click at [540, 456] on link "Dismiss" at bounding box center [531, 455] width 40 height 16
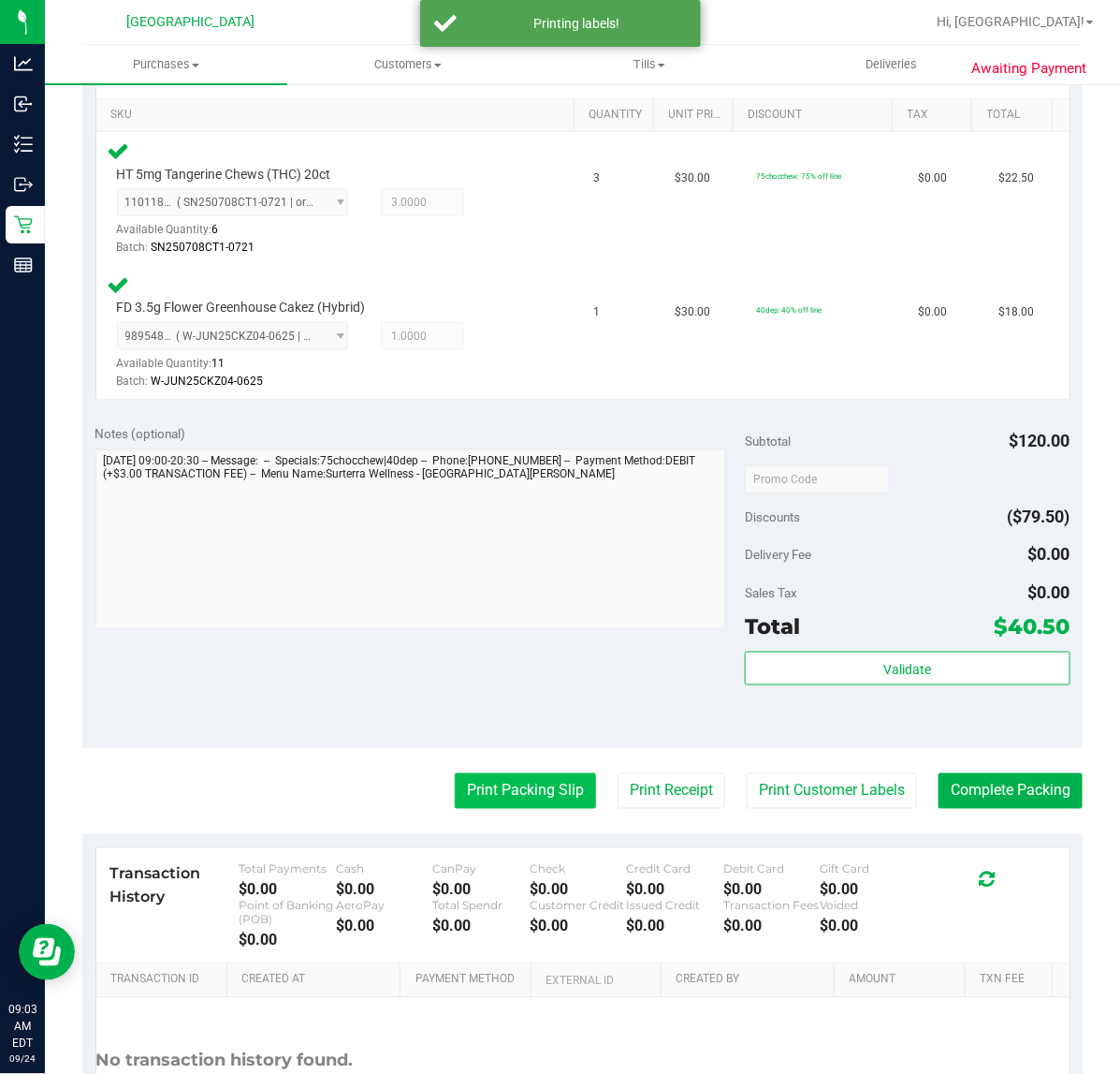
click at [508, 797] on button "Print Packing Slip" at bounding box center [525, 791] width 141 height 36
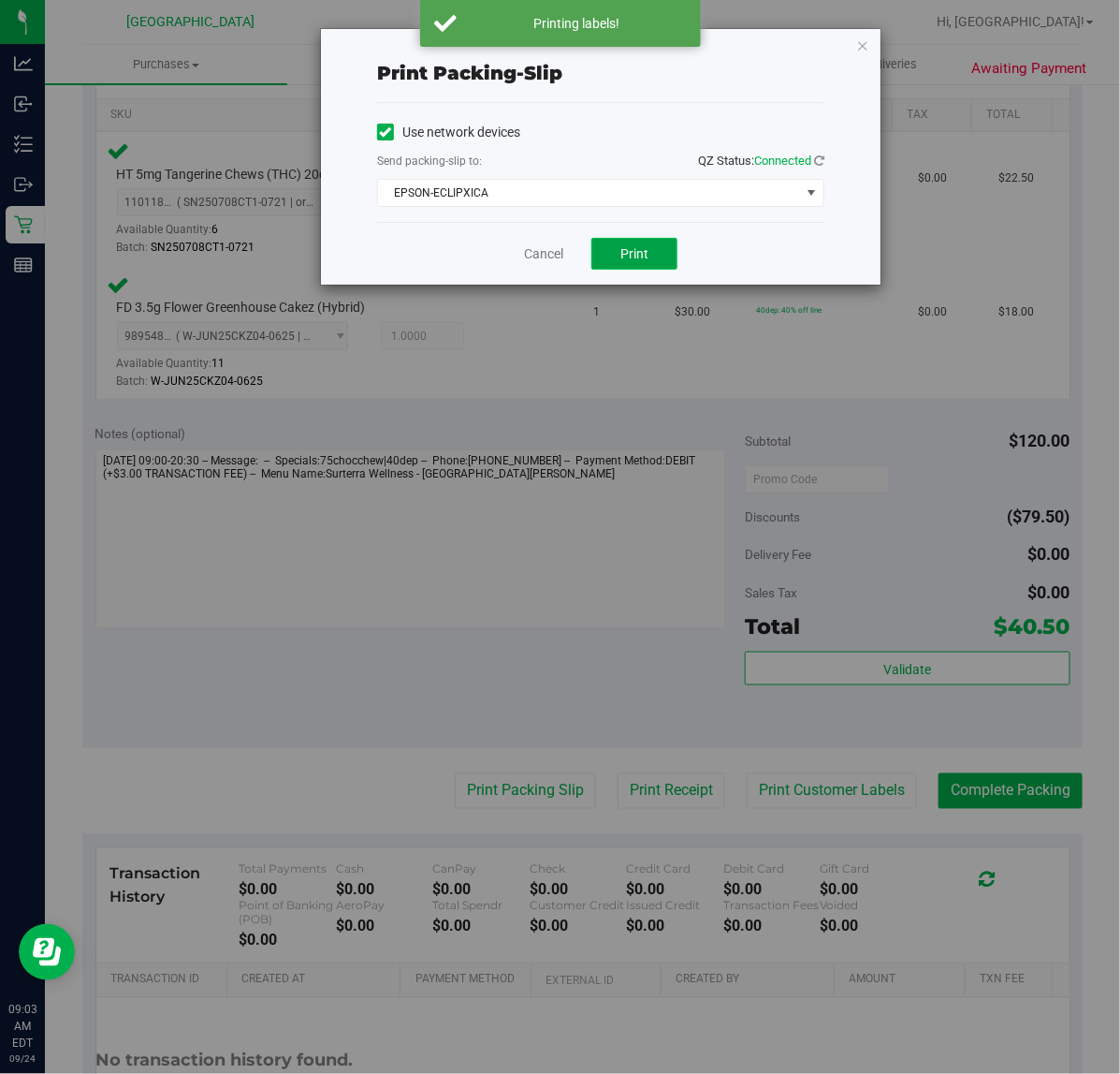
click at [629, 256] on span "Print" at bounding box center [634, 253] width 28 height 15
click at [863, 42] on icon "button" at bounding box center [862, 45] width 13 height 22
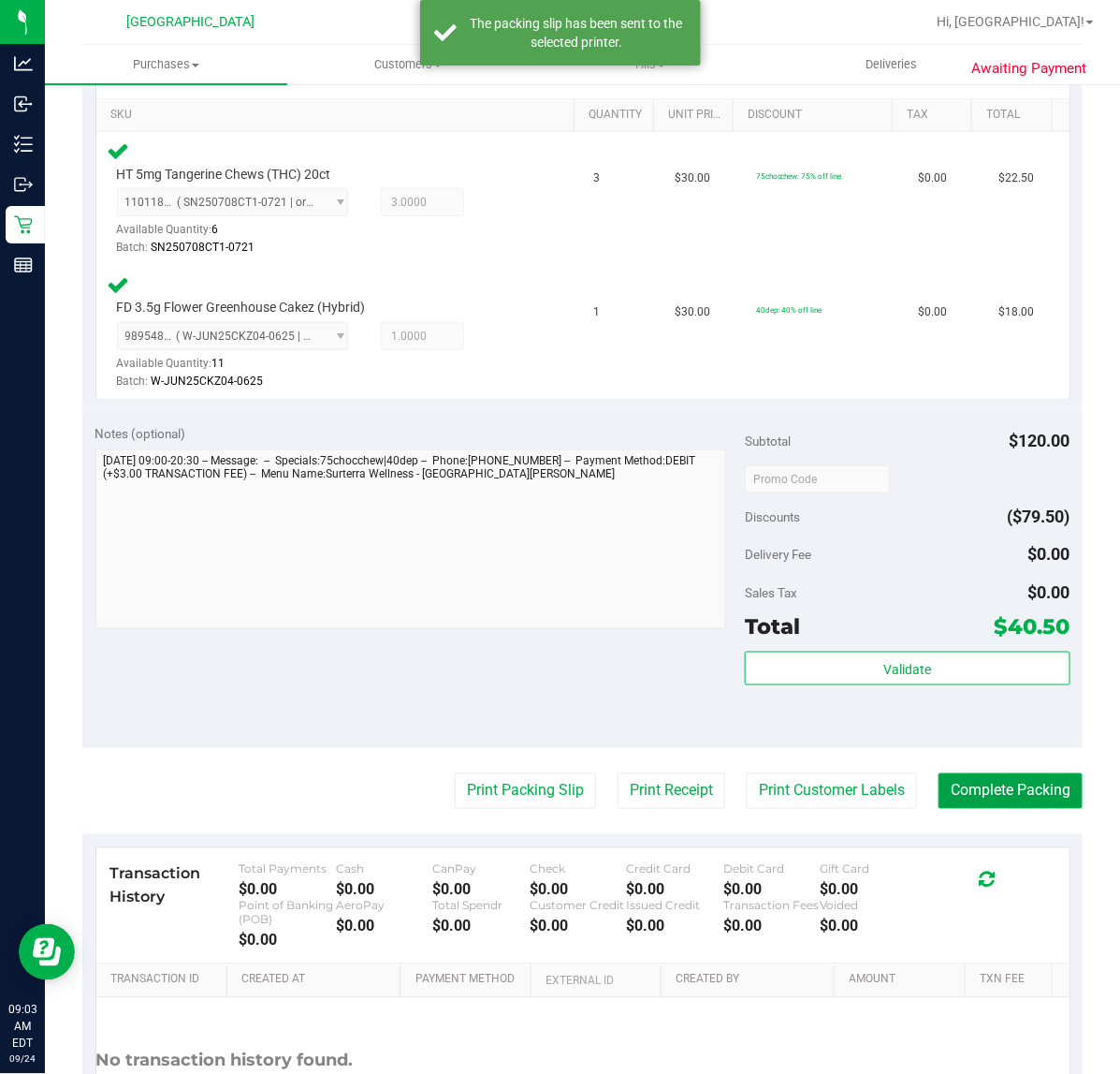
click at [971, 784] on button "Complete Packing" at bounding box center [1011, 791] width 144 height 36
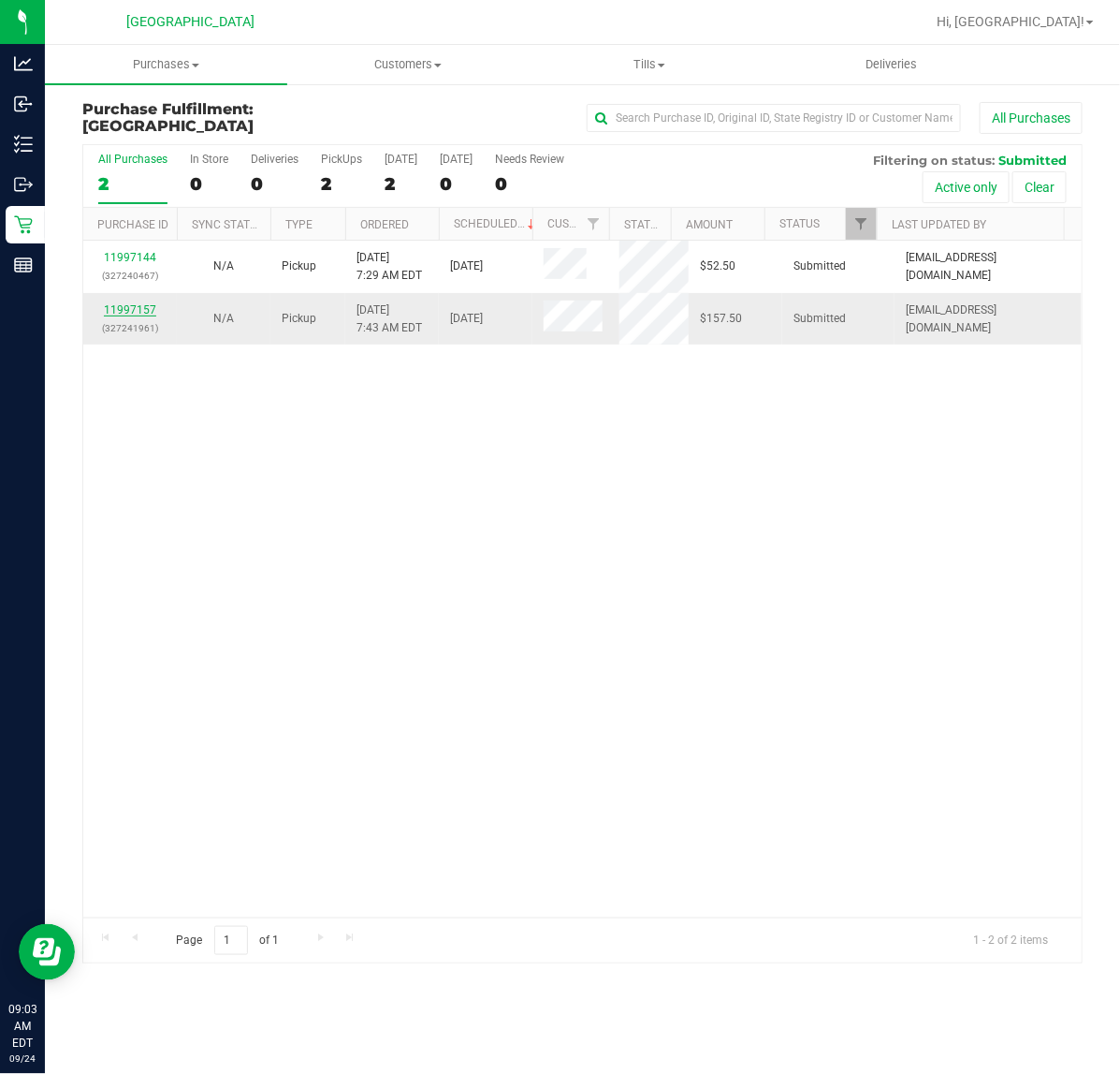
click at [131, 304] on link "11997157" at bounding box center [130, 310] width 52 height 13
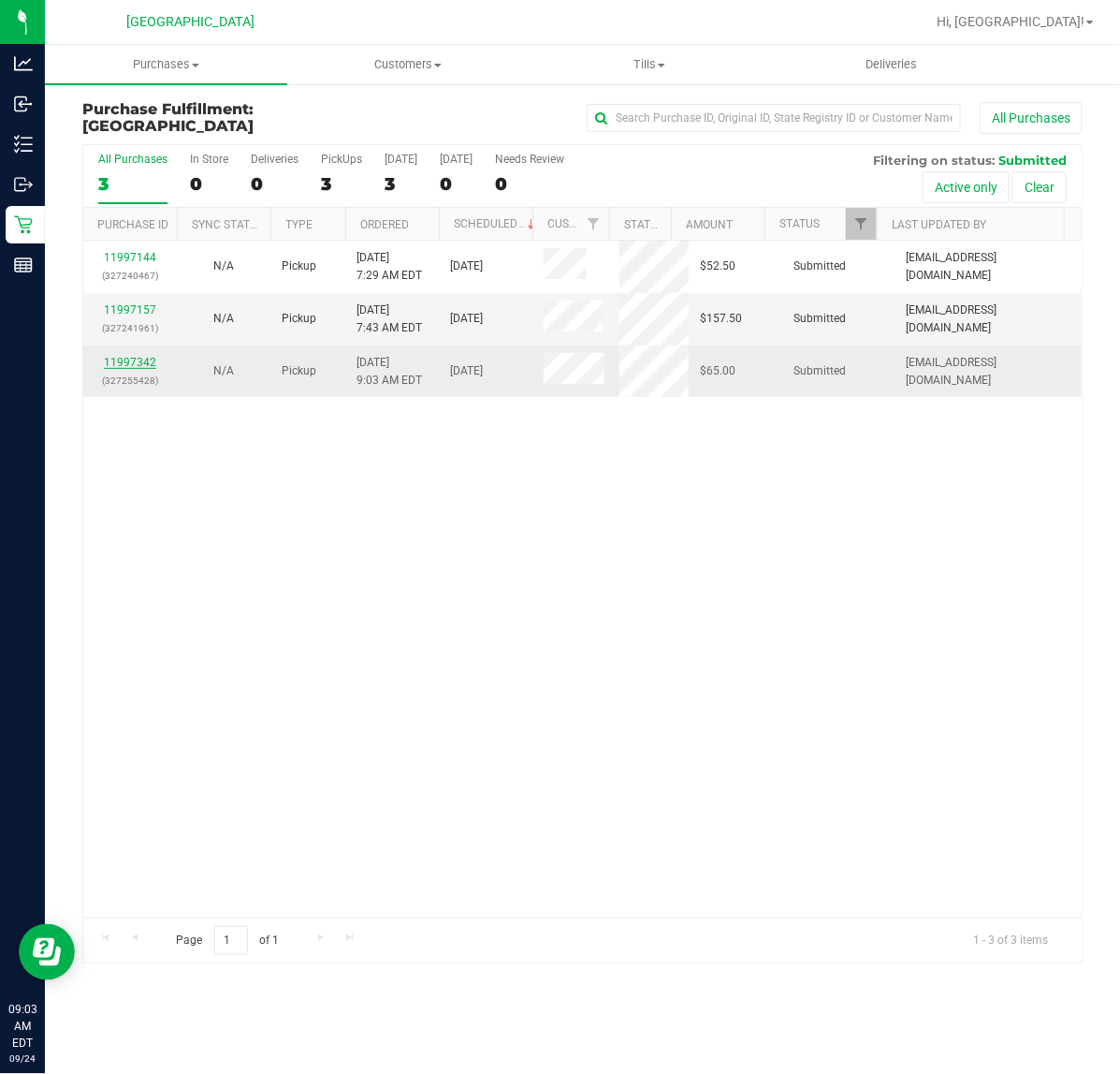
click at [145, 361] on link "11997342" at bounding box center [130, 362] width 52 height 13
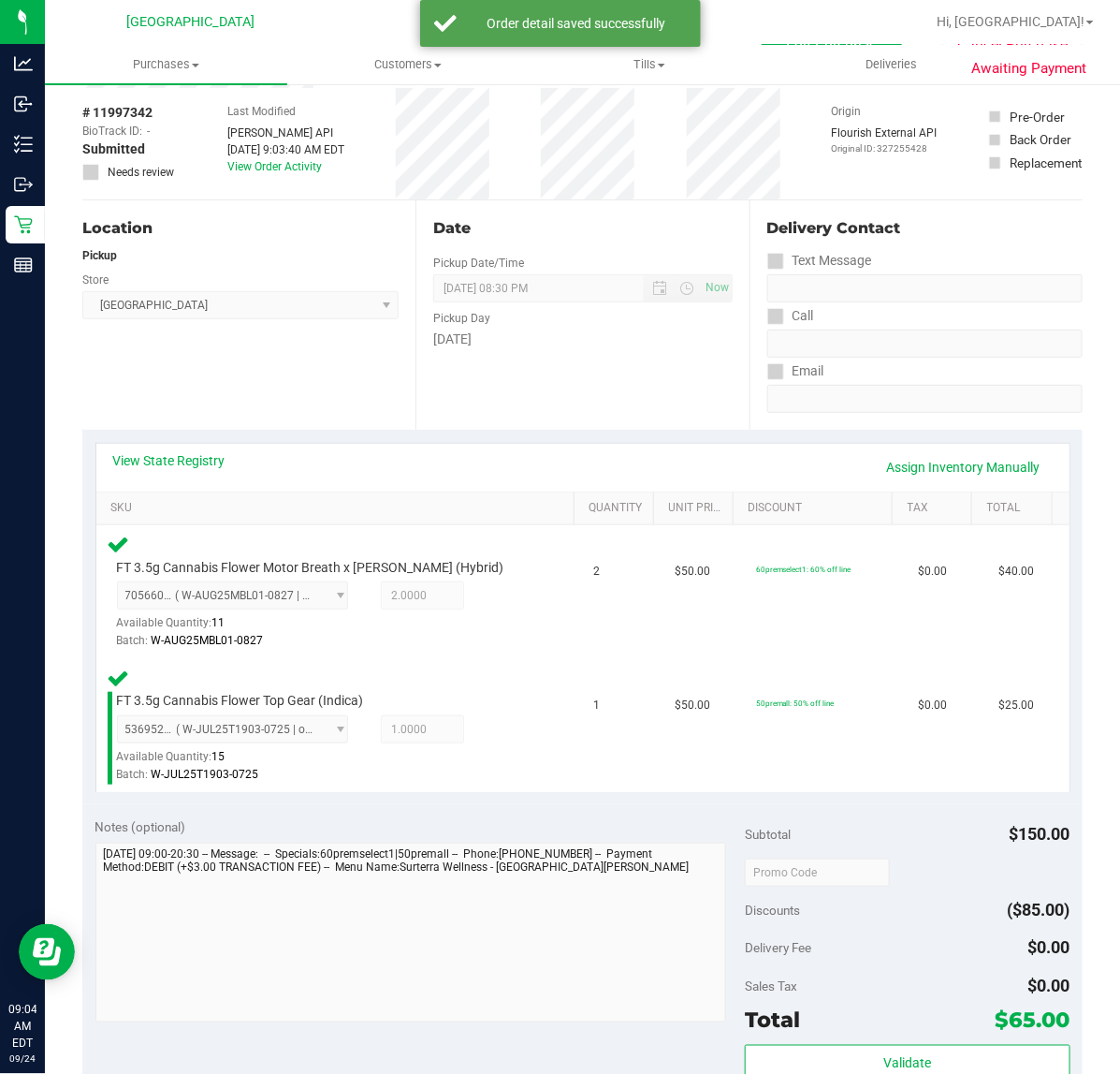
scroll to position [117, 0]
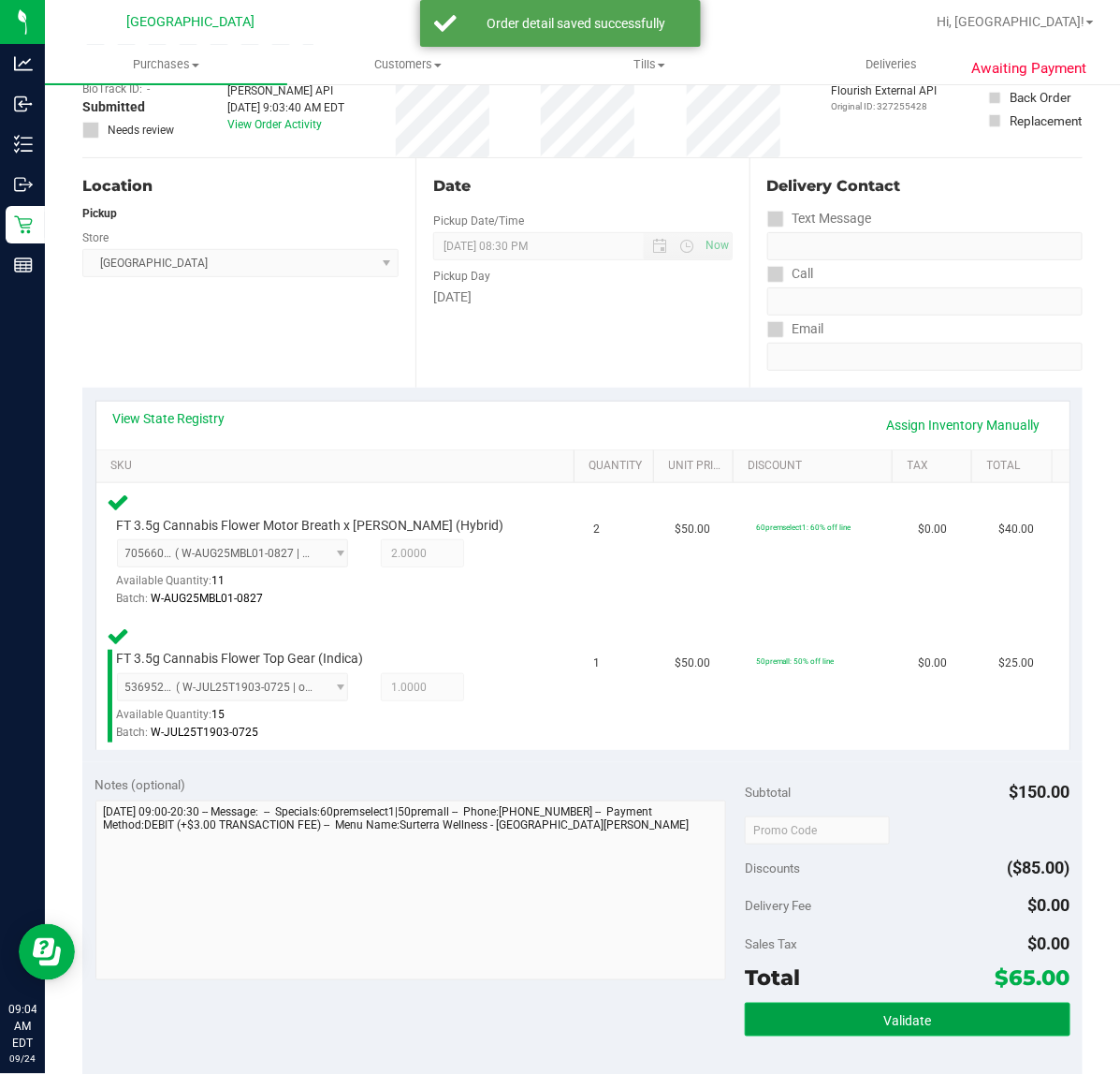
click at [773, 1027] on button "Validate" at bounding box center [907, 1019] width 325 height 34
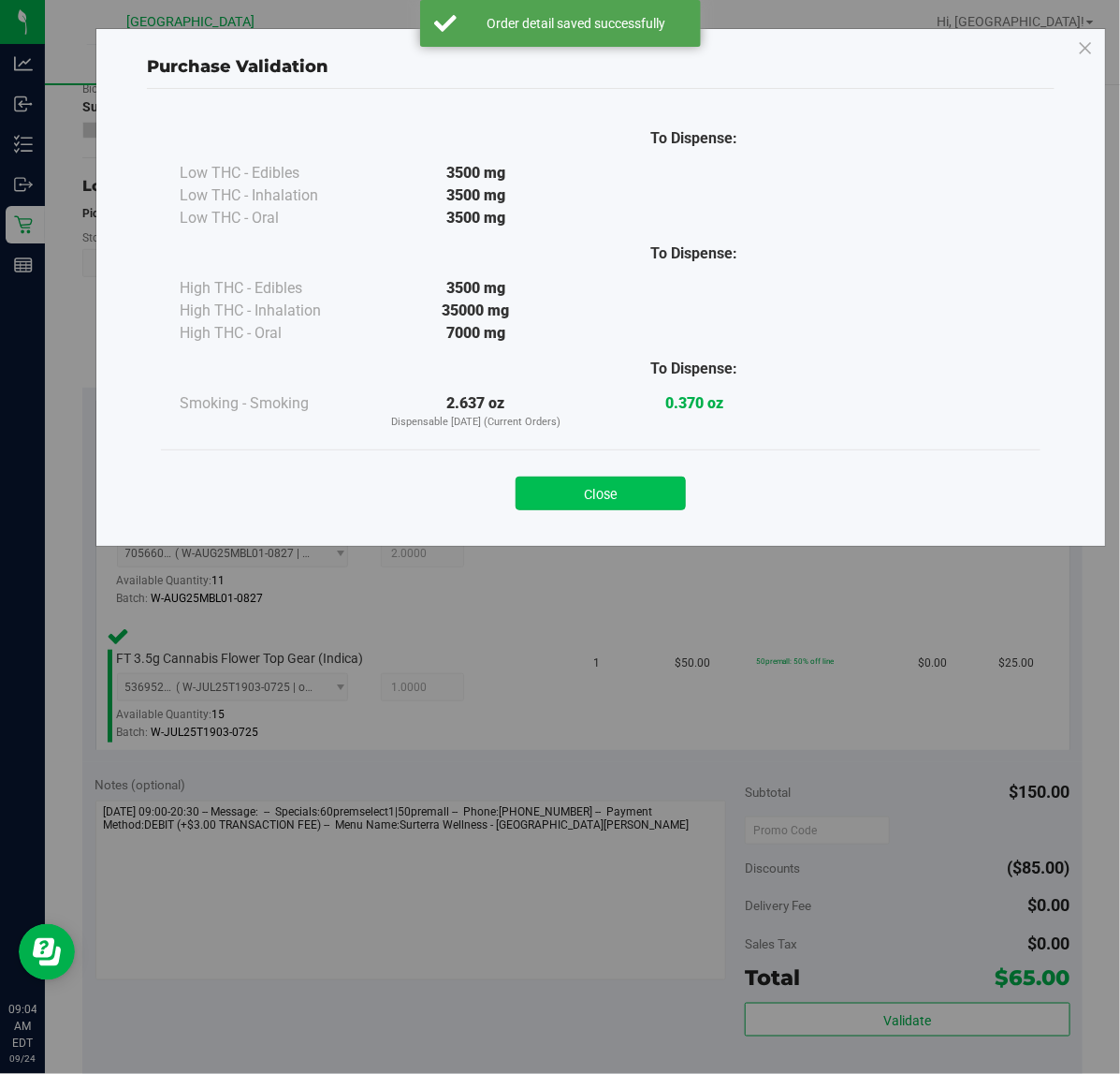
click at [653, 485] on button "Close" at bounding box center [600, 494] width 171 height 34
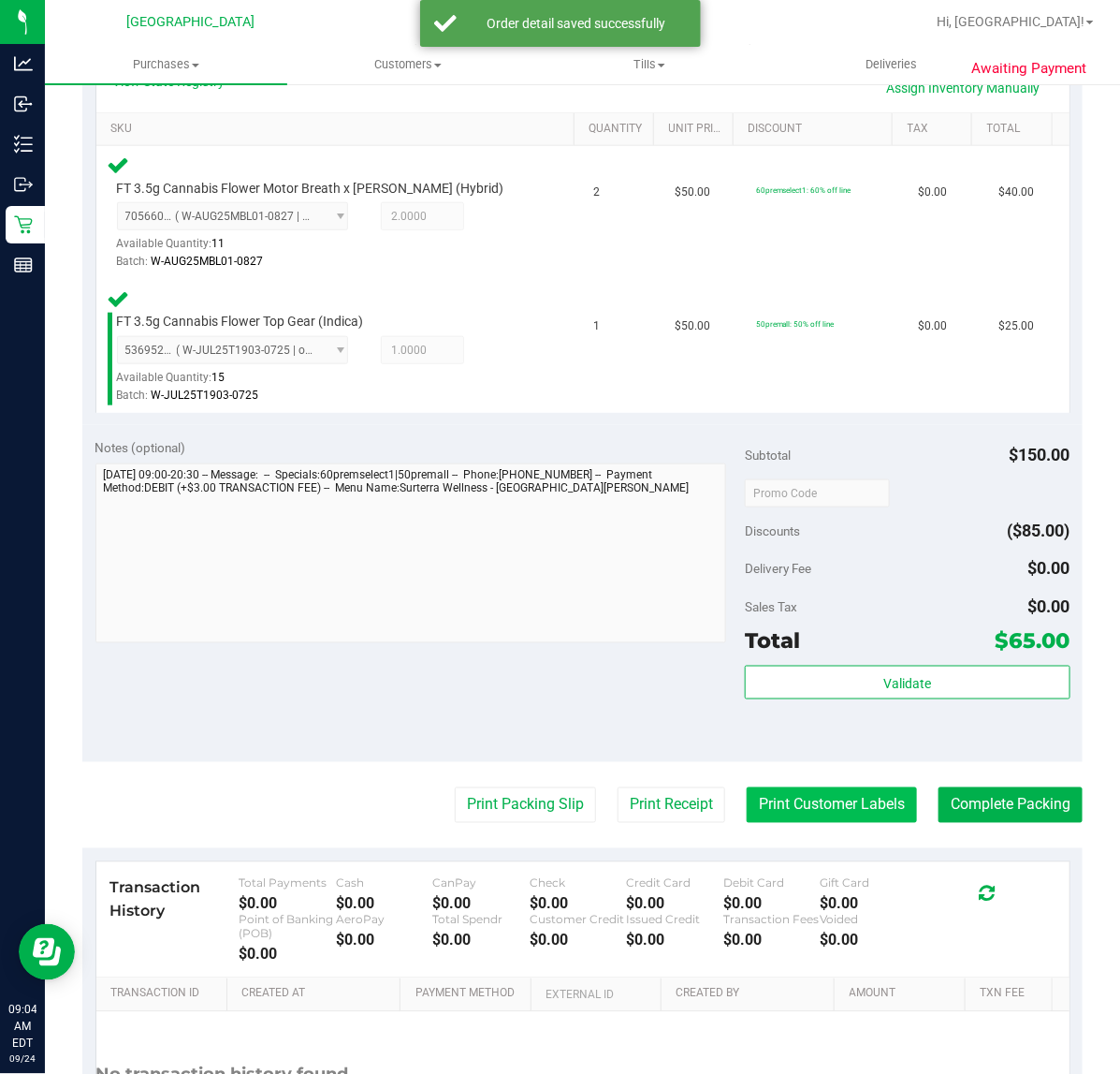
scroll to position [468, 0]
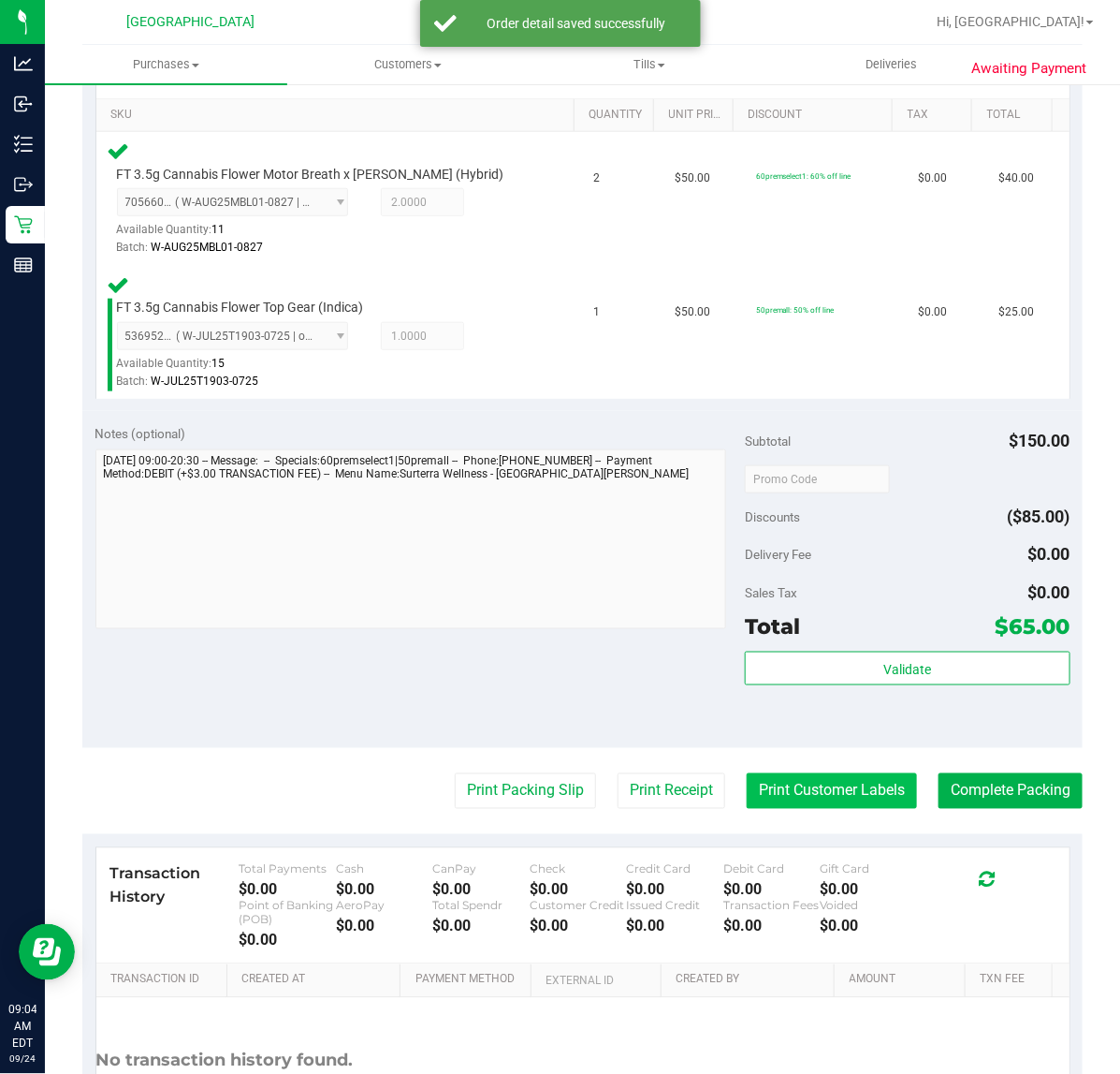
click at [805, 788] on button "Print Customer Labels" at bounding box center [832, 791] width 171 height 36
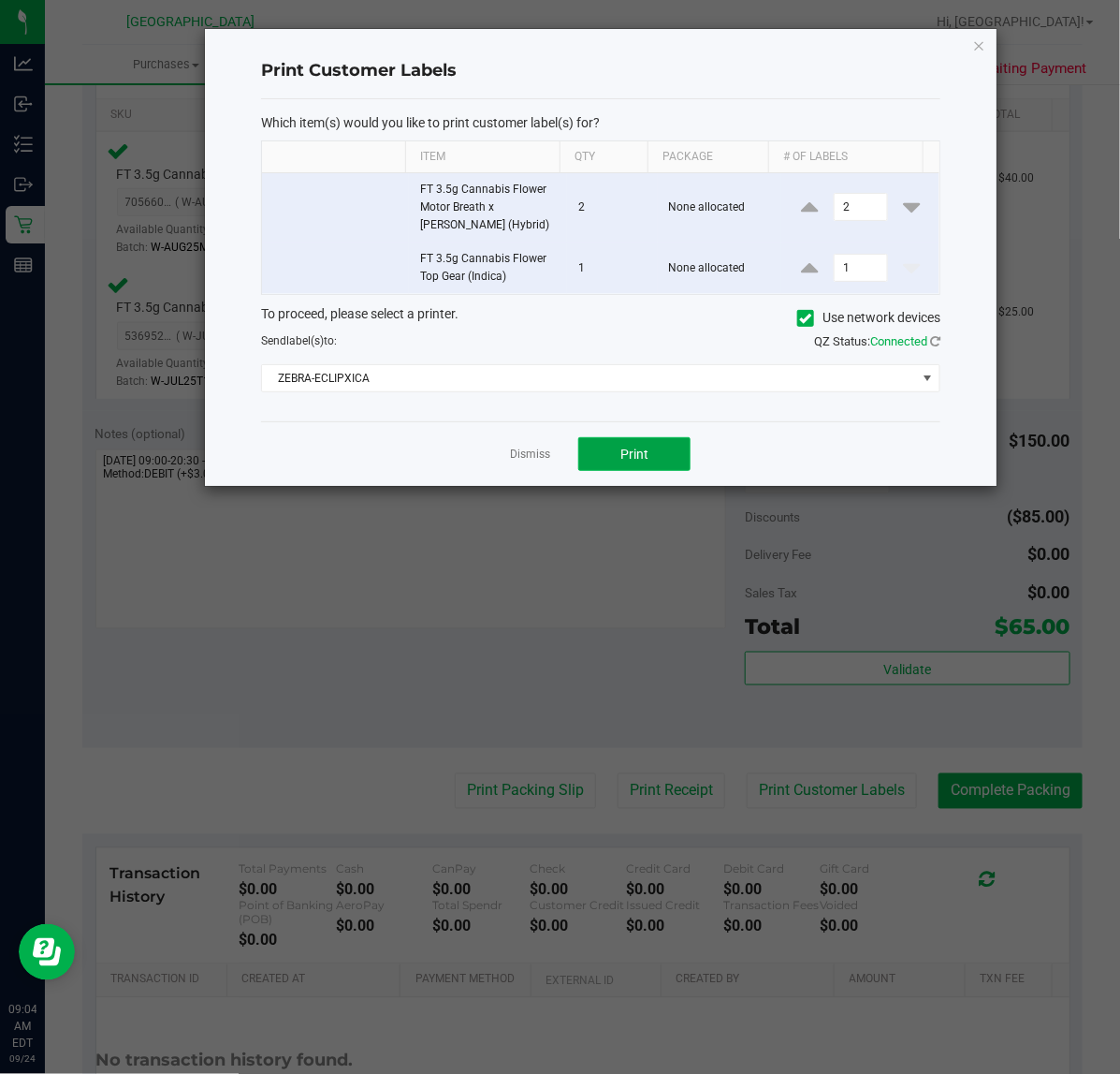
click at [670, 461] on button "Print" at bounding box center [634, 454] width 112 height 34
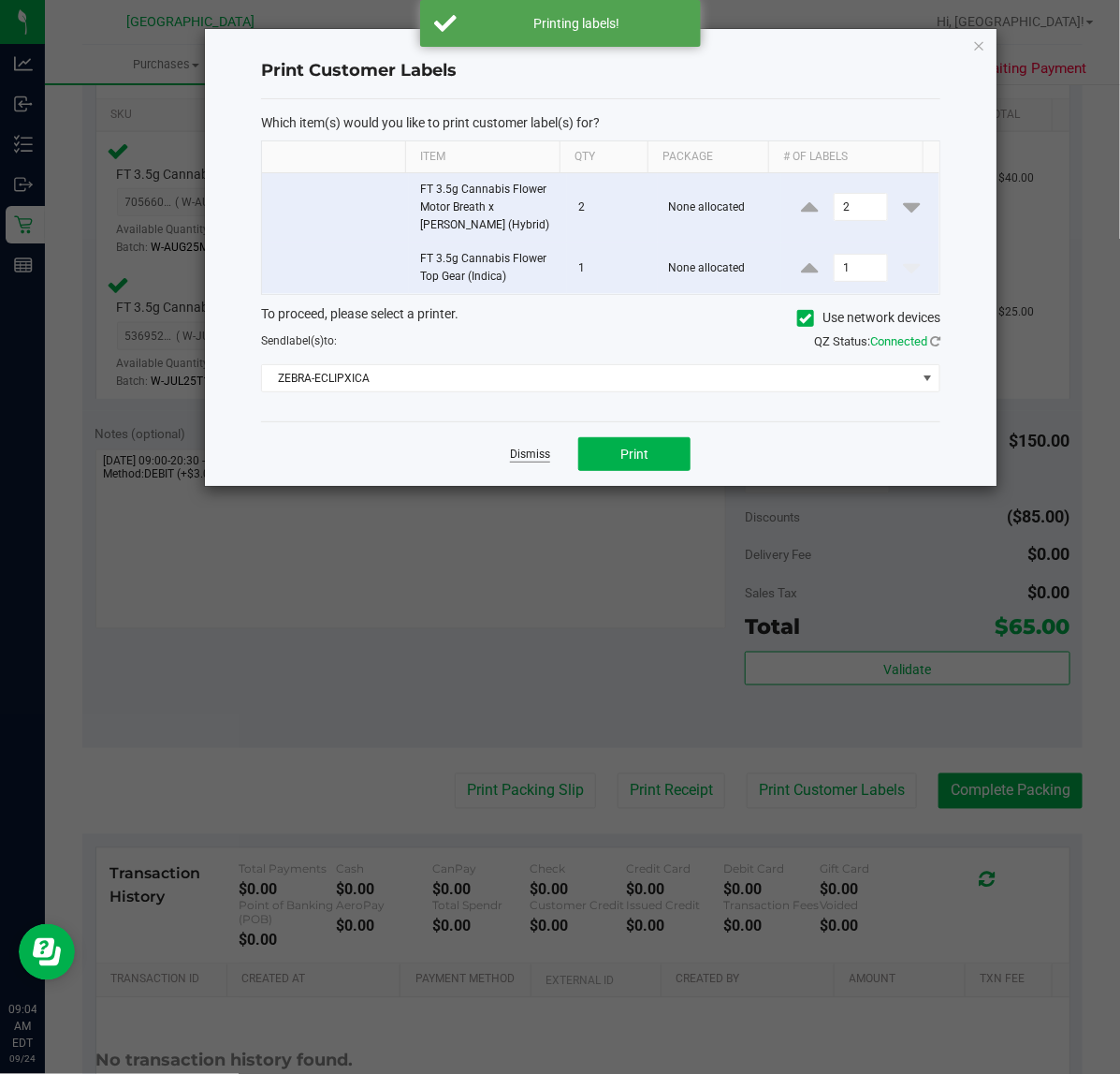
click at [526, 460] on link "Dismiss" at bounding box center [531, 455] width 40 height 16
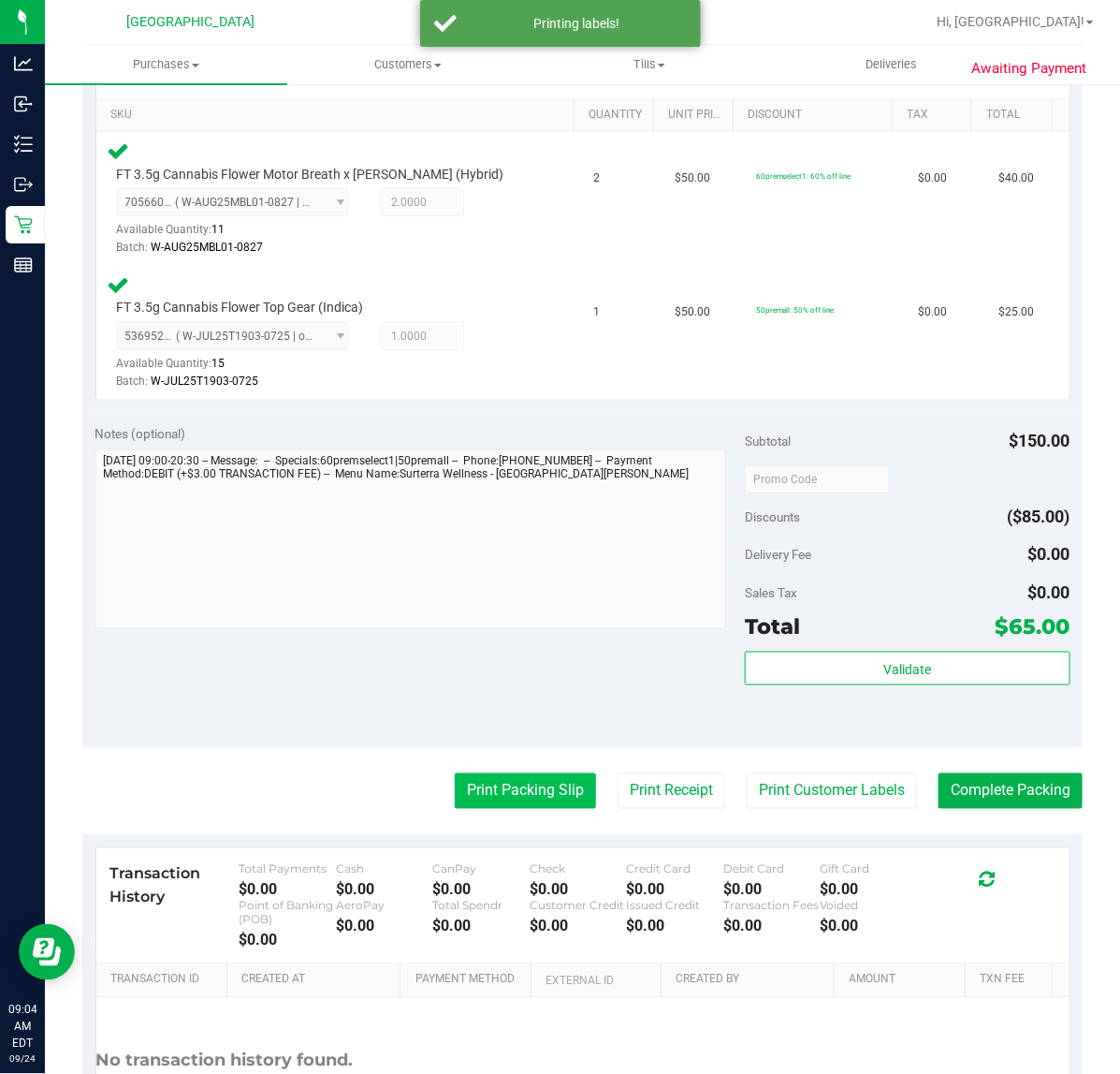
click at [504, 795] on button "Print Packing Slip" at bounding box center [525, 791] width 141 height 36
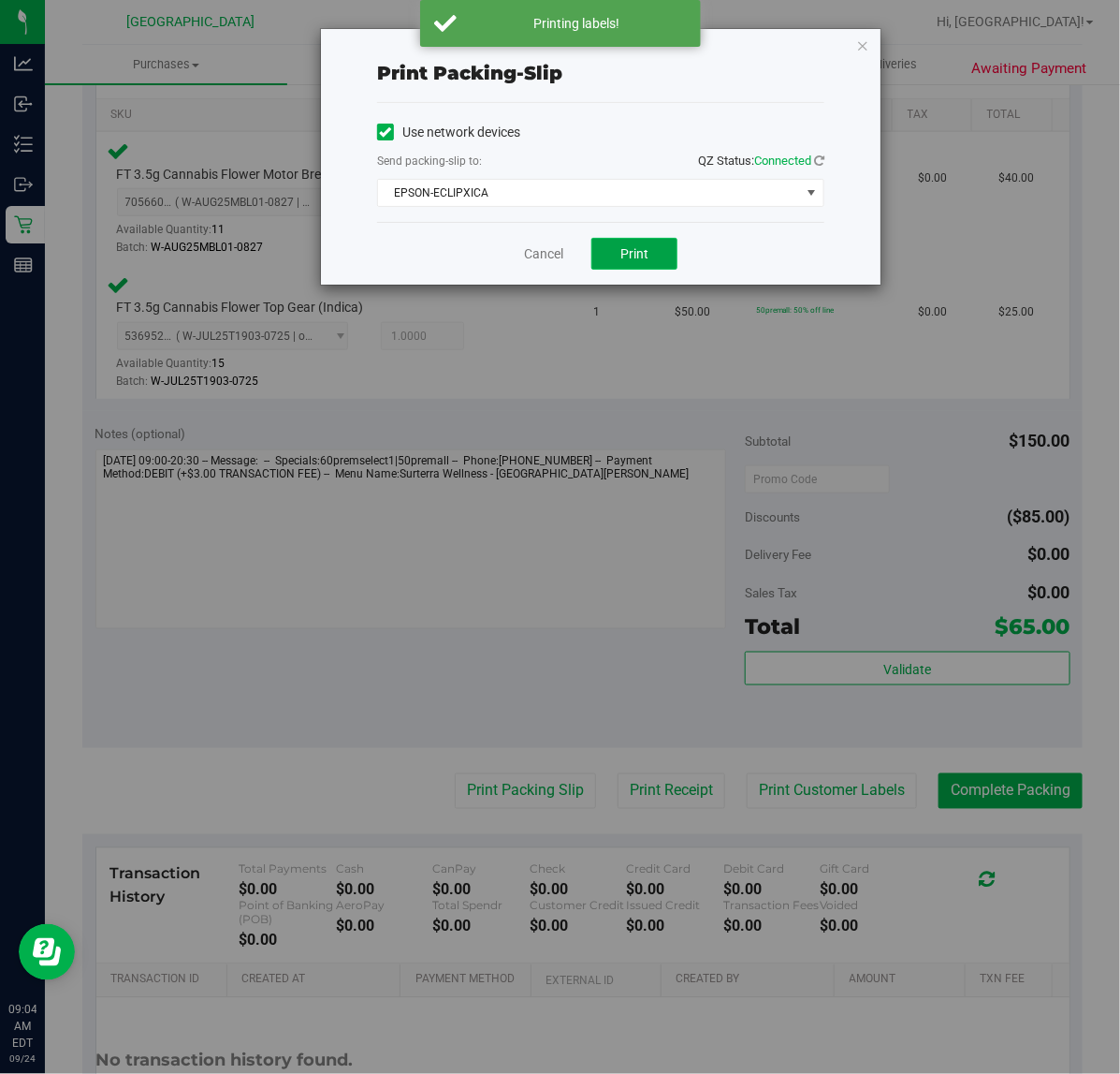
click at [614, 251] on button "Print" at bounding box center [634, 254] width 86 height 32
click at [866, 42] on icon "button" at bounding box center [862, 45] width 13 height 22
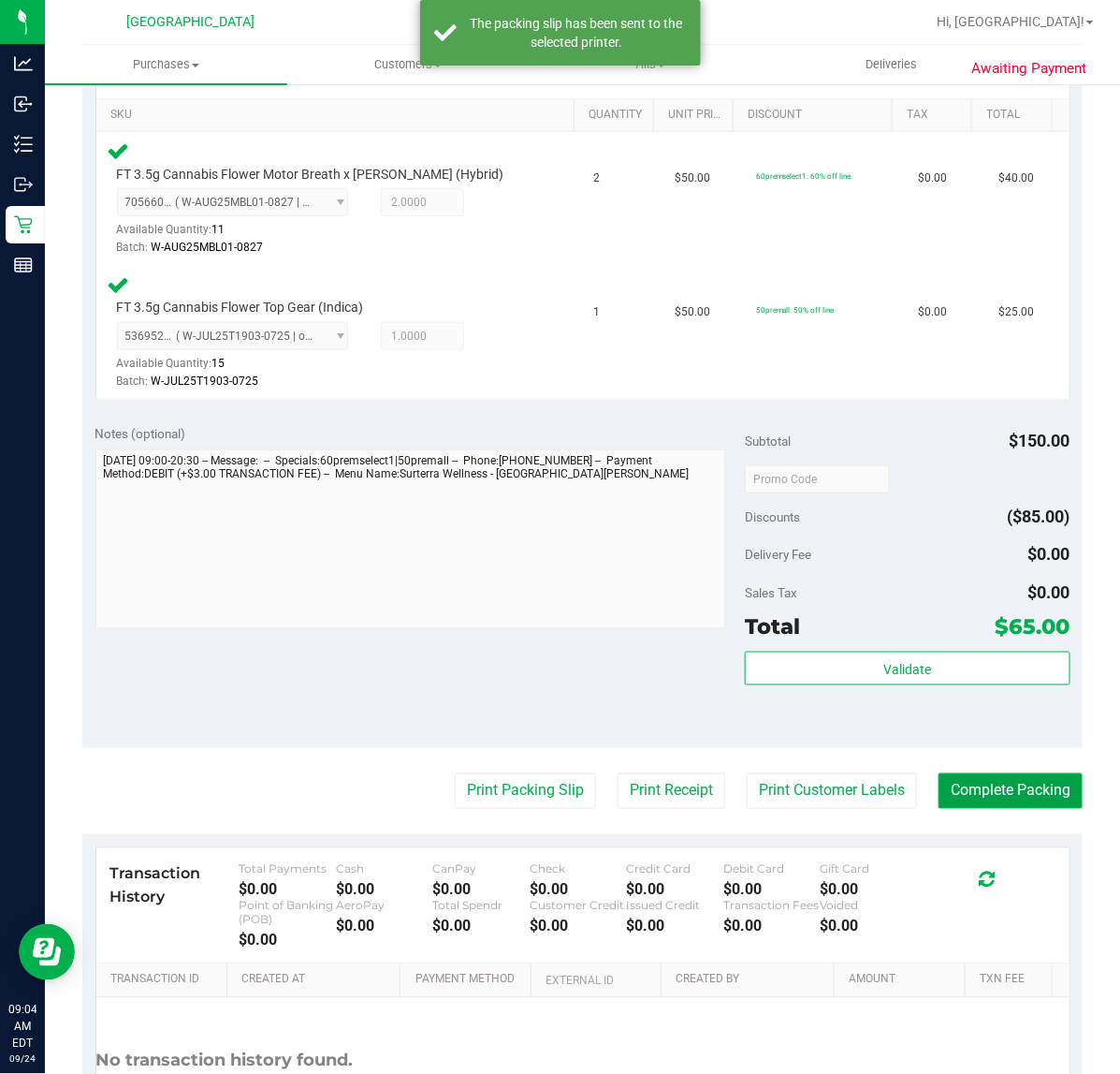
click at [1012, 788] on button "Complete Packing" at bounding box center [1011, 791] width 144 height 36
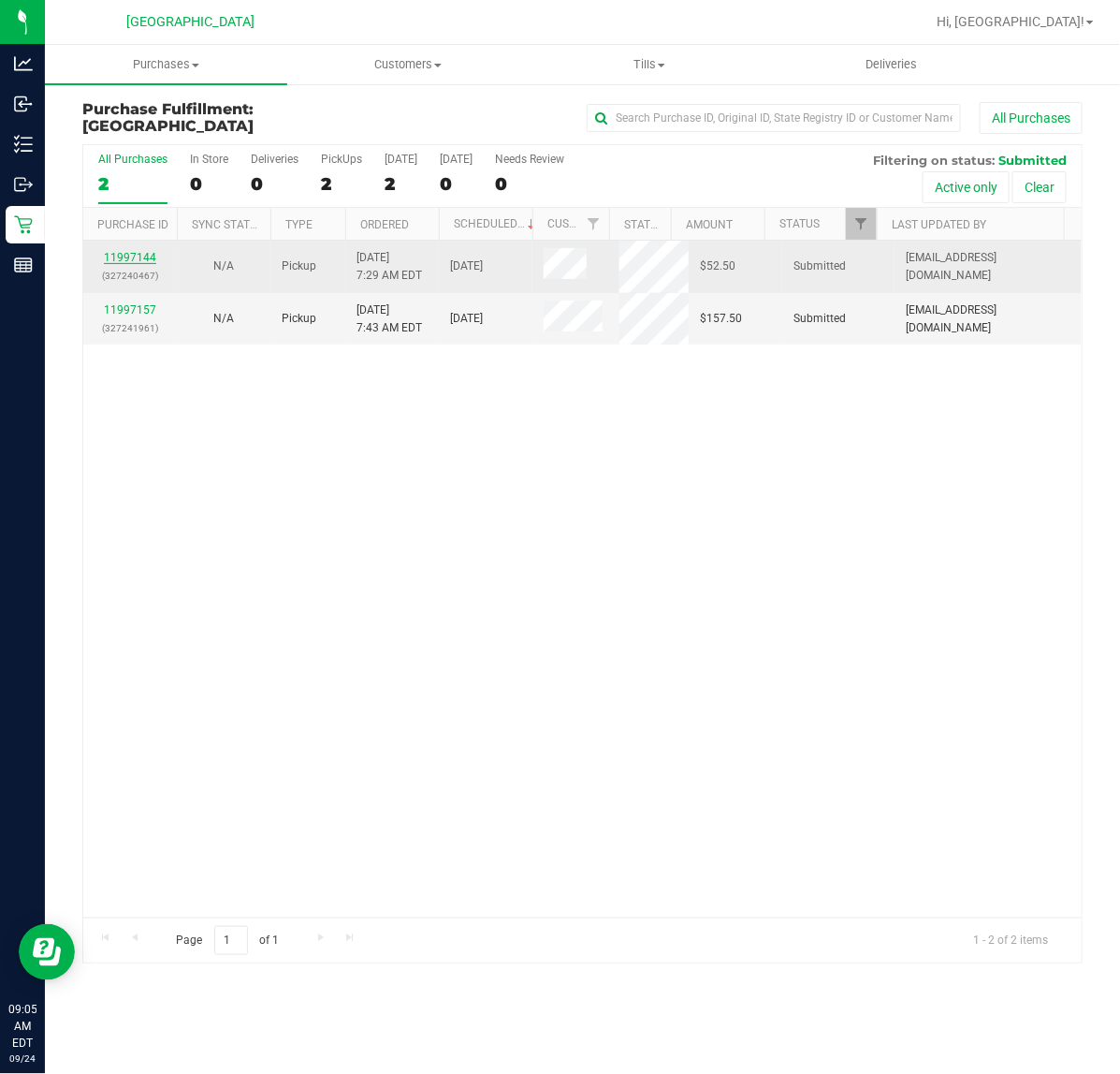
click at [139, 260] on link "11997144" at bounding box center [130, 257] width 52 height 13
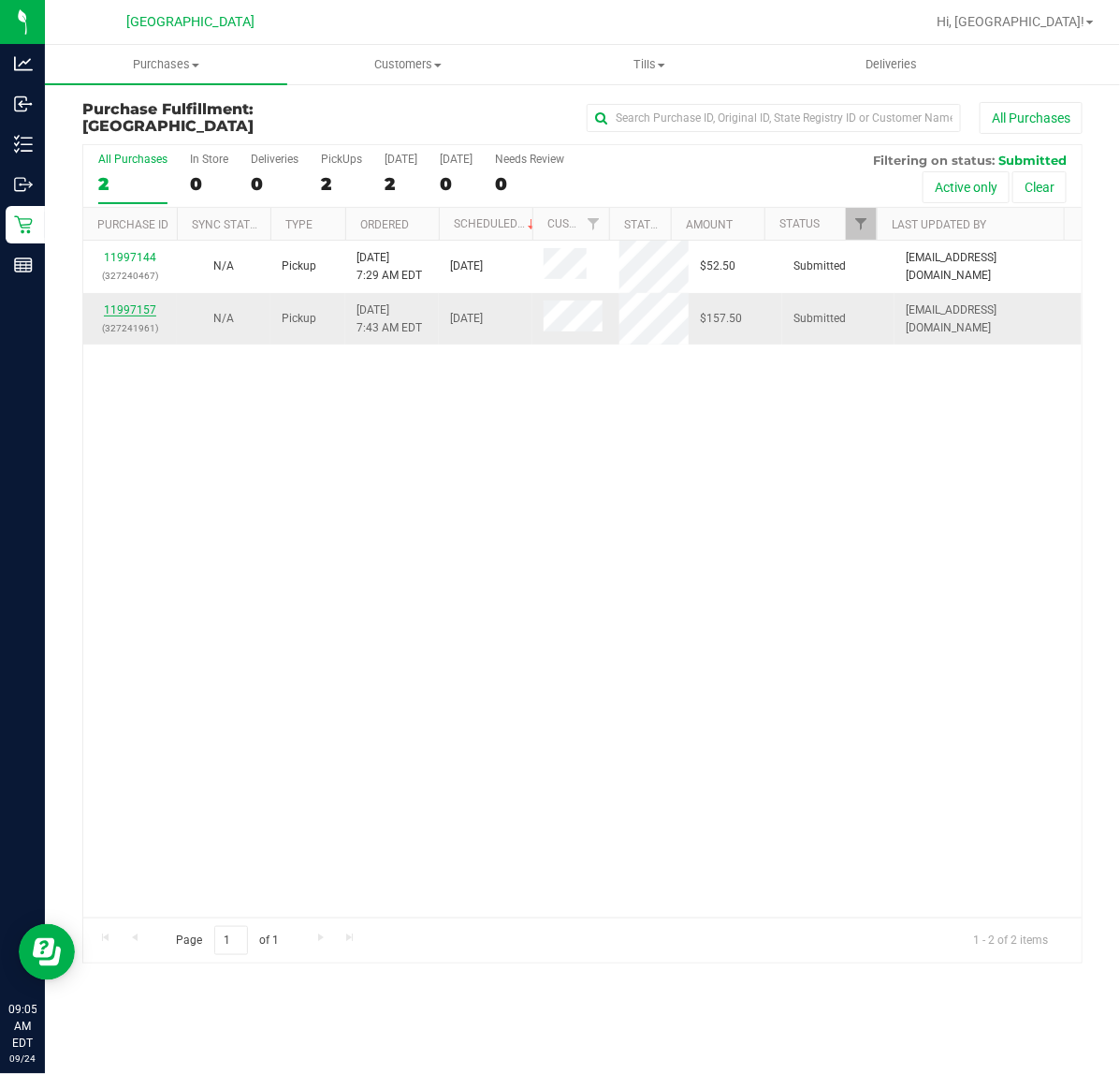
click at [128, 310] on link "11997157" at bounding box center [130, 310] width 52 height 13
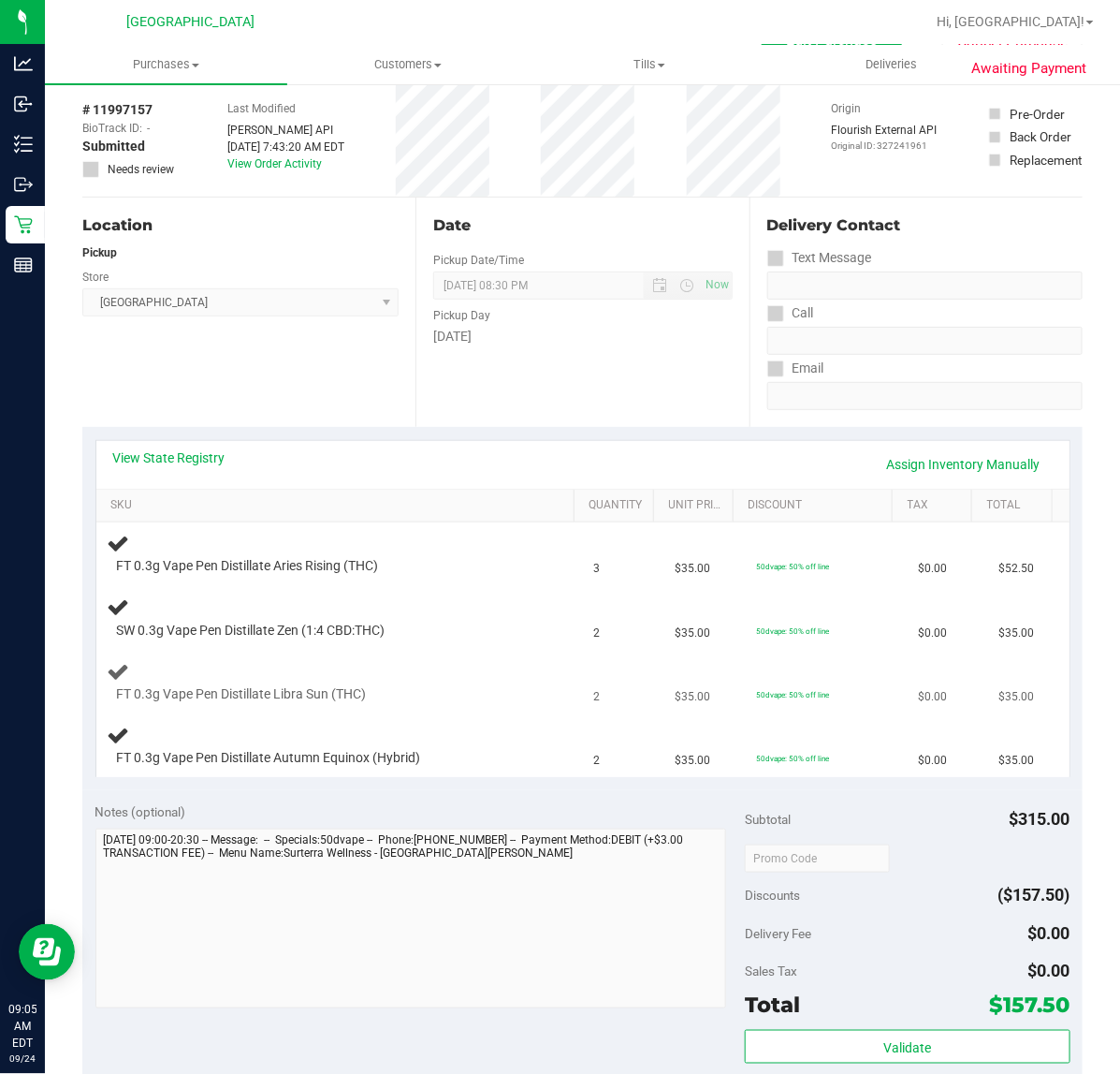
scroll to position [117, 0]
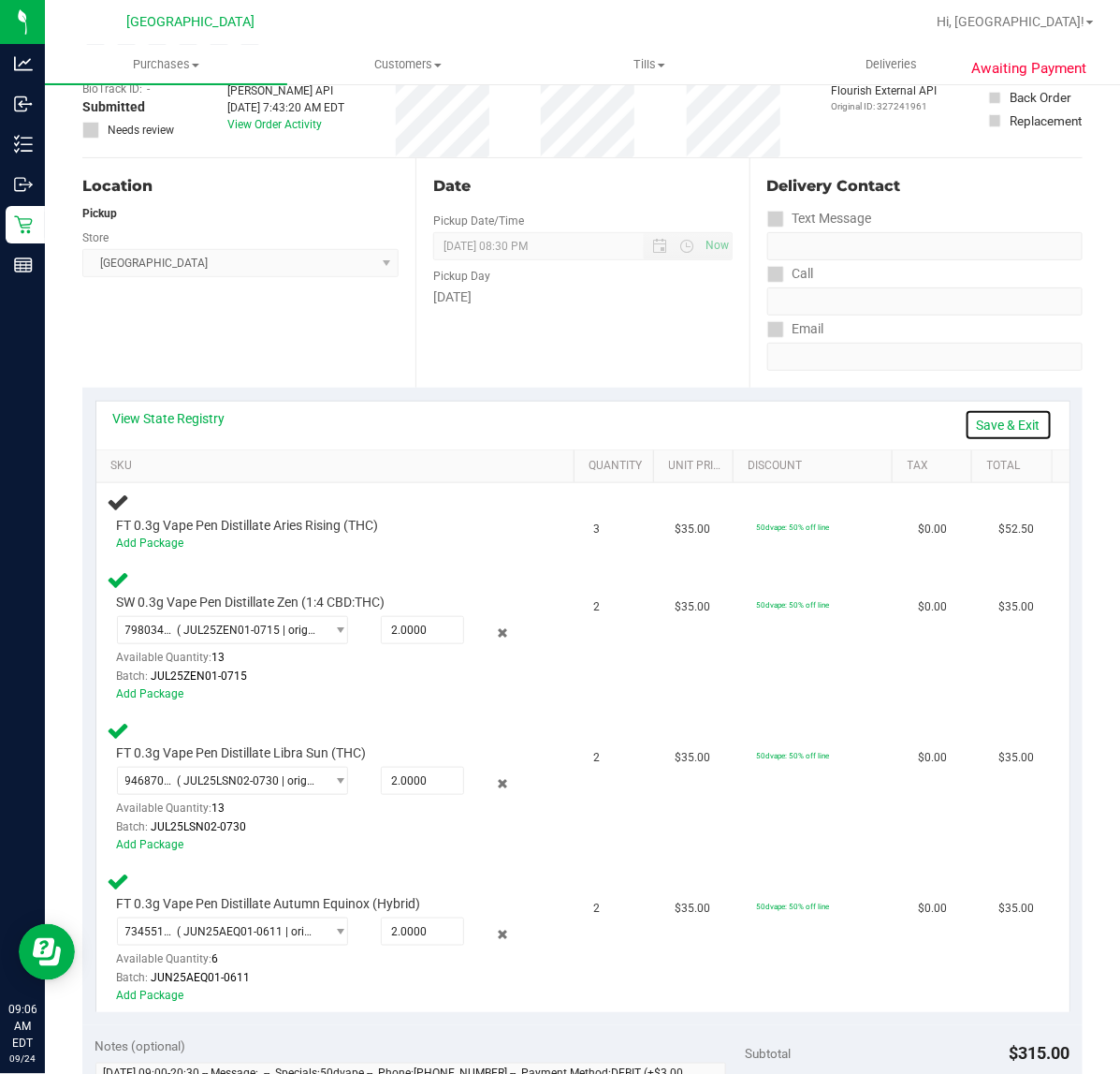
click at [971, 427] on link "Save & Exit" at bounding box center [1009, 425] width 88 height 32
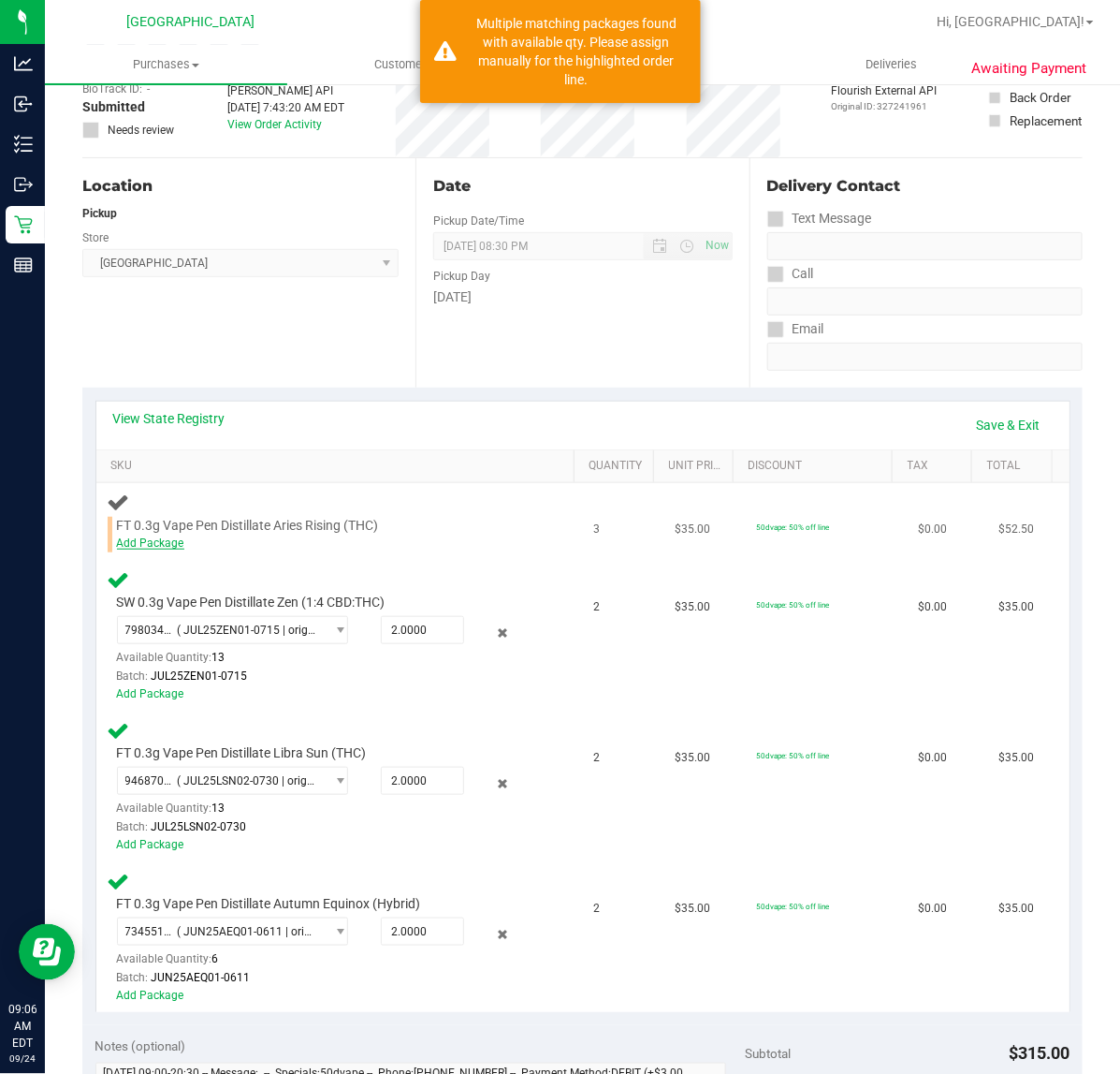
click at [156, 544] on link "Add Package" at bounding box center [150, 542] width 67 height 13
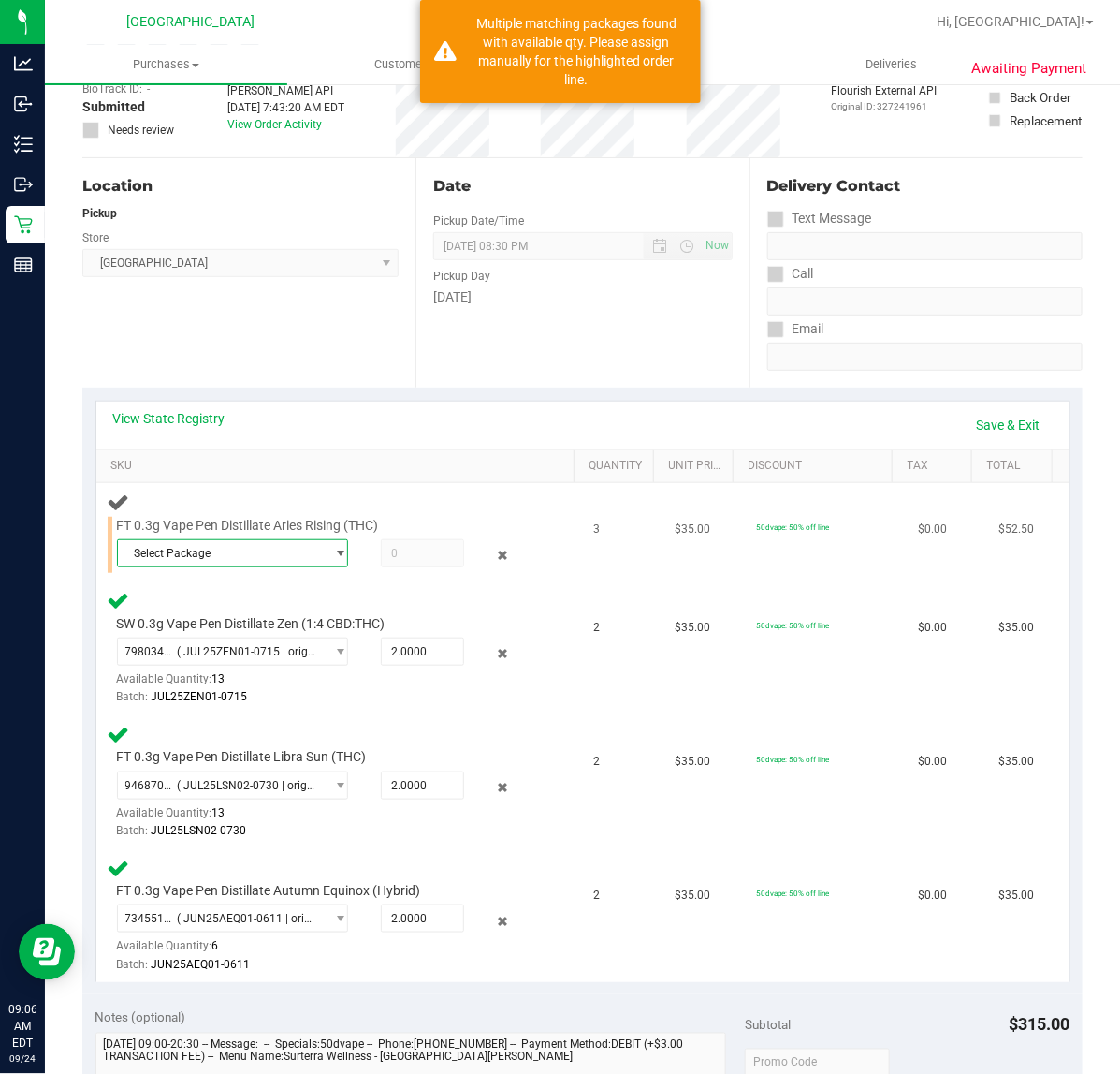
click at [235, 561] on span "Select Package" at bounding box center [221, 553] width 206 height 26
click at [239, 653] on span "( JUN25ARR01-0618 | orig: FLSRWGM-20250624-843 )" at bounding box center [374, 655] width 275 height 13
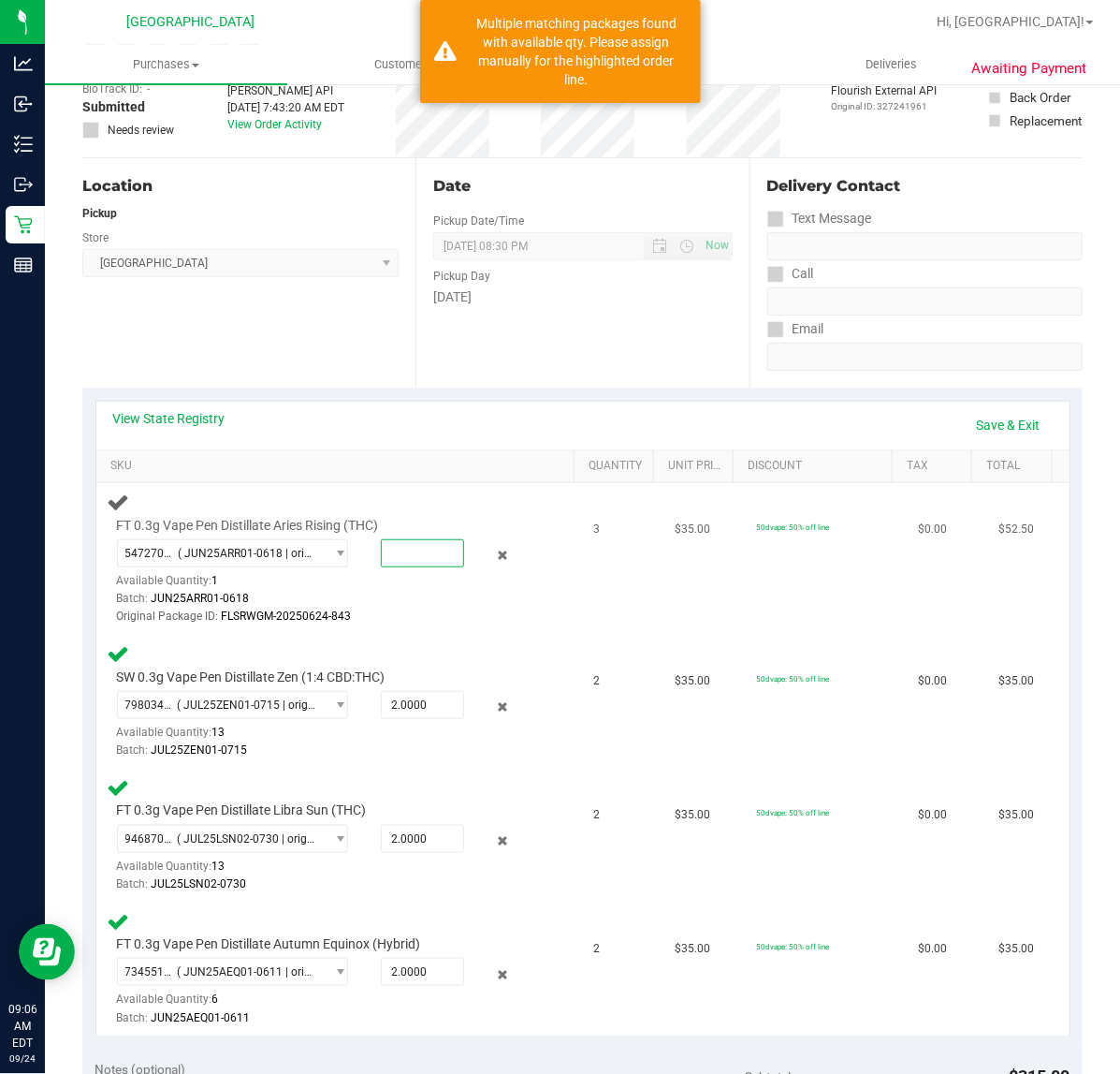
click at [403, 547] on span at bounding box center [422, 553] width 83 height 28
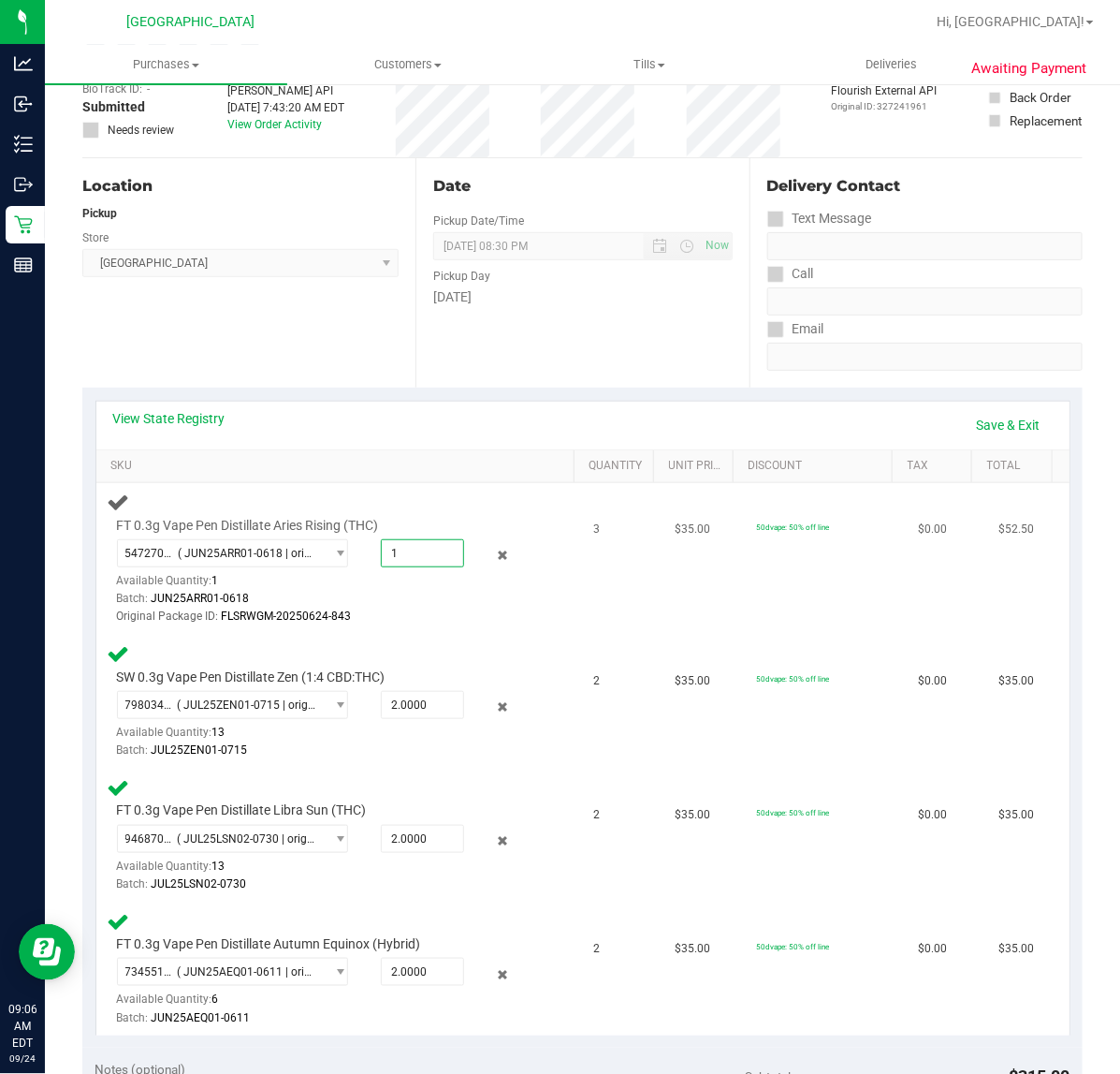
type input "1"
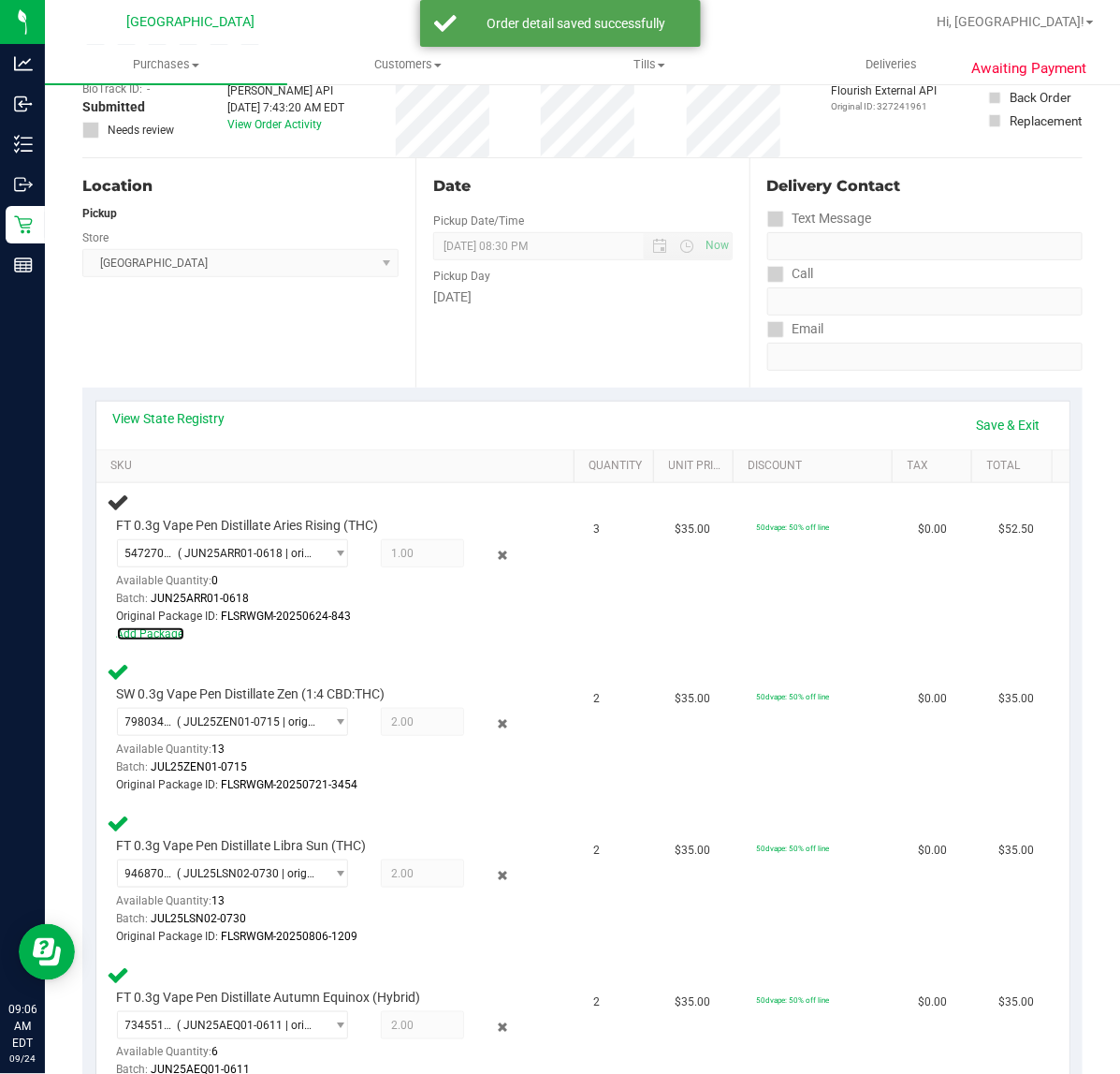
click at [156, 633] on link "Add Package" at bounding box center [150, 633] width 67 height 13
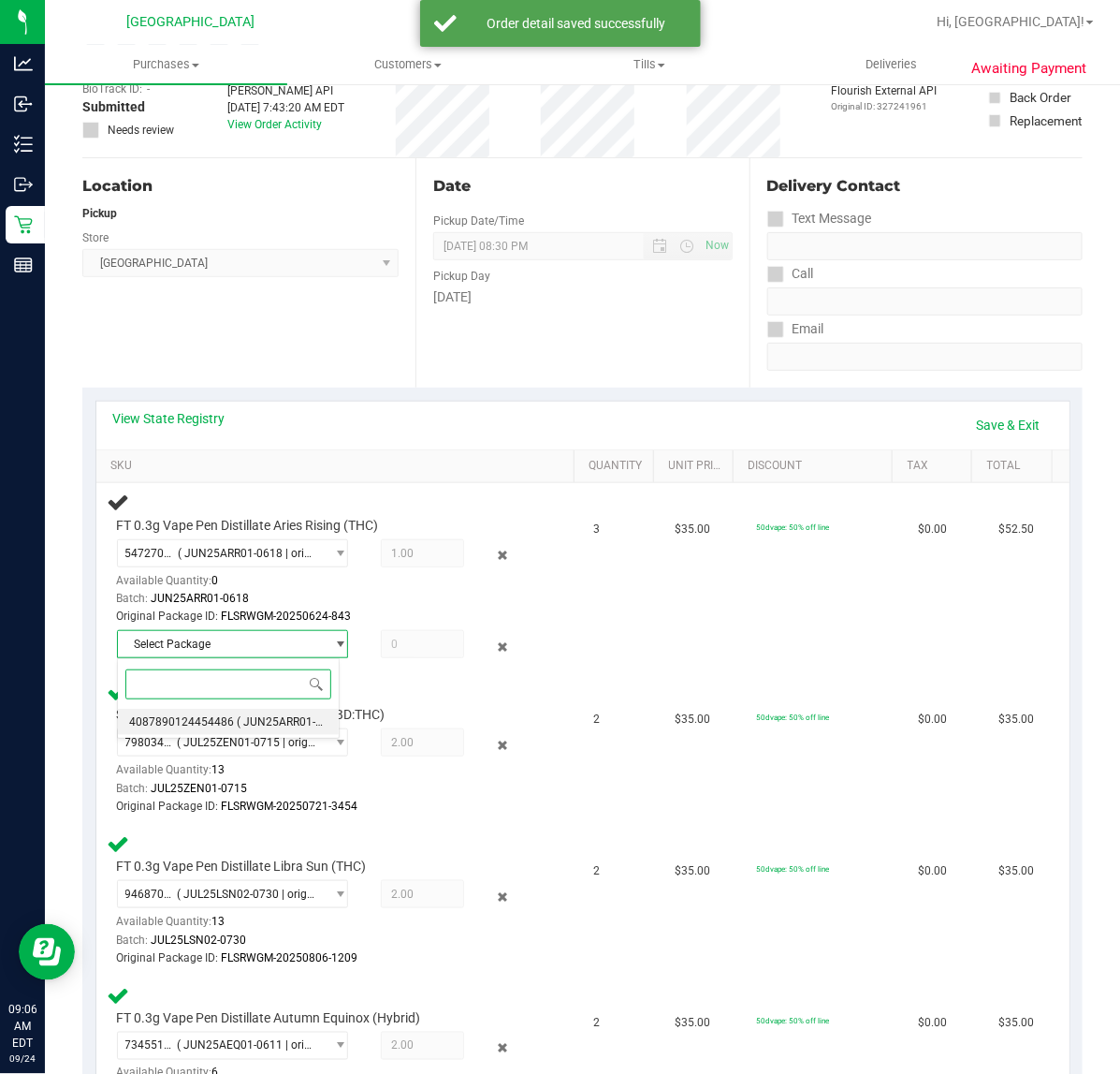
click at [255, 722] on span "( JUN25ARR01-0618 | orig: FLSRWGM-20250624-846 )" at bounding box center [374, 721] width 275 height 13
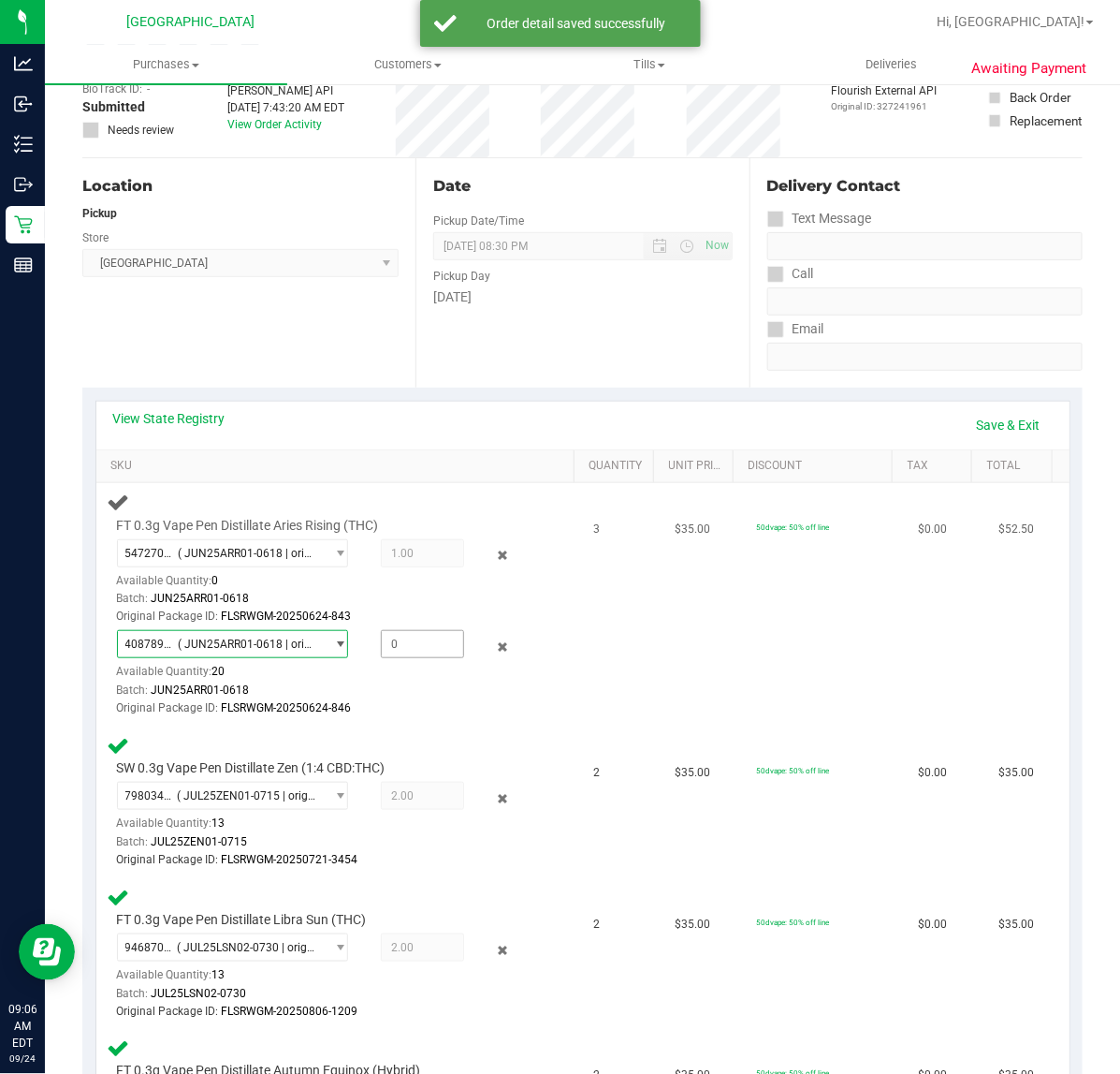
click at [412, 648] on span at bounding box center [422, 643] width 83 height 28
type input "2"
type input "2.0000"
click at [590, 591] on td "3" at bounding box center [624, 604] width 82 height 244
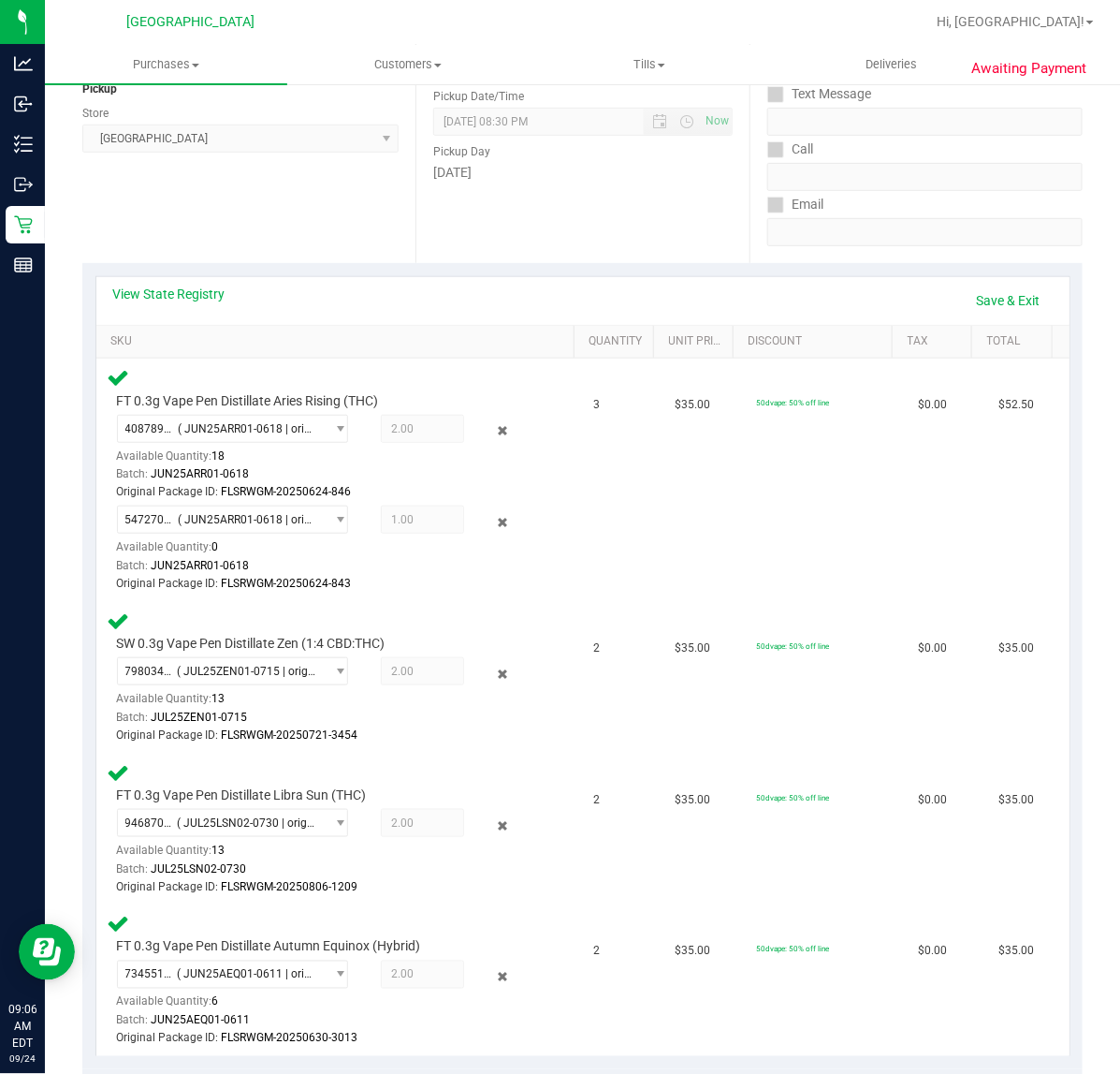
scroll to position [234, 0]
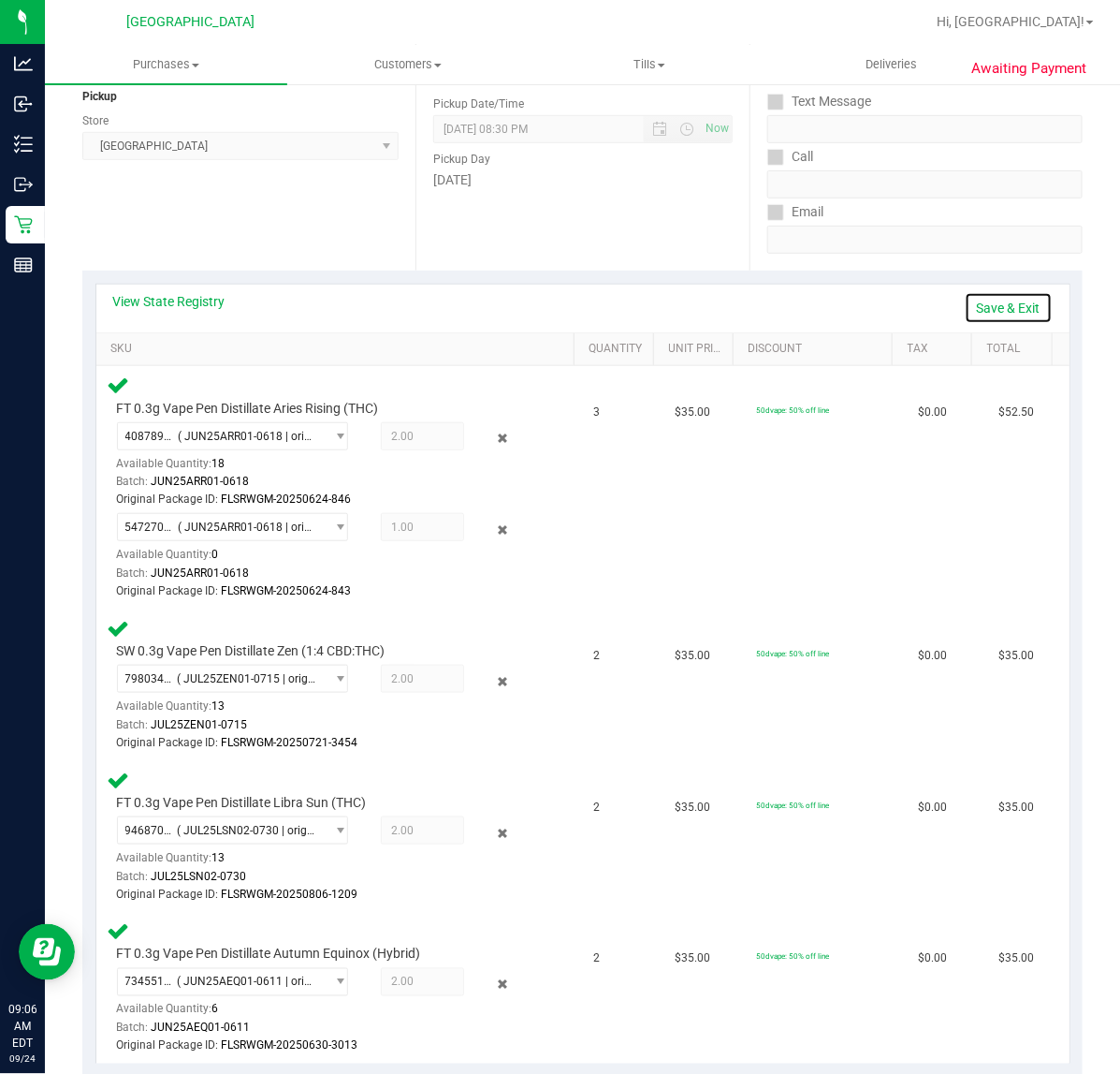
click at [1026, 305] on link "Save & Exit" at bounding box center [1009, 308] width 88 height 32
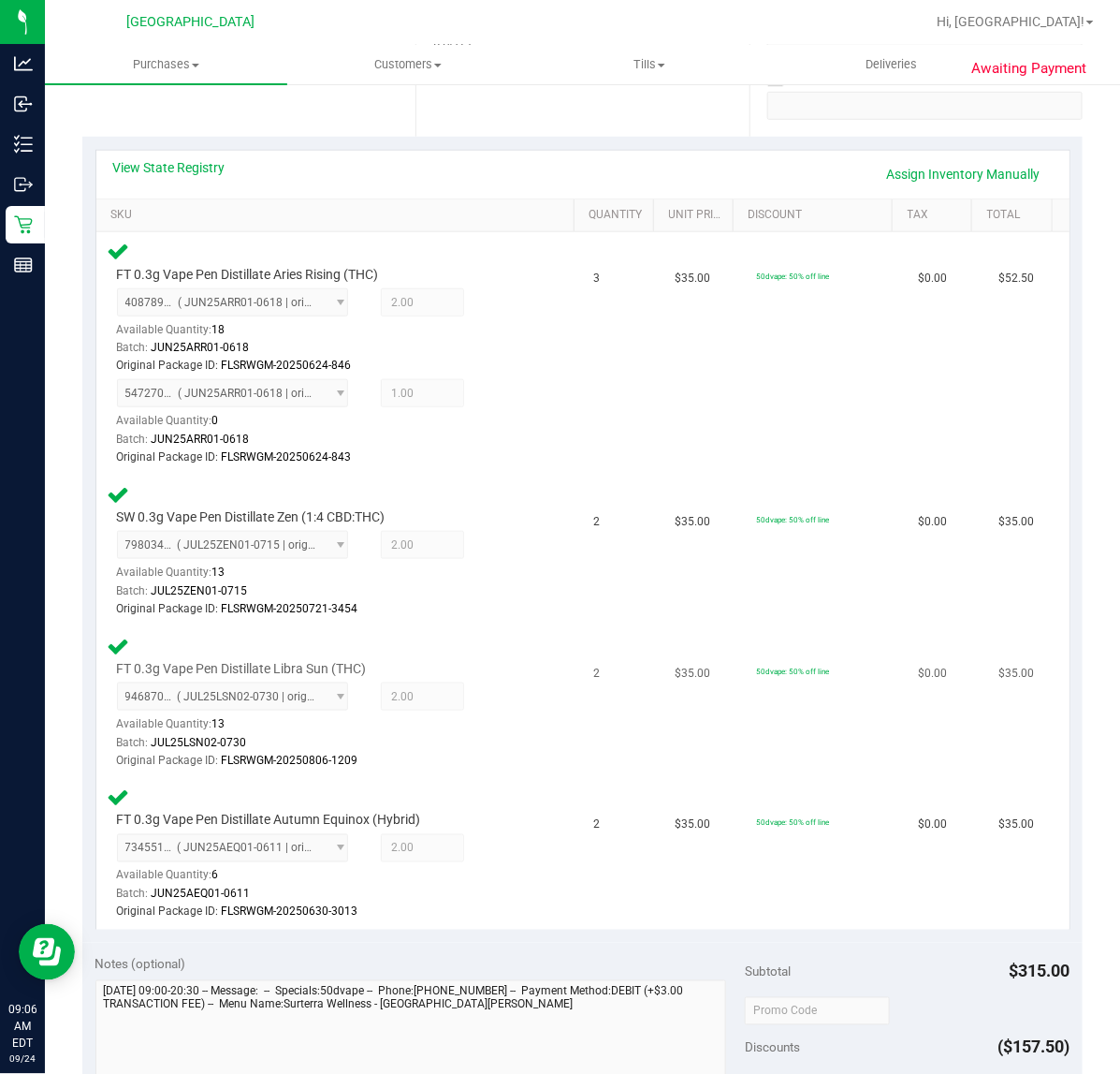
scroll to position [585, 0]
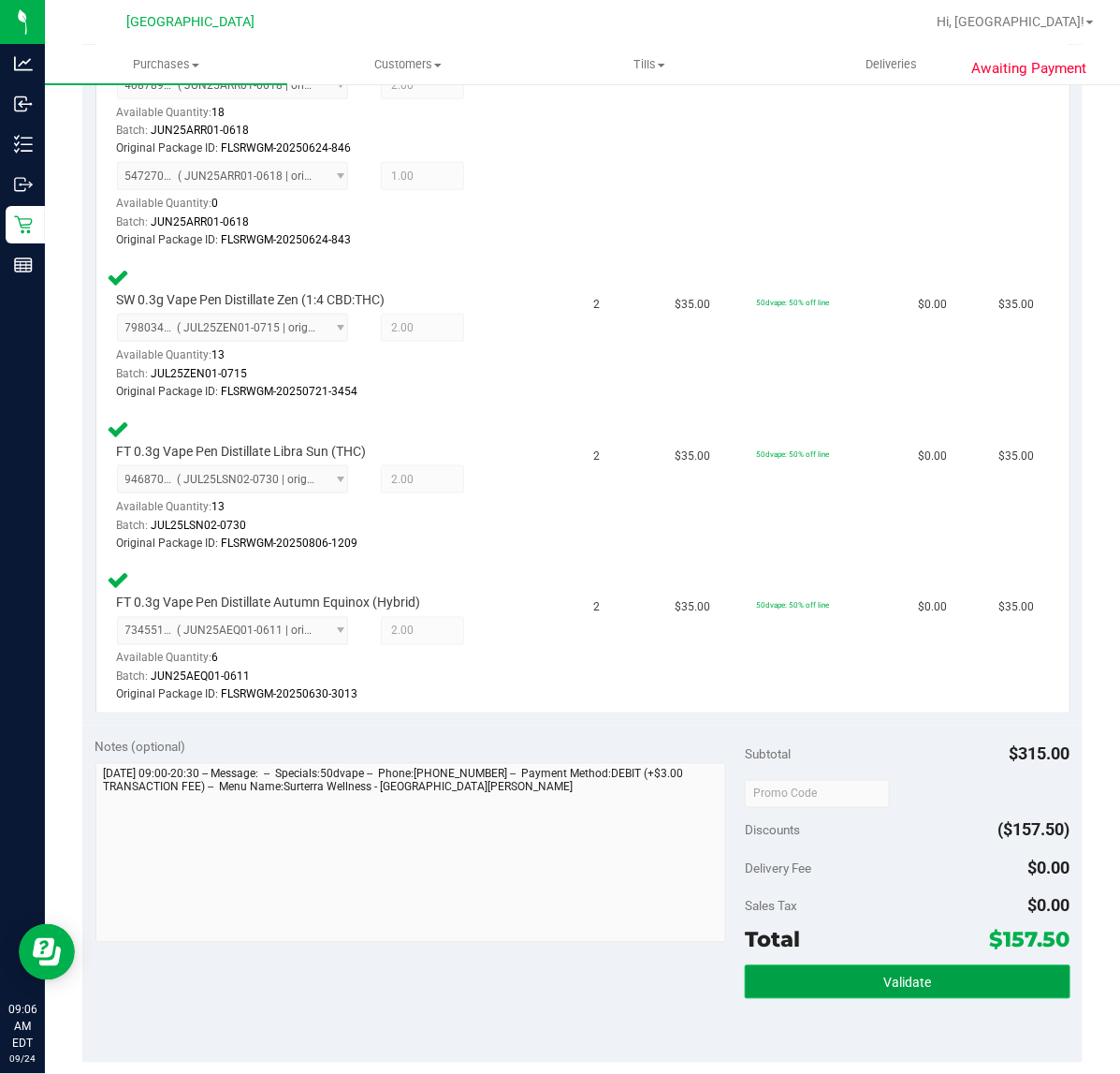
click at [868, 993] on button "Validate" at bounding box center [907, 982] width 325 height 34
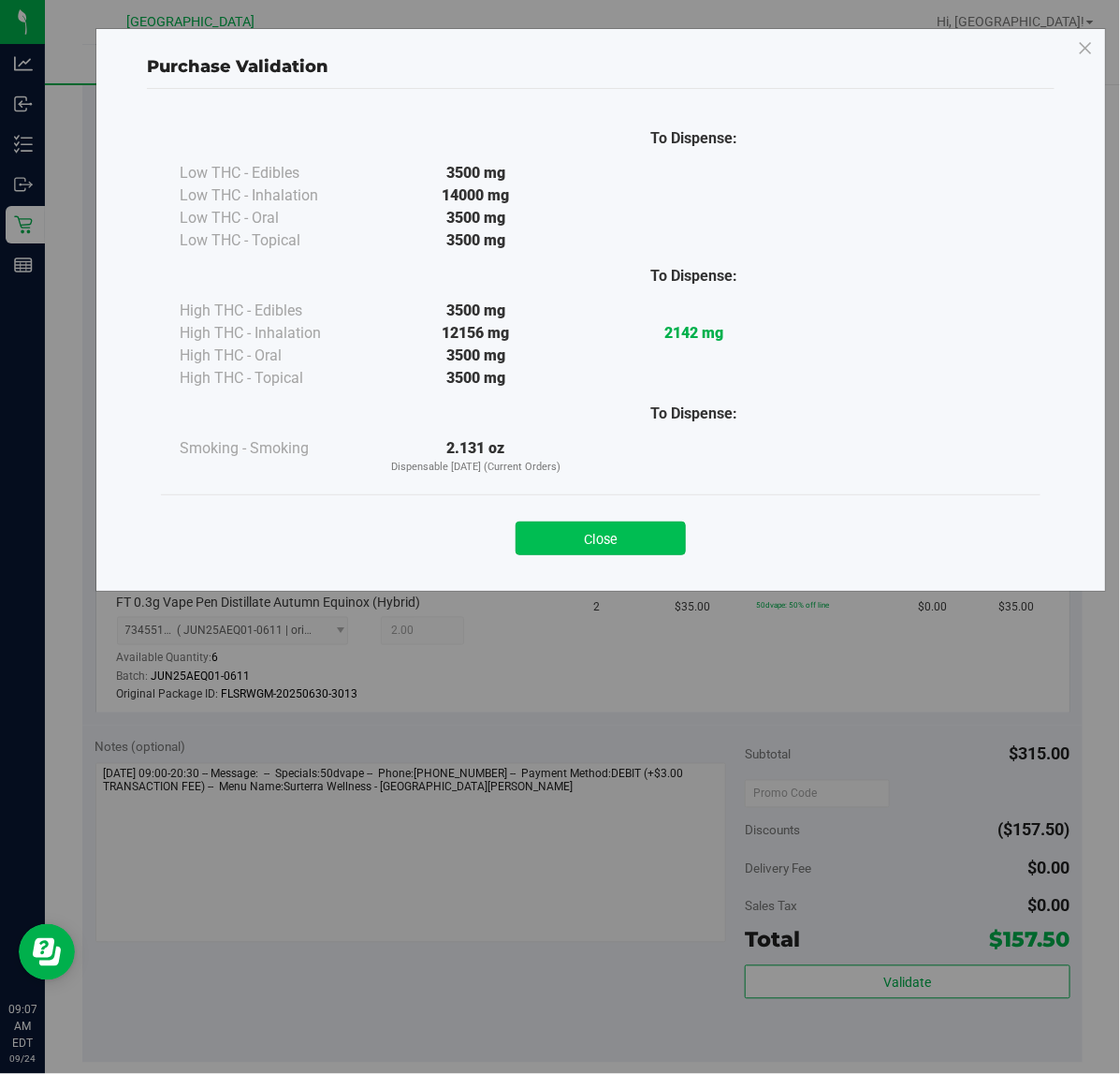
click at [562, 538] on button "Close" at bounding box center [600, 538] width 171 height 34
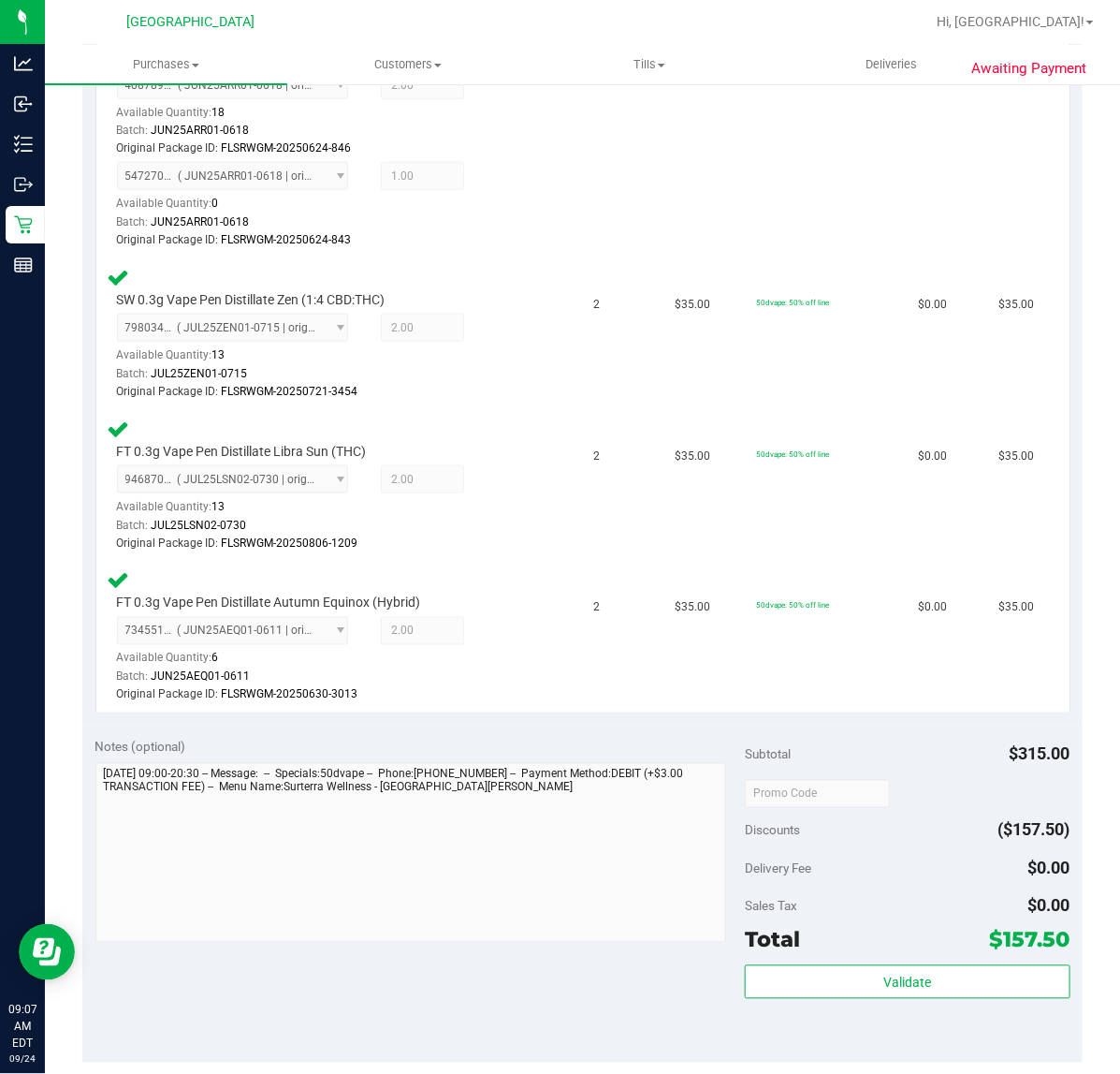
scroll to position [819, 0]
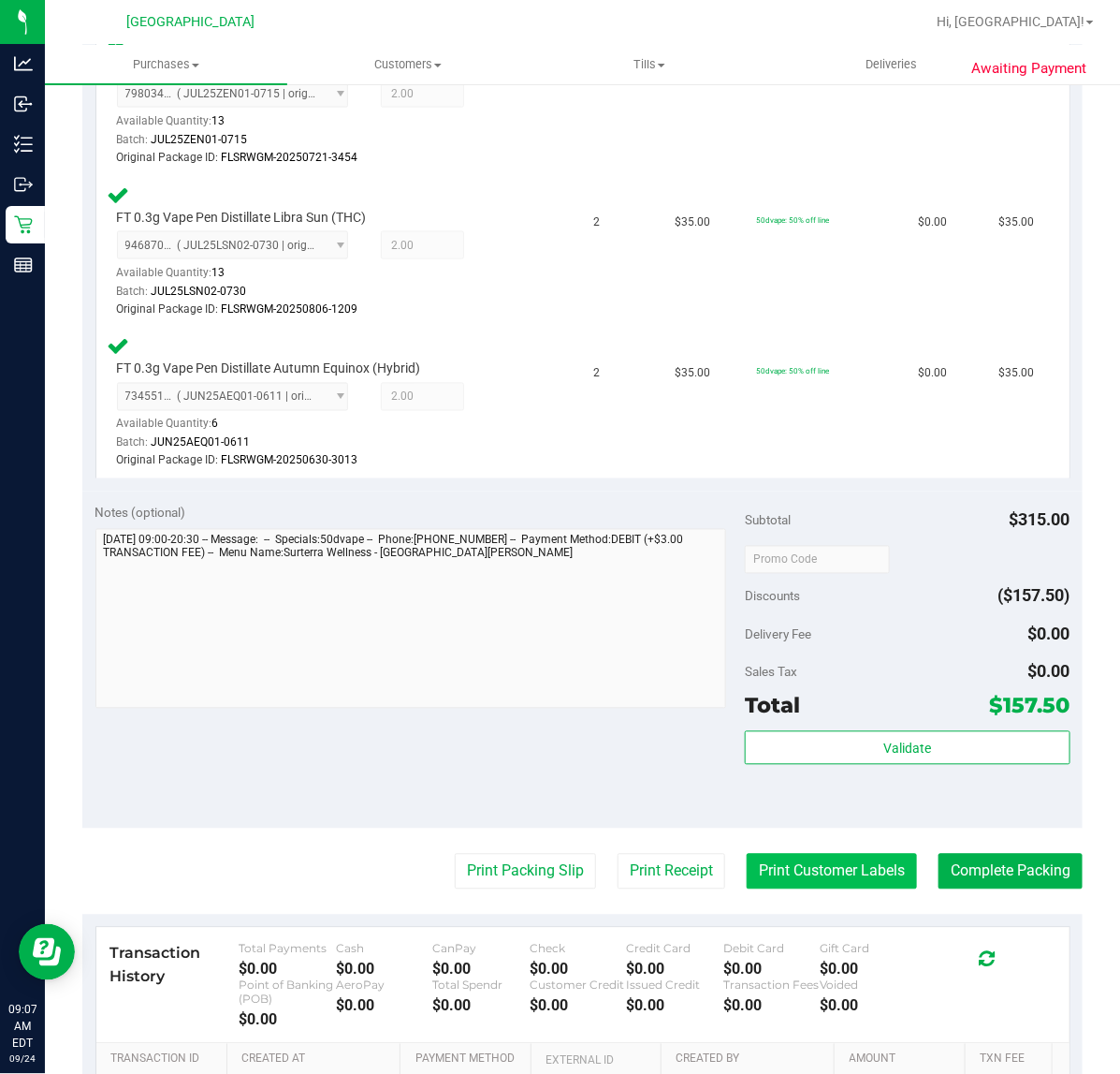
click at [826, 861] on button "Print Customer Labels" at bounding box center [832, 871] width 171 height 36
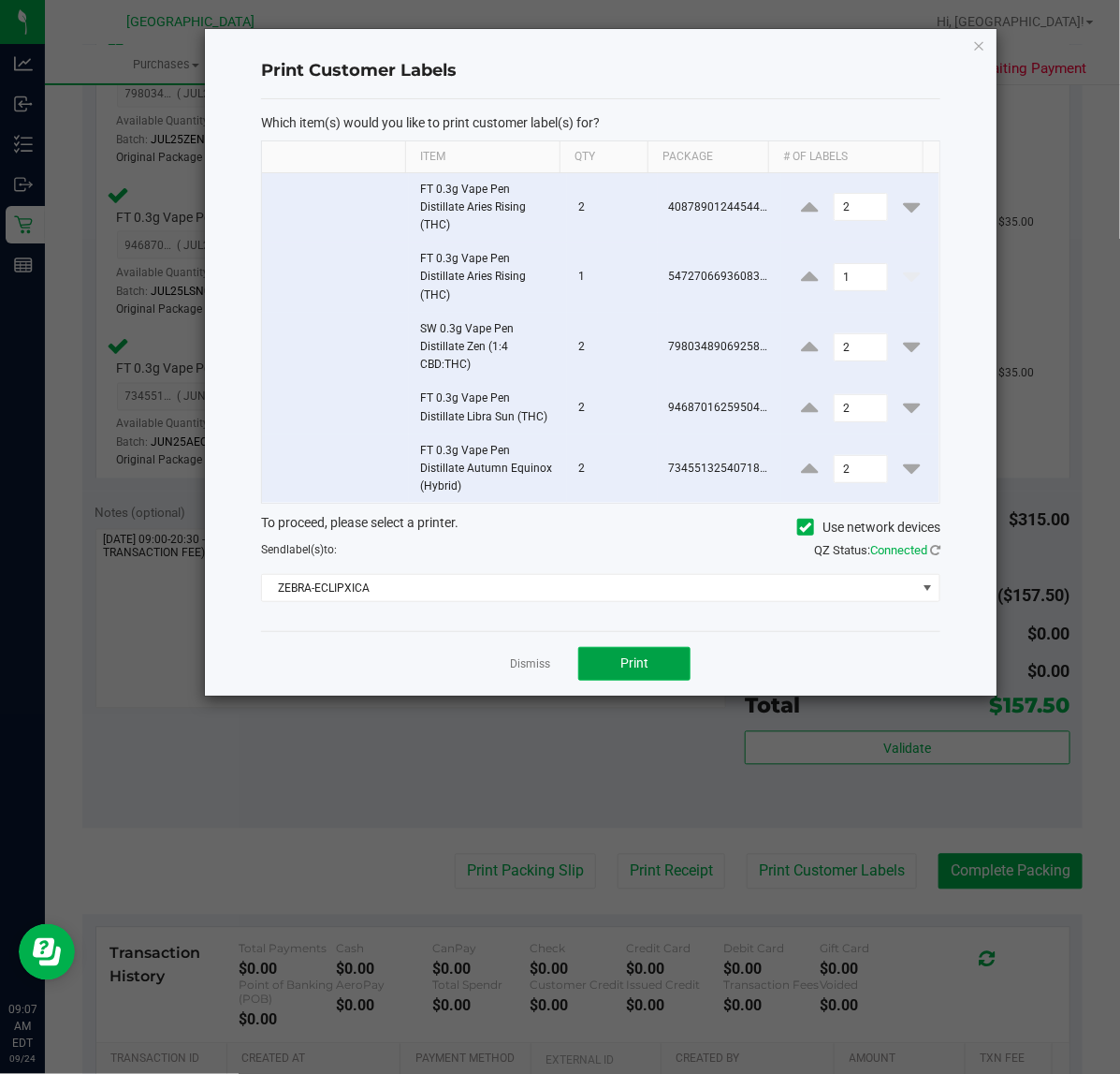
click at [642, 678] on button "Print" at bounding box center [634, 663] width 112 height 34
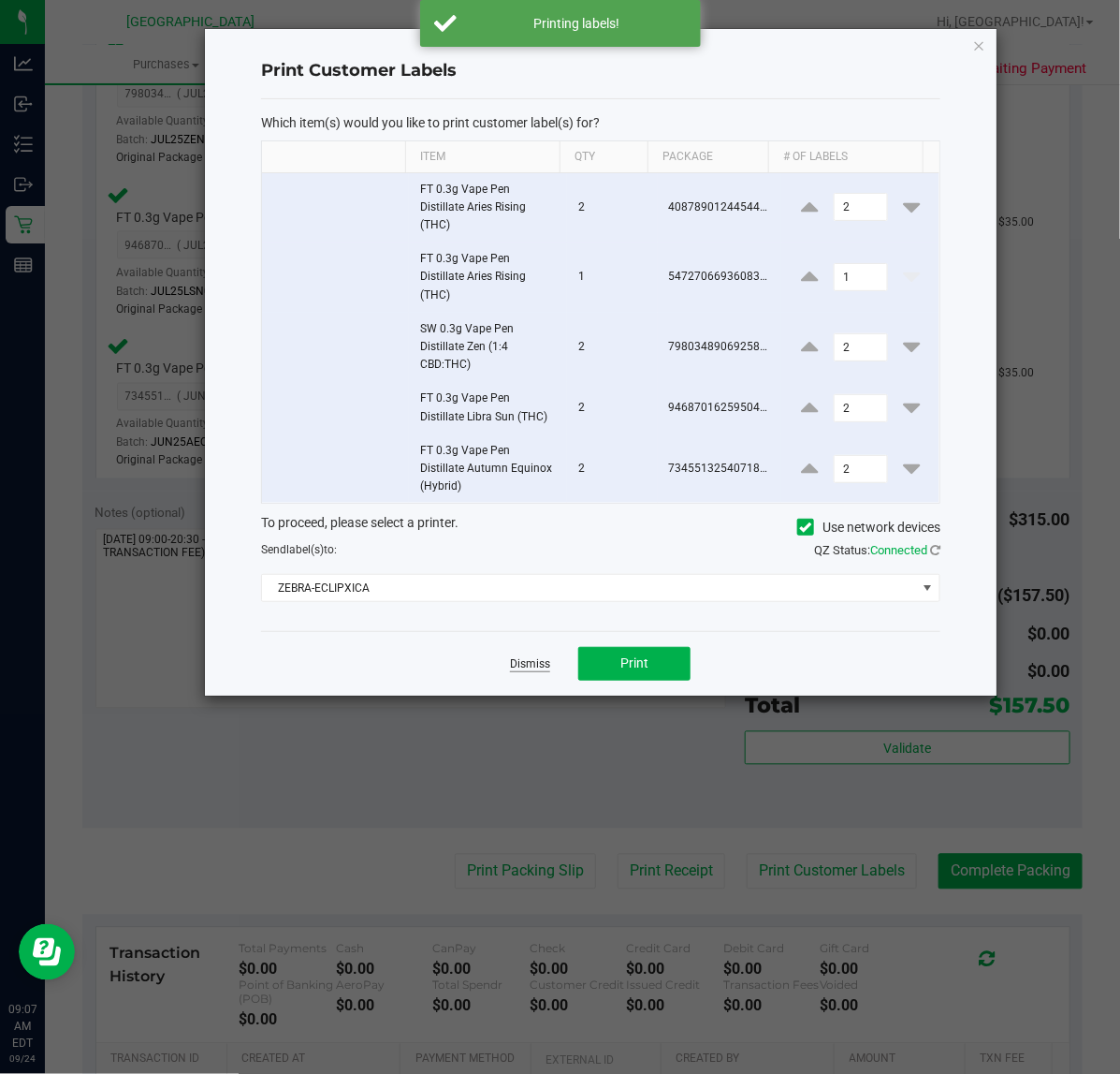
click at [540, 670] on link "Dismiss" at bounding box center [531, 664] width 40 height 16
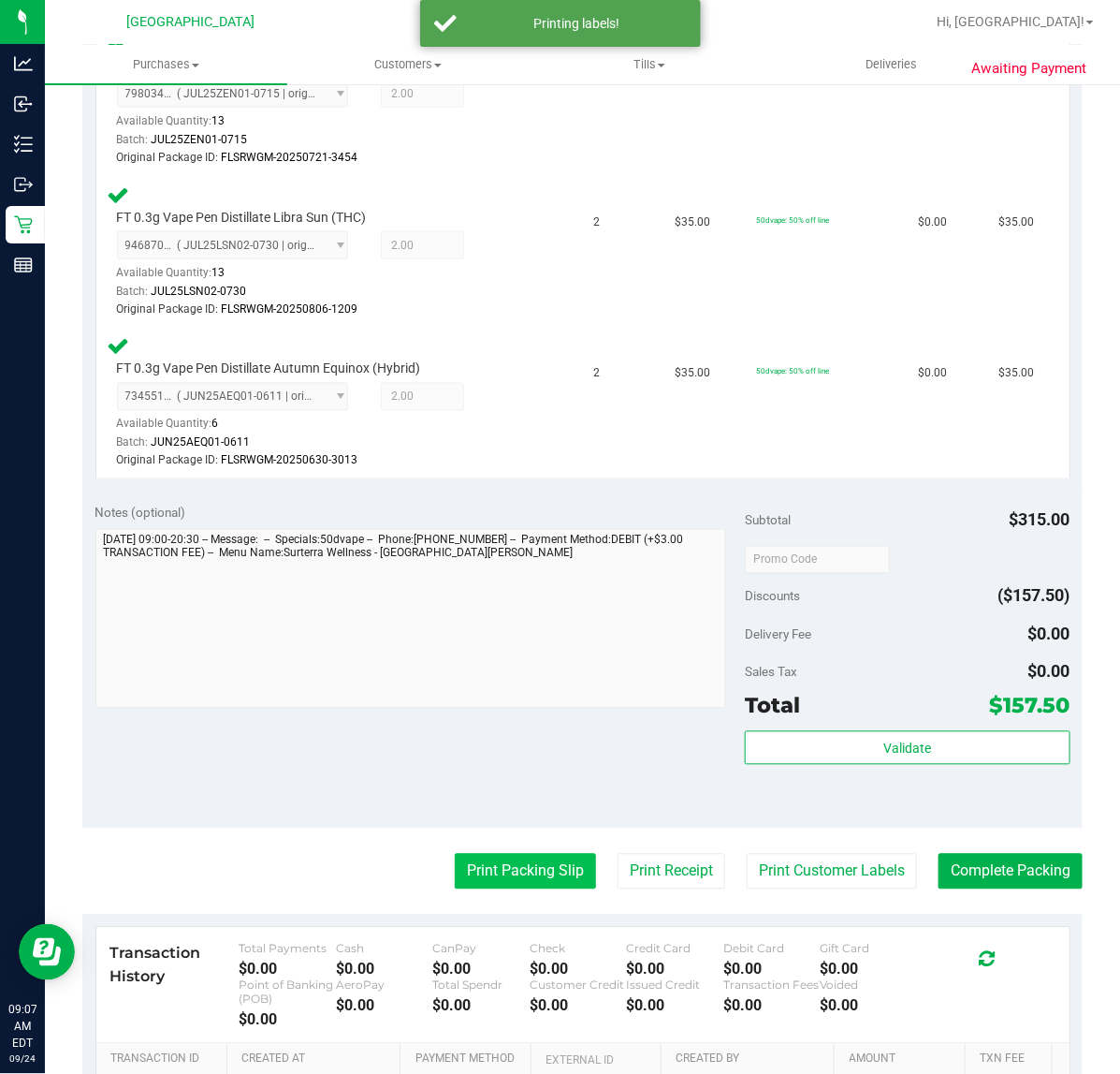
click at [468, 876] on button "Print Packing Slip" at bounding box center [525, 871] width 141 height 36
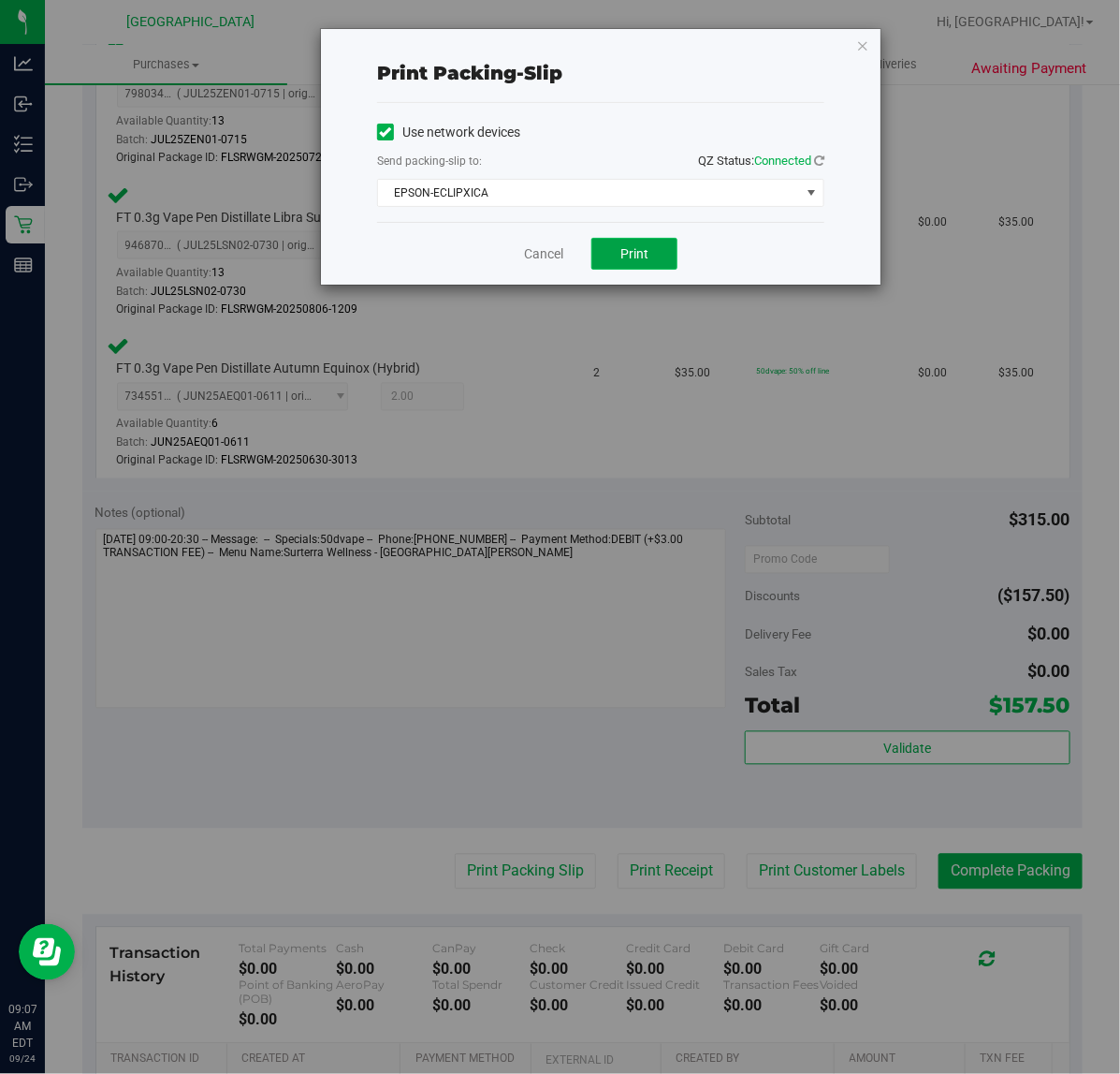
click at [611, 262] on button "Print" at bounding box center [634, 254] width 86 height 32
click at [866, 53] on icon "button" at bounding box center [862, 45] width 13 height 22
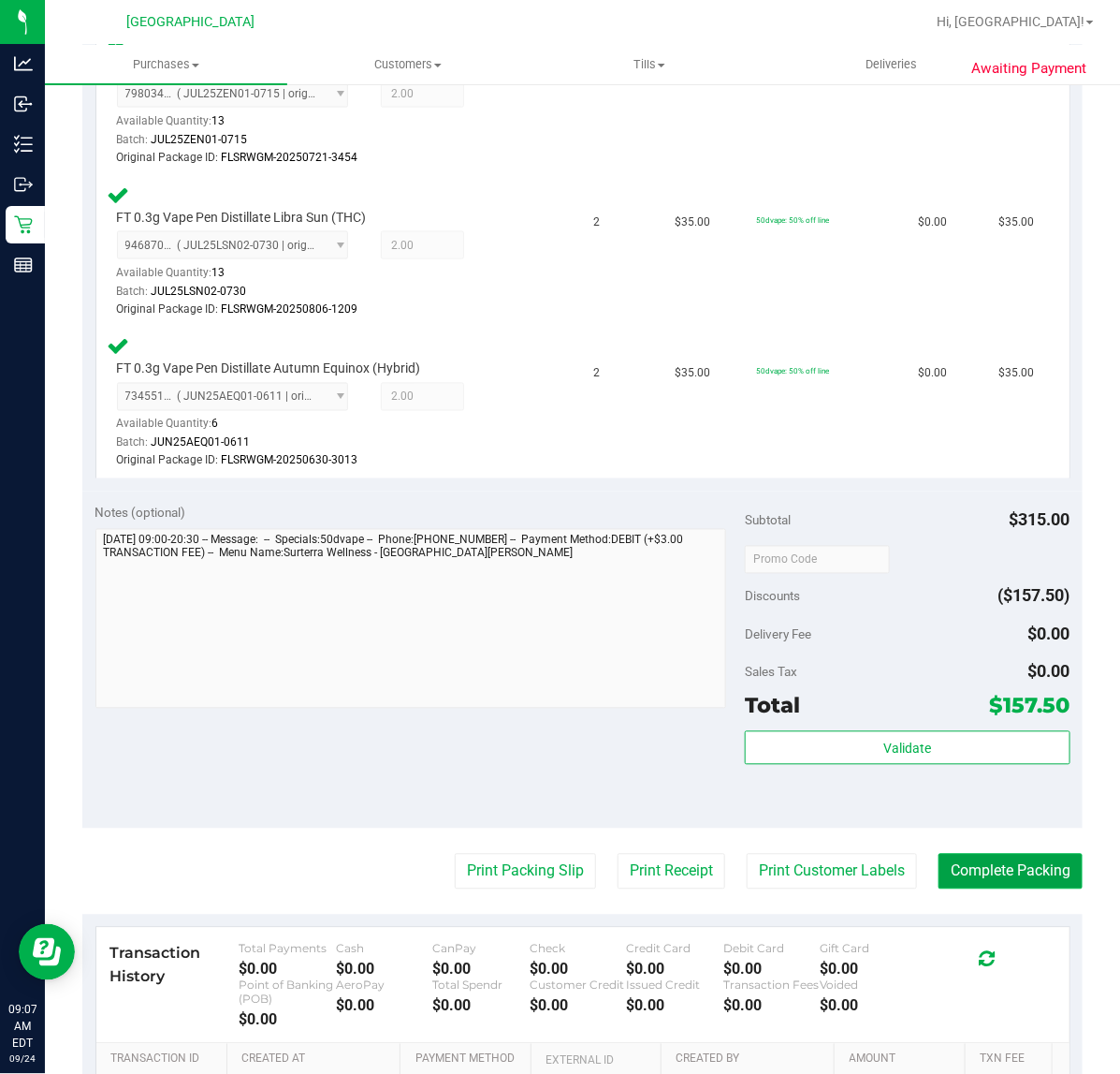
click at [948, 862] on button "Complete Packing" at bounding box center [1011, 871] width 144 height 36
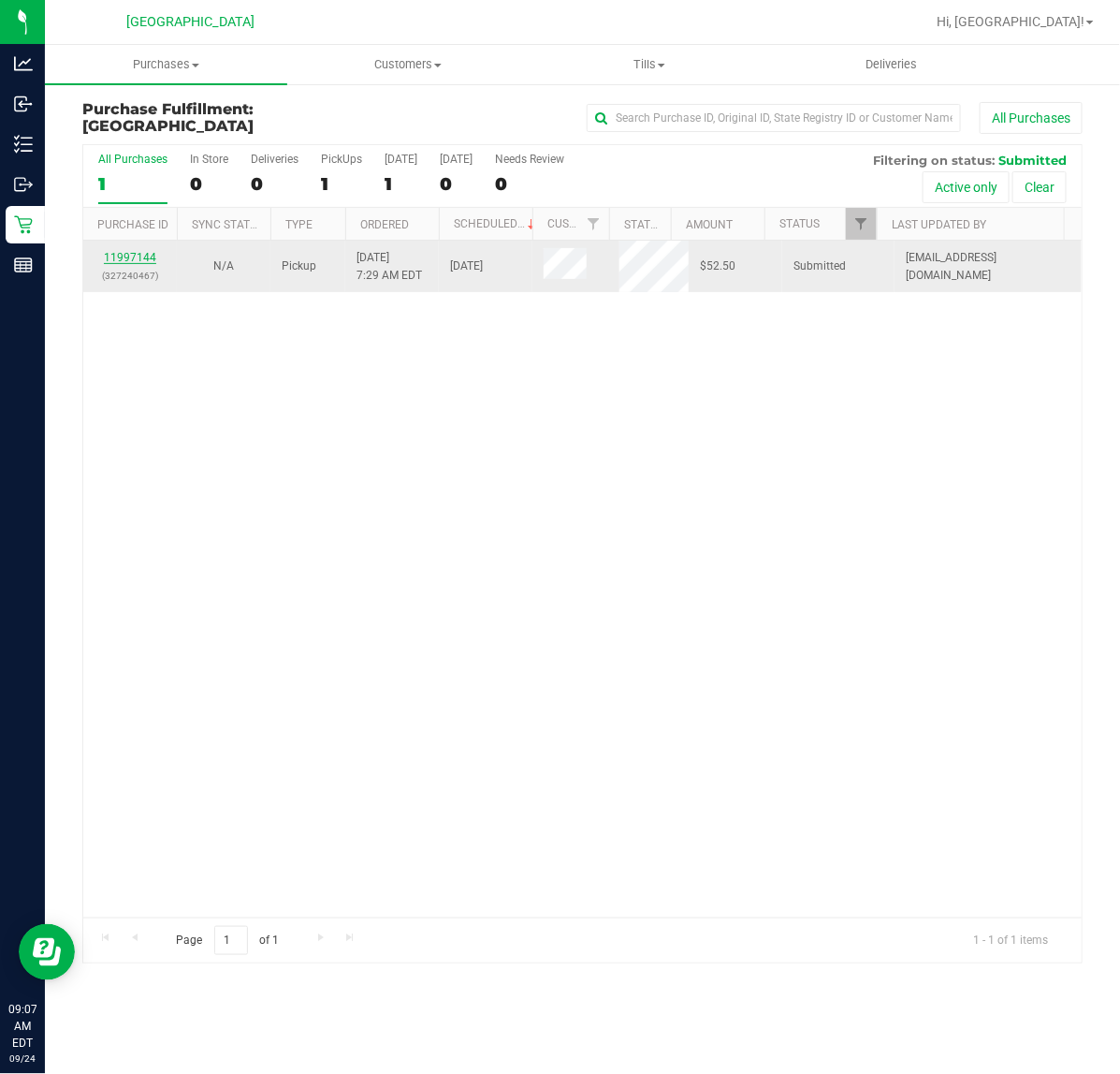
click at [129, 262] on link "11997144" at bounding box center [130, 257] width 52 height 13
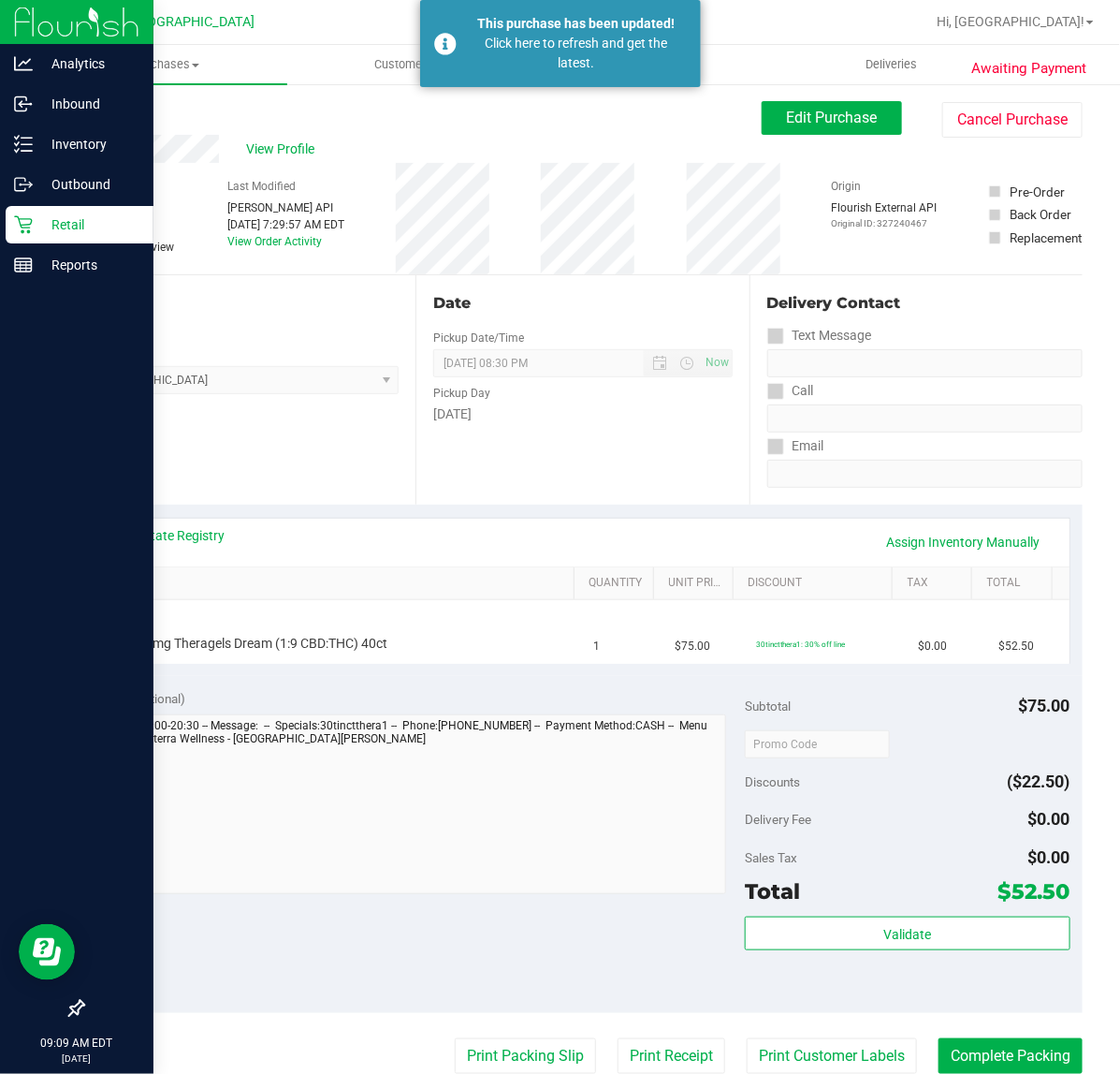
click at [26, 226] on icon at bounding box center [23, 224] width 19 height 19
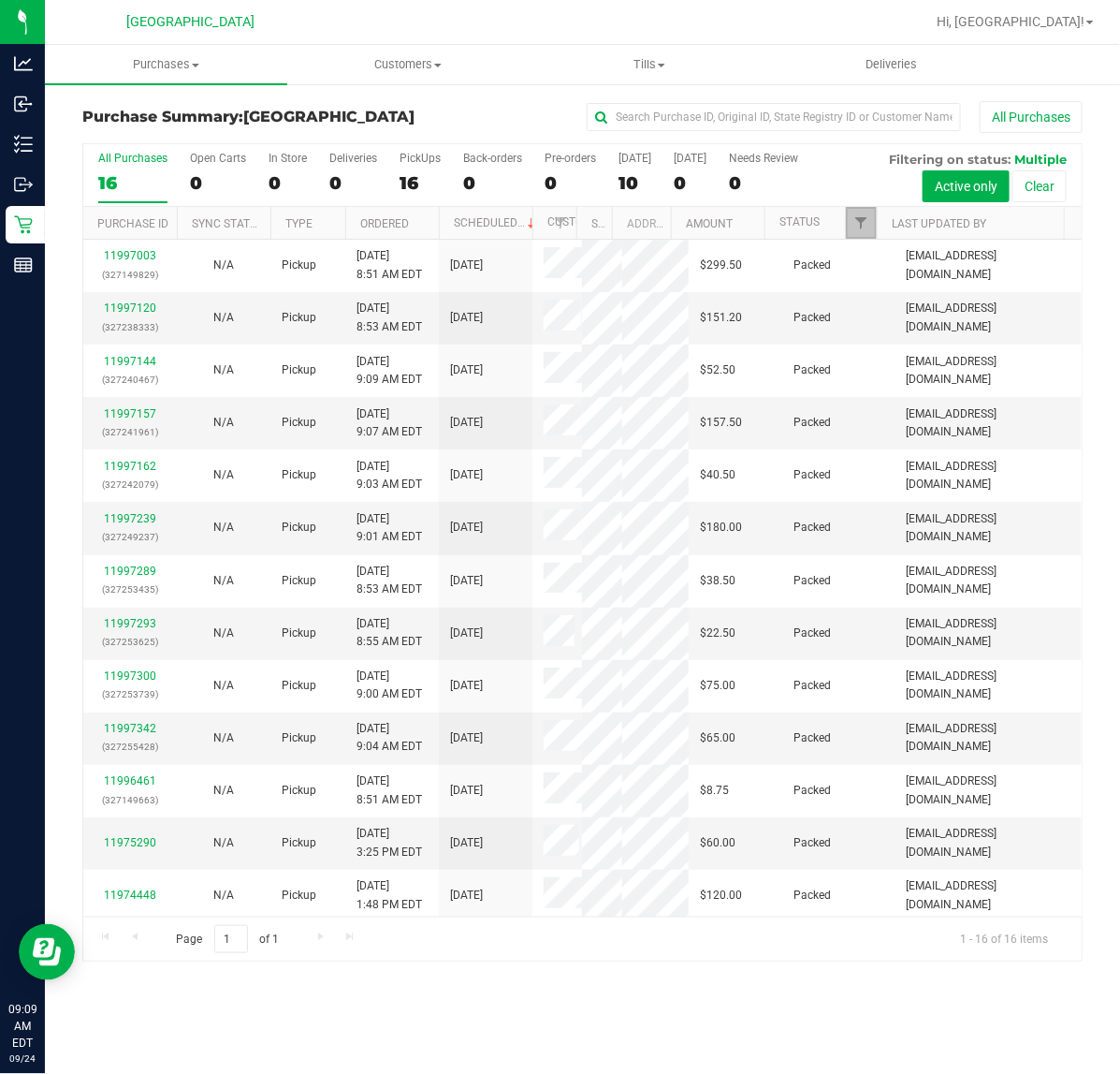
click at [858, 223] on span "Filter" at bounding box center [860, 222] width 15 height 15
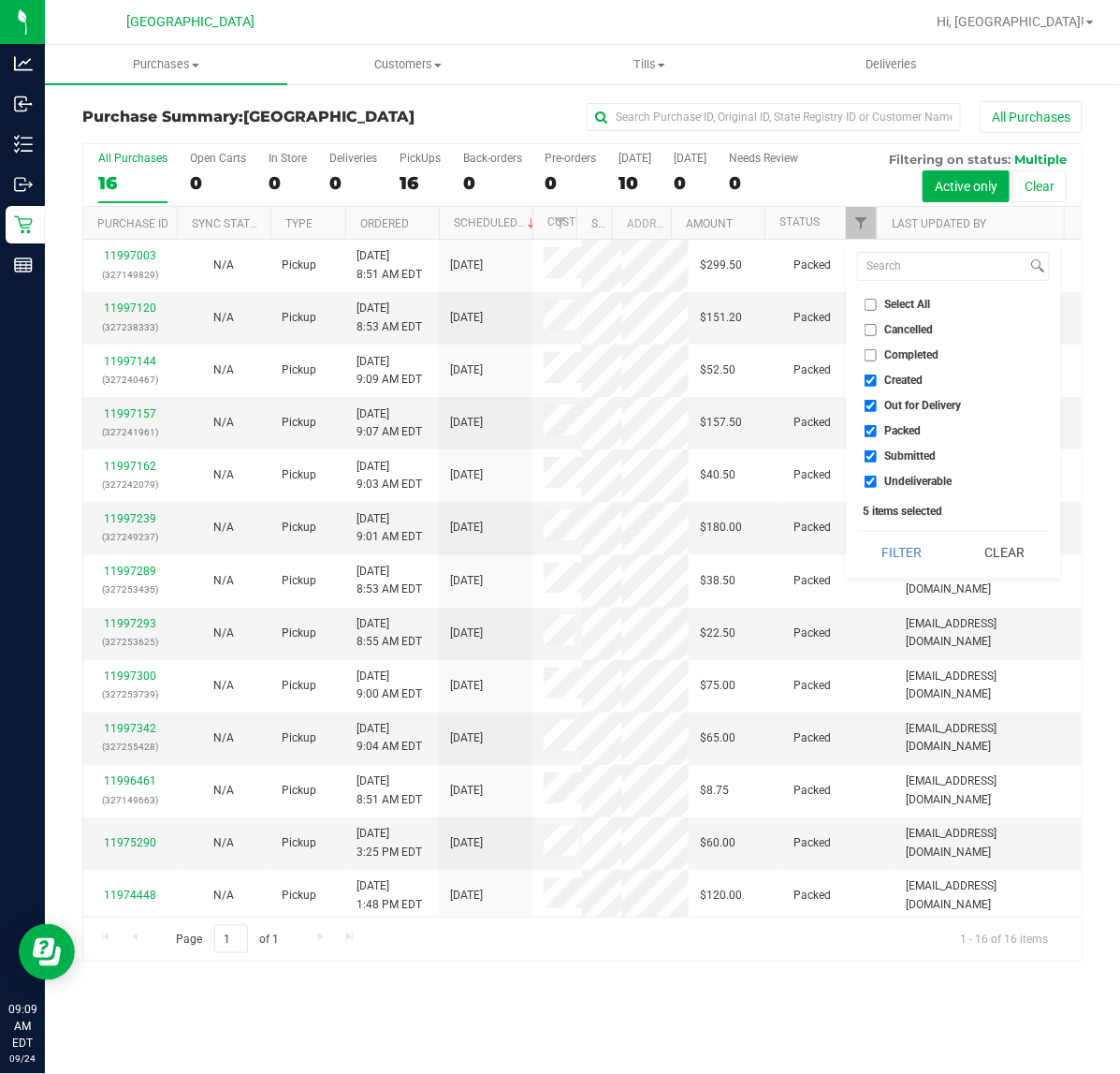
click at [920, 482] on span "Undeliverable" at bounding box center [918, 481] width 67 height 11
click at [877, 482] on input "Undeliverable" at bounding box center [871, 482] width 12 height 12
checkbox input "false"
click at [898, 432] on span "Packed" at bounding box center [903, 430] width 37 height 11
click at [877, 432] on input "Packed" at bounding box center [871, 431] width 12 height 12
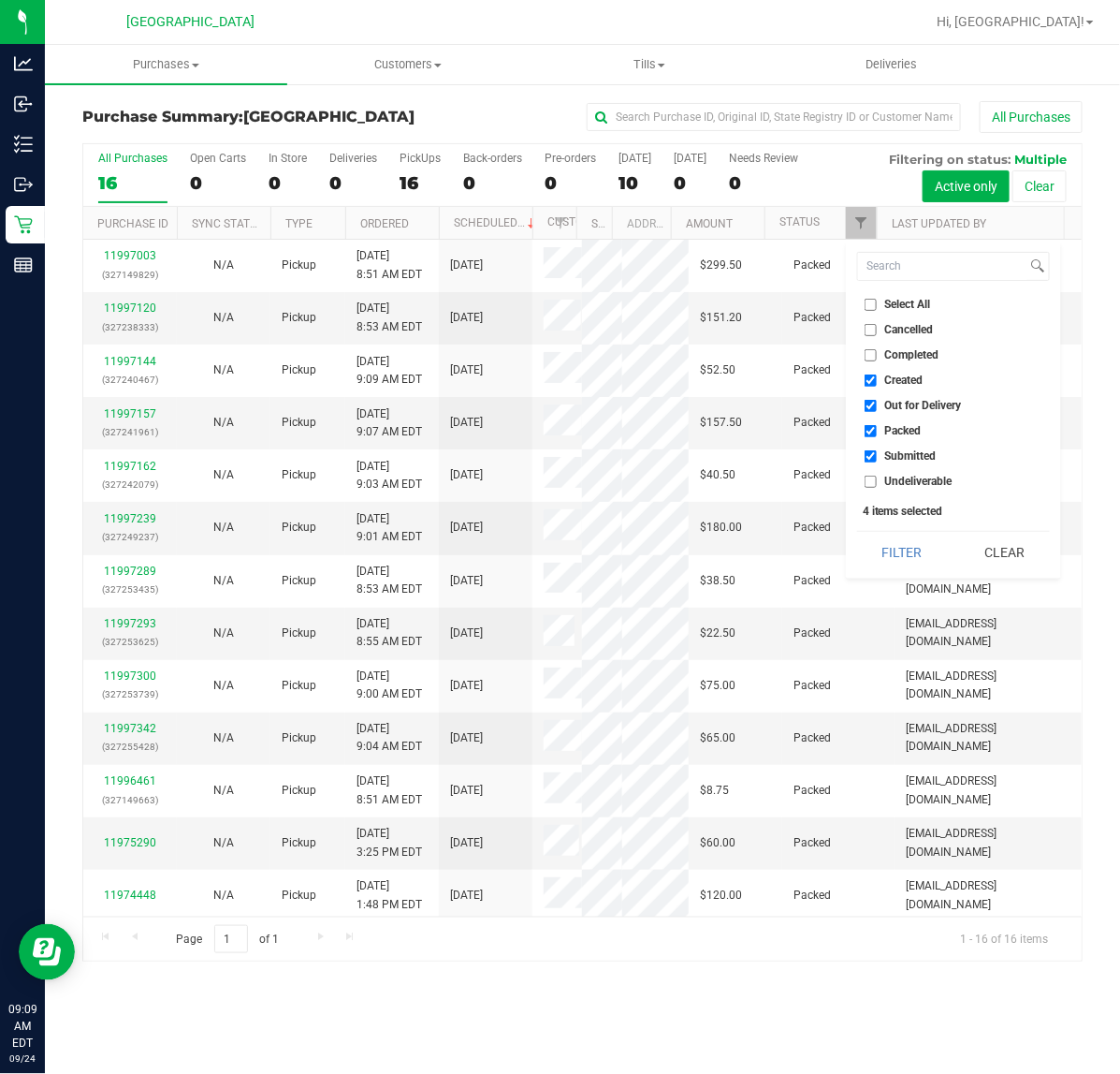
checkbox input "false"
click at [898, 405] on span "Out for Delivery" at bounding box center [923, 405] width 77 height 11
click at [877, 405] on input "Out for Delivery" at bounding box center [871, 406] width 12 height 12
checkbox input "false"
click at [894, 381] on span "Created" at bounding box center [904, 380] width 38 height 11
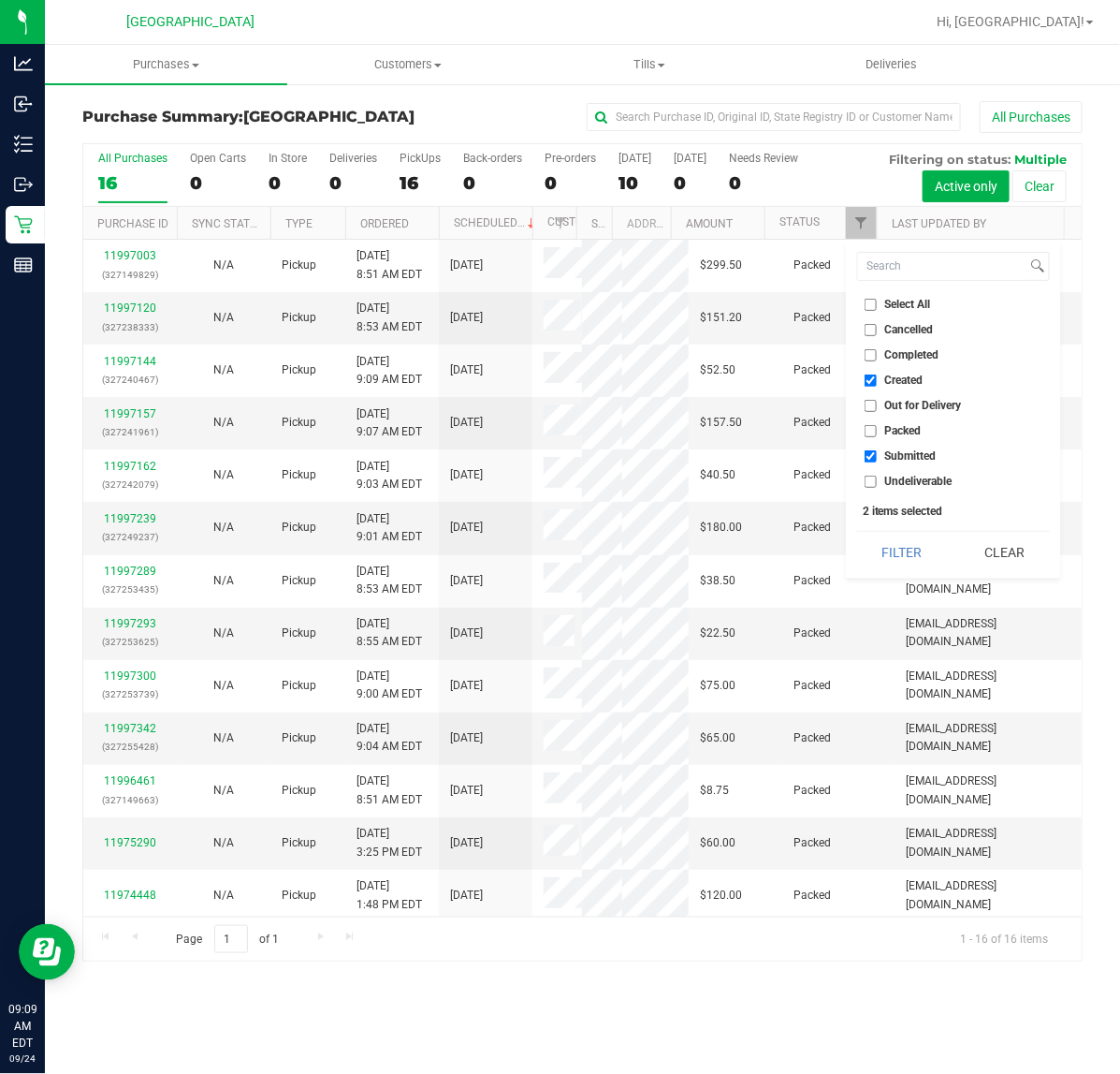
click at [877, 381] on input "Created" at bounding box center [871, 381] width 12 height 12
checkbox input "false"
click at [915, 555] on button "Filter" at bounding box center [902, 551] width 90 height 41
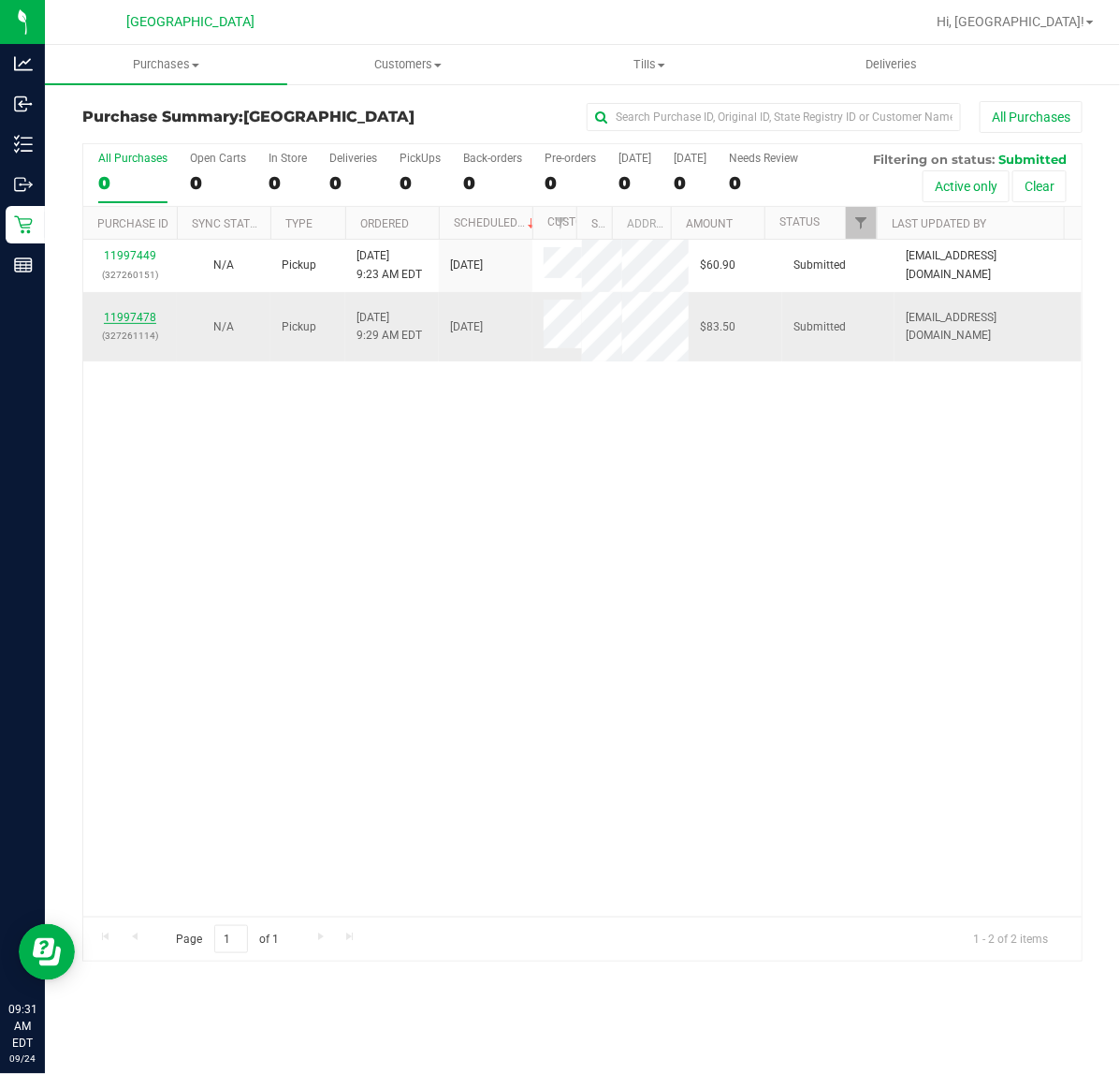
click at [143, 321] on link "11997478" at bounding box center [130, 317] width 52 height 13
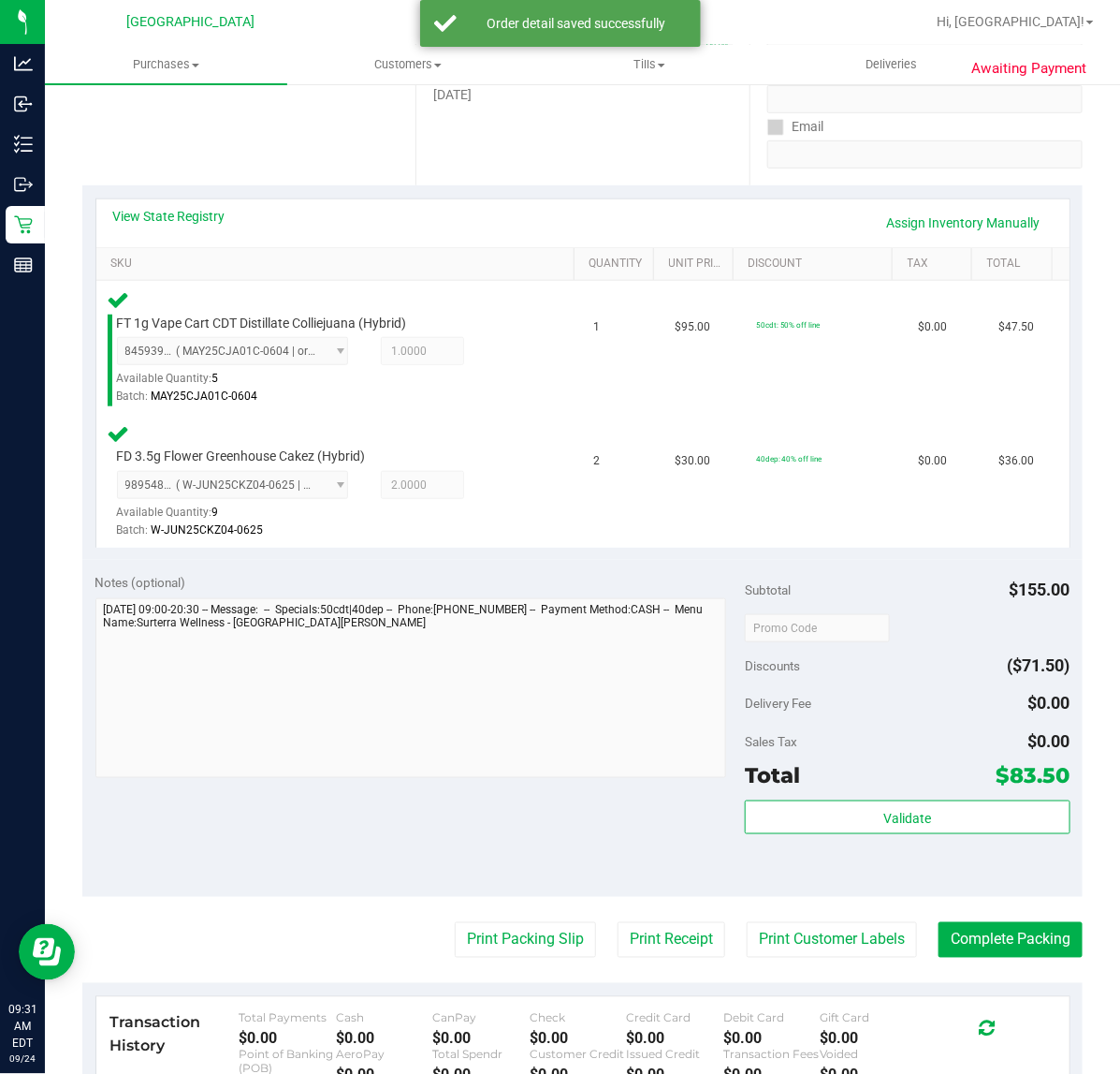
scroll to position [351, 0]
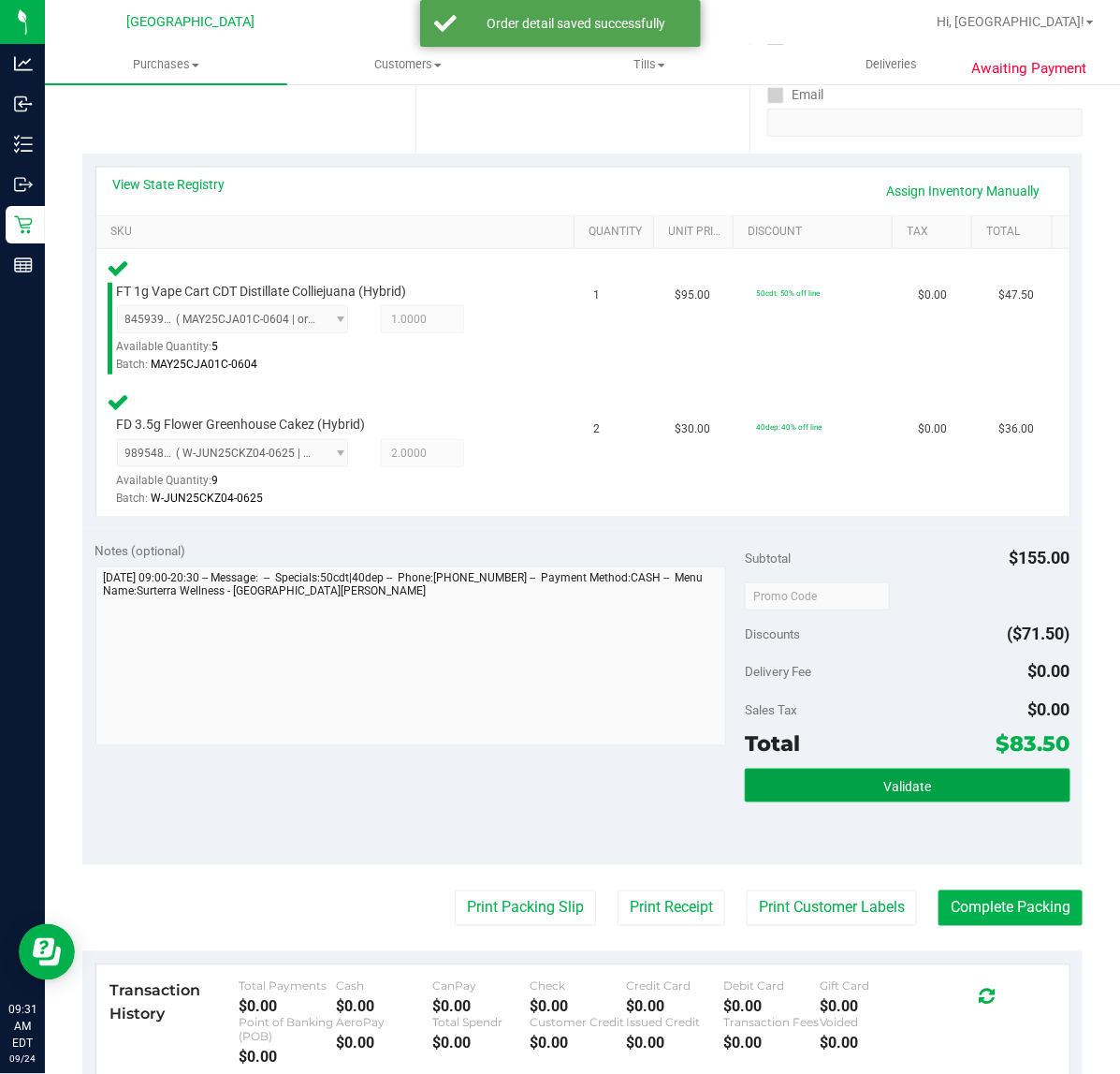
click at [779, 782] on button "Validate" at bounding box center [907, 785] width 325 height 34
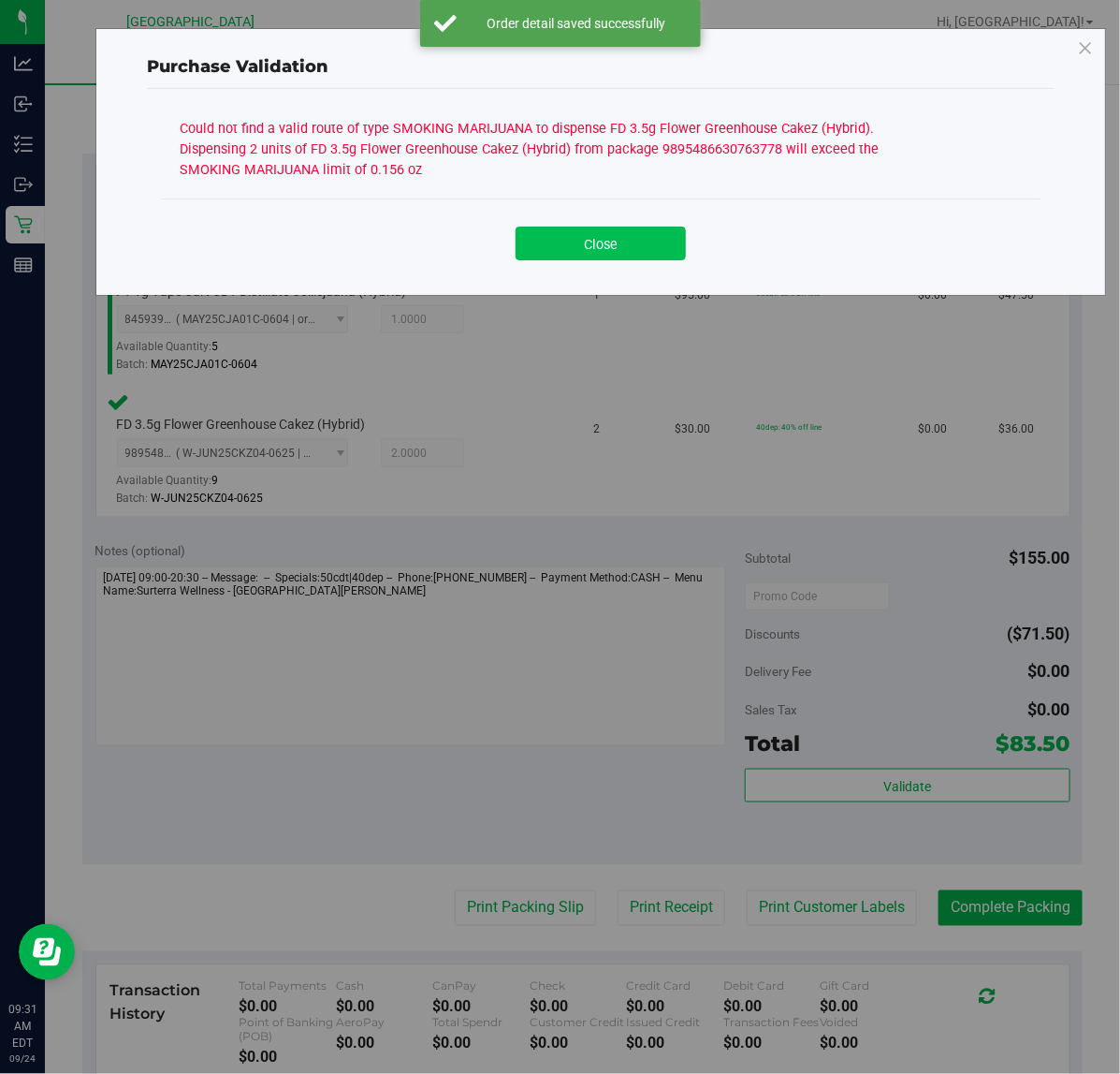
click at [601, 253] on button "Close" at bounding box center [600, 244] width 171 height 34
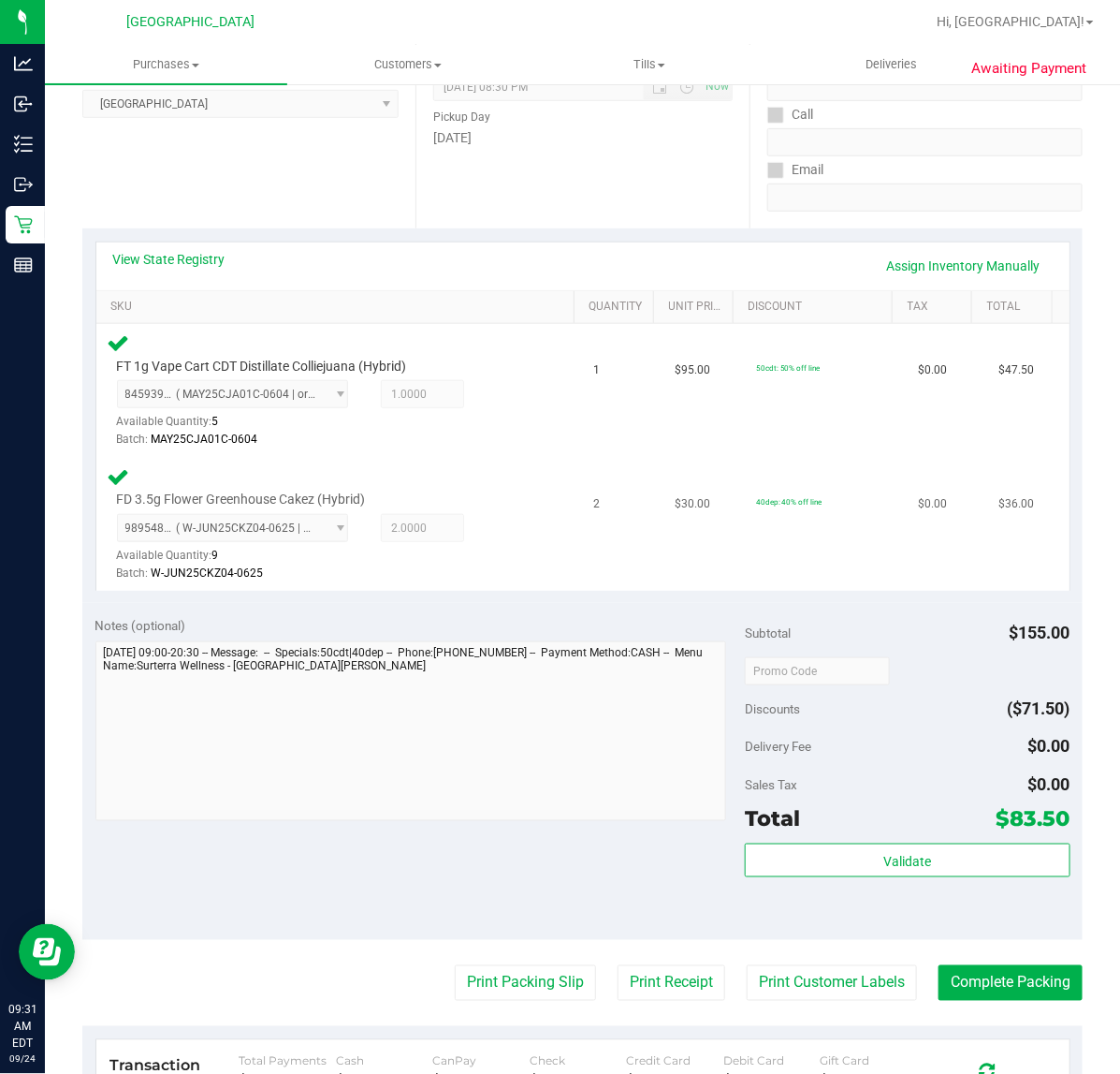
scroll to position [234, 0]
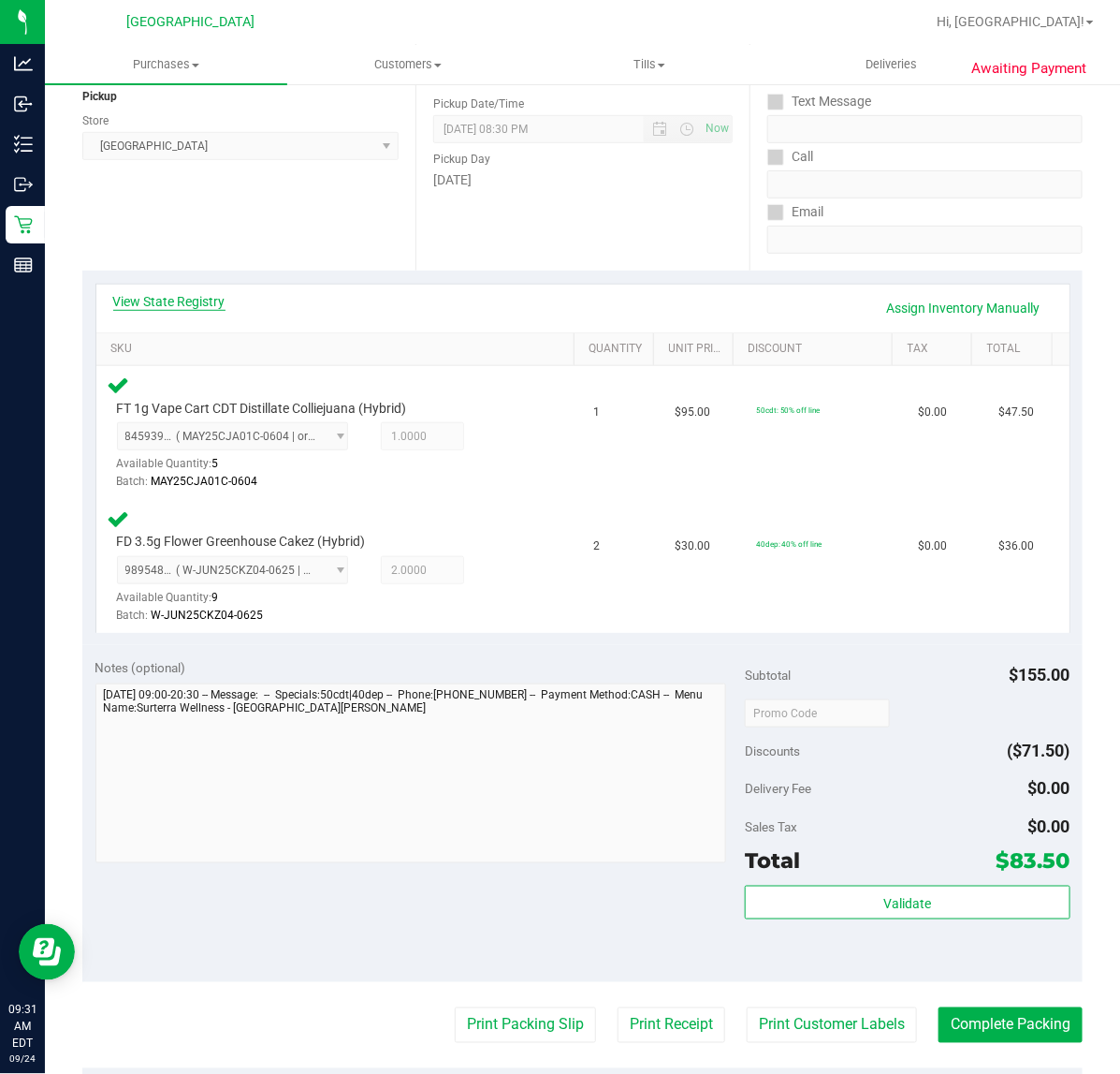
click at [157, 298] on link "View State Registry" at bounding box center [169, 301] width 112 height 19
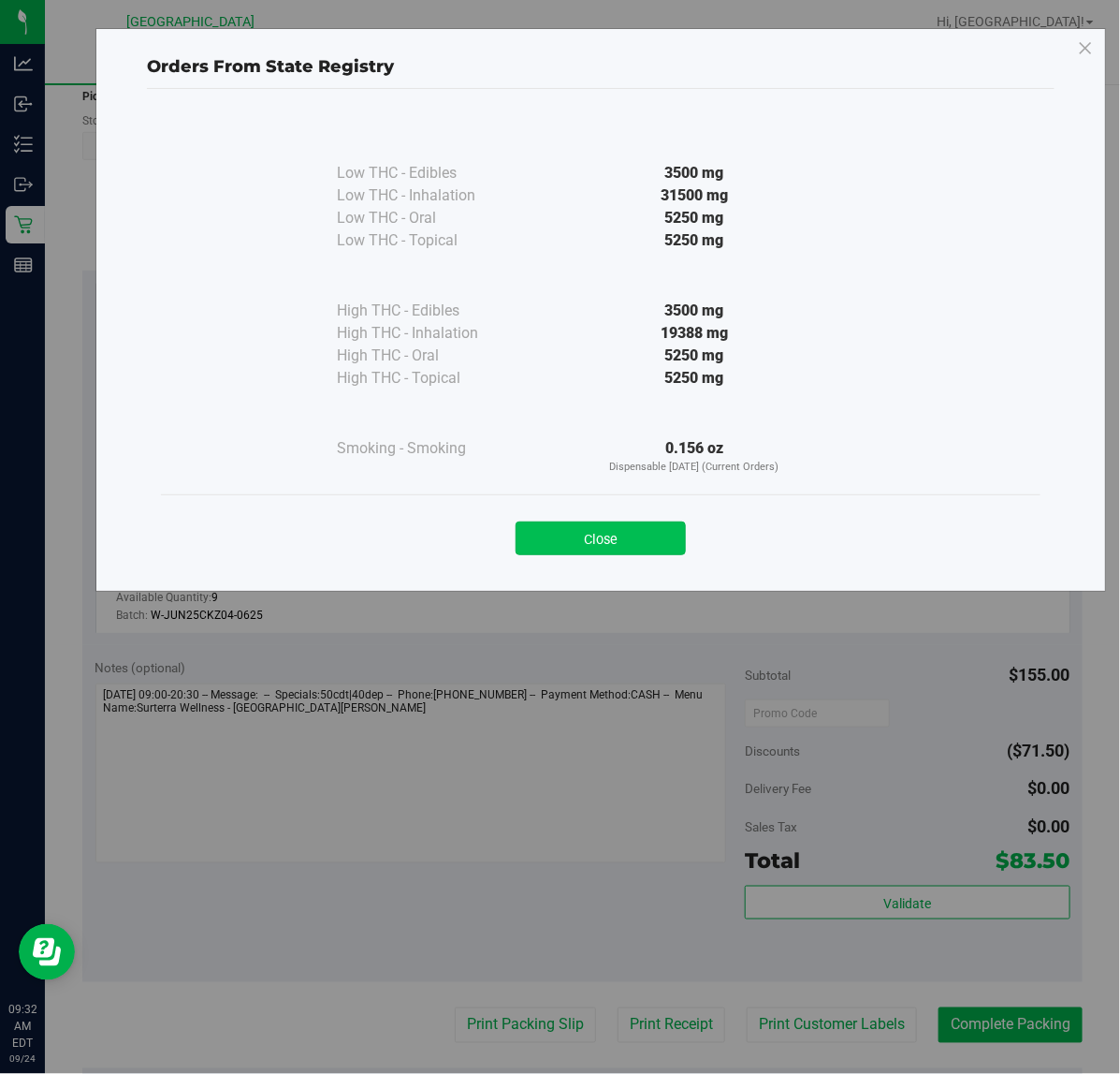
click at [601, 530] on button "Close" at bounding box center [600, 538] width 171 height 34
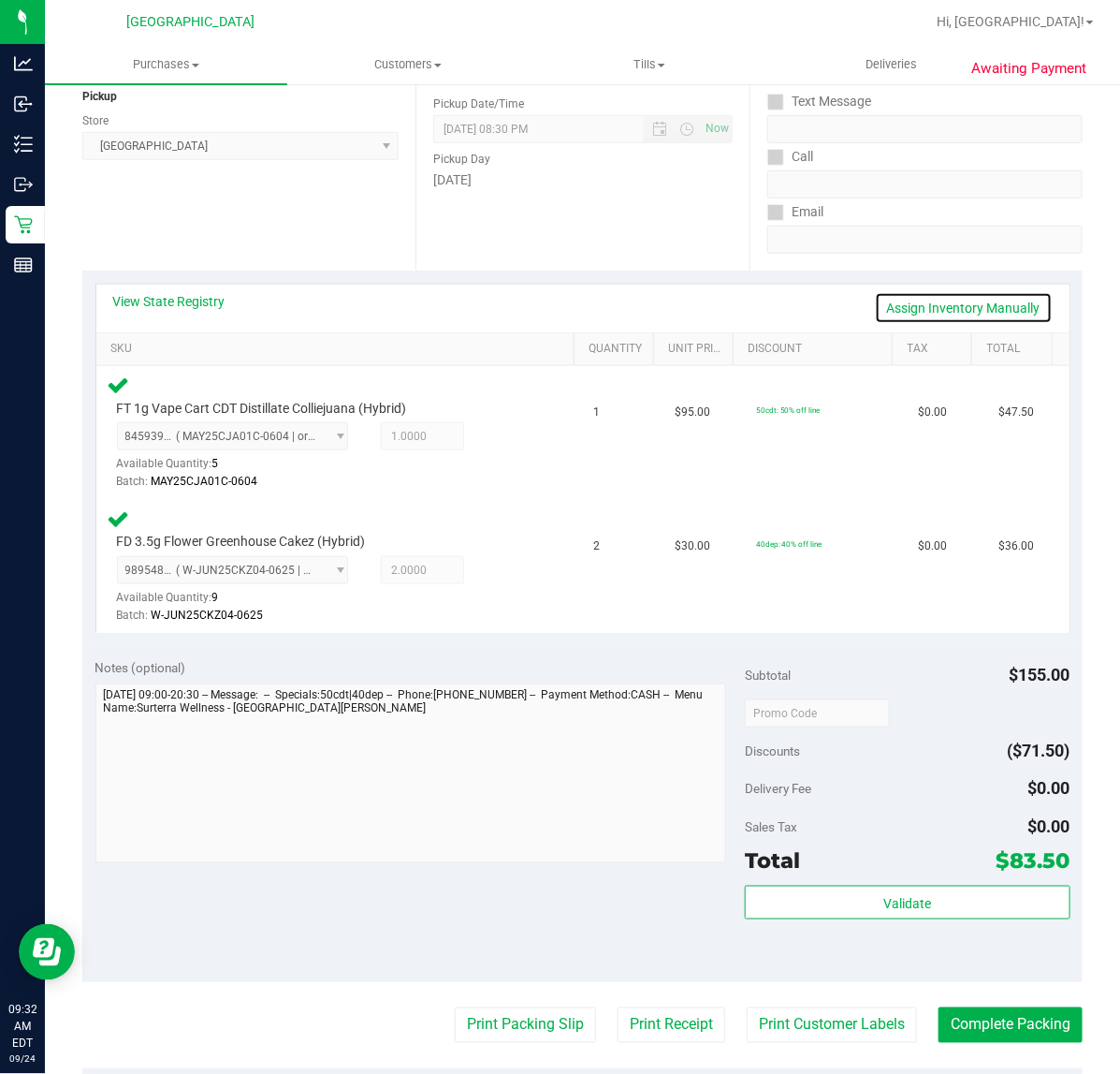
click at [932, 305] on link "Assign Inventory Manually" at bounding box center [964, 308] width 178 height 32
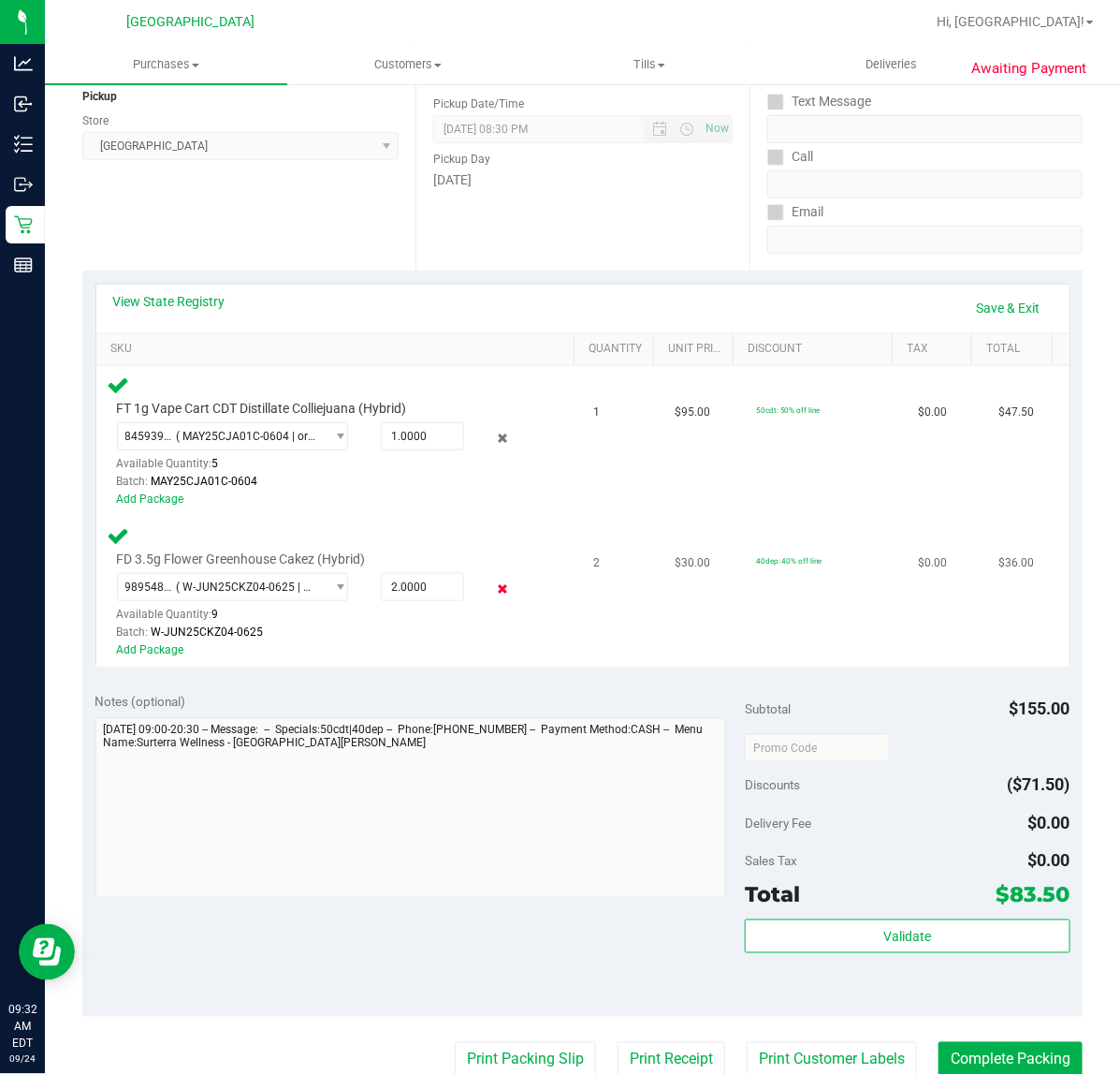
click at [493, 582] on icon at bounding box center [503, 589] width 20 height 22
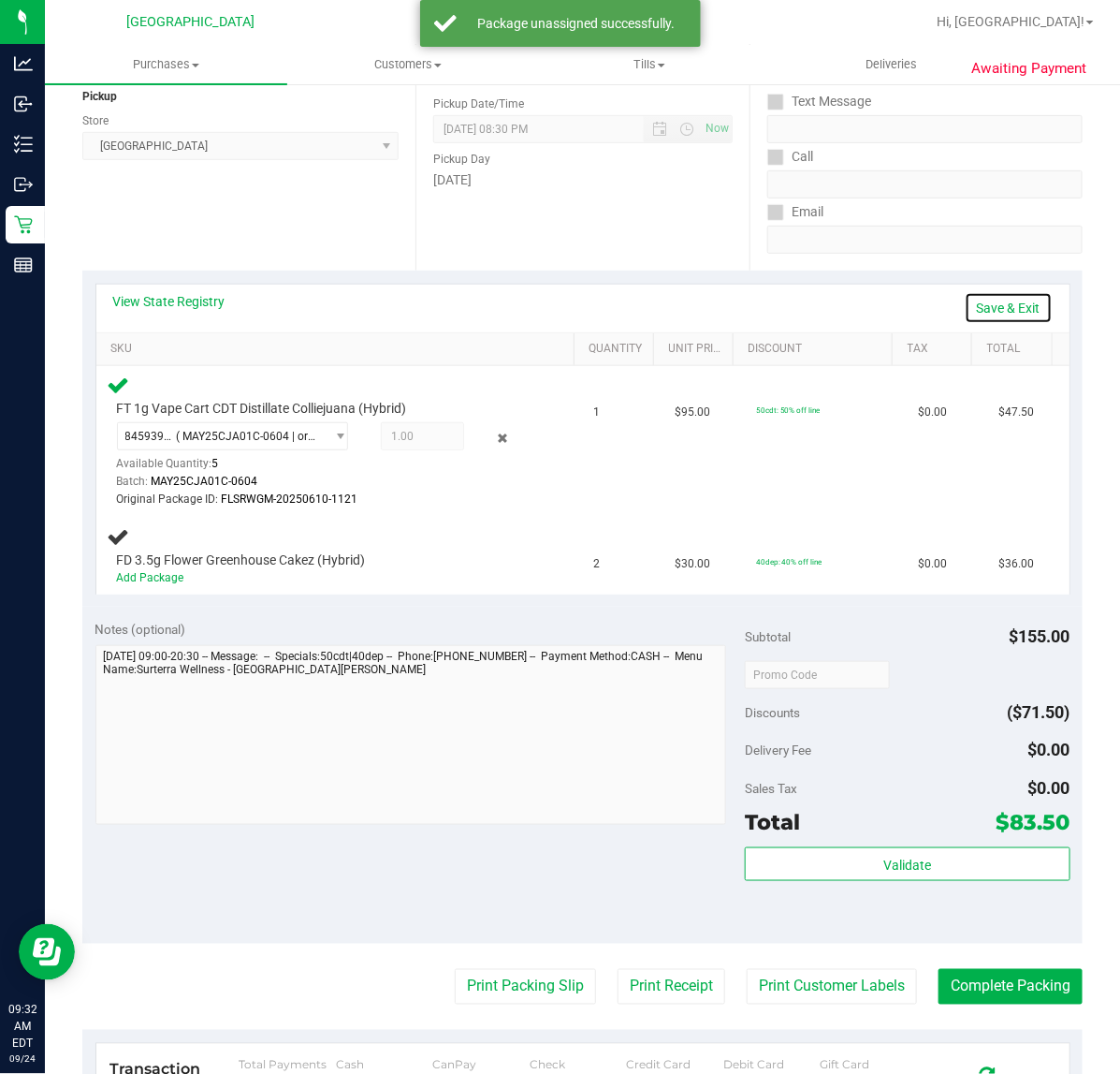
click at [973, 306] on link "Save & Exit" at bounding box center [1009, 308] width 88 height 32
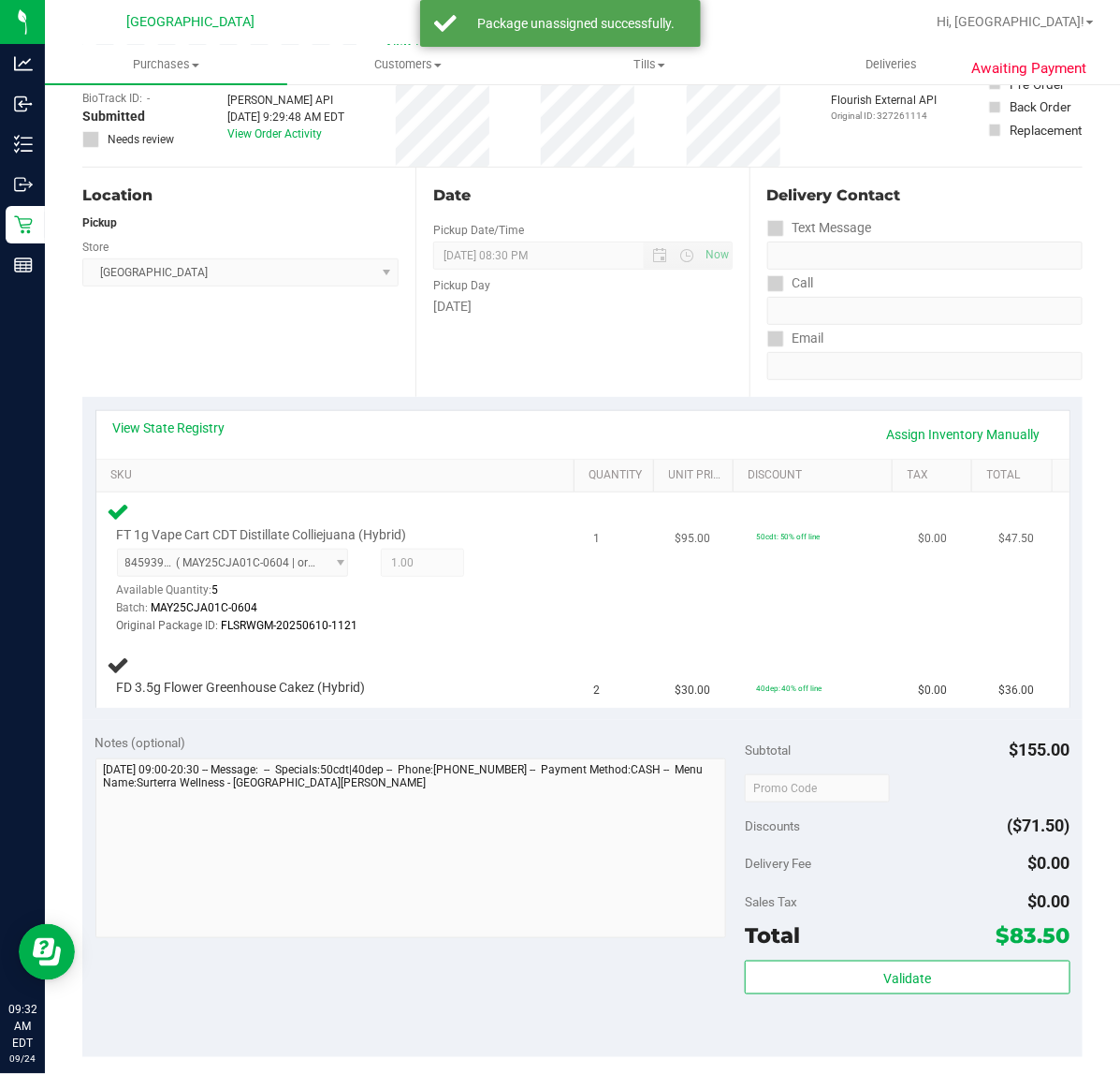
scroll to position [0, 0]
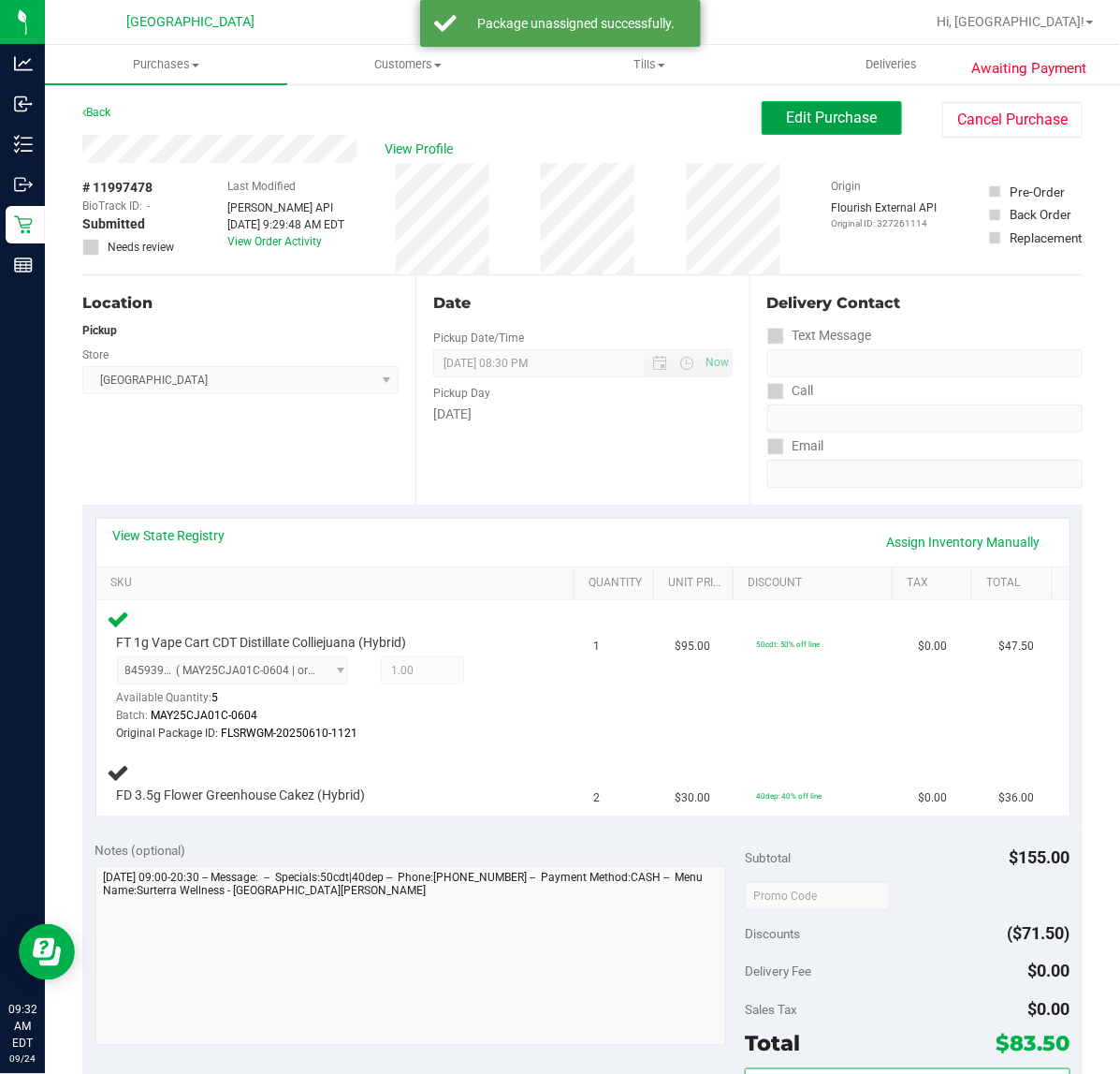
click at [816, 133] on button "Edit Purchase" at bounding box center [832, 118] width 141 height 34
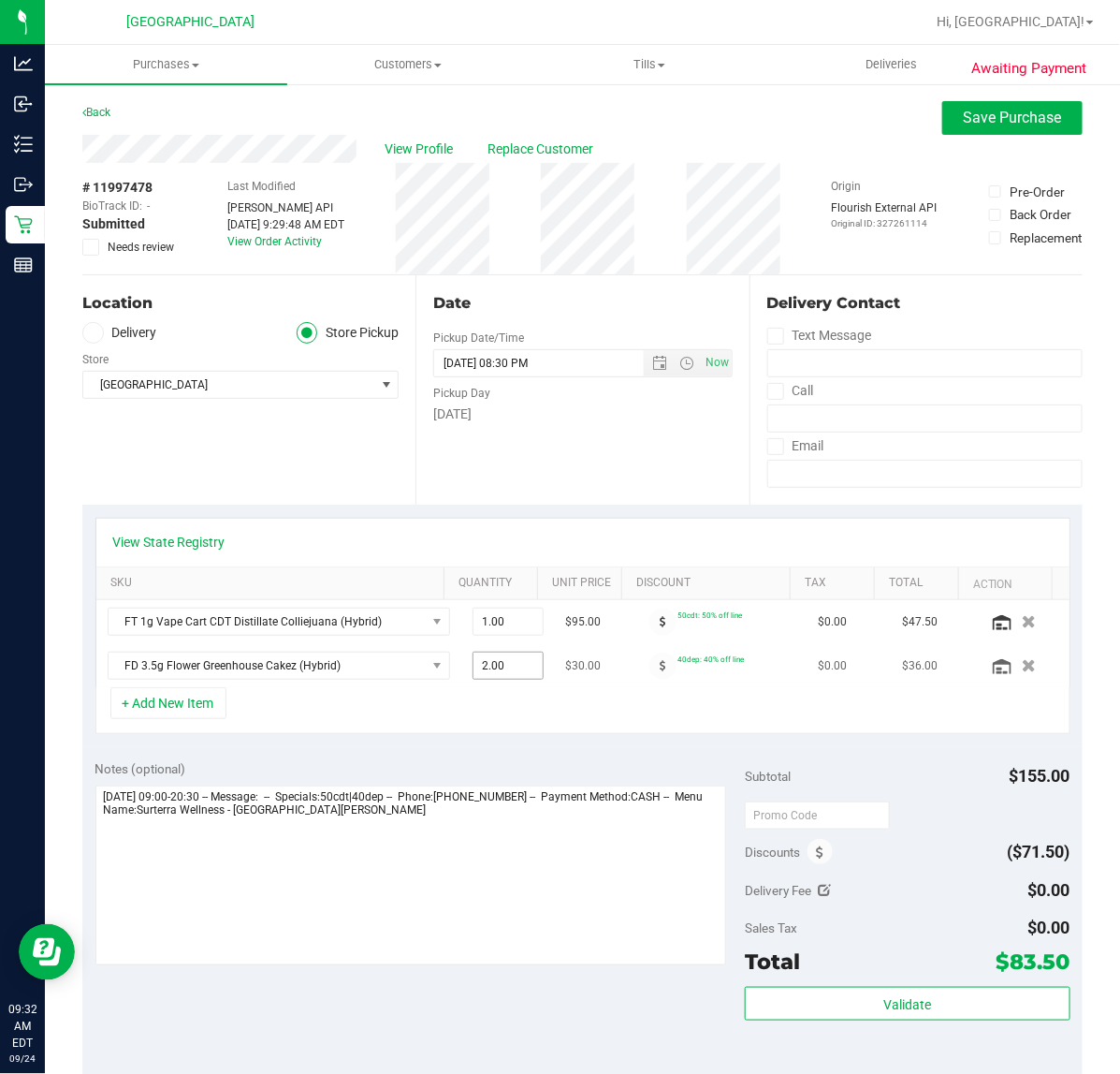
click at [473, 664] on span "2.00 2" at bounding box center [508, 665] width 71 height 28
click at [468, 689] on div "+ Add New Item" at bounding box center [583, 710] width 975 height 47
click at [473, 667] on span "2.00 2" at bounding box center [508, 665] width 71 height 28
click at [474, 667] on input "2" at bounding box center [508, 665] width 69 height 26
type input "1"
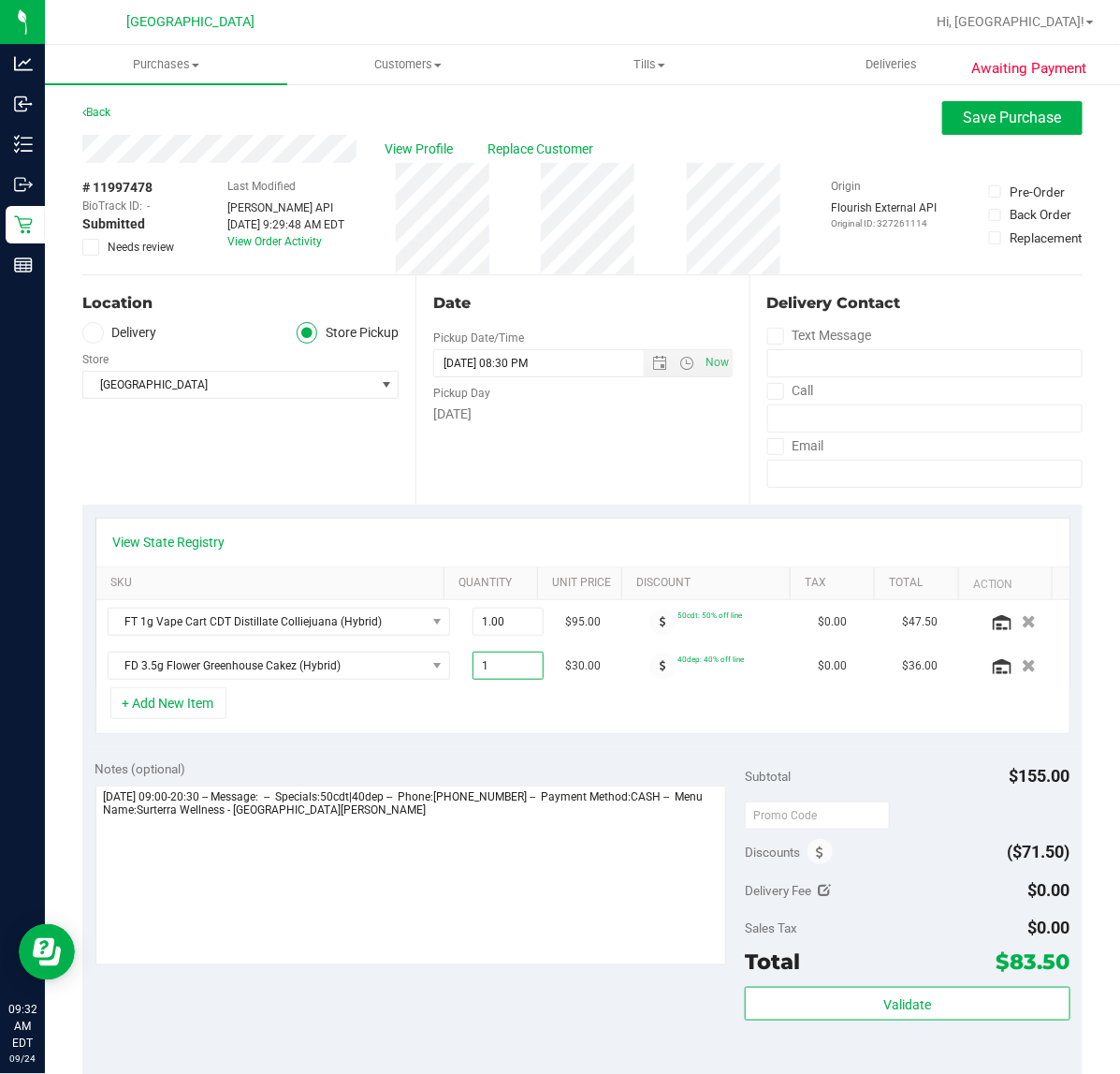
type input "1.00"
click at [456, 697] on div "+ Add New Item" at bounding box center [583, 710] width 975 height 47
click at [942, 115] on button "Save Purchase" at bounding box center [1012, 118] width 141 height 34
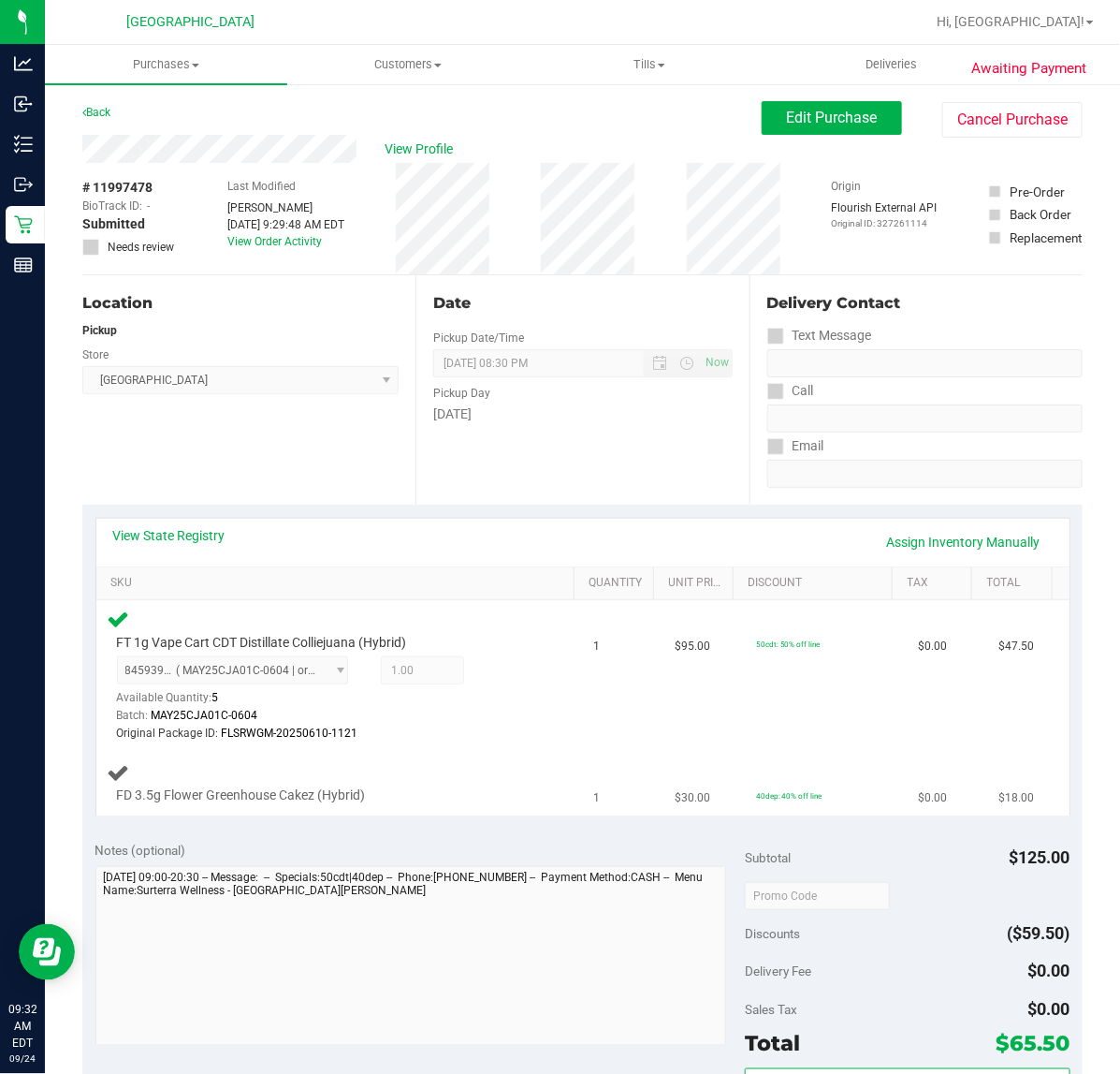
click at [485, 767] on div "FD 3.5g Flower Greenhouse Cakez (Hybrid)" at bounding box center [340, 783] width 465 height 44
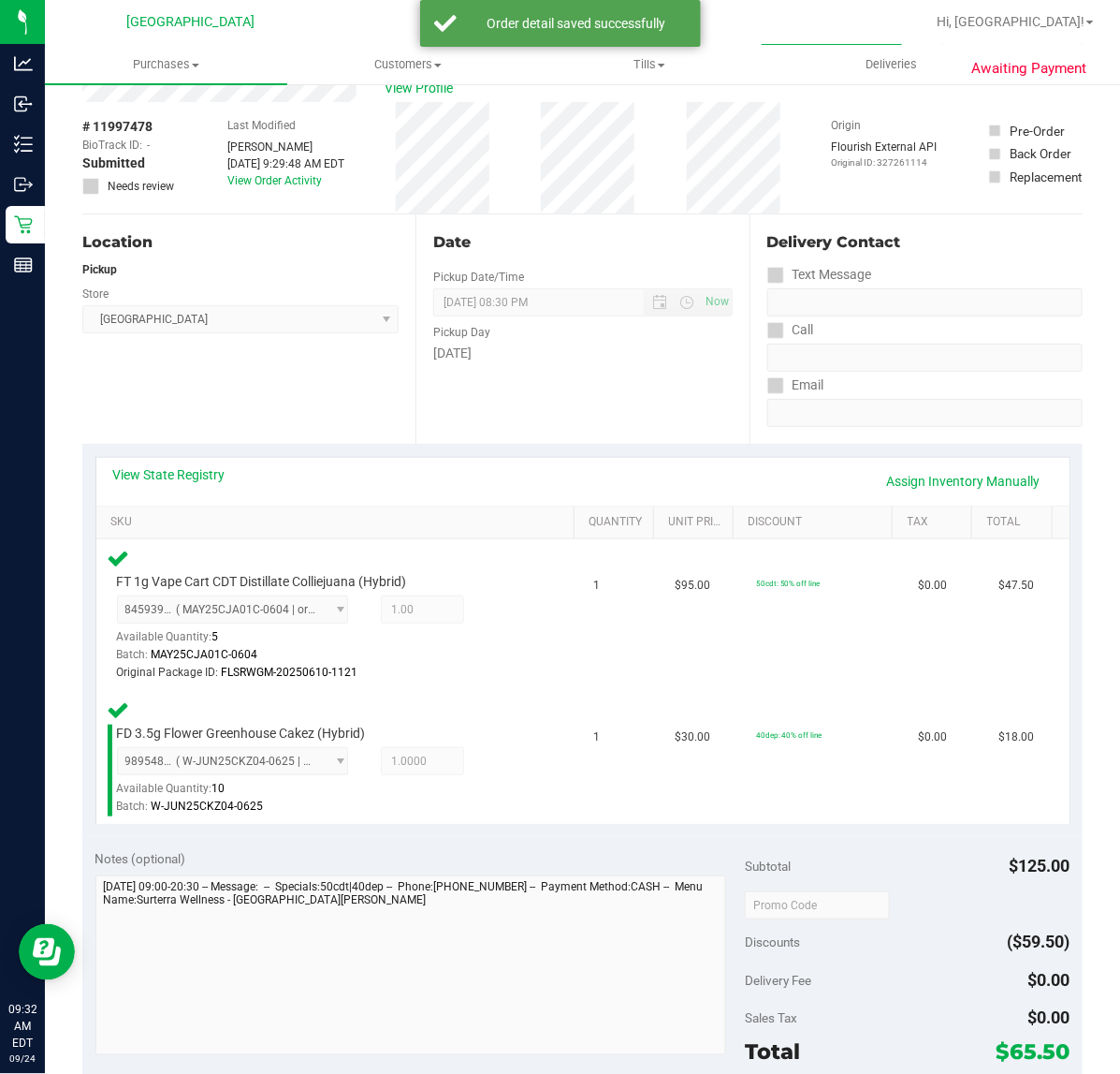
scroll to position [117, 0]
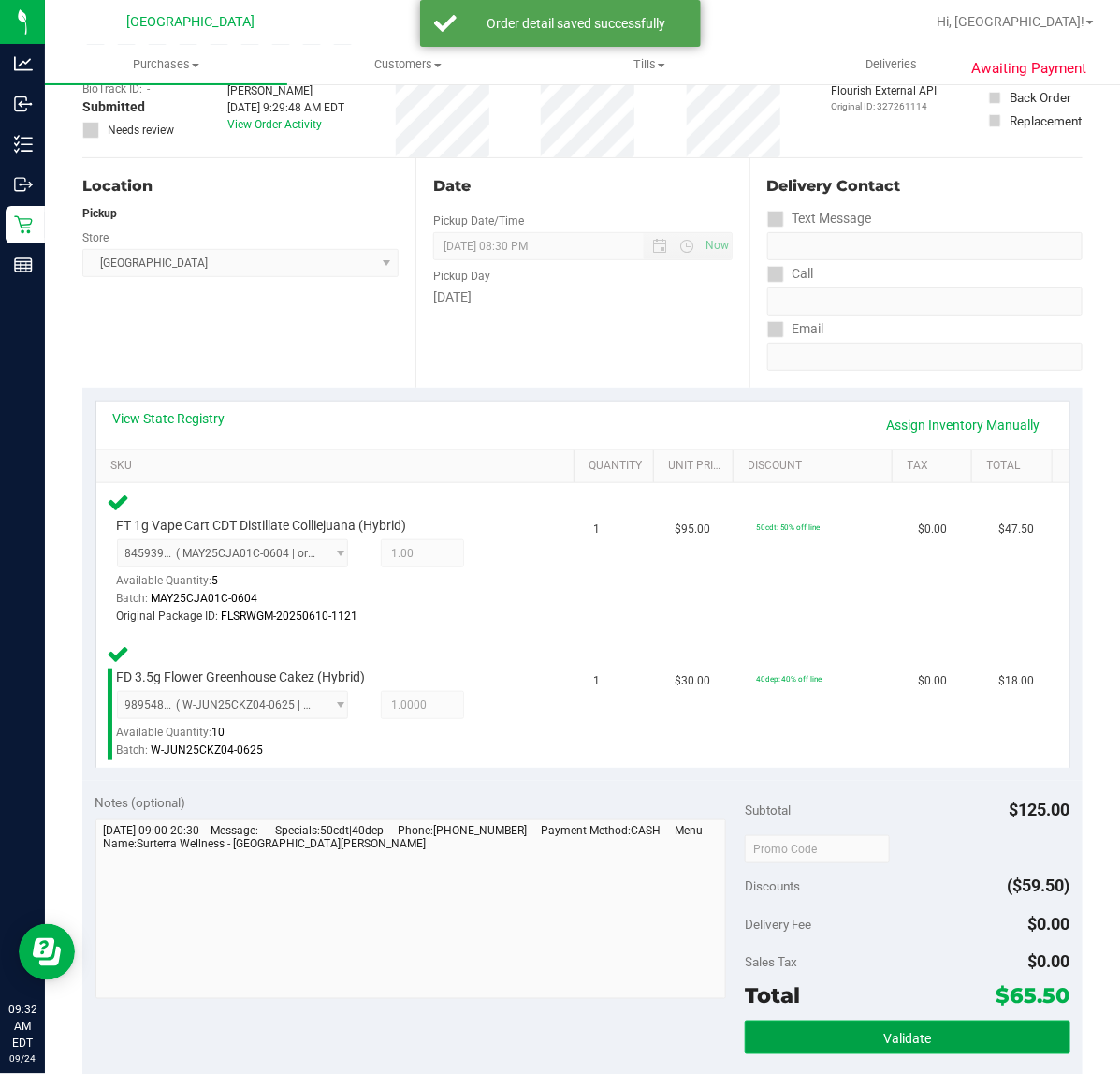
click at [852, 1031] on button "Validate" at bounding box center [907, 1037] width 325 height 34
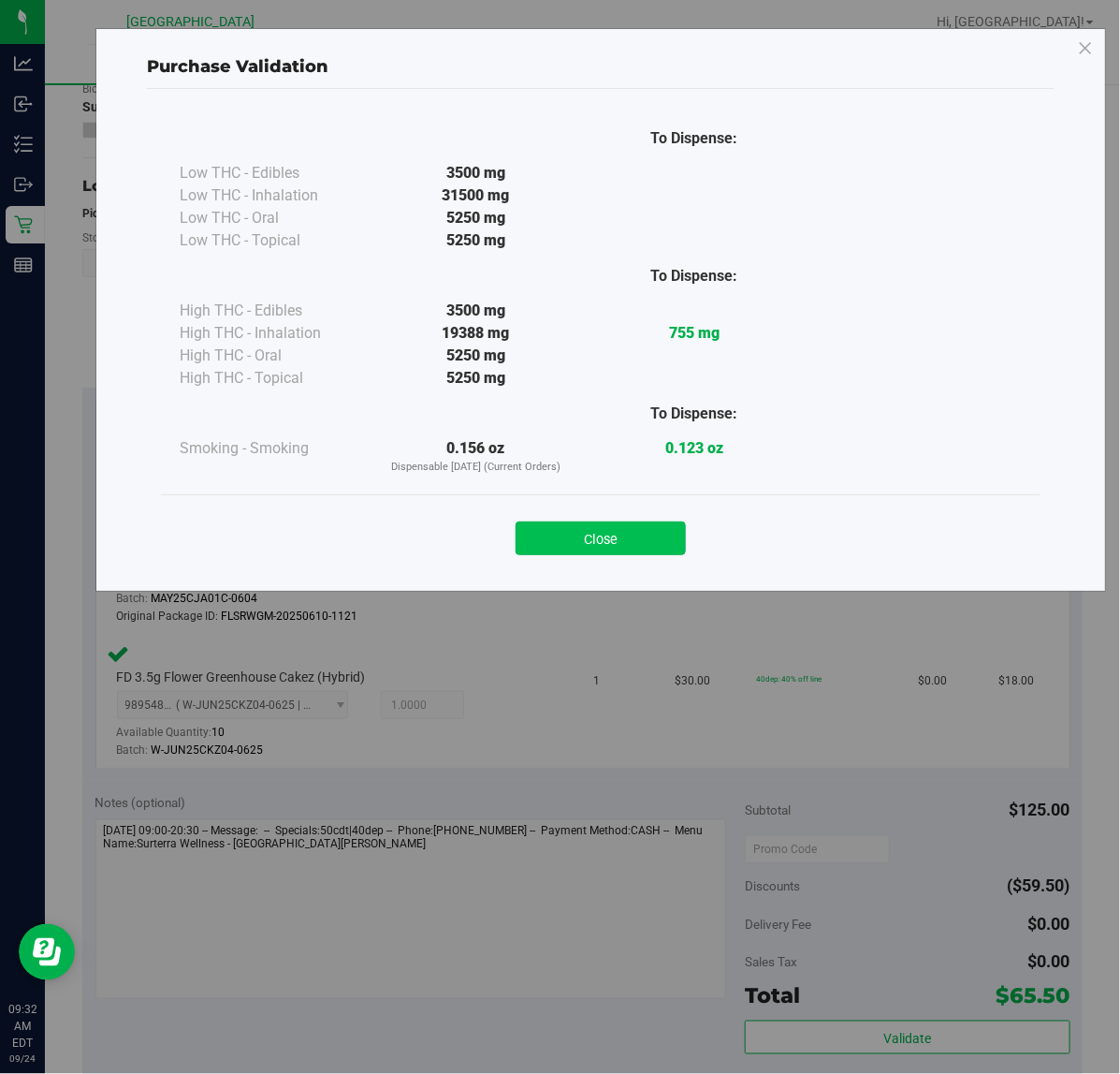
click at [665, 544] on button "Close" at bounding box center [600, 538] width 171 height 34
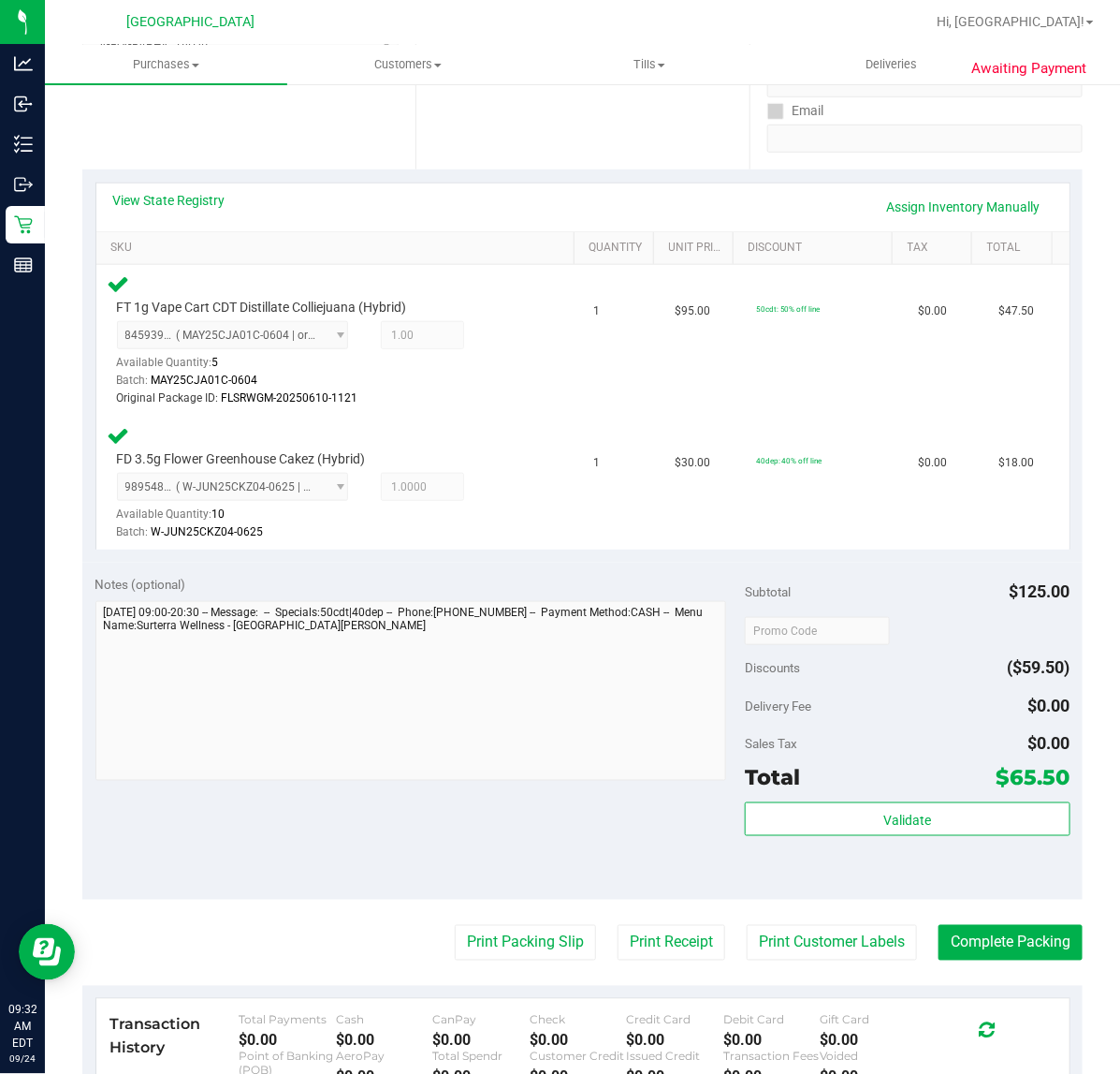
scroll to position [468, 0]
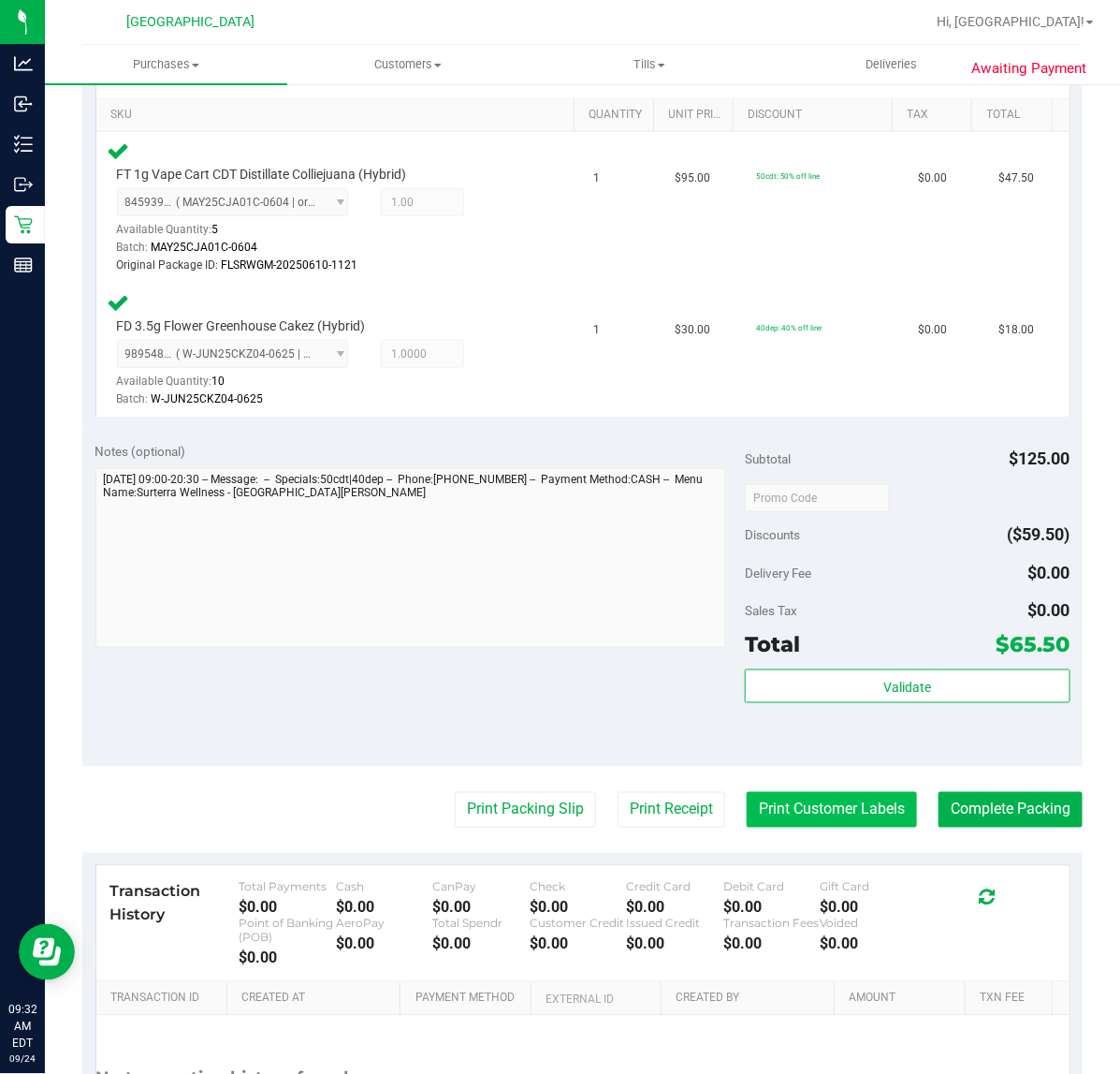
click at [878, 803] on button "Print Customer Labels" at bounding box center [832, 810] width 171 height 36
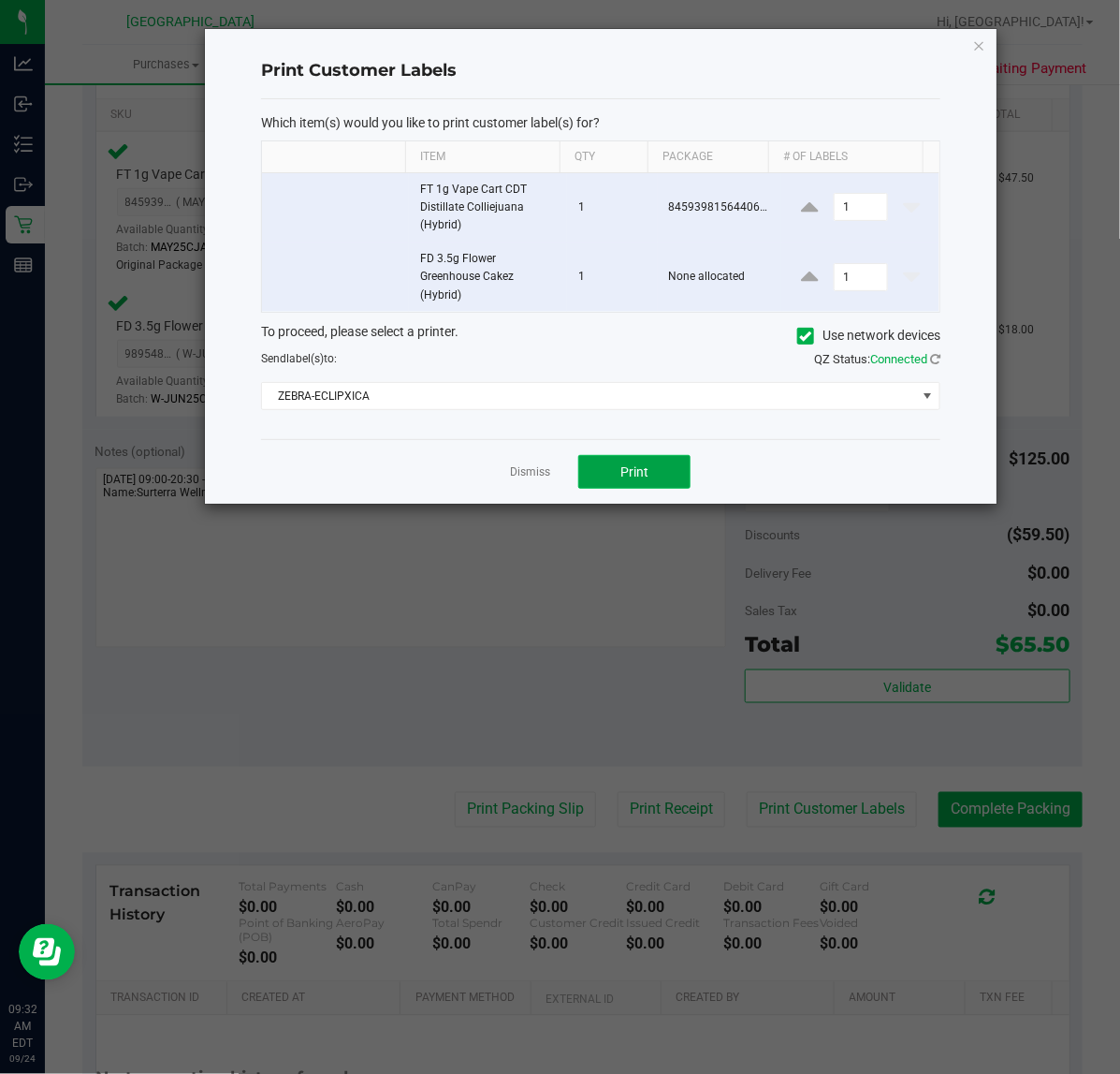
click at [675, 470] on button "Print" at bounding box center [634, 472] width 112 height 34
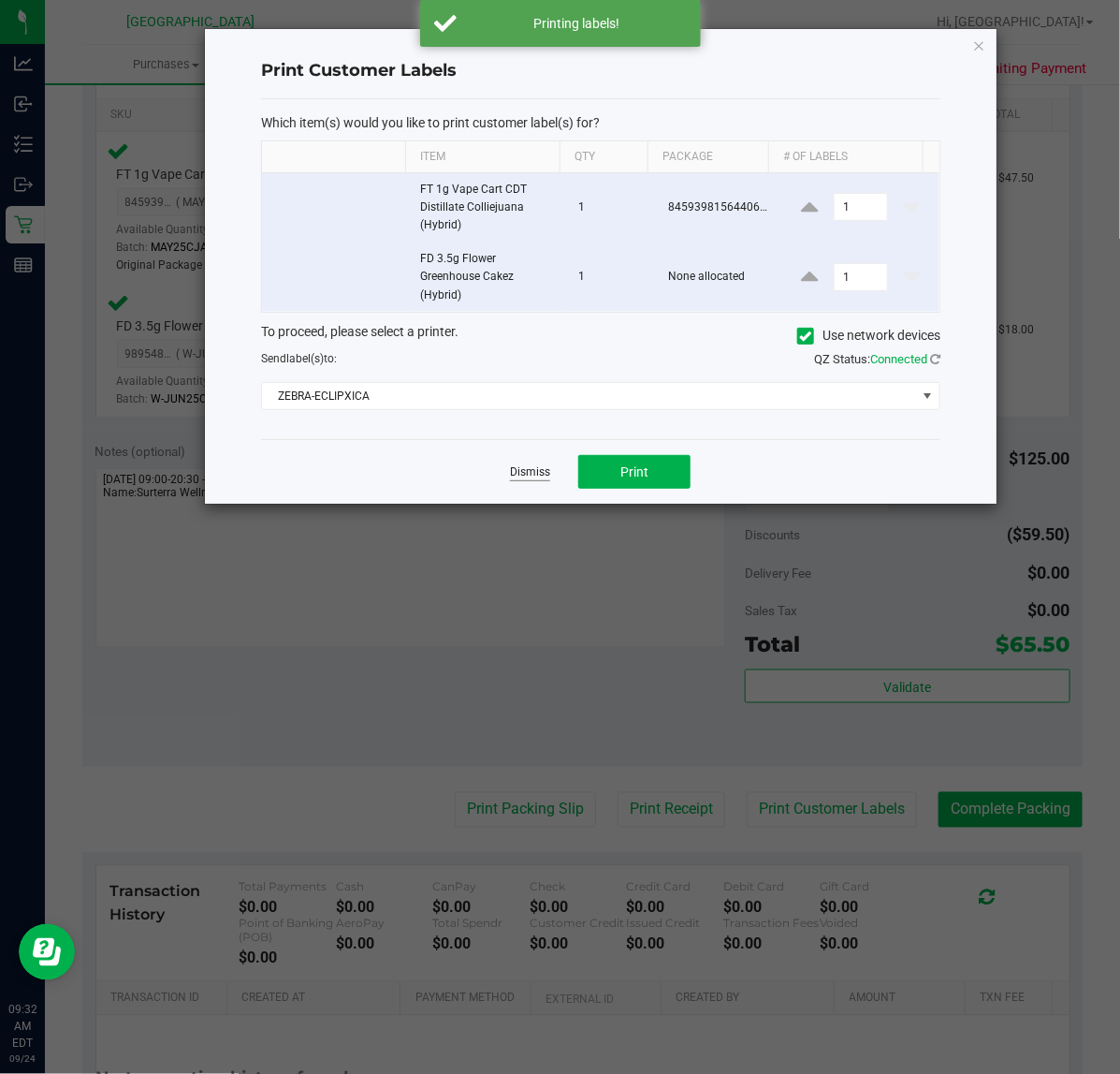
click at [546, 476] on link "Dismiss" at bounding box center [531, 473] width 40 height 16
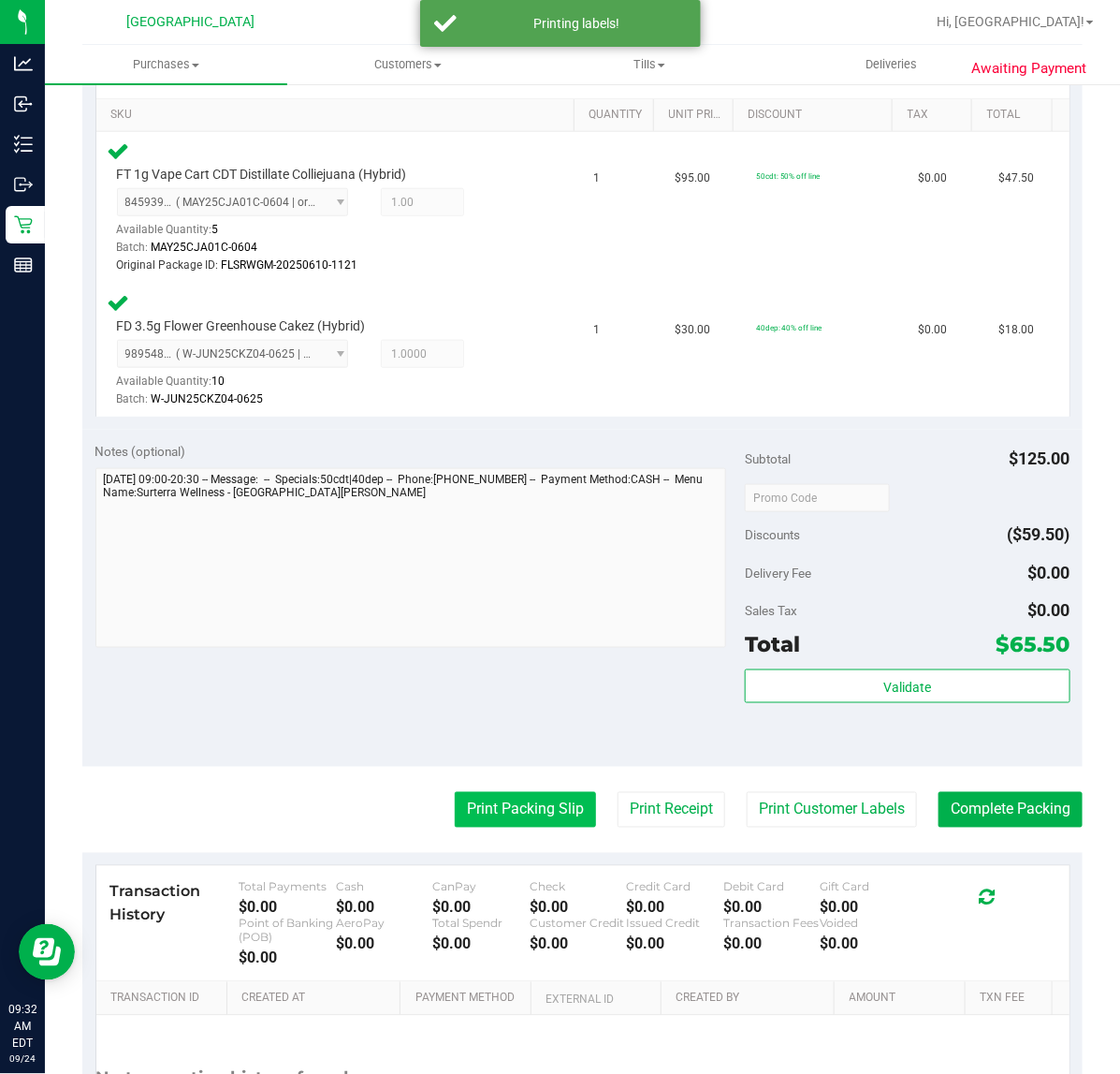
click at [534, 789] on purchase-details "Back Edit Purchase Cancel Purchase View Profile # 11997478 BioTrack ID: - Submi…" at bounding box center [581, 425] width 1000 height 1584
click at [534, 805] on button "Print Packing Slip" at bounding box center [525, 810] width 141 height 36
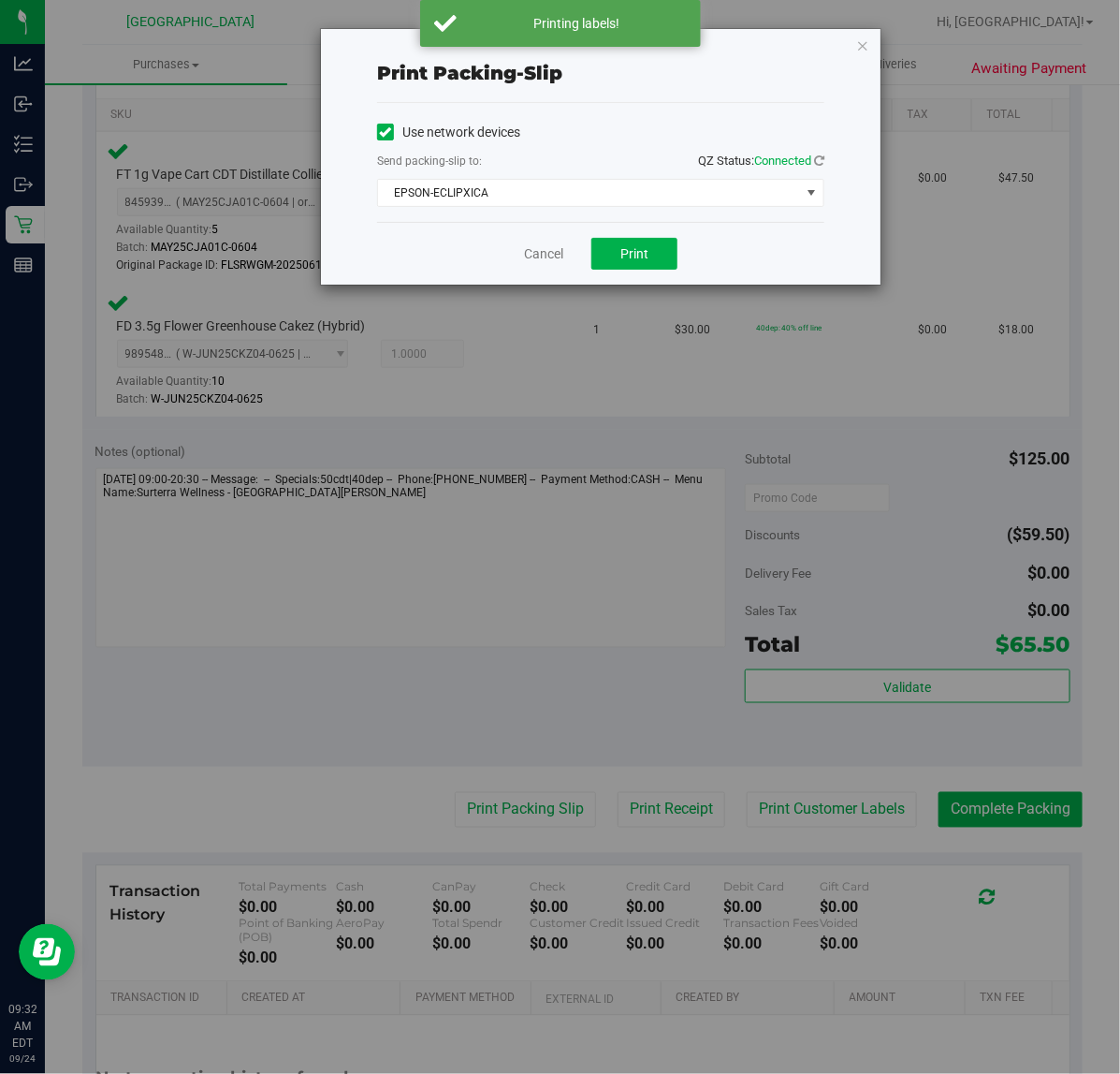
click at [314, 604] on div "Print packing-slip Use network devices Send packing-slip to: QZ Status: Connect…" at bounding box center [566, 537] width 1134 height 1074
click at [651, 255] on button "Print" at bounding box center [634, 254] width 86 height 32
drag, startPoint x: 863, startPoint y: 39, endPoint x: 858, endPoint y: 94, distance: 55.2
click at [866, 40] on icon "button" at bounding box center [862, 45] width 13 height 22
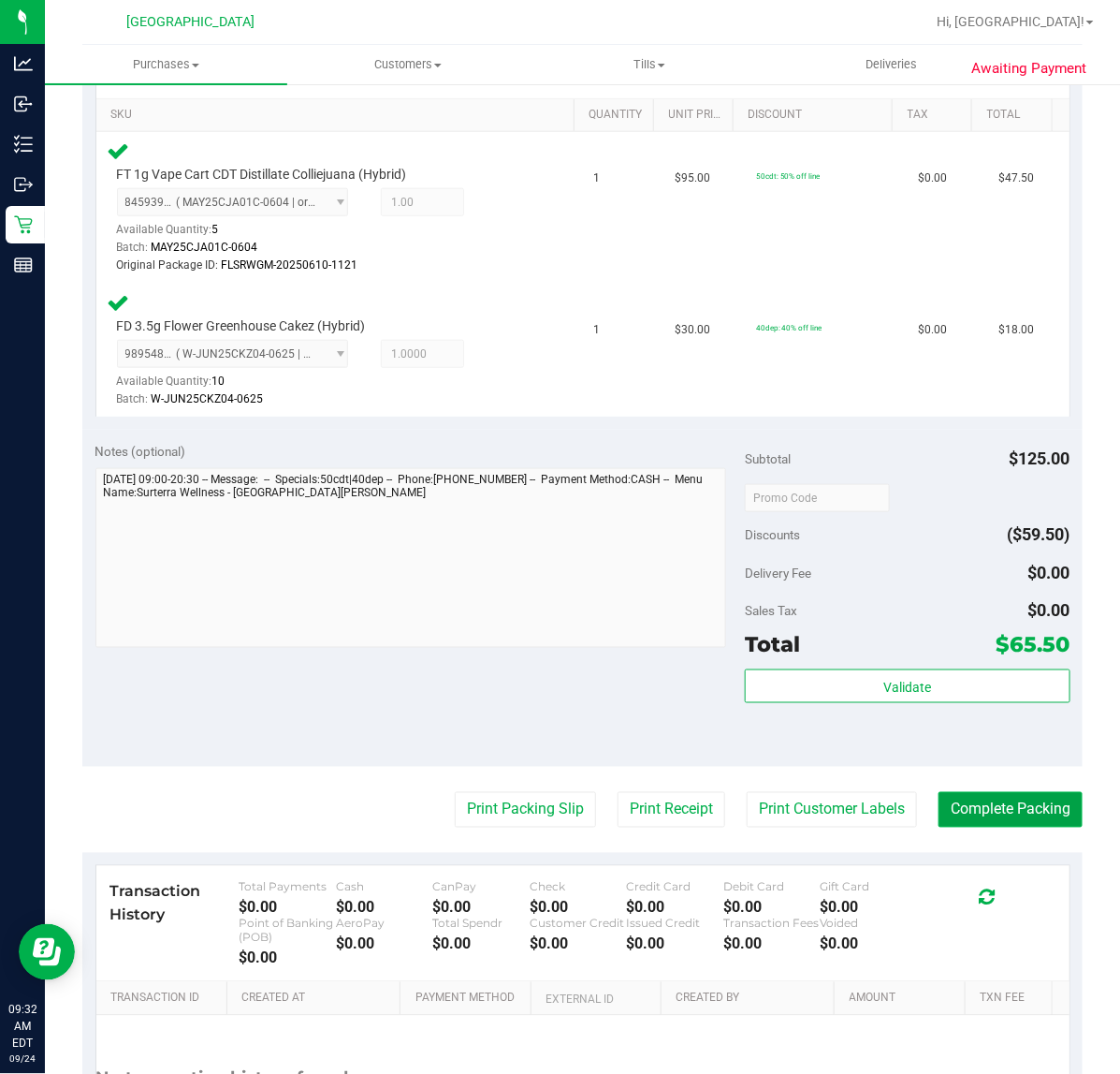
click at [988, 809] on button "Complete Packing" at bounding box center [1011, 810] width 144 height 36
